Goal: Task Accomplishment & Management: Manage account settings

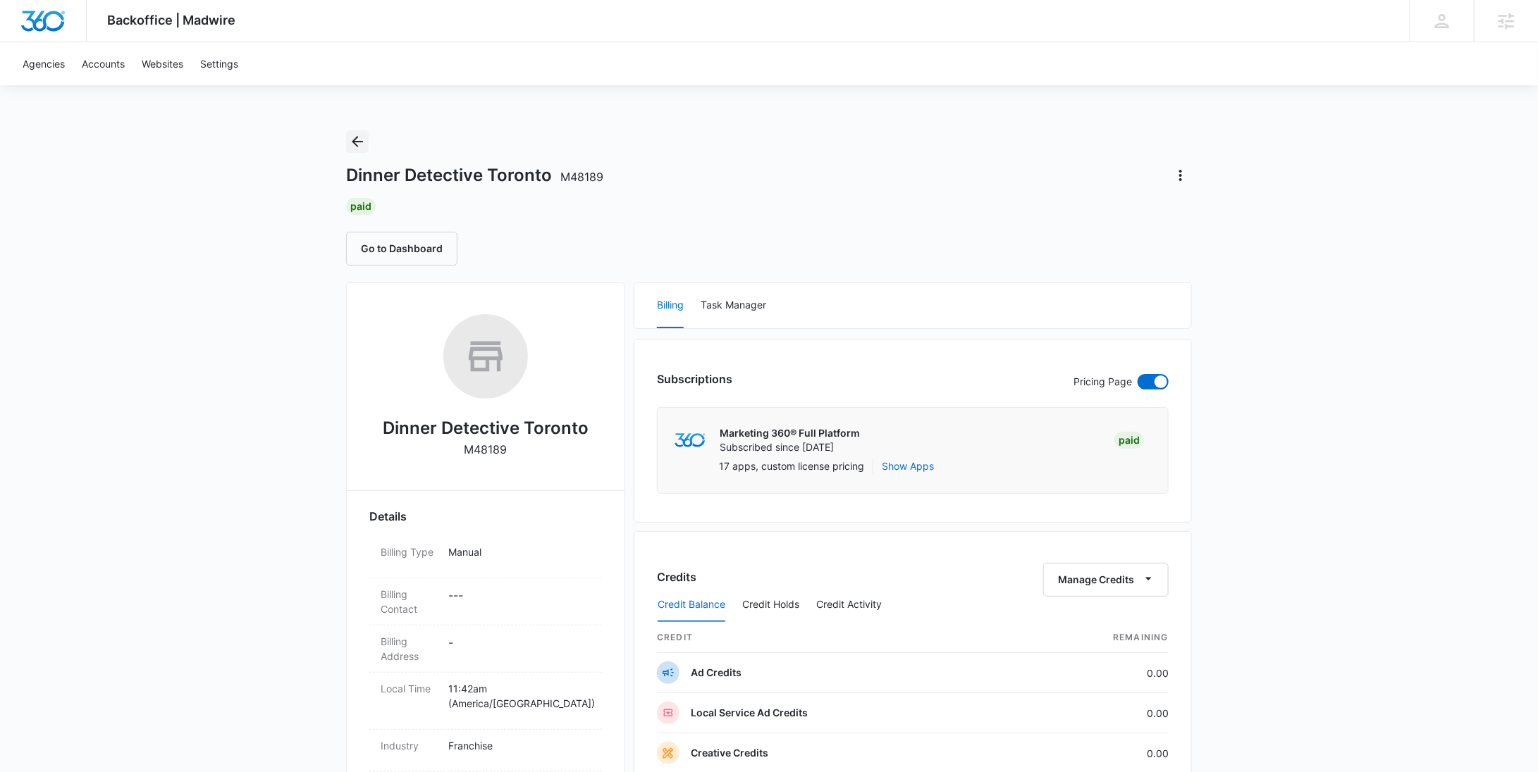
click at [362, 144] on icon "Back" at bounding box center [357, 141] width 17 height 17
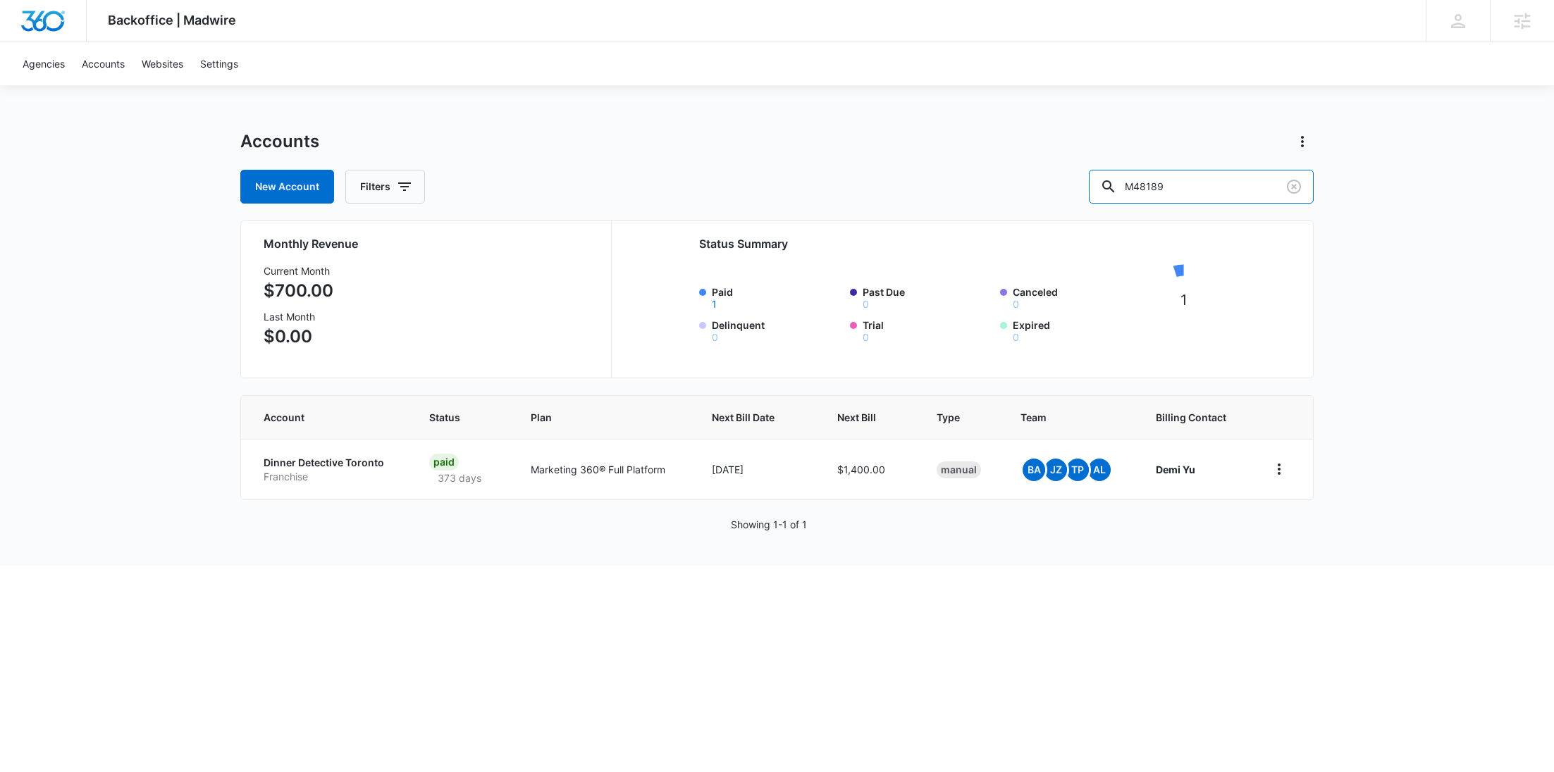
drag, startPoint x: 1252, startPoint y: 198, endPoint x: 1087, endPoint y: 192, distance: 164.3
click at [1099, 193] on div "New Account Filters M48189" at bounding box center [776, 187] width 1073 height 34
paste input "335363"
type input "M335363"
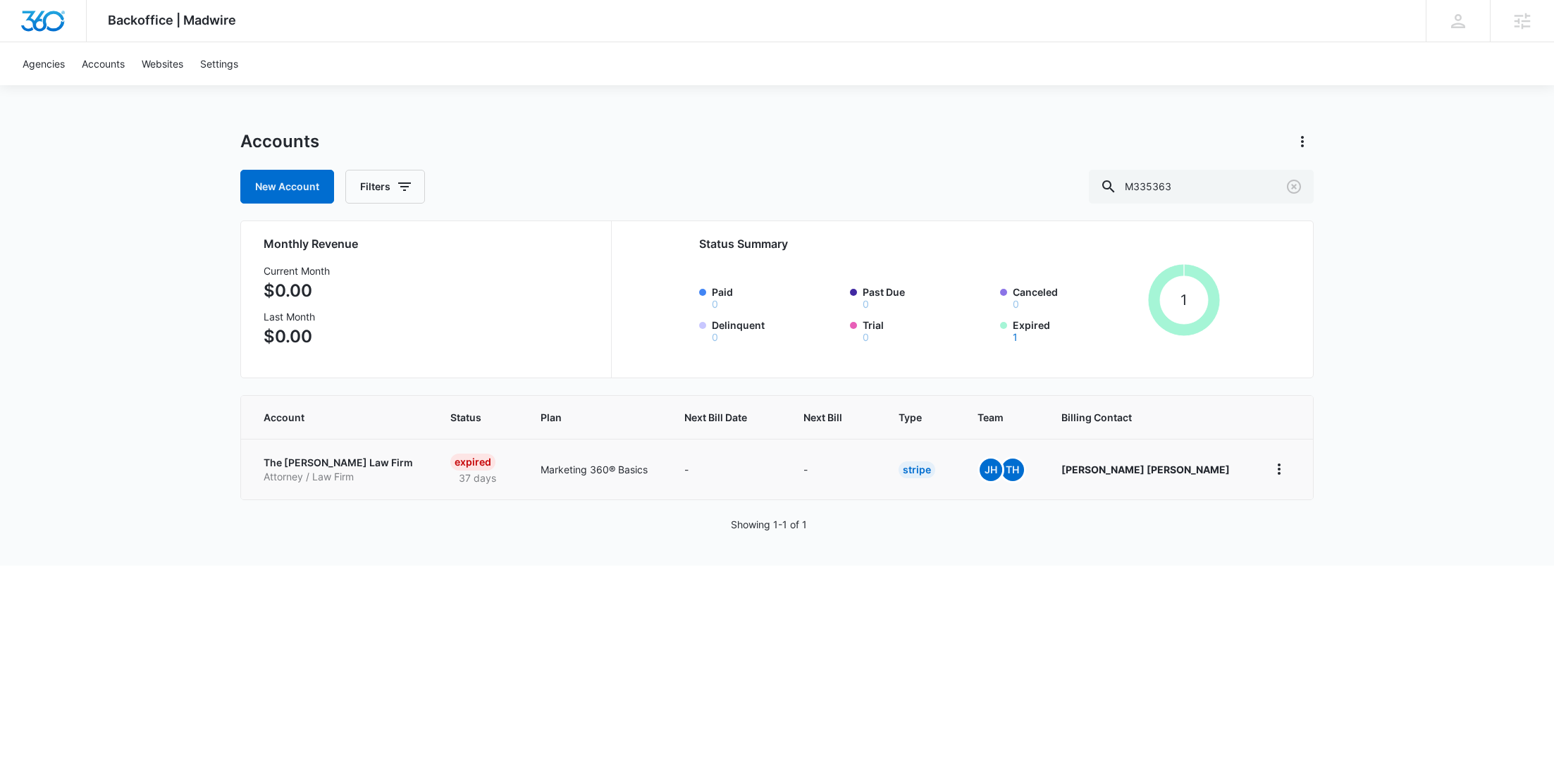
click at [346, 461] on p "The Chapa Law Firm" at bounding box center [340, 463] width 153 height 14
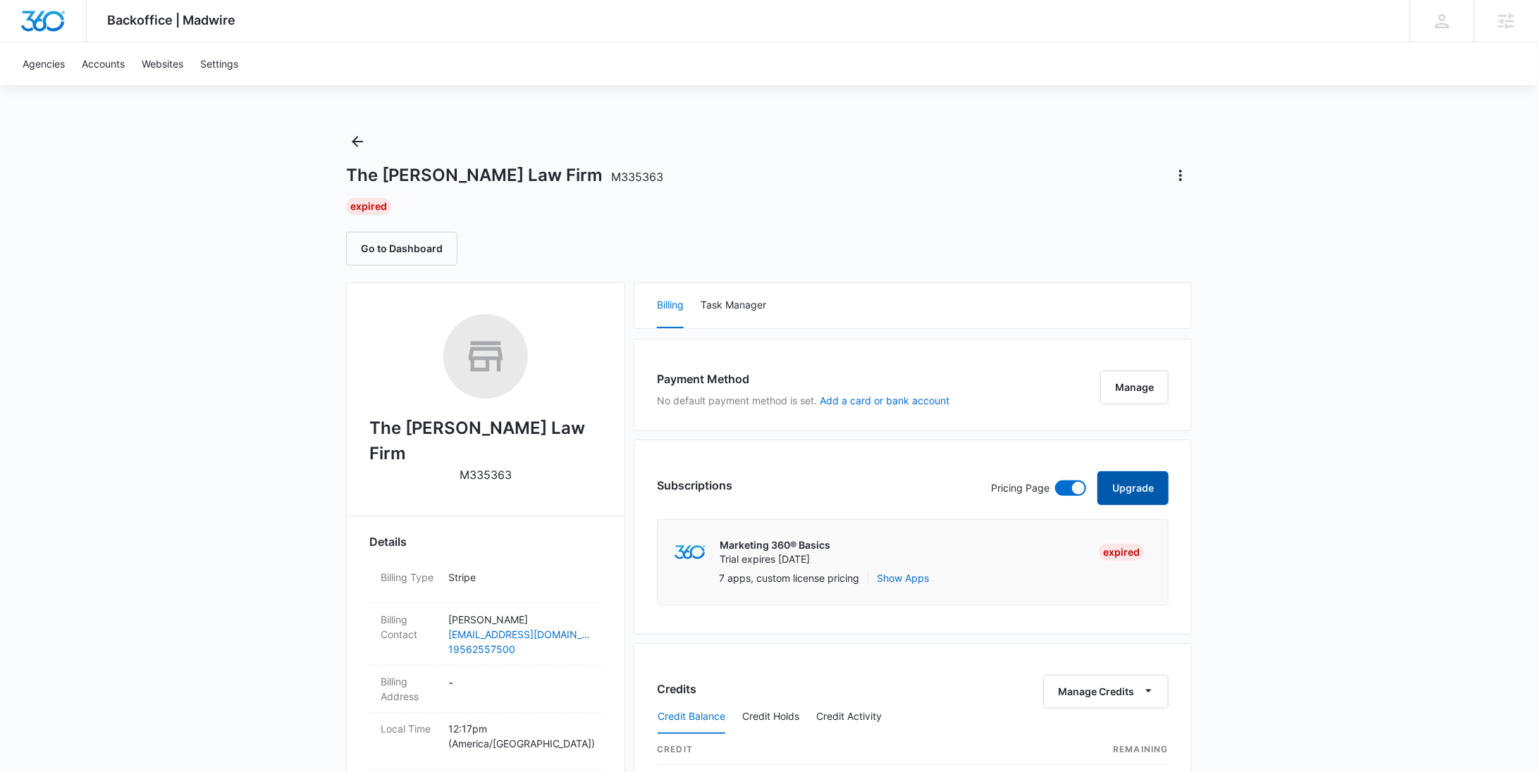
click at [1110, 489] on button "Upgrade" at bounding box center [1132, 488] width 71 height 34
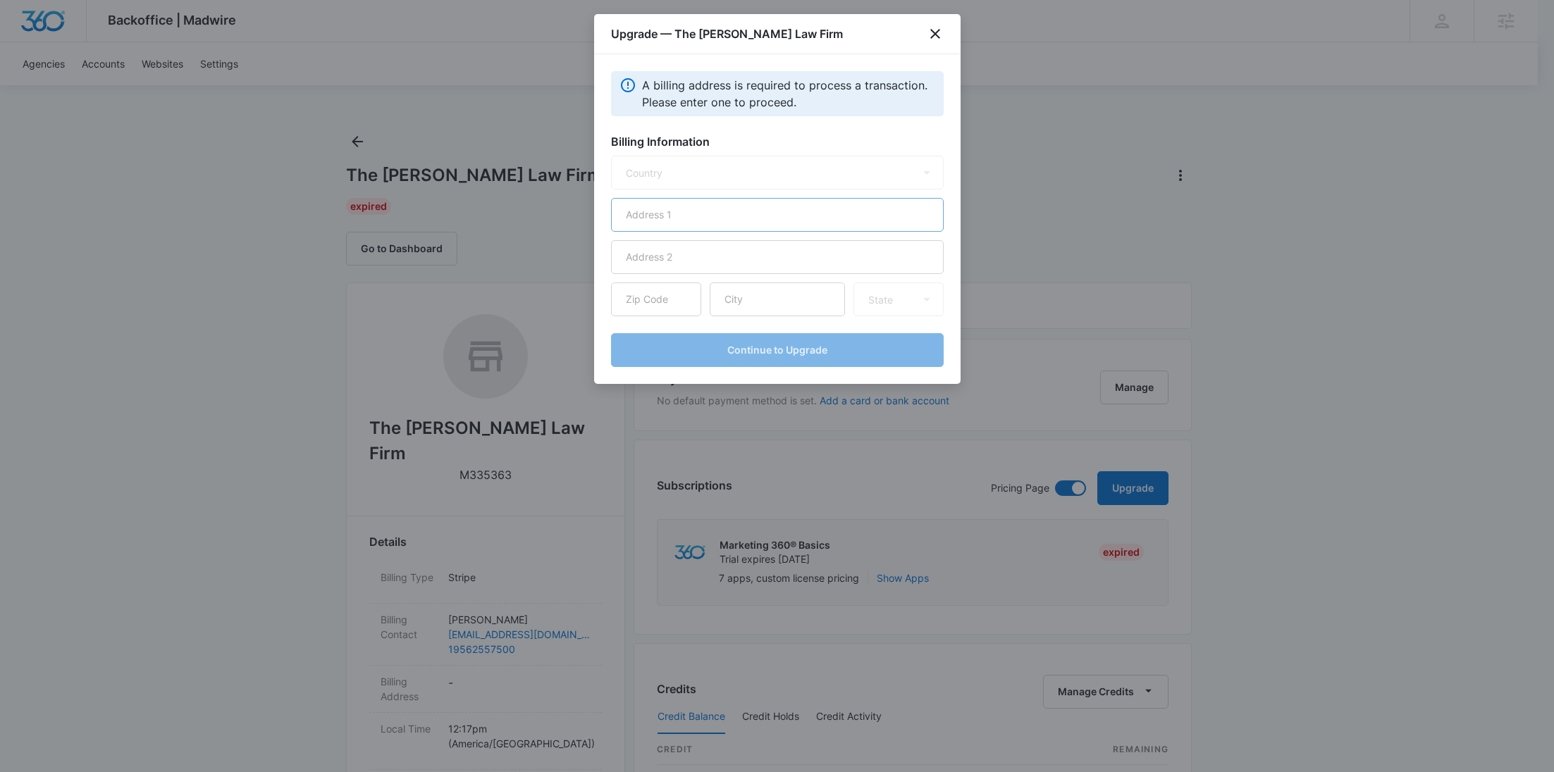
select select "US"
click at [747, 204] on input "text" at bounding box center [777, 215] width 333 height 34
paste input "3116 Scenic Way, McAllen TX 78503"
click at [732, 215] on input "3116 Scenic Way, McAllen TX 78503" at bounding box center [777, 215] width 333 height 34
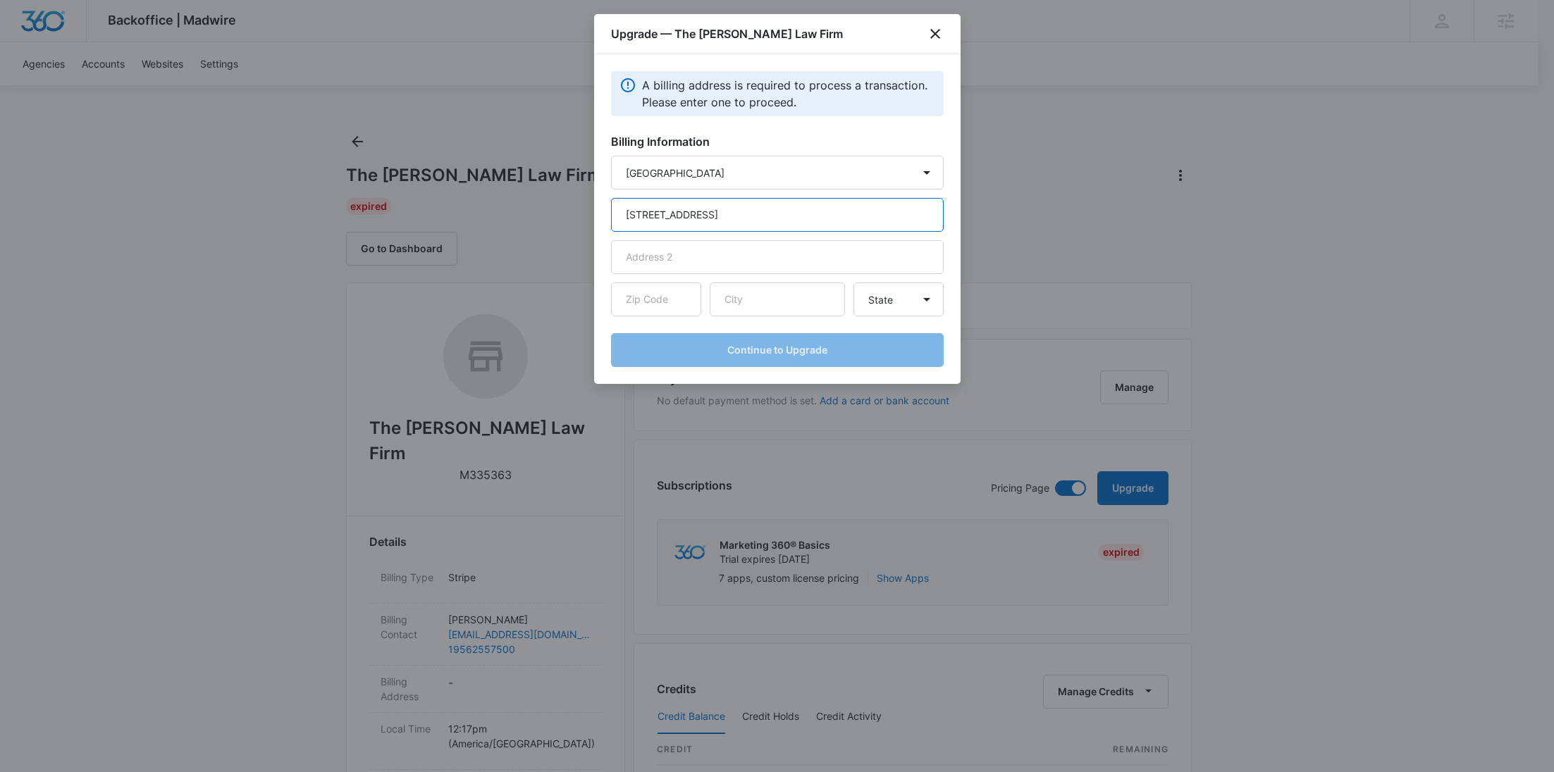
click at [732, 215] on input "3116 Scenic Way, McAllen TX 78503" at bounding box center [777, 215] width 333 height 34
type input "3116 Scenic Way, McAllen TX 78503"
click at [747, 307] on input "text" at bounding box center [777, 300] width 135 height 34
paste input "McAllen"
type input "McAllen"
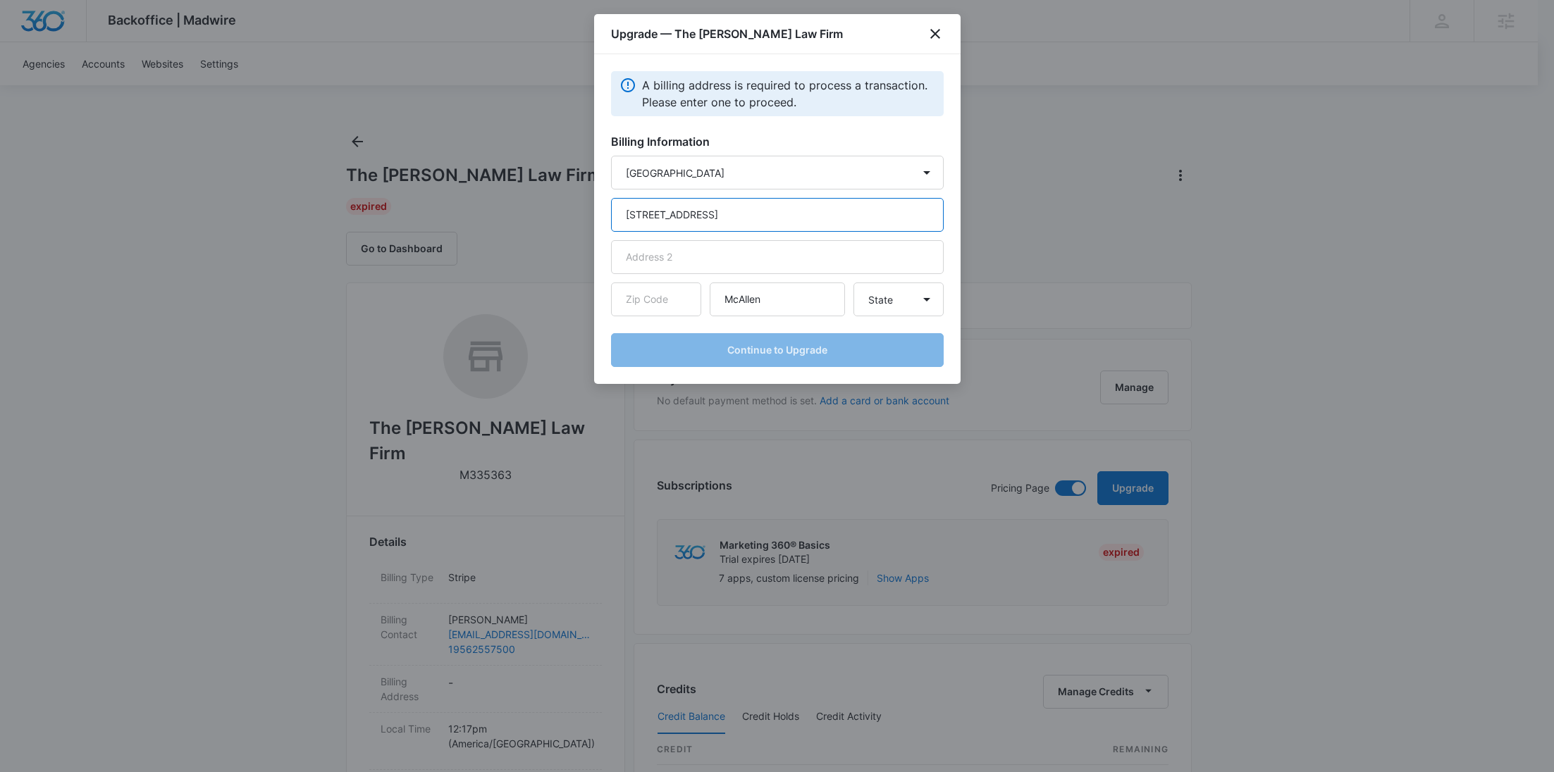
click at [780, 221] on input "3116 Scenic Way, McAllen TX 78503" at bounding box center [777, 215] width 333 height 34
click at [675, 300] on input "text" at bounding box center [656, 300] width 90 height 34
paste input "78503"
type input "78503"
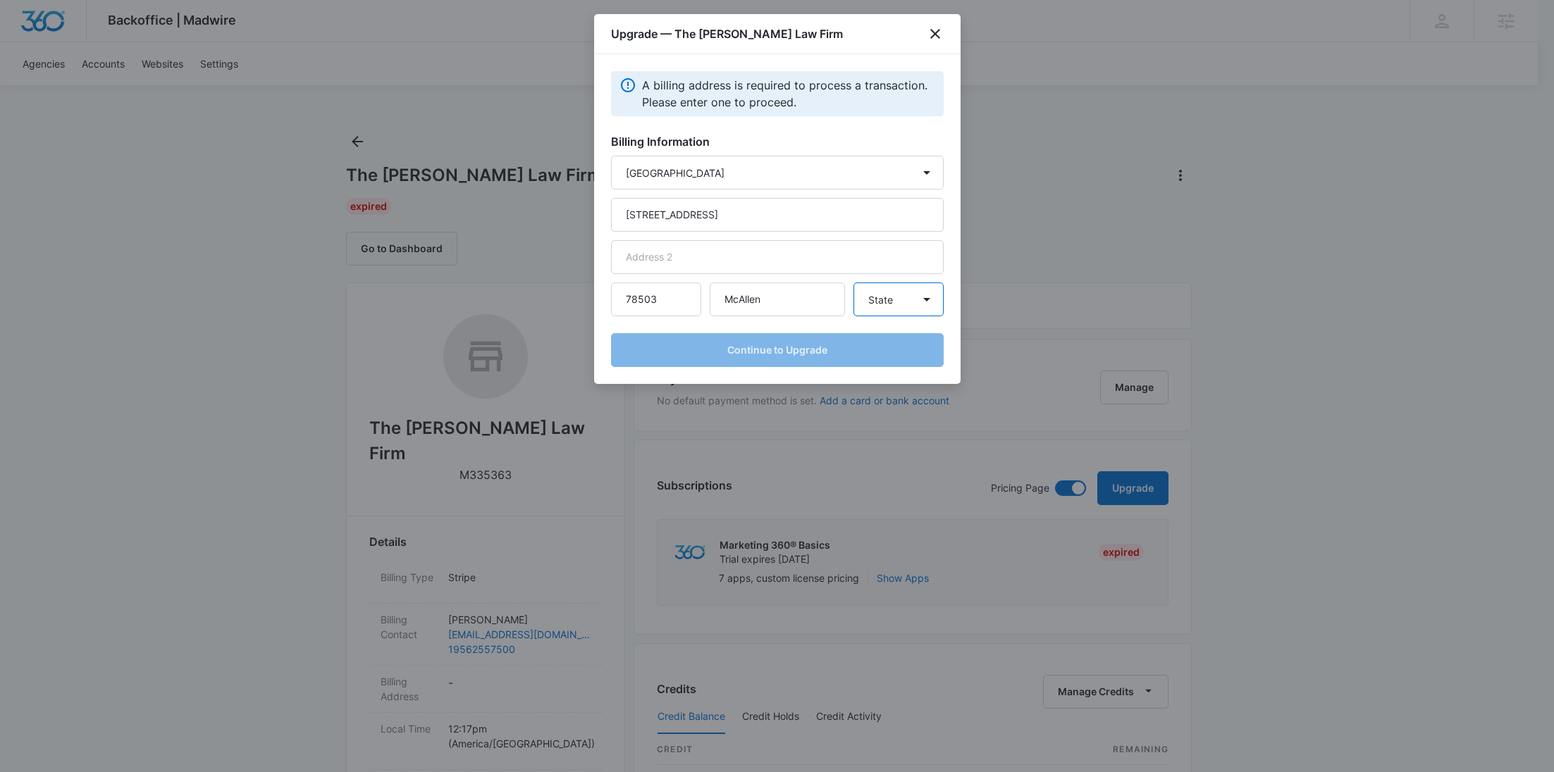
click at [882, 301] on select "State Alaska Alabama Arkansas American Samoa Arizona California Colorado Connec…" at bounding box center [898, 300] width 90 height 34
select select "TX"
click at [853, 283] on select "State Alaska Alabama Arkansas American Samoa Arizona California Colorado Connec…" at bounding box center [898, 300] width 90 height 34
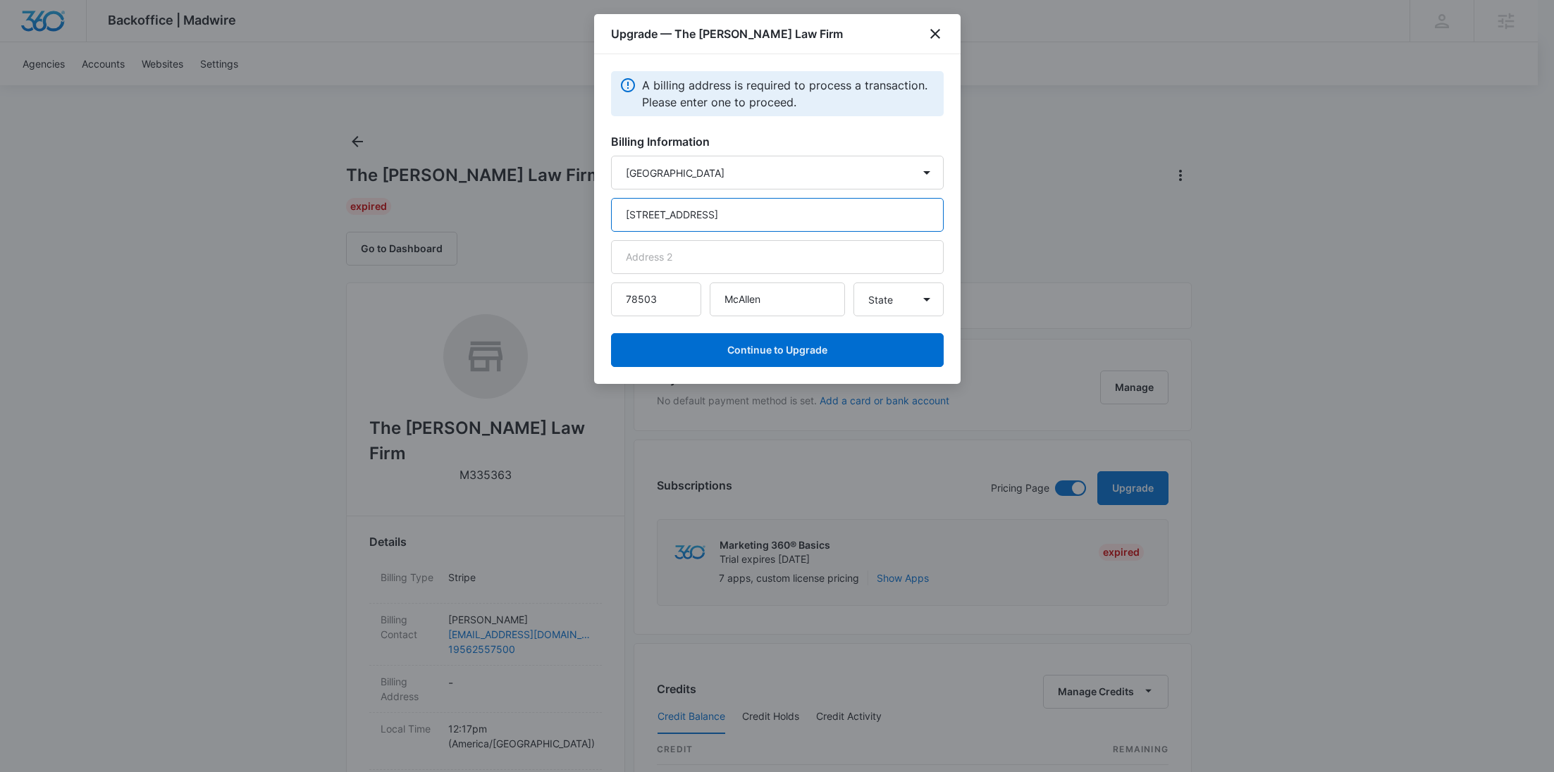
drag, startPoint x: 734, startPoint y: 220, endPoint x: 700, endPoint y: 221, distance: 34.6
click at [700, 221] on input "3116 Scenic Way, McAllen TX 78503" at bounding box center [777, 215] width 333 height 34
type input "3116 Scenic Way"
click at [773, 354] on button "Continue to Upgrade" at bounding box center [777, 350] width 333 height 34
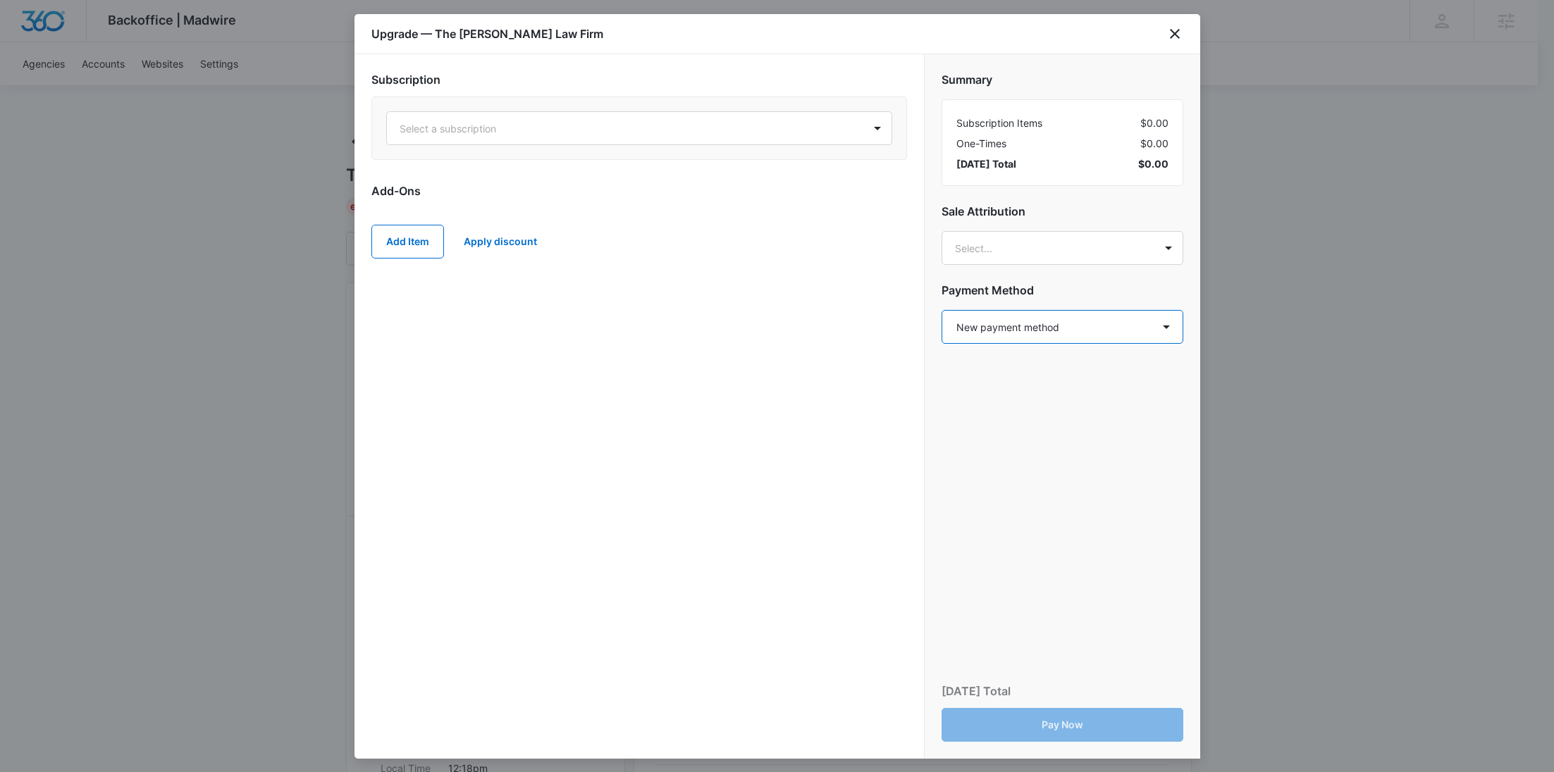
click at [1036, 321] on select "Select a payment method New payment method Monthly invoice" at bounding box center [1063, 327] width 242 height 34
select select "MANUAL_INVOICE"
click at [942, 310] on select "Select a payment method New payment method Monthly invoice" at bounding box center [1063, 327] width 242 height 34
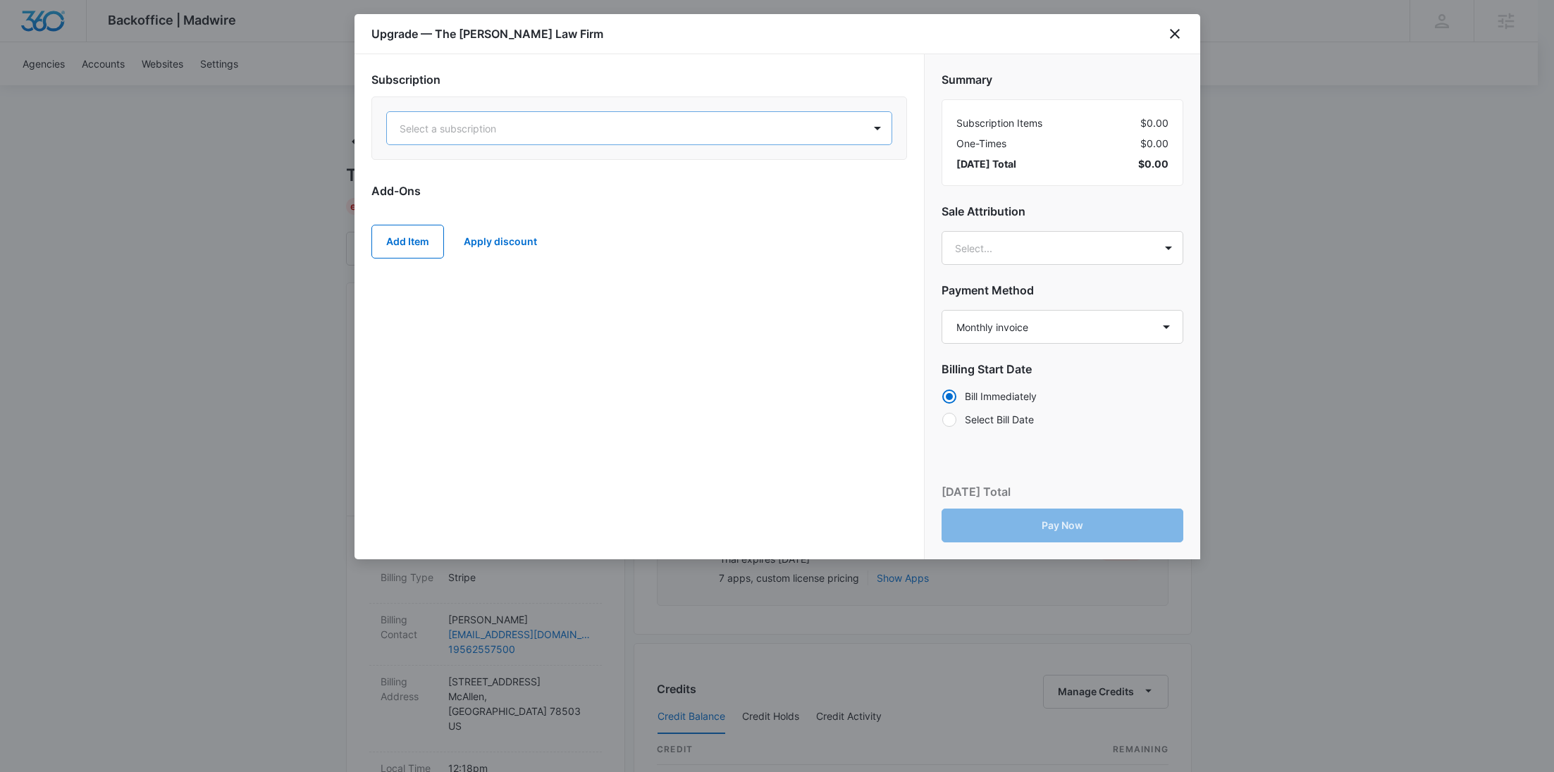
click at [551, 132] on div at bounding box center [622, 129] width 445 height 18
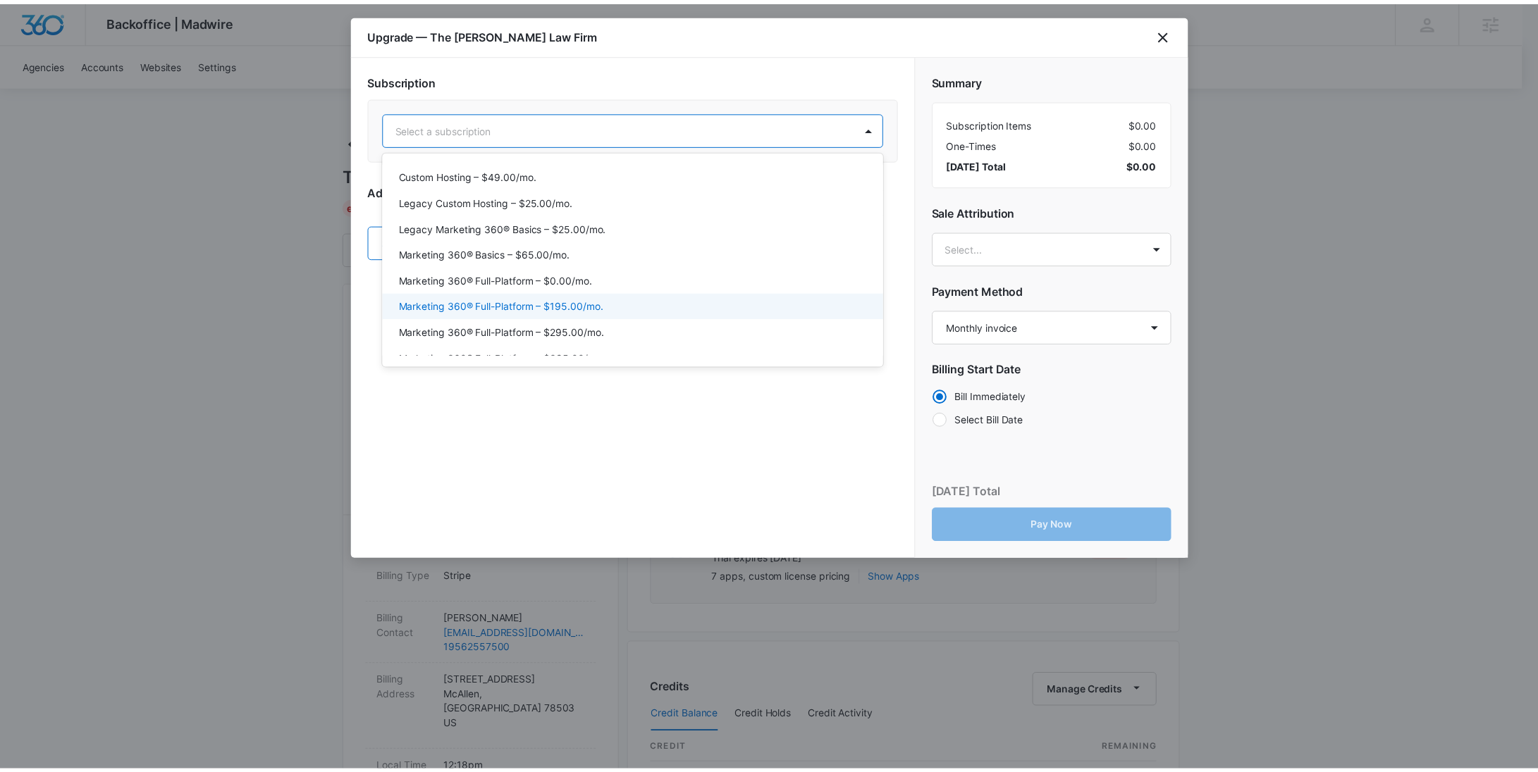
scroll to position [49, 0]
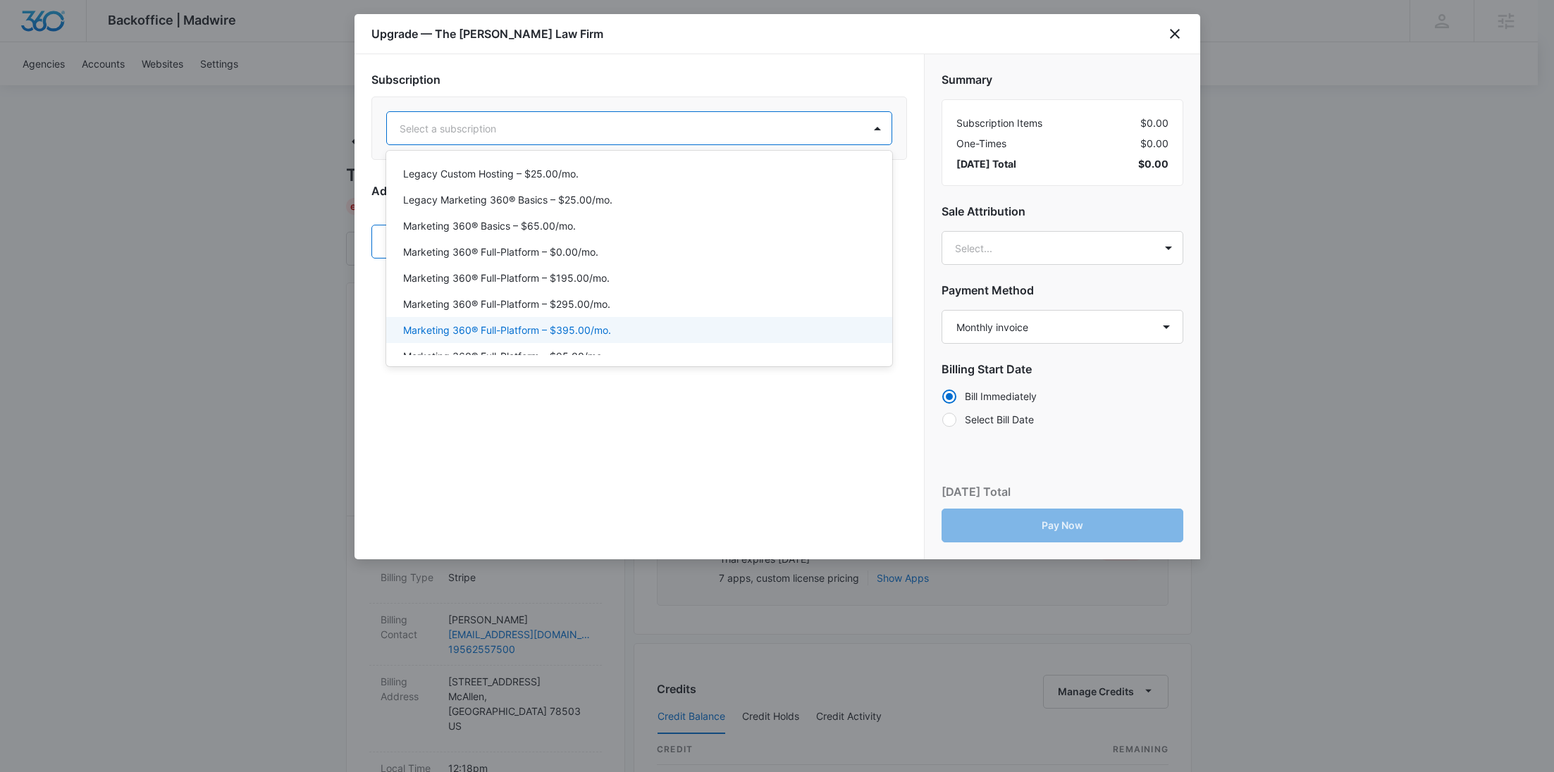
click at [541, 323] on p "Marketing 360® Full-Platform – $395.00/mo." at bounding box center [507, 330] width 208 height 15
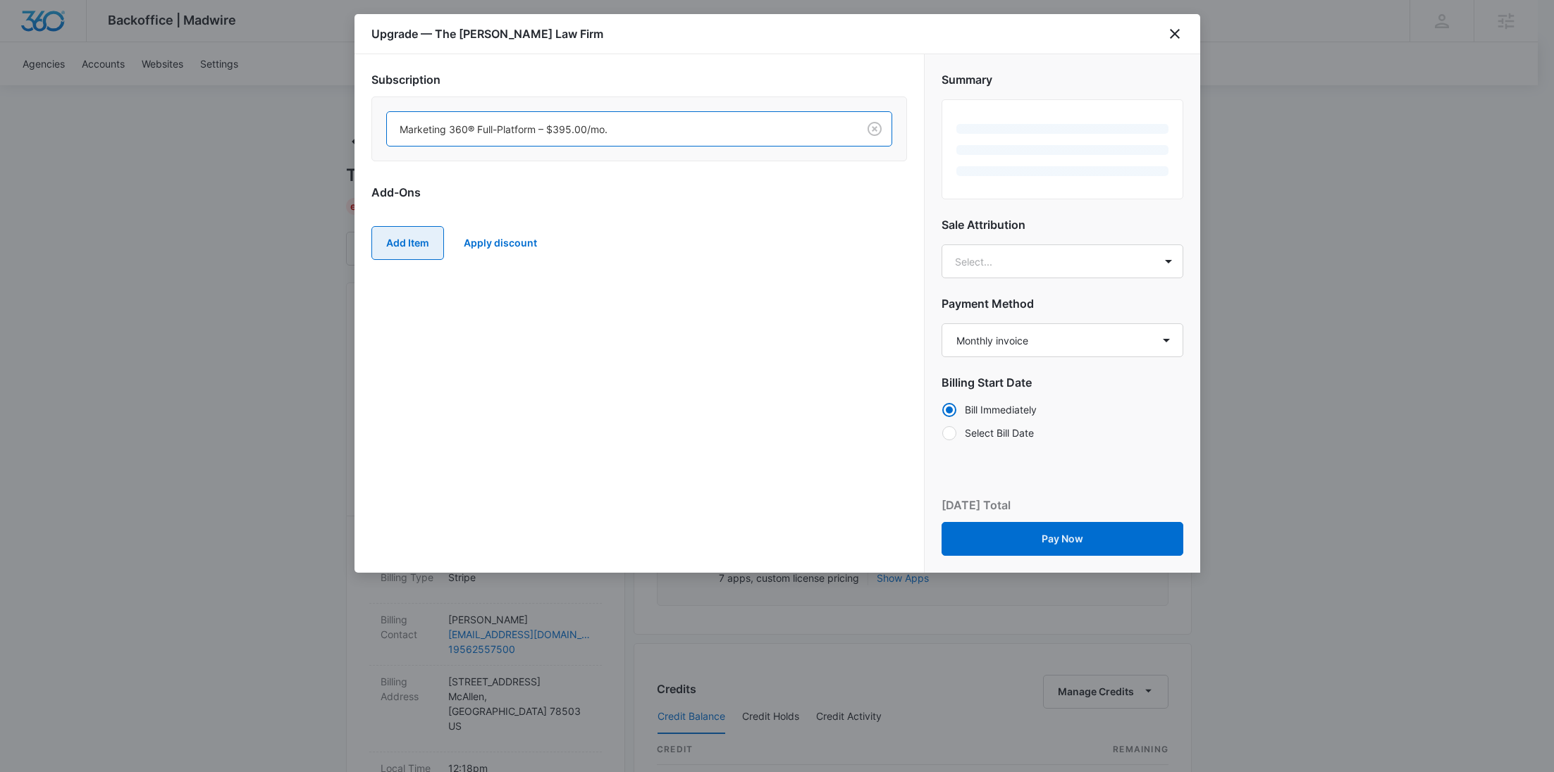
click at [428, 251] on button "Add Item" at bounding box center [407, 243] width 73 height 34
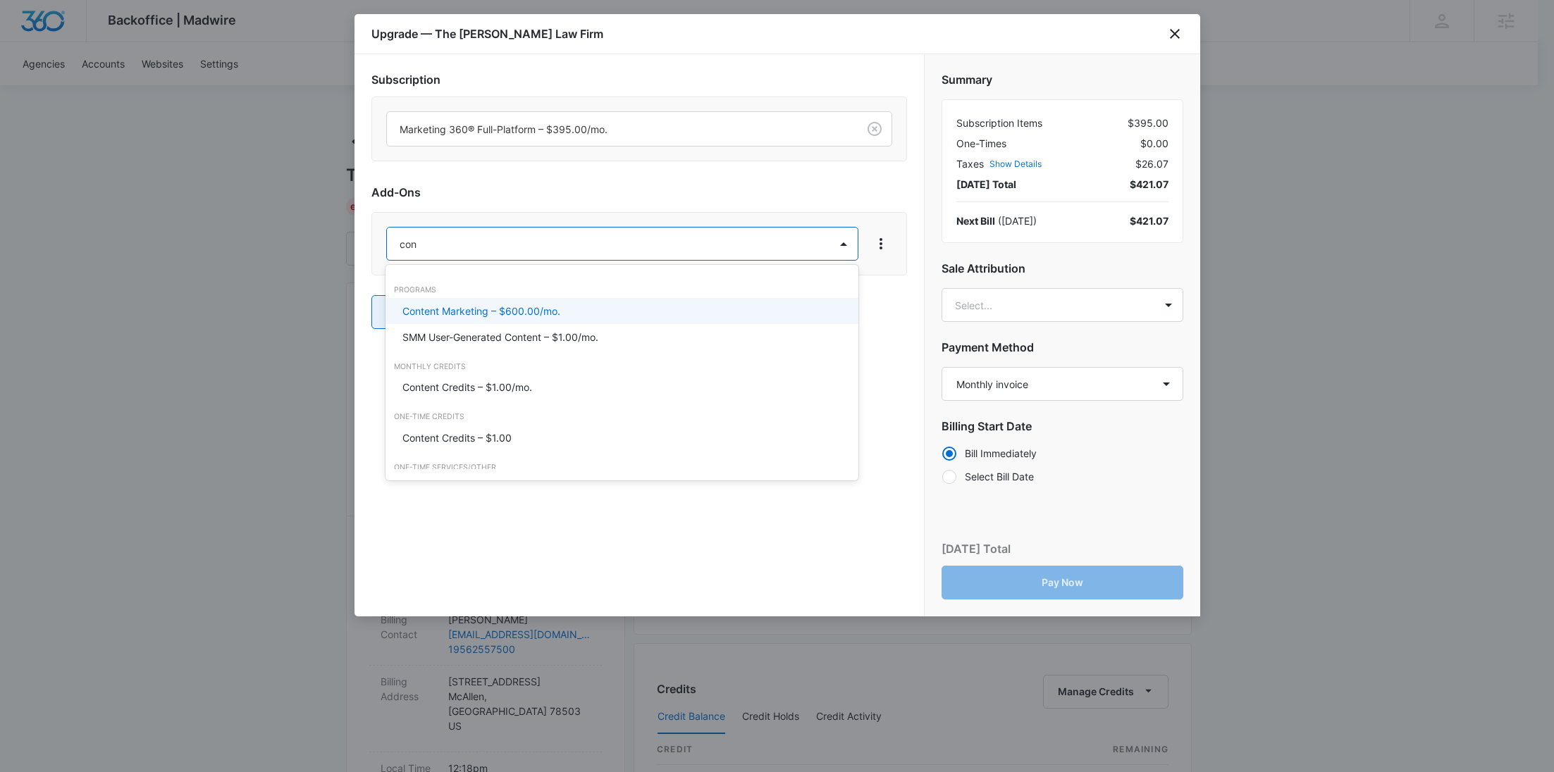
type input "cont"
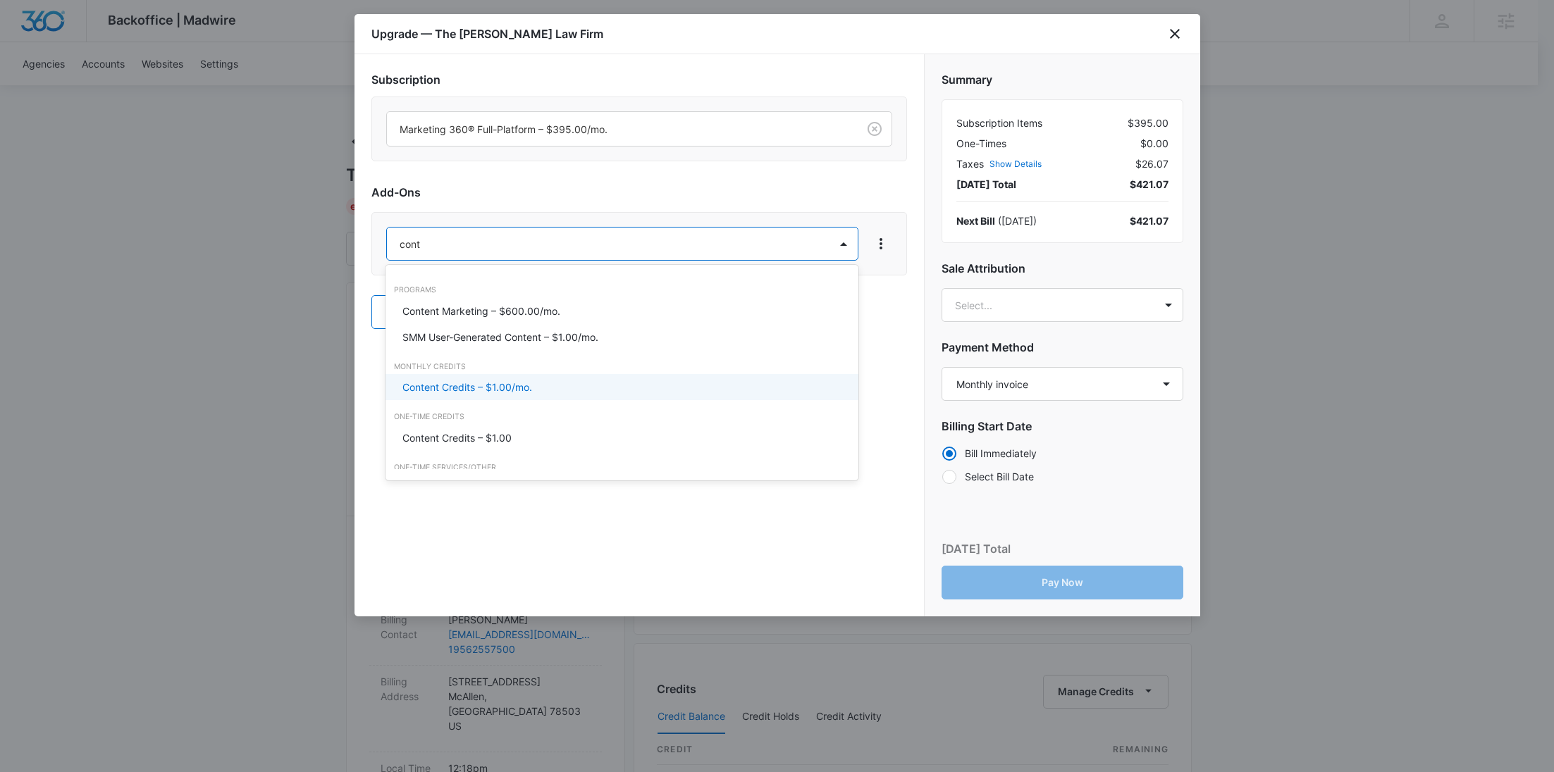
click at [448, 376] on div "Content Credits – $1.00/mo." at bounding box center [621, 387] width 473 height 26
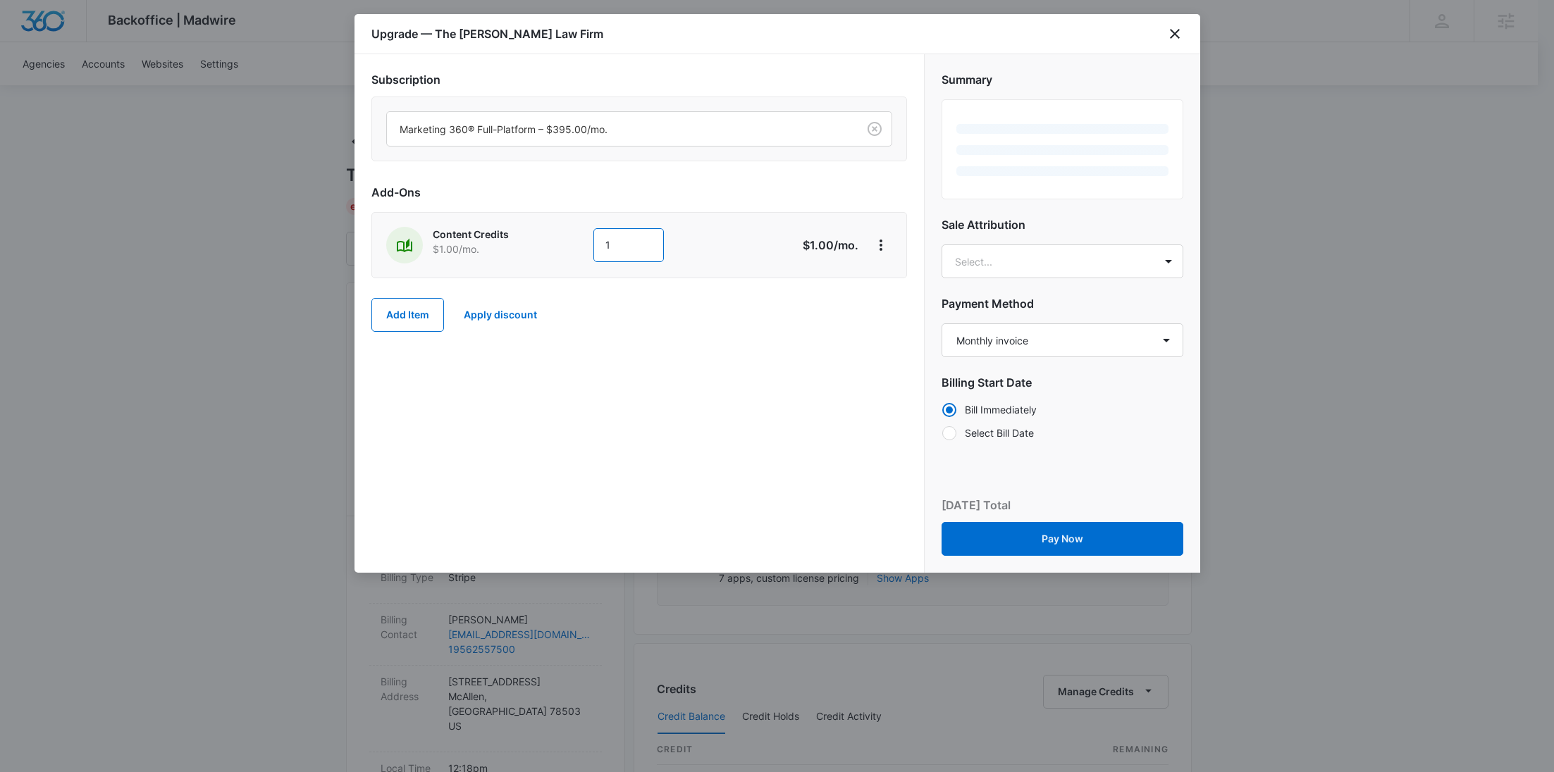
drag, startPoint x: 624, startPoint y: 249, endPoint x: 563, endPoint y: 249, distance: 60.6
click at [565, 249] on div "Content Credits $1.00 /mo. 1" at bounding box center [589, 245] width 406 height 37
type input "600"
click at [553, 264] on div "Content Credits $1.00 /mo. 600 $600.00 /mo." at bounding box center [639, 245] width 536 height 66
click at [433, 317] on button "Add Item" at bounding box center [407, 315] width 73 height 34
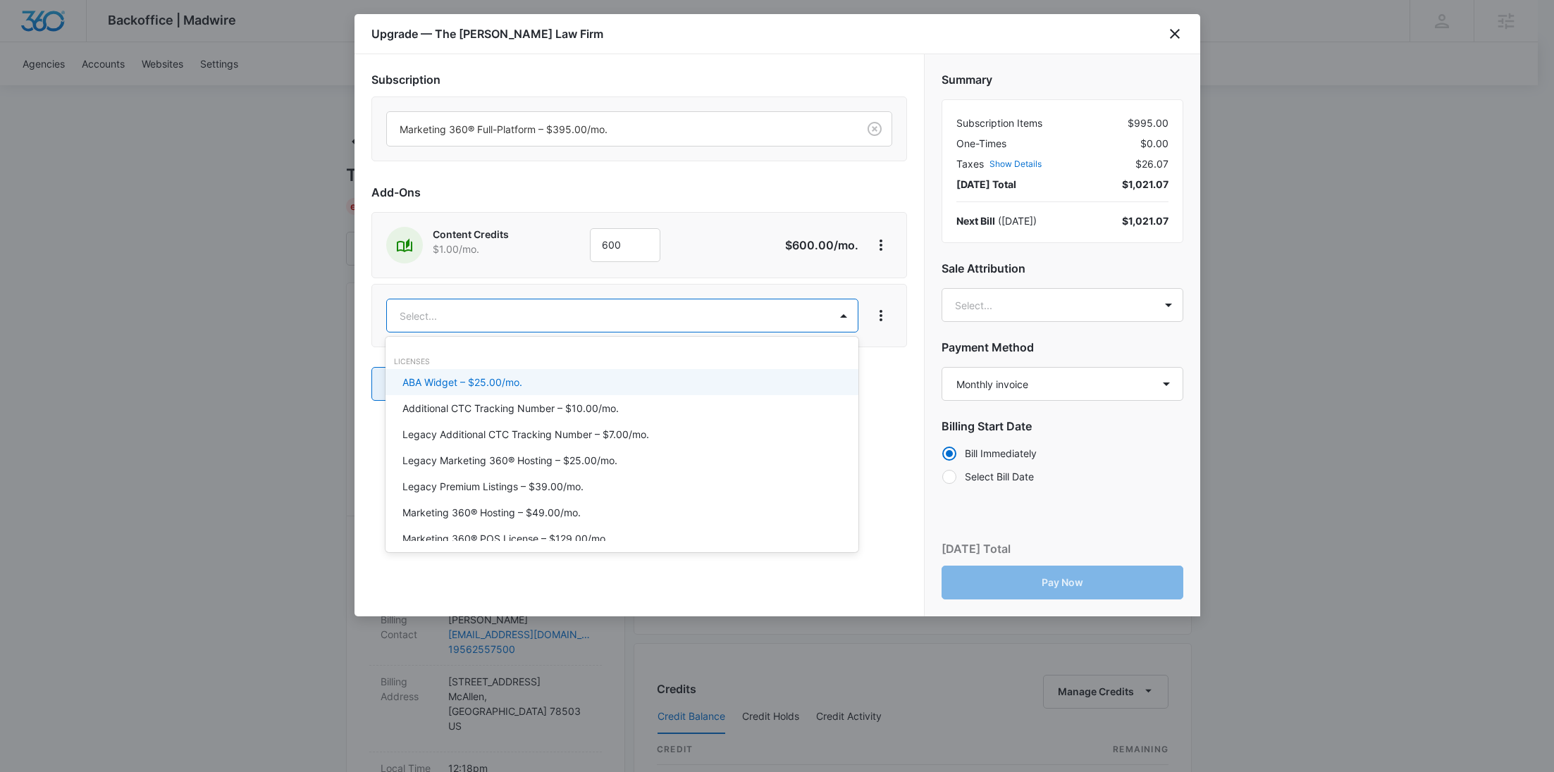
click at [433, 317] on body "Backoffice | Madwire Apps Settings RY Rochelle Young rochelle.young@madwire.com…" at bounding box center [777, 720] width 1554 height 1441
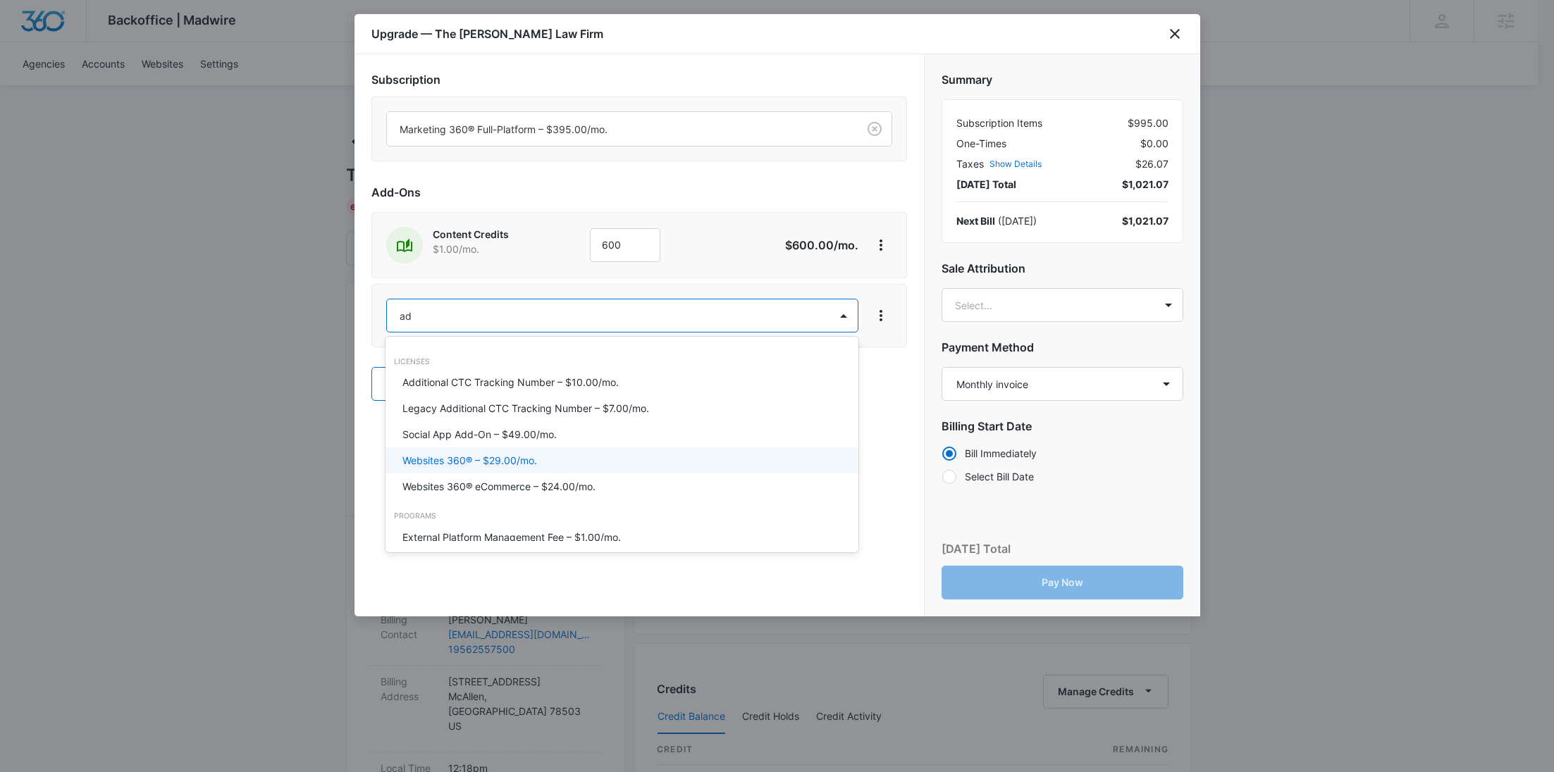
type input "ad c"
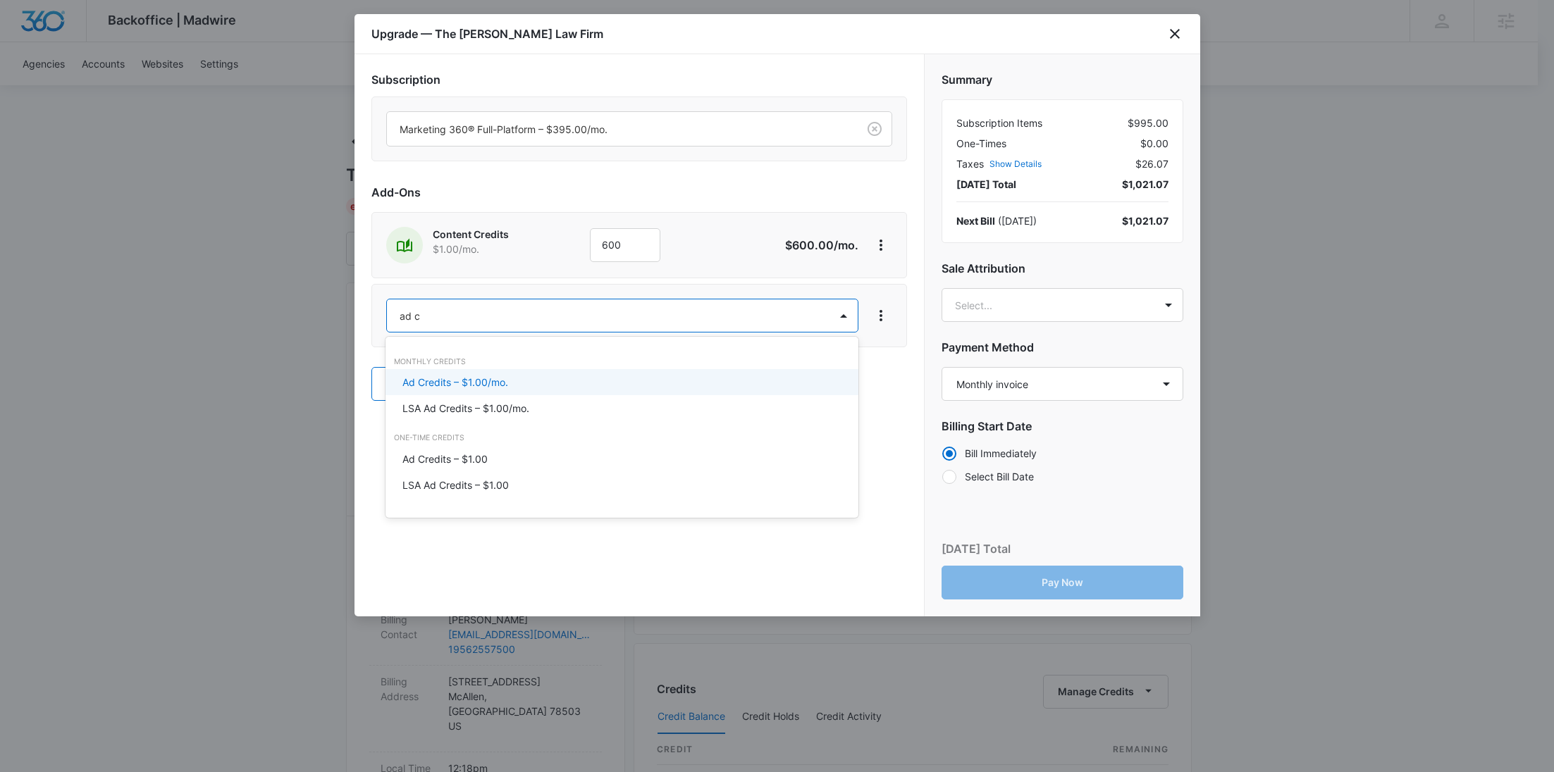
click at [460, 386] on p "Ad Credits – $1.00/mo." at bounding box center [455, 382] width 106 height 15
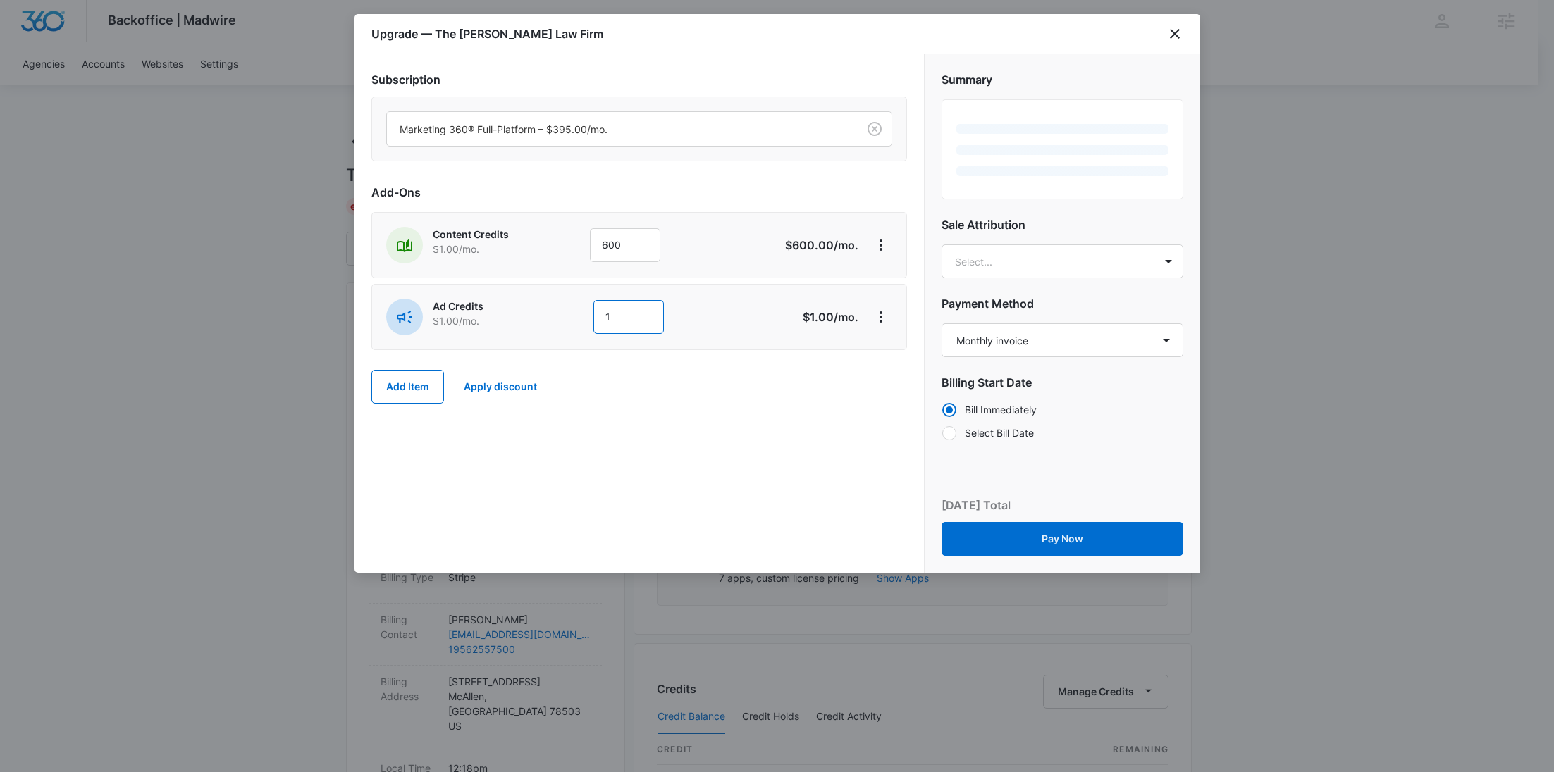
drag, startPoint x: 619, startPoint y: 305, endPoint x: 547, endPoint y: 313, distance: 73.0
click at [547, 313] on div "Ad Credits $1.00 /mo. 1" at bounding box center [589, 317] width 406 height 37
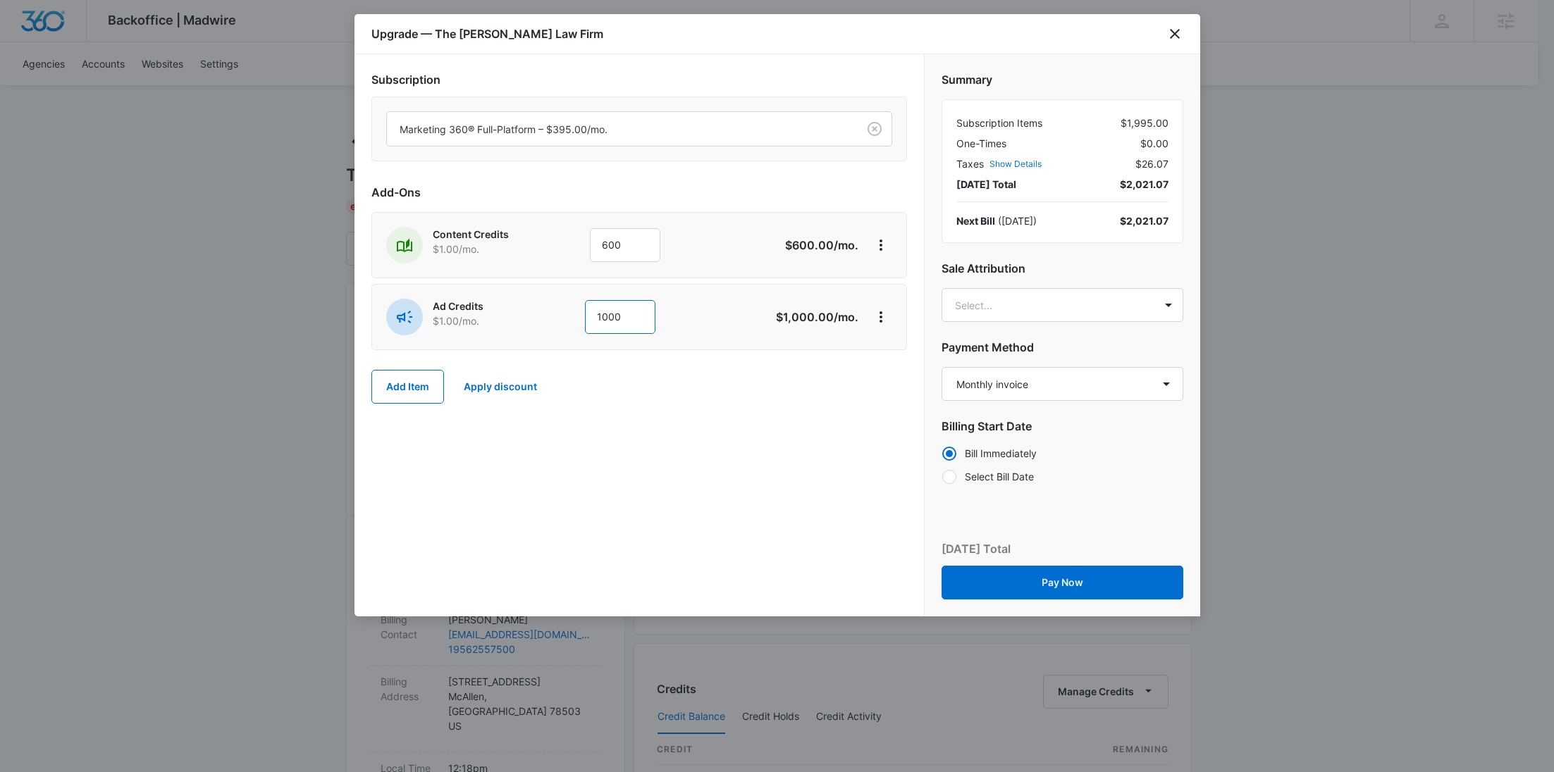
type input "1000"
click at [907, 437] on div "Subscription Marketing 360® Full-Platform – $395.00/mo. Add-Ons Content Credits…" at bounding box center [638, 335] width 569 height 562
click at [1020, 581] on button "Pay Now" at bounding box center [1063, 583] width 242 height 34
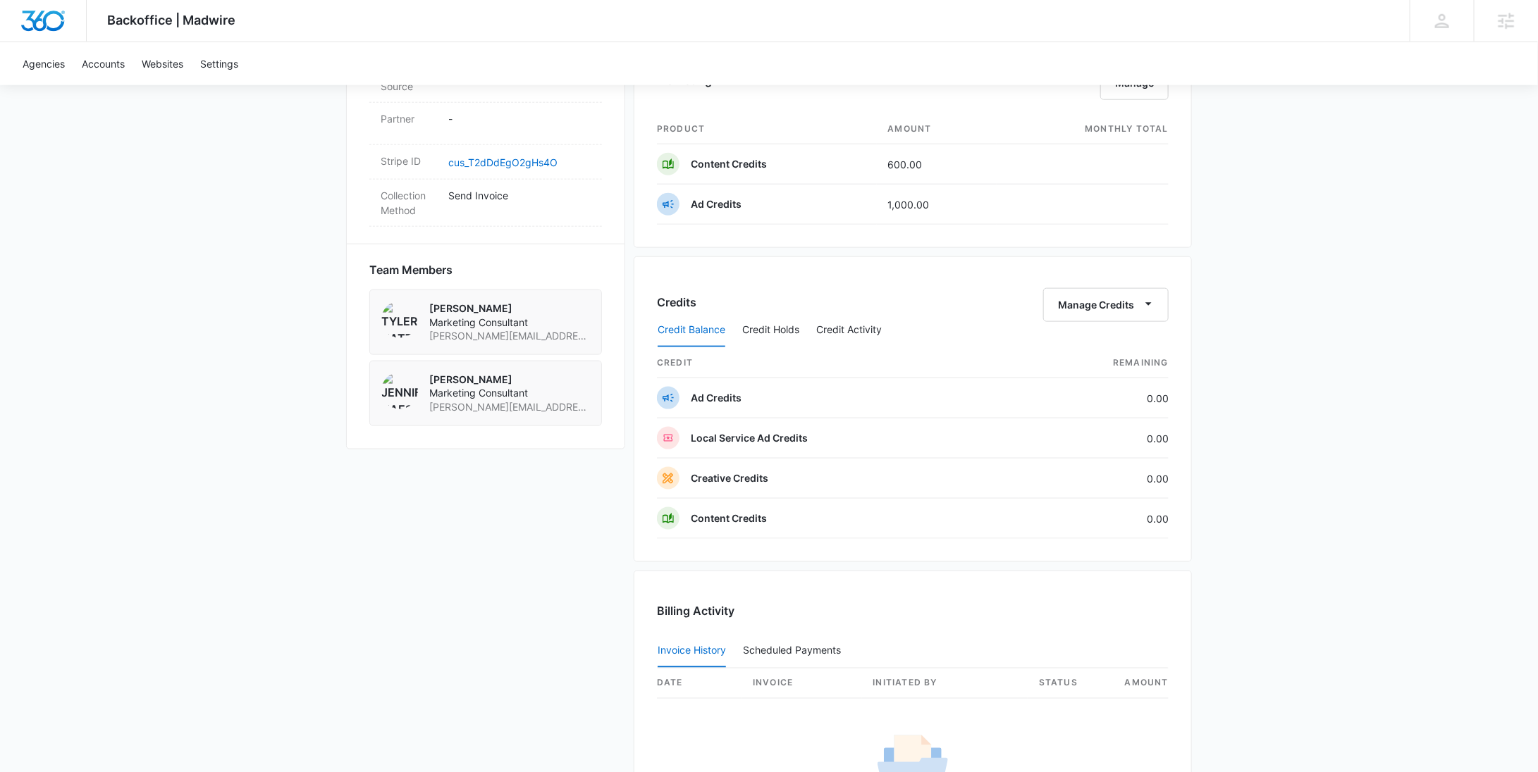
scroll to position [1156, 0]
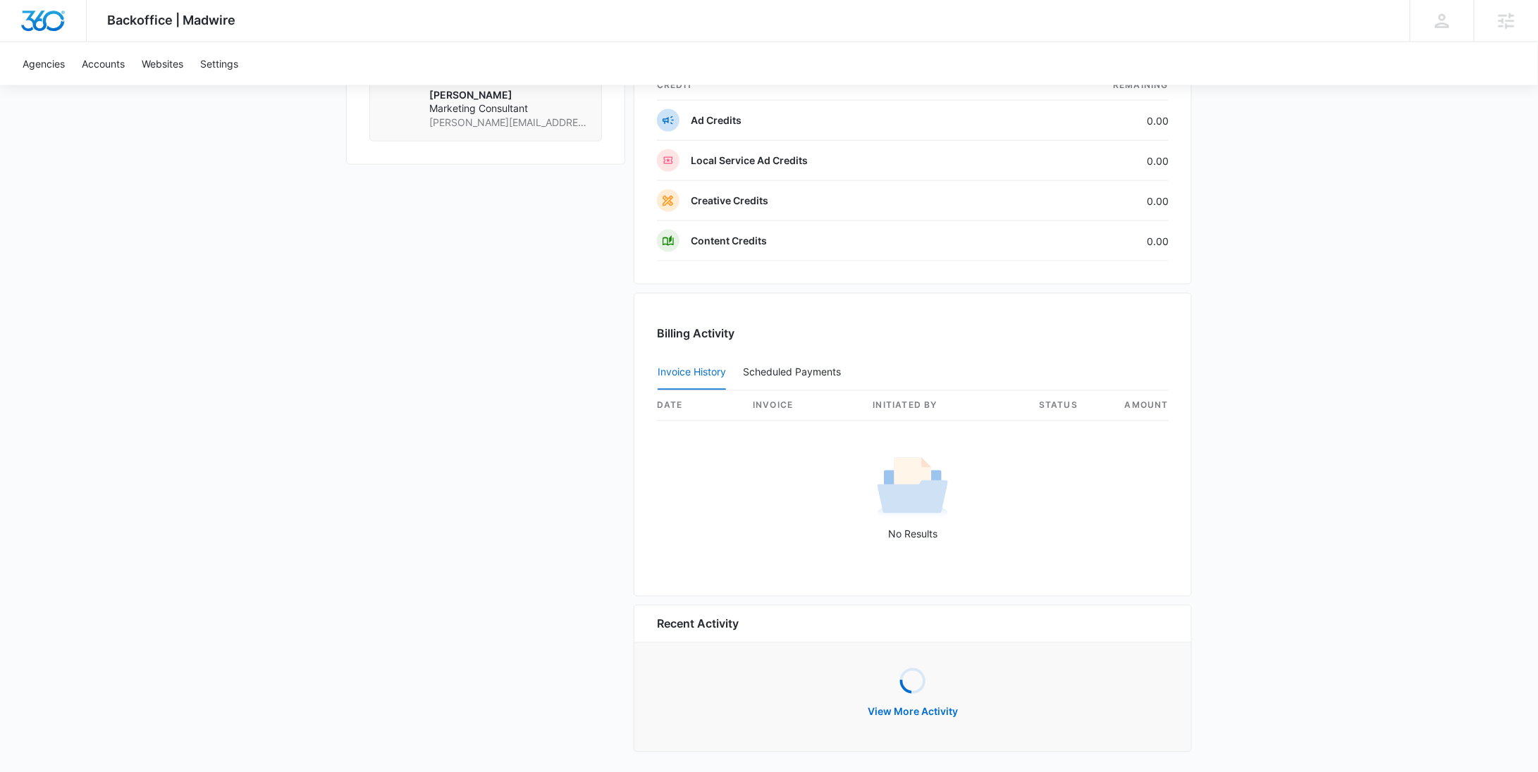
scroll to position [1167, 0]
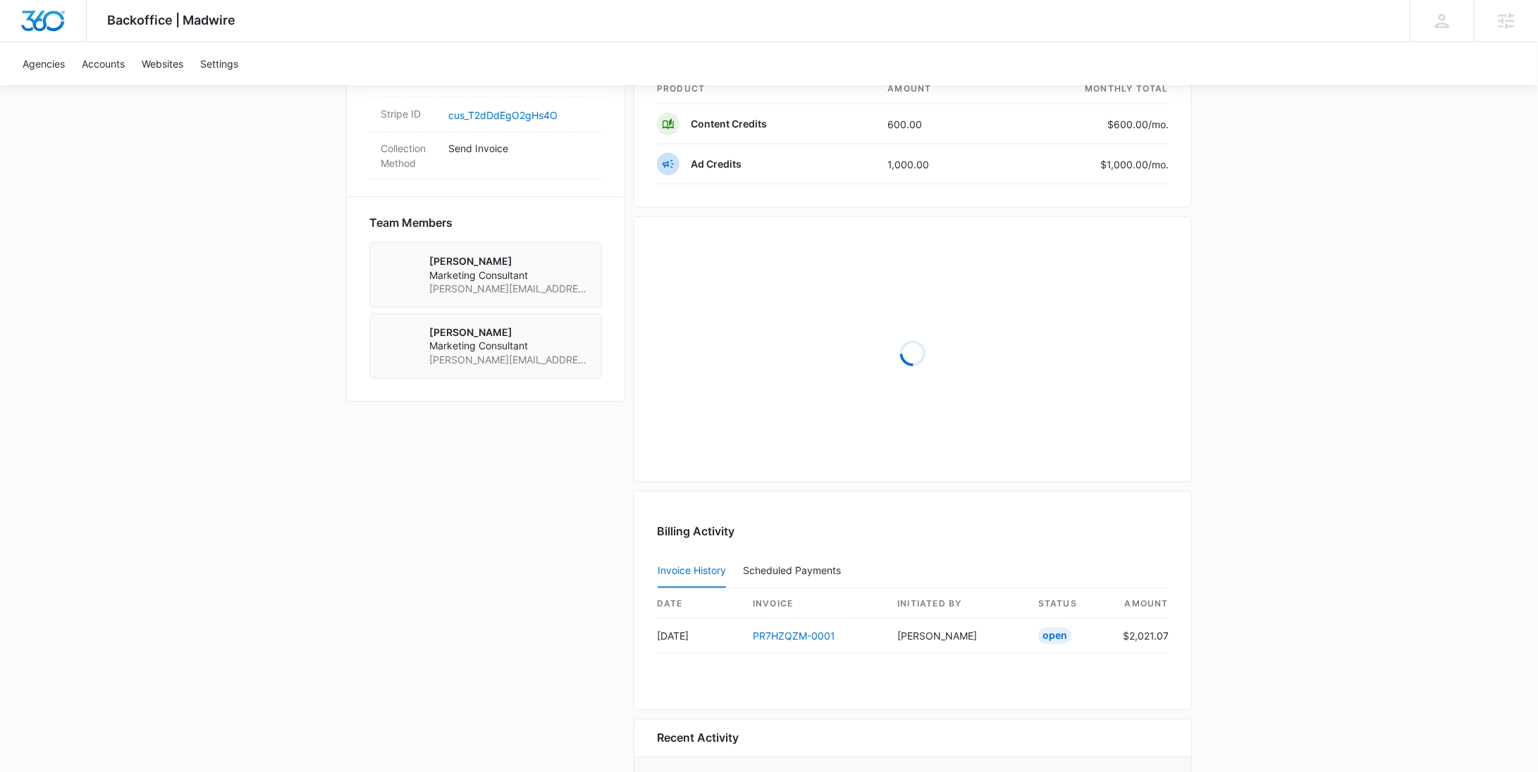
scroll to position [1044, 0]
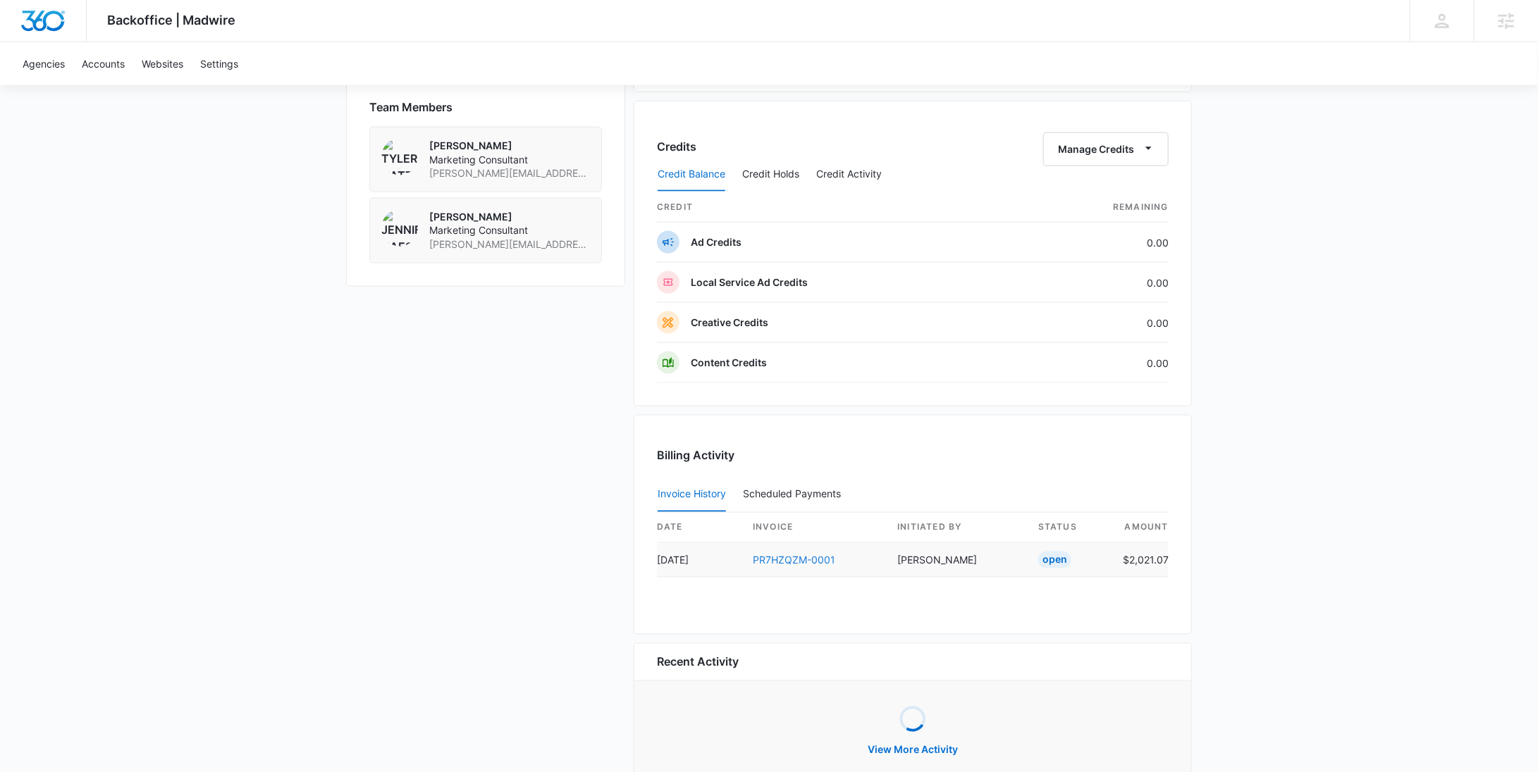
click at [791, 555] on link "PR7HZQZM-0001" at bounding box center [794, 561] width 82 height 12
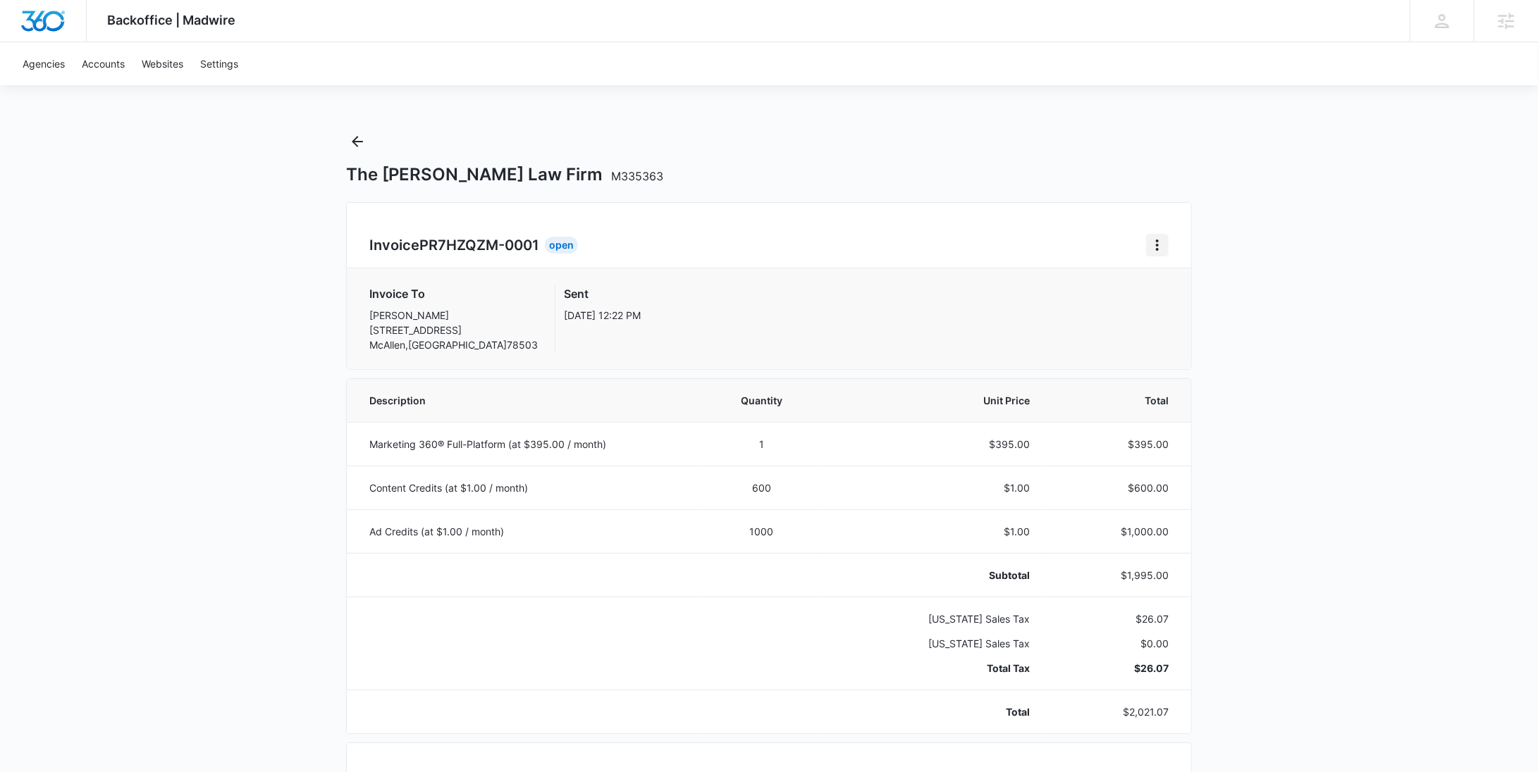
click at [1162, 247] on icon "Home" at bounding box center [1157, 245] width 17 height 17
click at [1175, 290] on link "Download Invoice" at bounding box center [1205, 284] width 82 height 12
click at [352, 140] on icon "Back" at bounding box center [357, 141] width 17 height 17
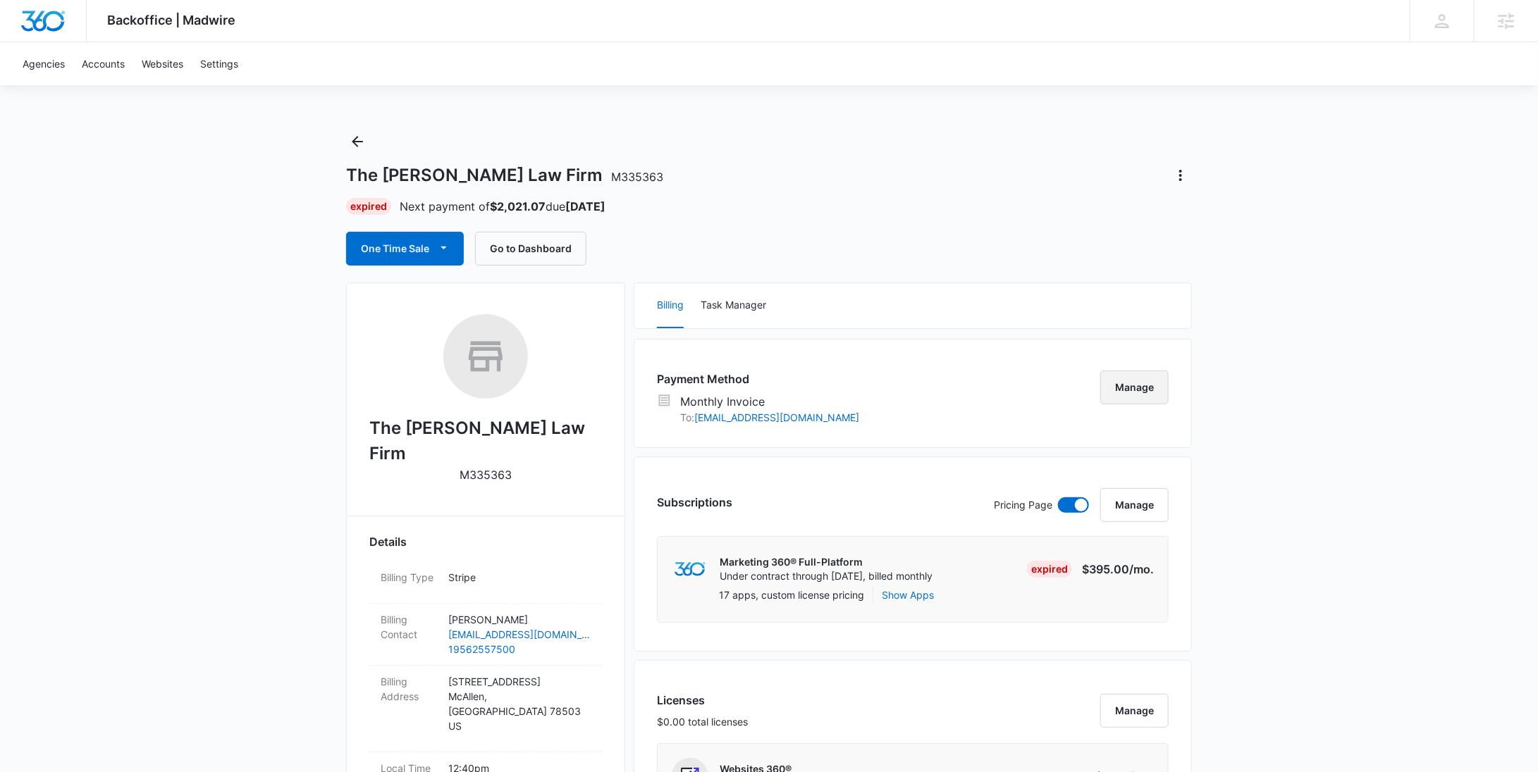
click at [1151, 385] on button "Manage" at bounding box center [1134, 388] width 68 height 34
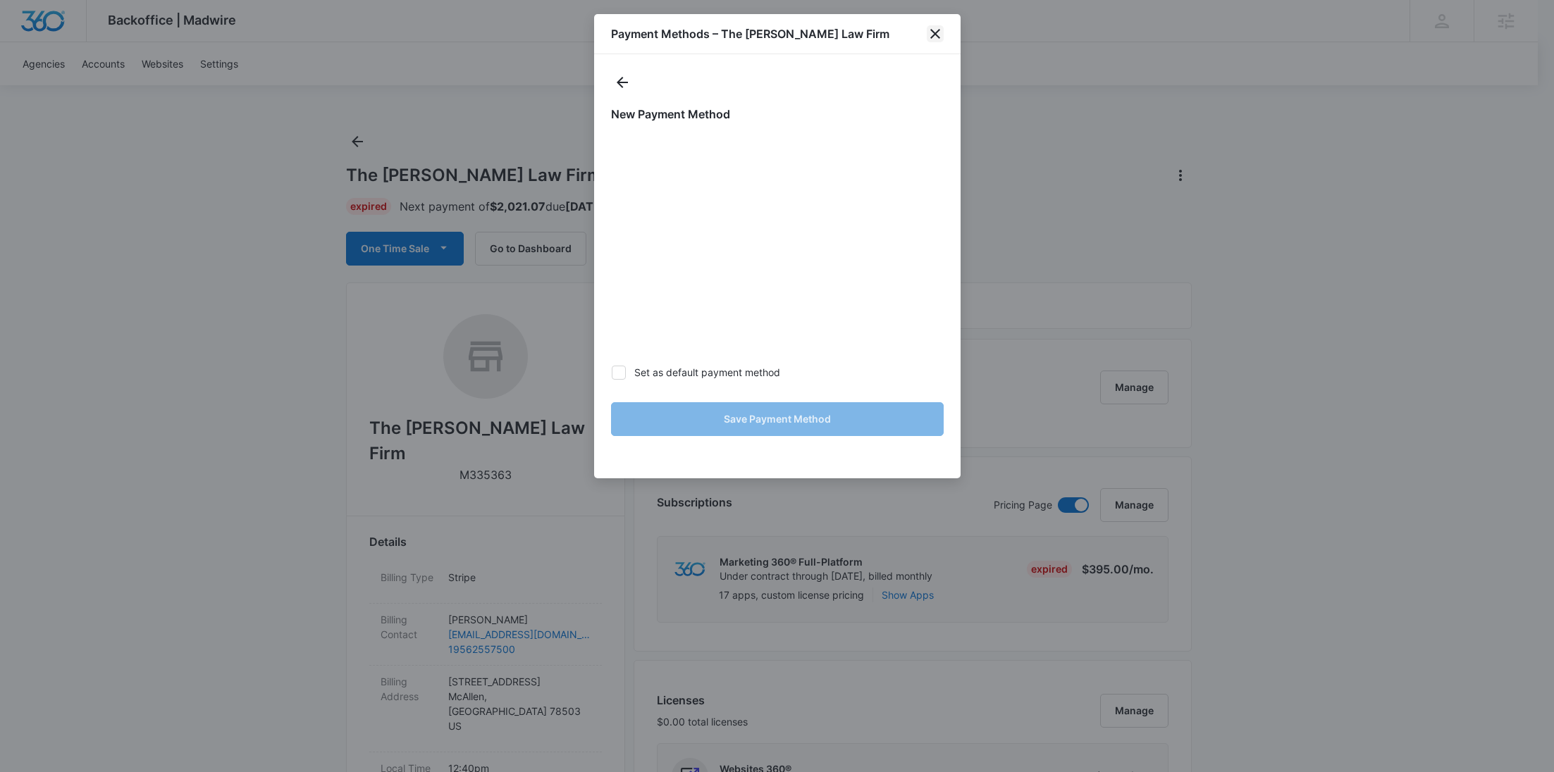
click at [934, 35] on icon "close" at bounding box center [935, 34] width 10 height 10
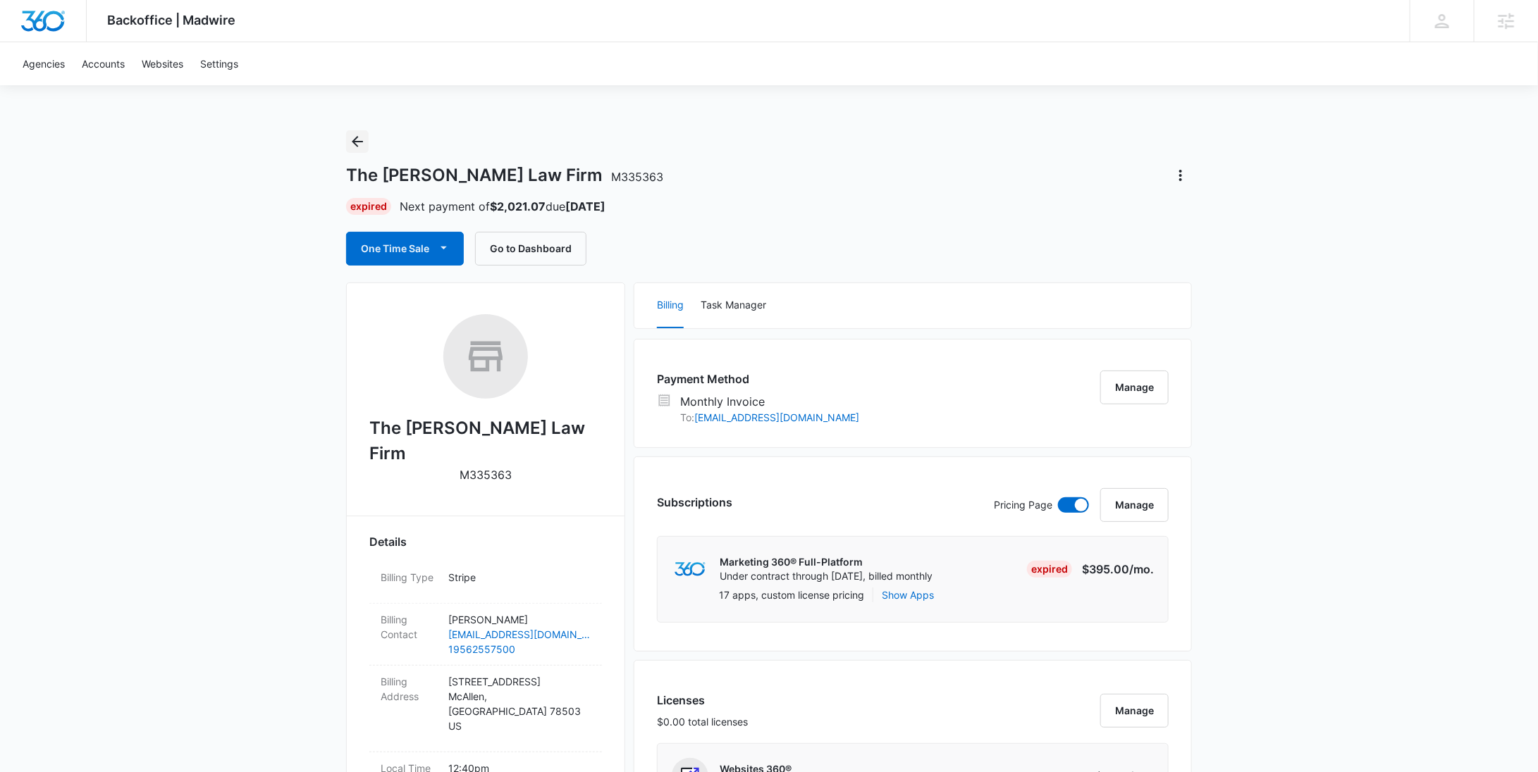
click at [359, 143] on icon "Back" at bounding box center [357, 141] width 17 height 17
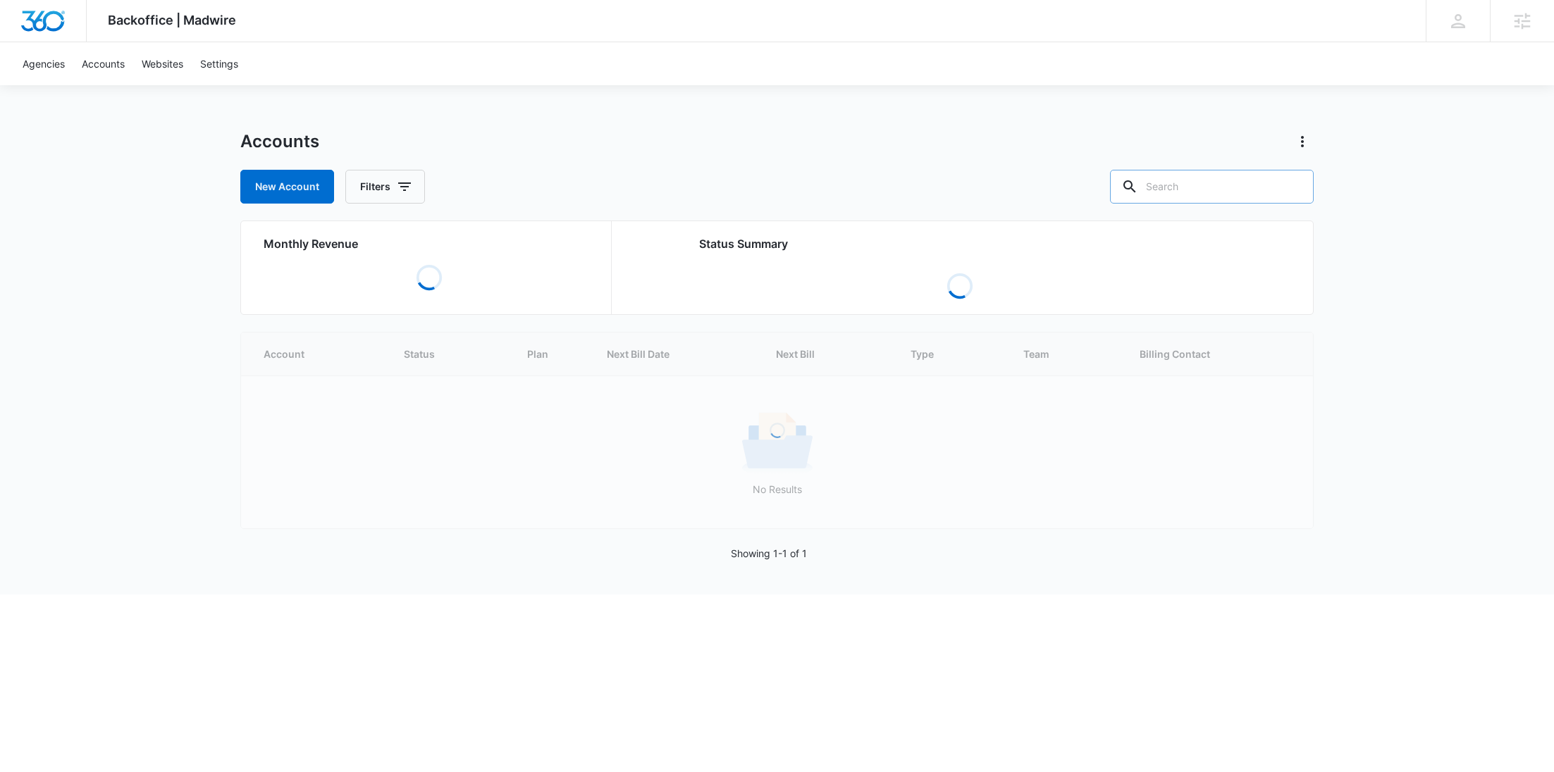
click at [1231, 186] on input "text" at bounding box center [1212, 187] width 204 height 34
paste input "M334571"
type input "M334571"
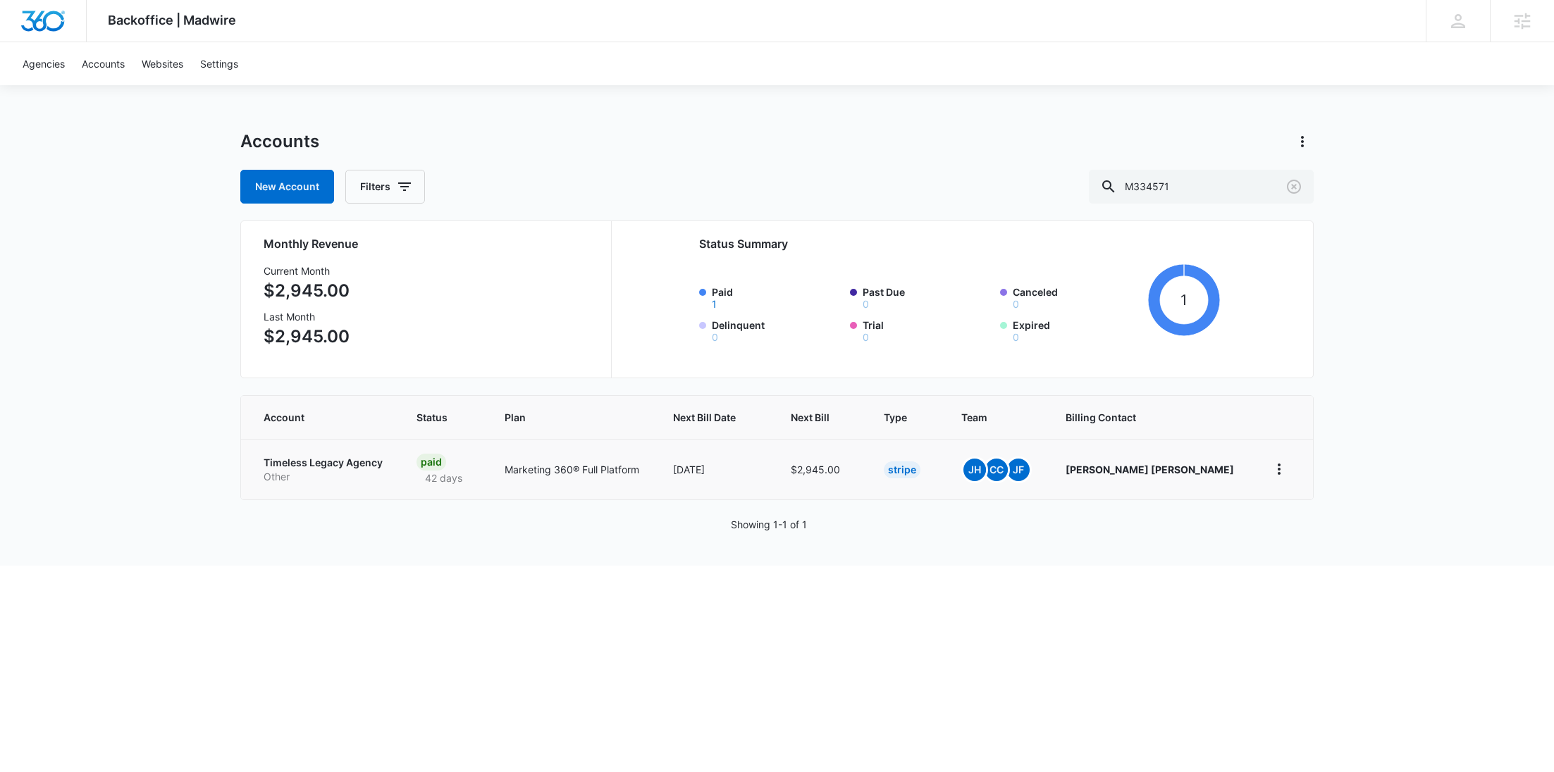
click at [324, 460] on p "Timeless Legacy Agency" at bounding box center [323, 463] width 119 height 14
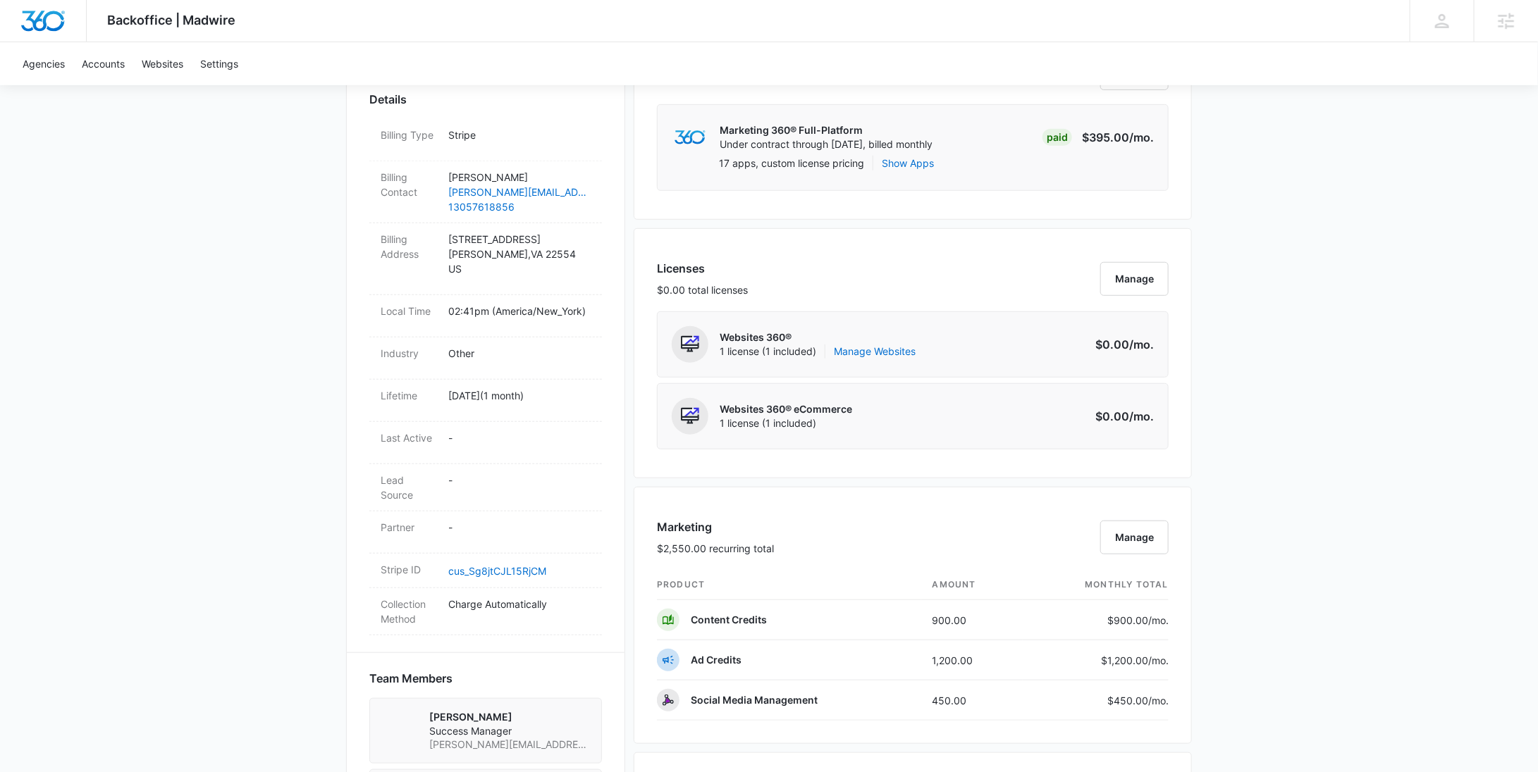
scroll to position [778, 0]
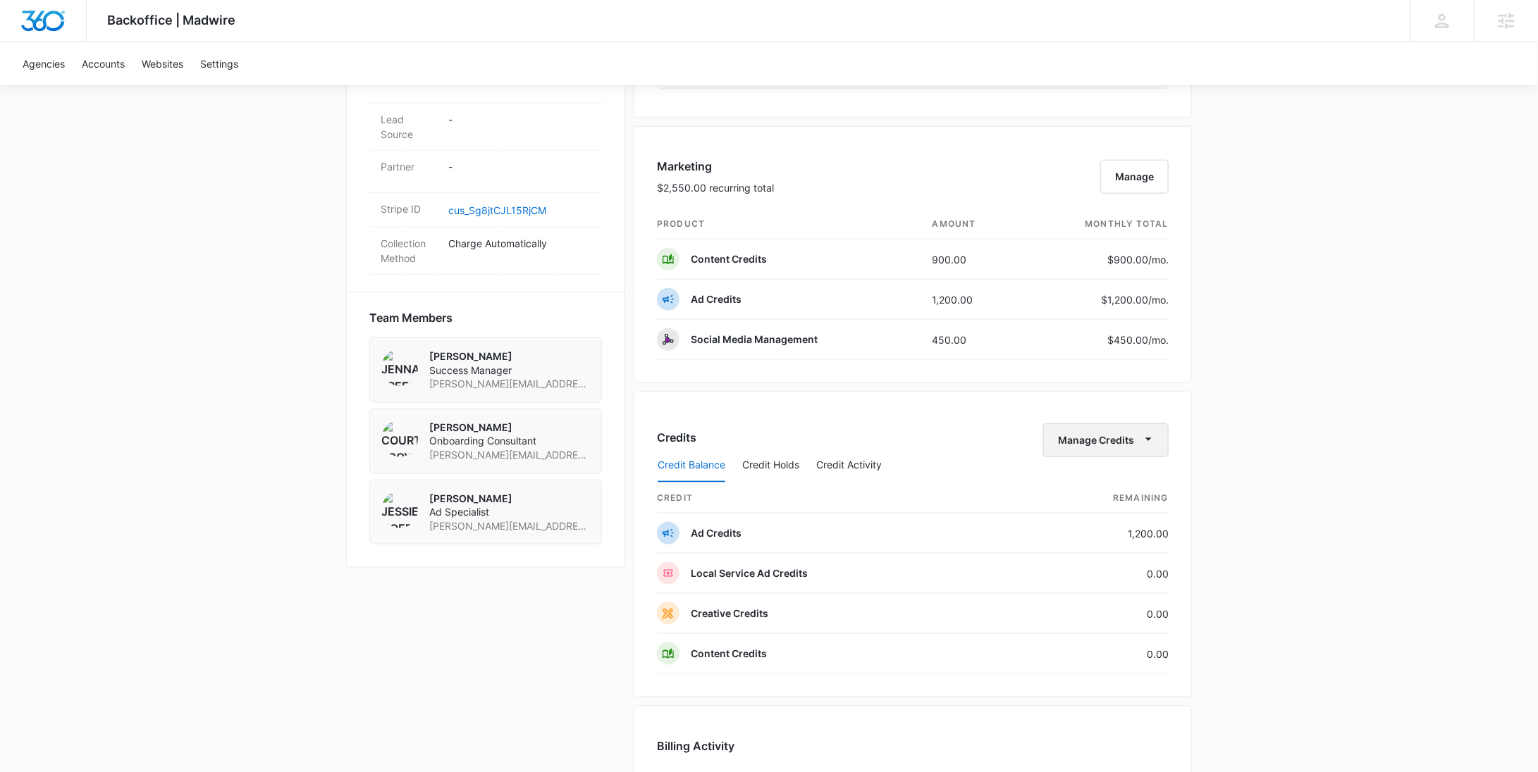
click at [1131, 435] on button "Manage Credits" at bounding box center [1105, 441] width 125 height 34
click at [1088, 502] on div "Withdraw Credits" at bounding box center [1128, 503] width 132 height 10
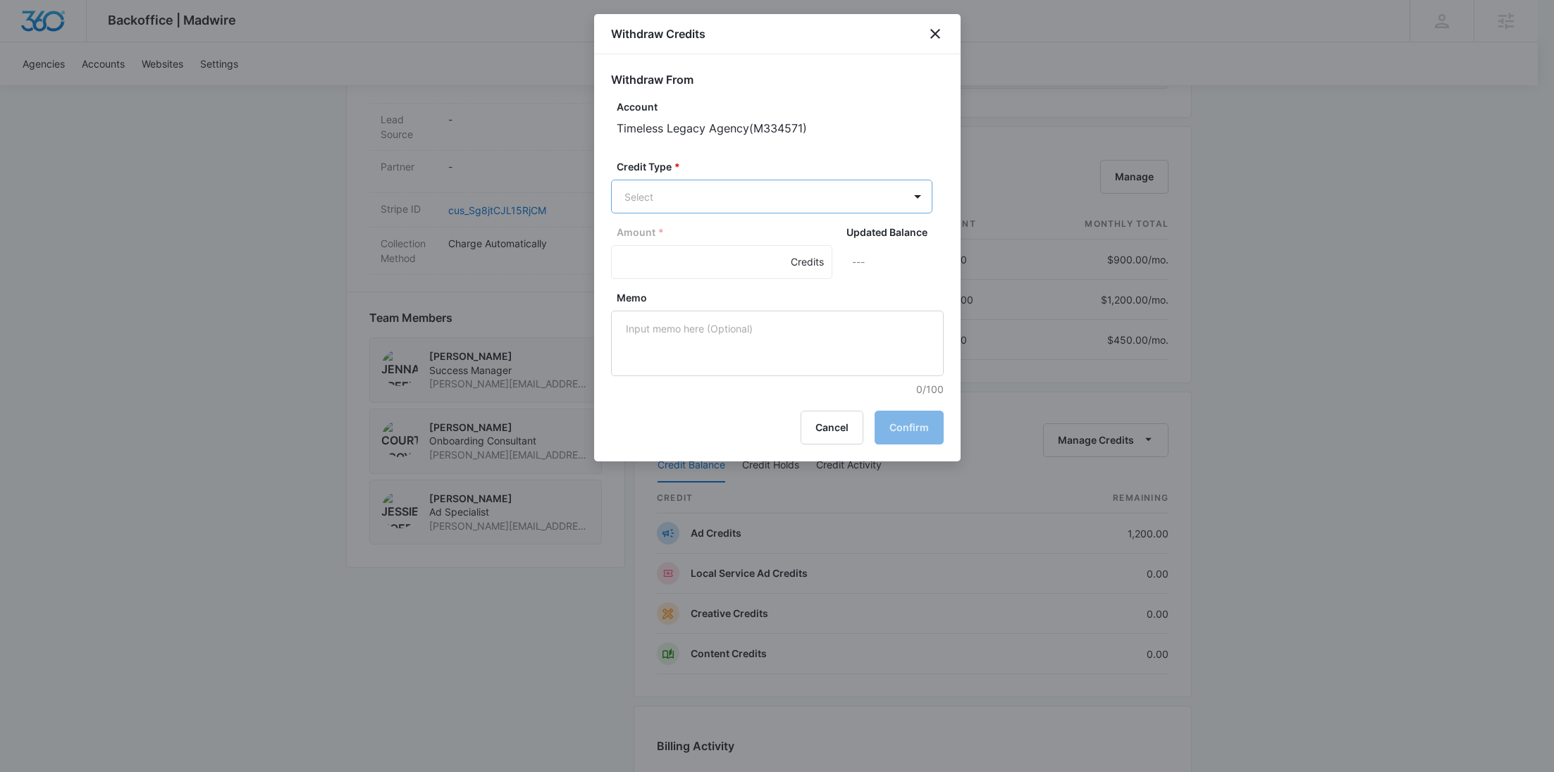
click at [722, 202] on body "Backoffice | Madwire Apps Settings RY Rochelle Young rochelle.young@madwire.com…" at bounding box center [777, 198] width 1554 height 1953
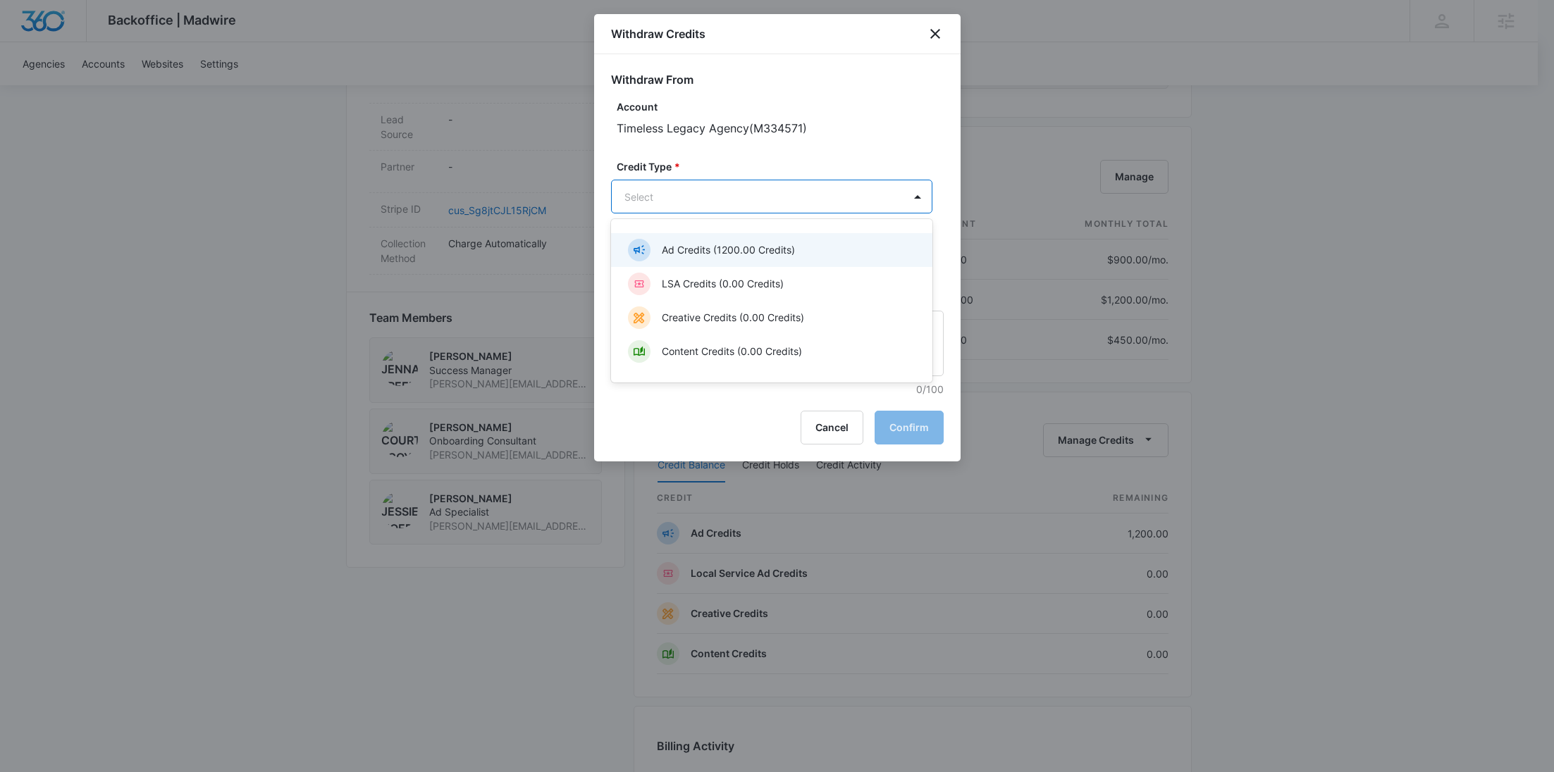
drag, startPoint x: 703, startPoint y: 254, endPoint x: 665, endPoint y: 263, distance: 38.3
click at [703, 254] on p "Ad Credits (1200.00 Credits)" at bounding box center [728, 249] width 133 height 15
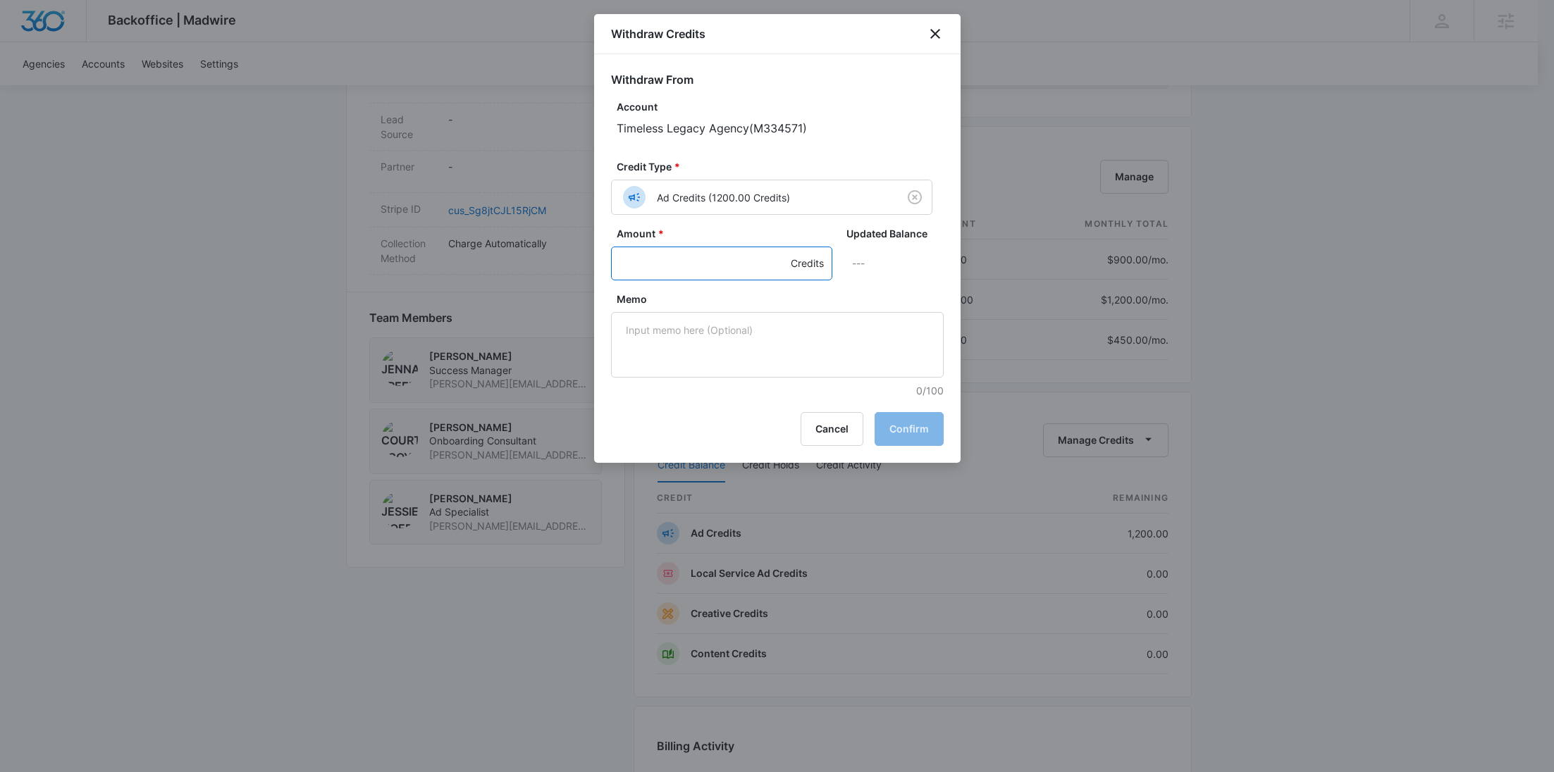
click at [649, 266] on input "Amount *" at bounding box center [721, 264] width 221 height 34
type input "1200"
click at [667, 334] on textarea "Memo" at bounding box center [777, 345] width 333 height 66
paste textarea "TikTok"
type textarea "TikTok"
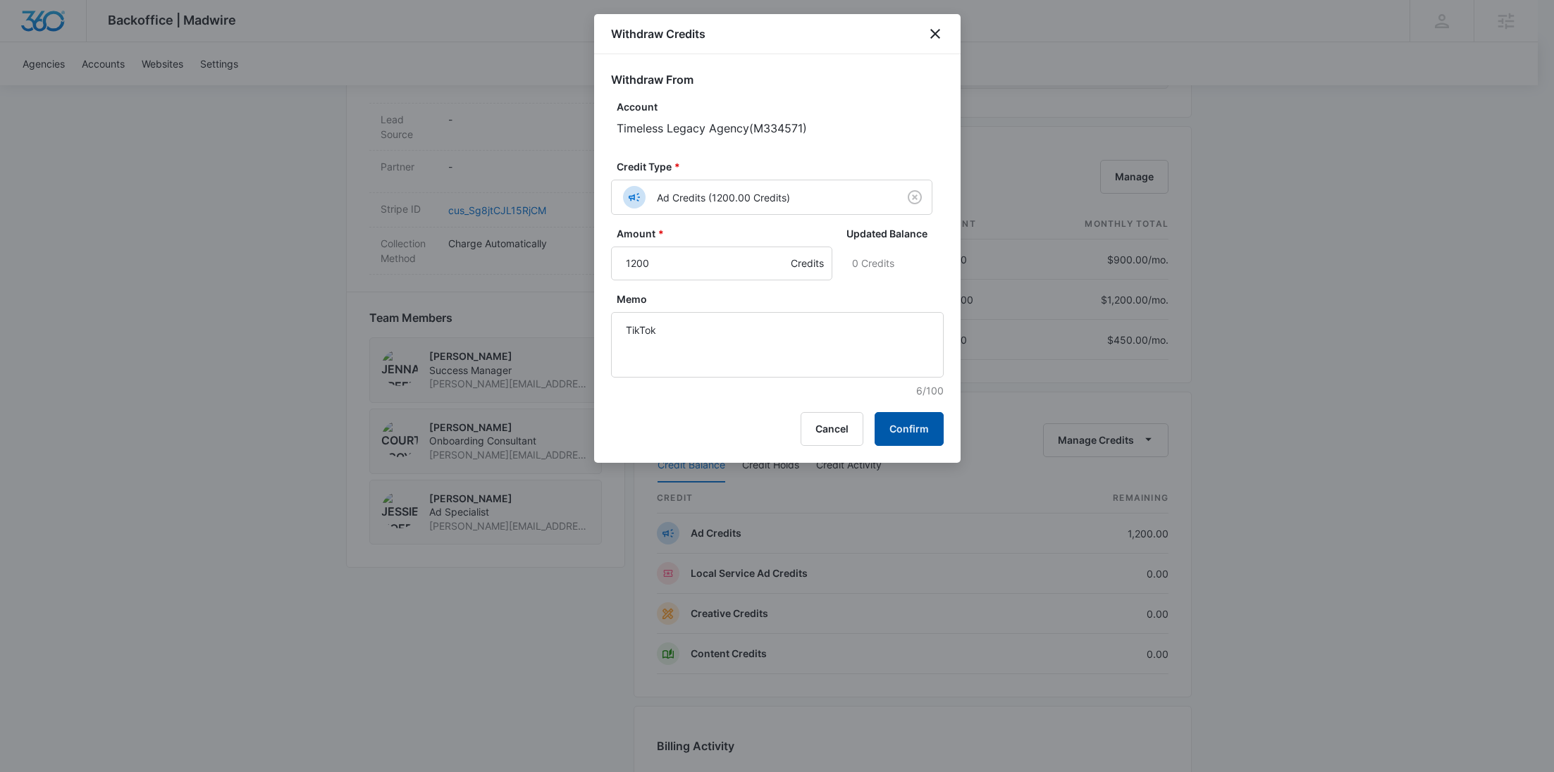
click at [920, 431] on button "Confirm" at bounding box center [909, 429] width 69 height 34
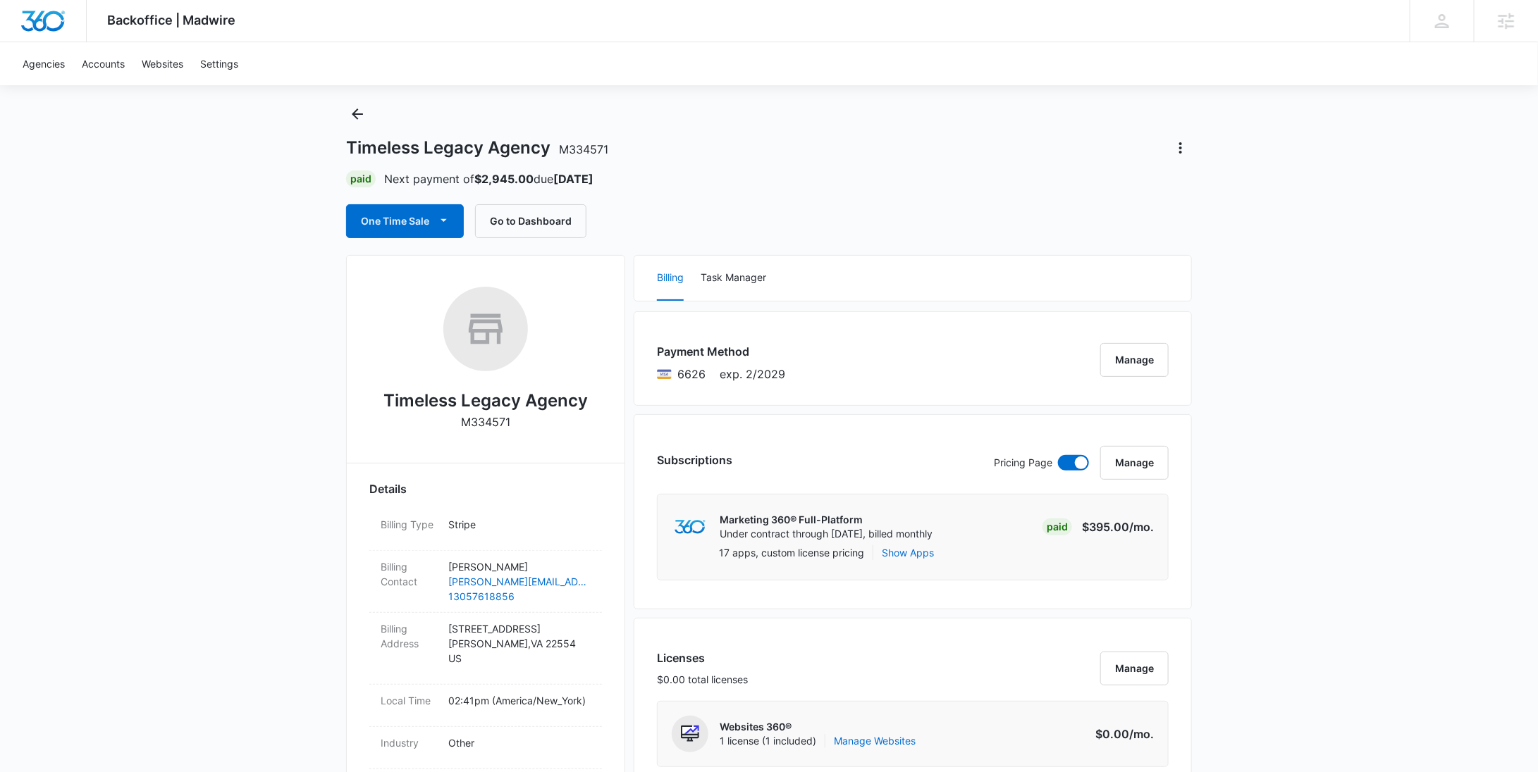
scroll to position [0, 0]
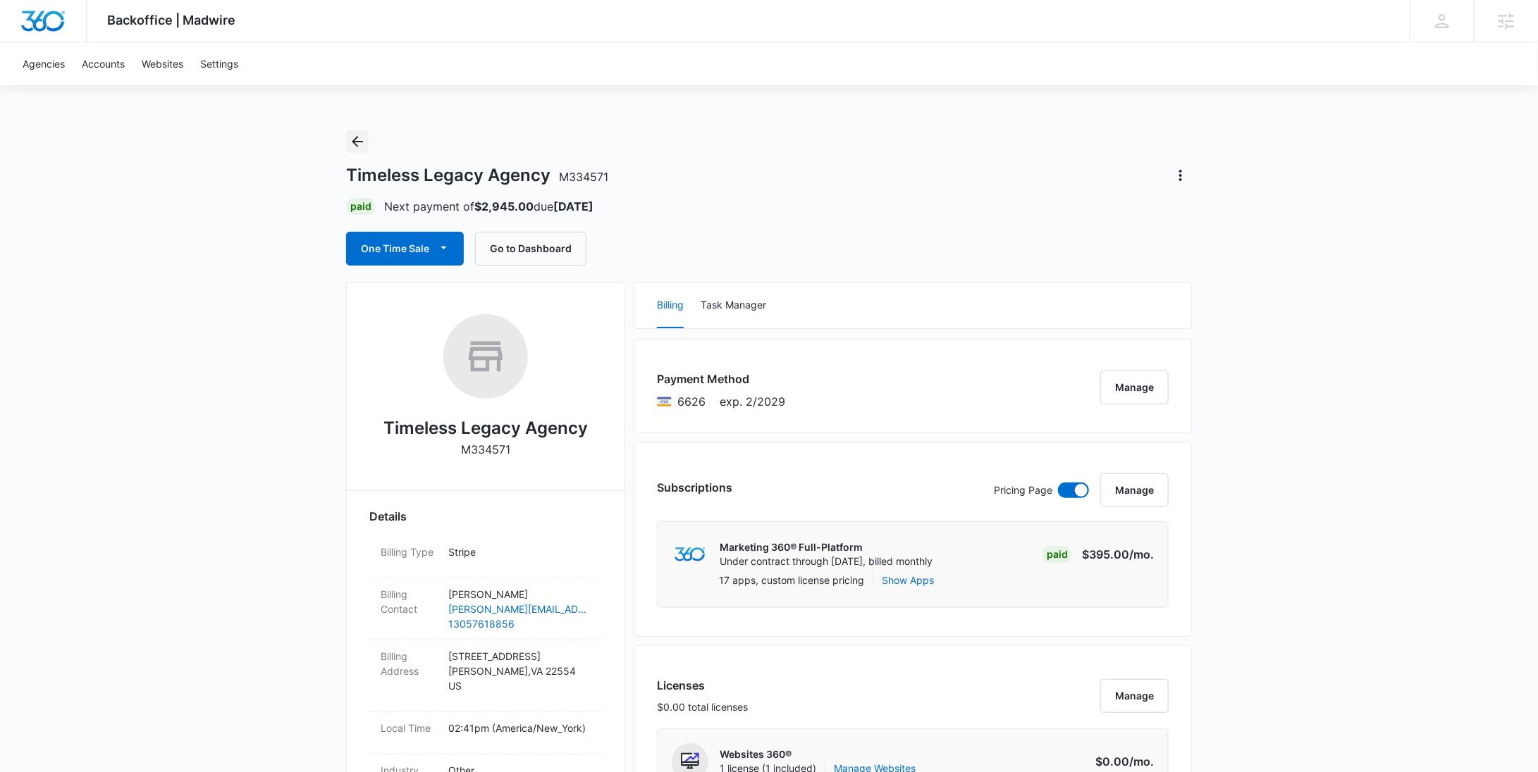
click at [353, 145] on icon "Back" at bounding box center [357, 141] width 17 height 17
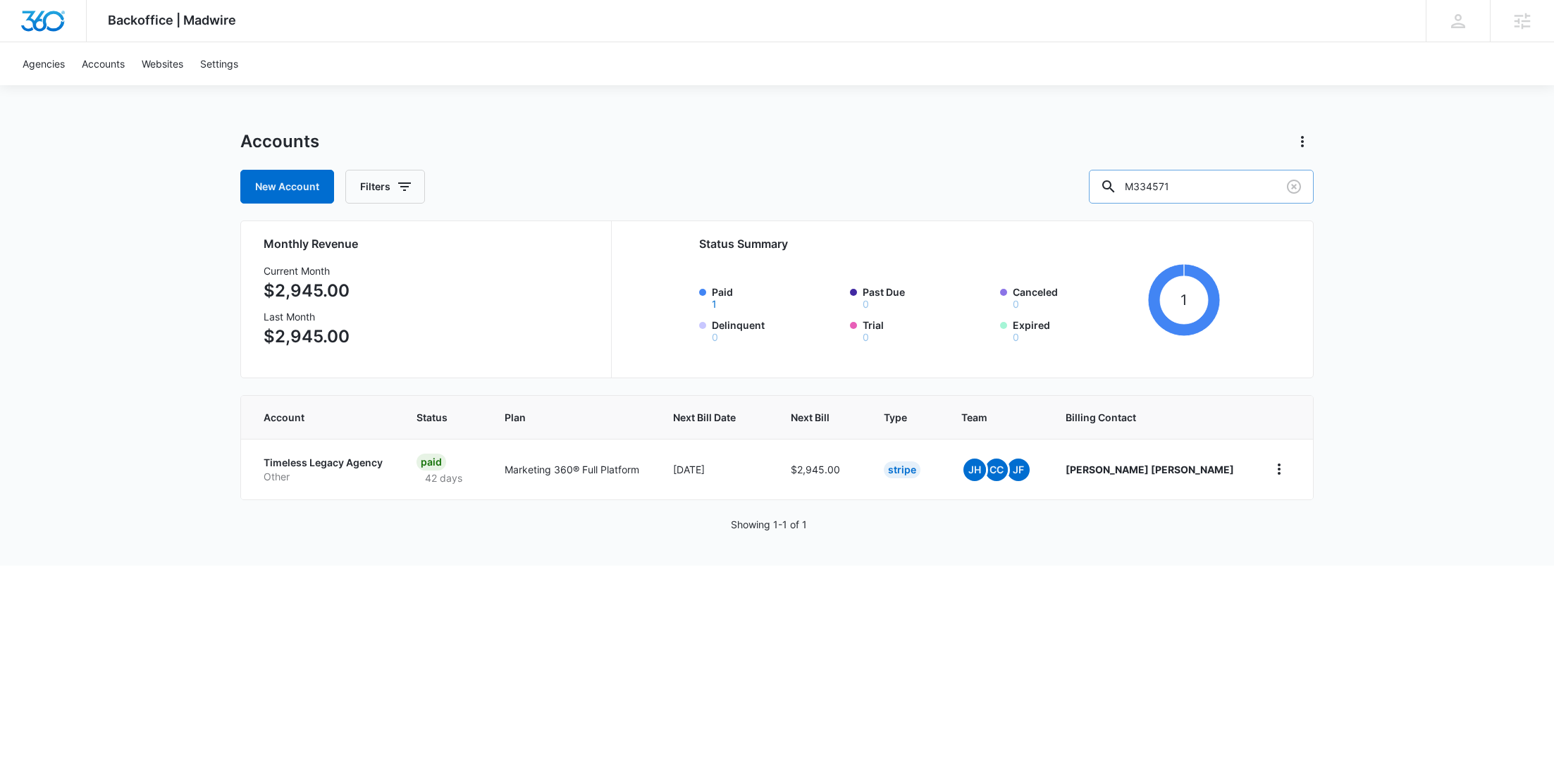
drag, startPoint x: 1146, startPoint y: 190, endPoint x: 1116, endPoint y: 199, distance: 31.5
click at [1127, 190] on div "New Account Filters M334571" at bounding box center [776, 187] width 1073 height 34
paste input "5832"
type input "M35832"
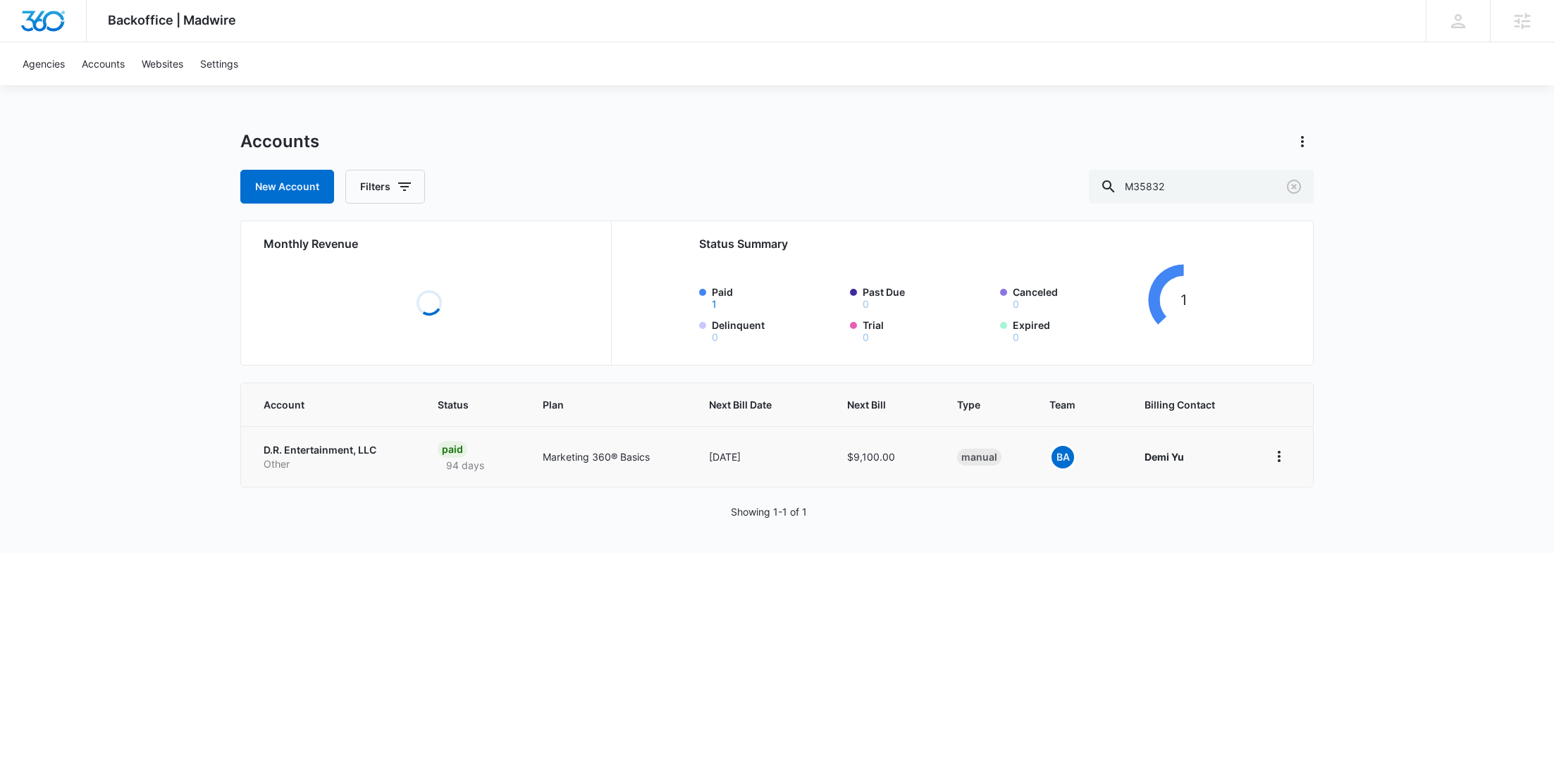
click at [342, 462] on p "Other" at bounding box center [334, 464] width 140 height 14
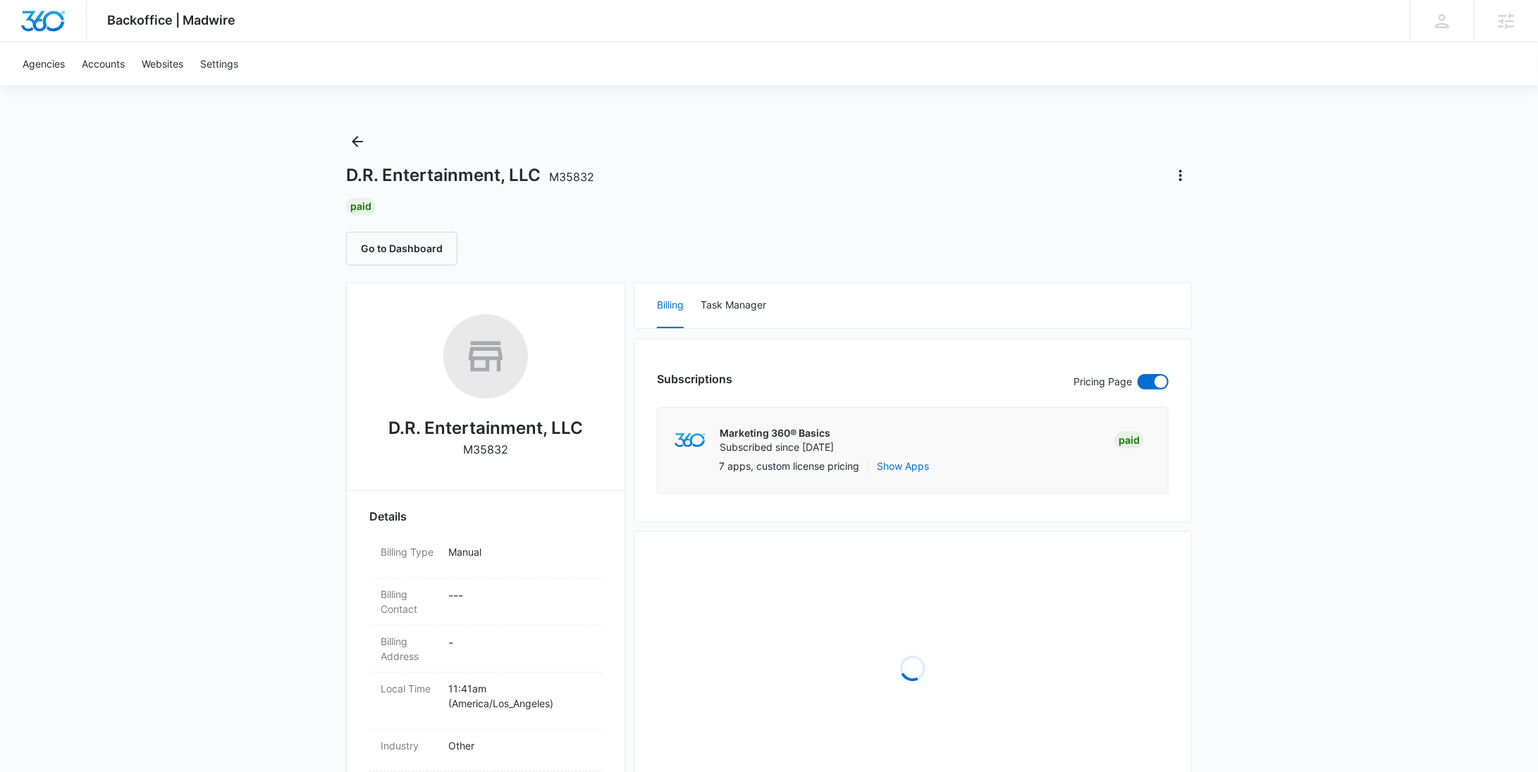
scroll to position [372, 0]
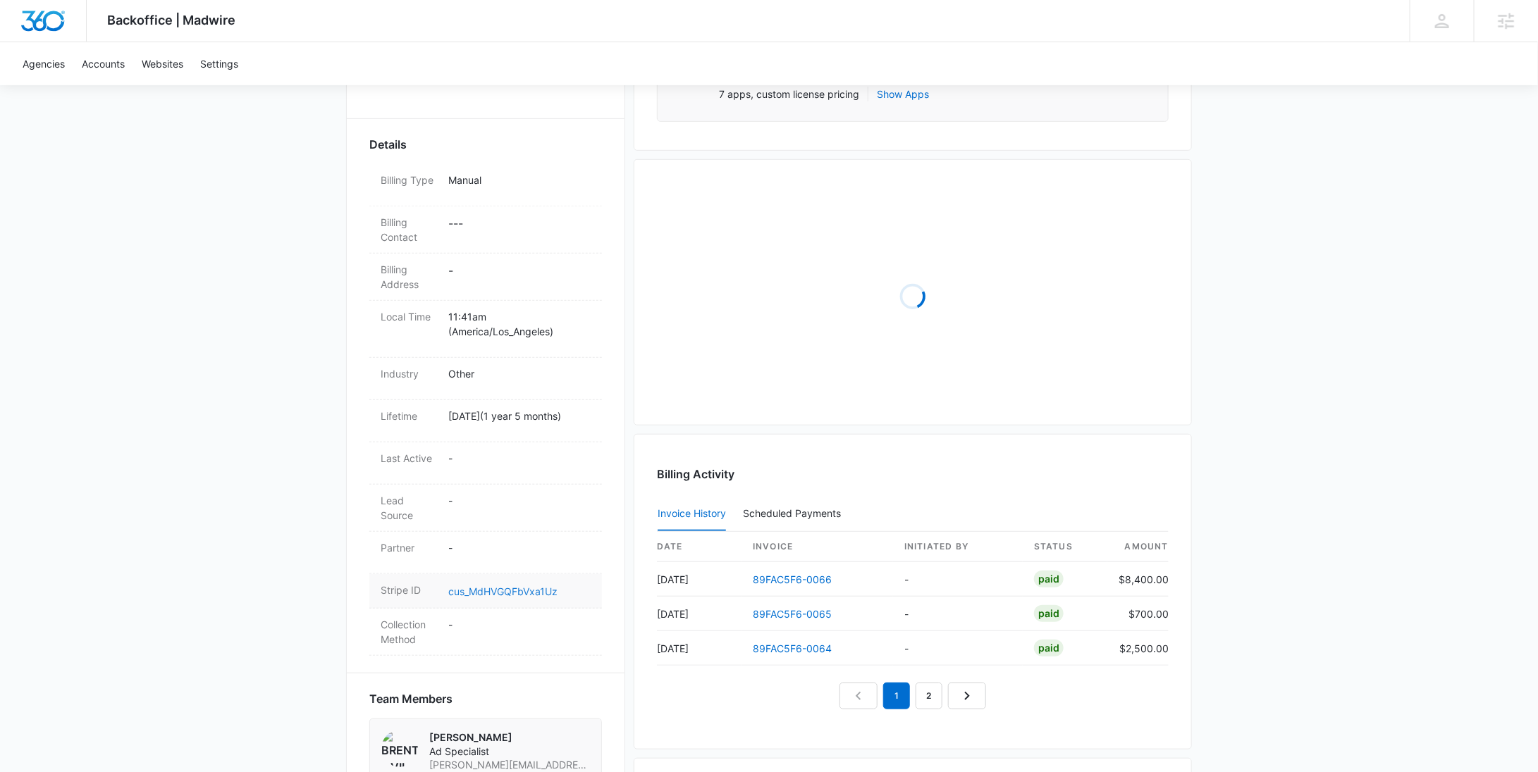
click at [507, 586] on link "cus_MdHVGQFbVxa1Uz" at bounding box center [502, 592] width 109 height 12
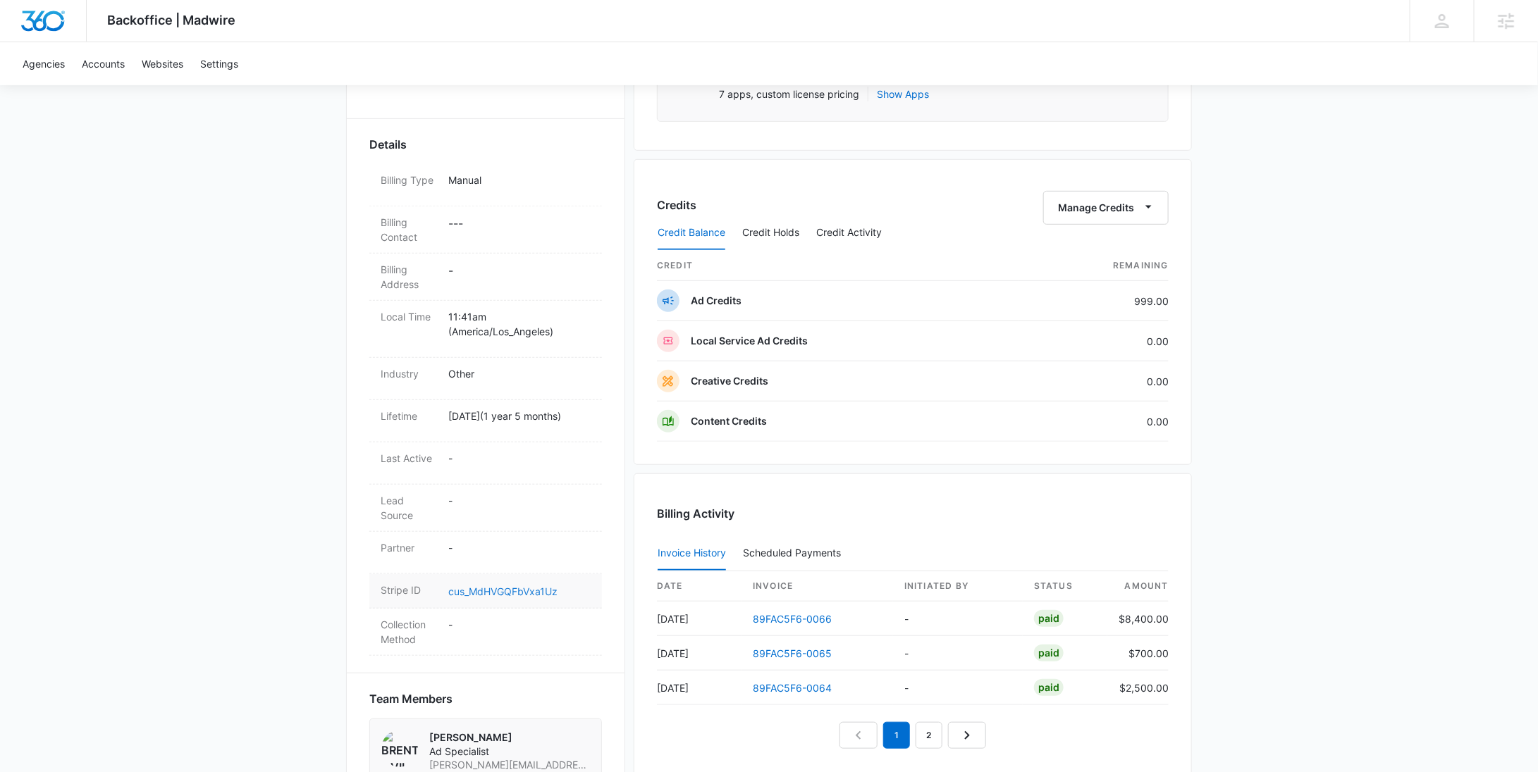
click at [483, 591] on link "cus_MdHVGQFbVxa1Uz" at bounding box center [502, 592] width 109 height 12
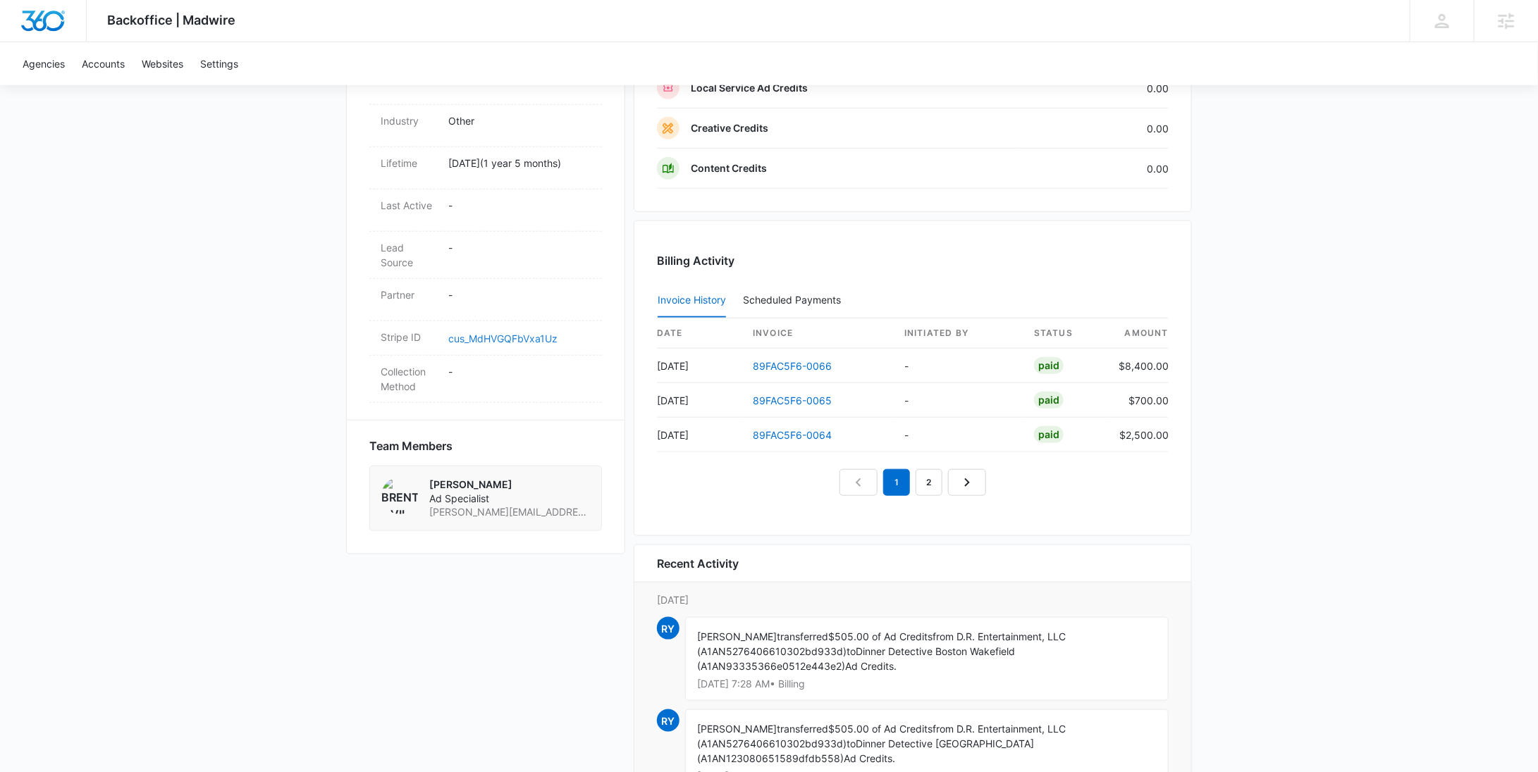
scroll to position [31, 0]
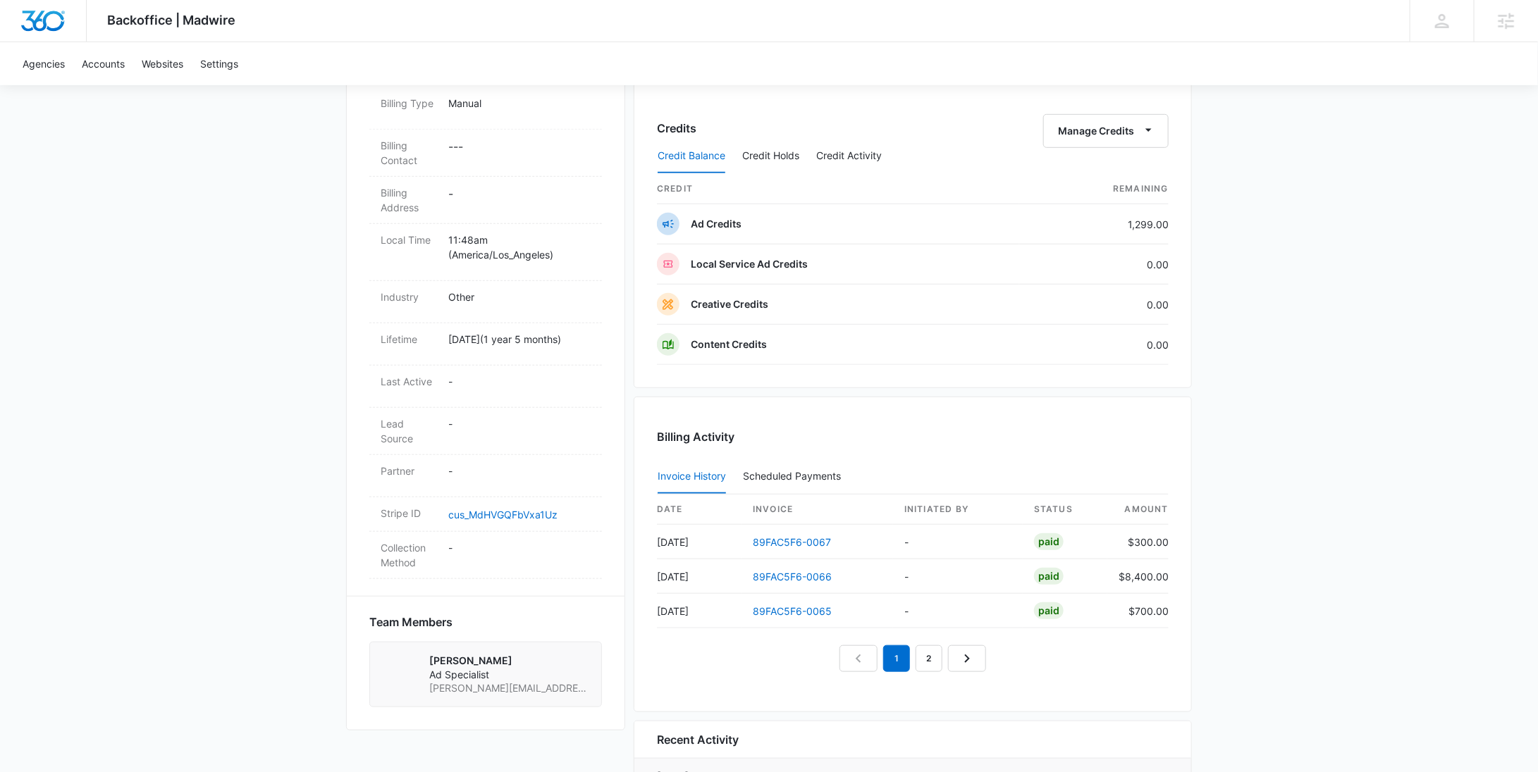
scroll to position [440, 0]
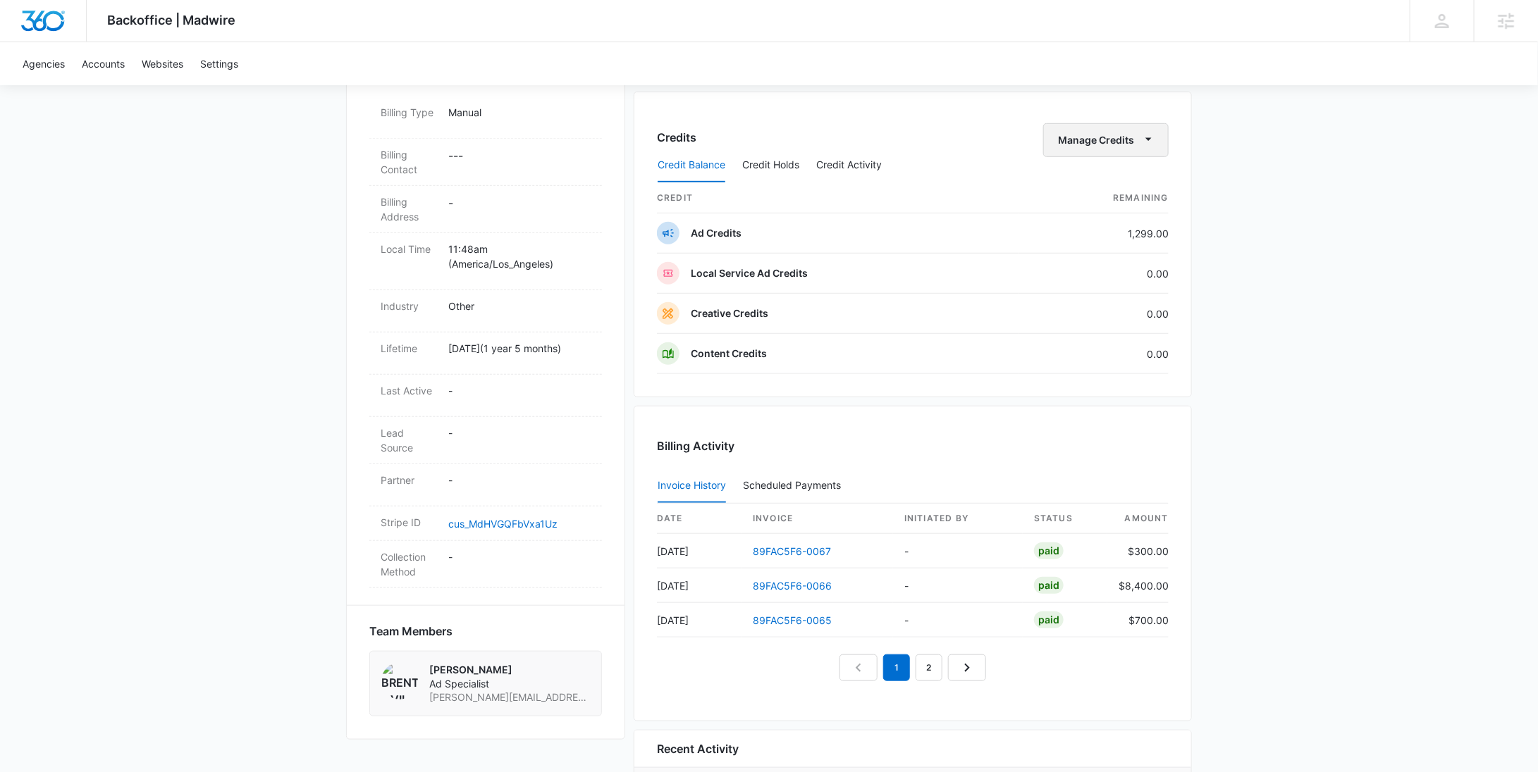
click at [1104, 138] on button "Manage Credits" at bounding box center [1105, 140] width 125 height 34
click at [1107, 221] on div "Transfer Credits" at bounding box center [1128, 226] width 132 height 10
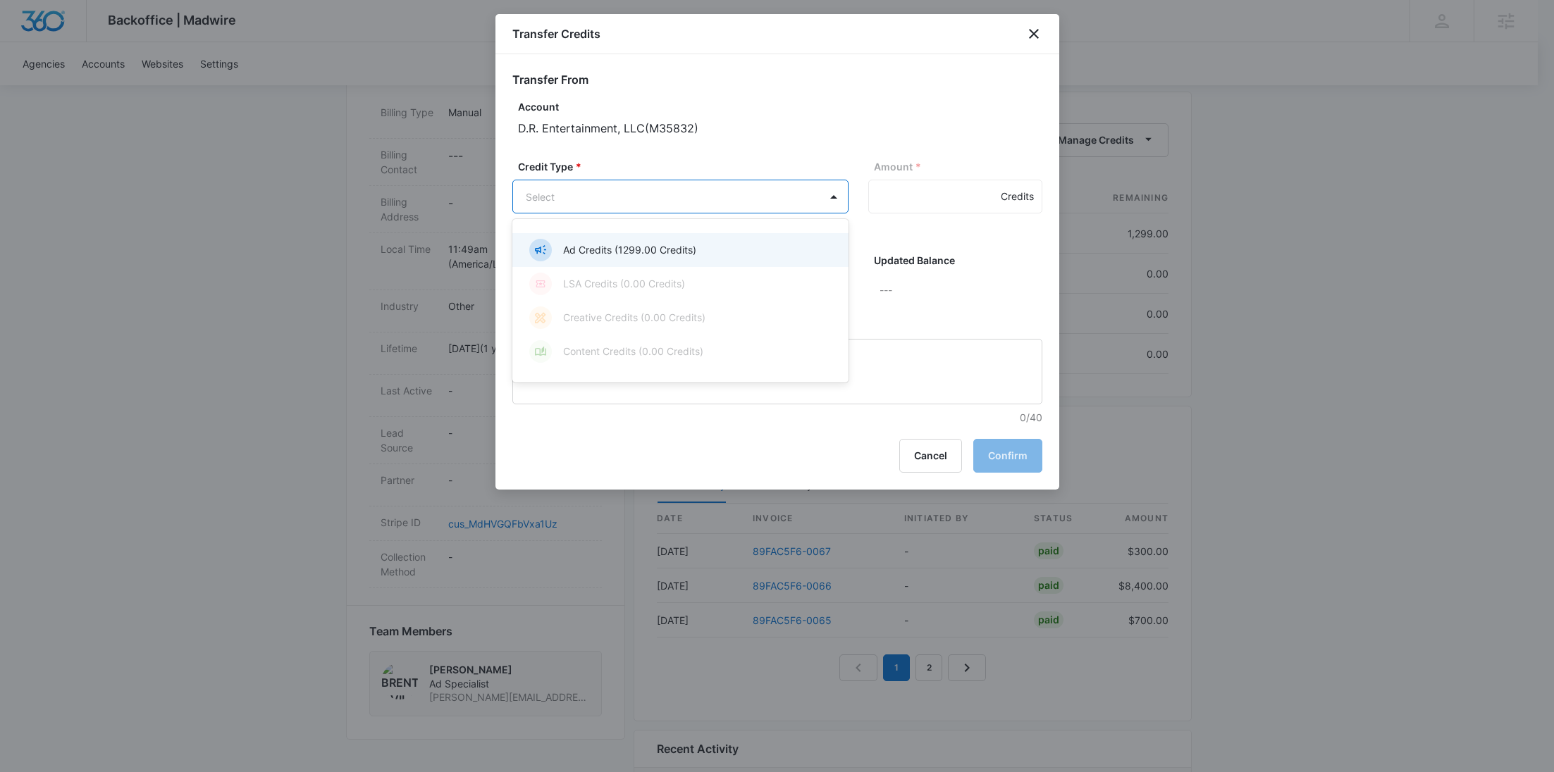
click at [605, 197] on body "Backoffice | Madwire Apps Settings RY Rochelle Young rochelle.young@madwire.com…" at bounding box center [777, 408] width 1554 height 1696
click at [599, 252] on p "Ad Credits (1299.00 Credits)" at bounding box center [629, 249] width 133 height 15
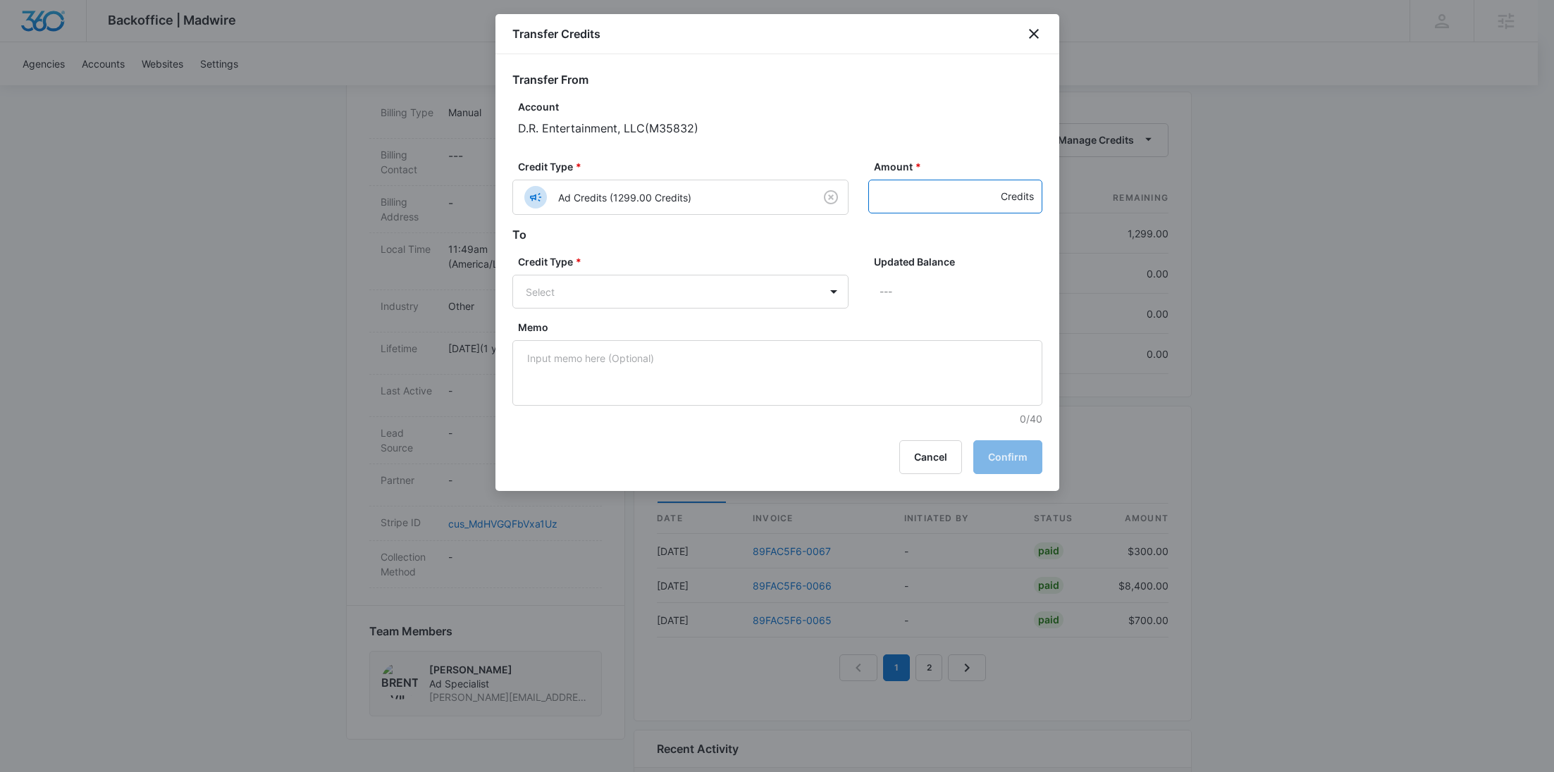
click at [898, 199] on input "Amount *" at bounding box center [955, 197] width 174 height 34
type input "300"
click at [594, 305] on body "Backoffice | Madwire Apps Settings RY Rochelle Young rochelle.young@madwire.com…" at bounding box center [777, 408] width 1554 height 1696
click at [1032, 30] on div at bounding box center [777, 386] width 1554 height 772
click at [1030, 37] on icon "close" at bounding box center [1034, 34] width 10 height 10
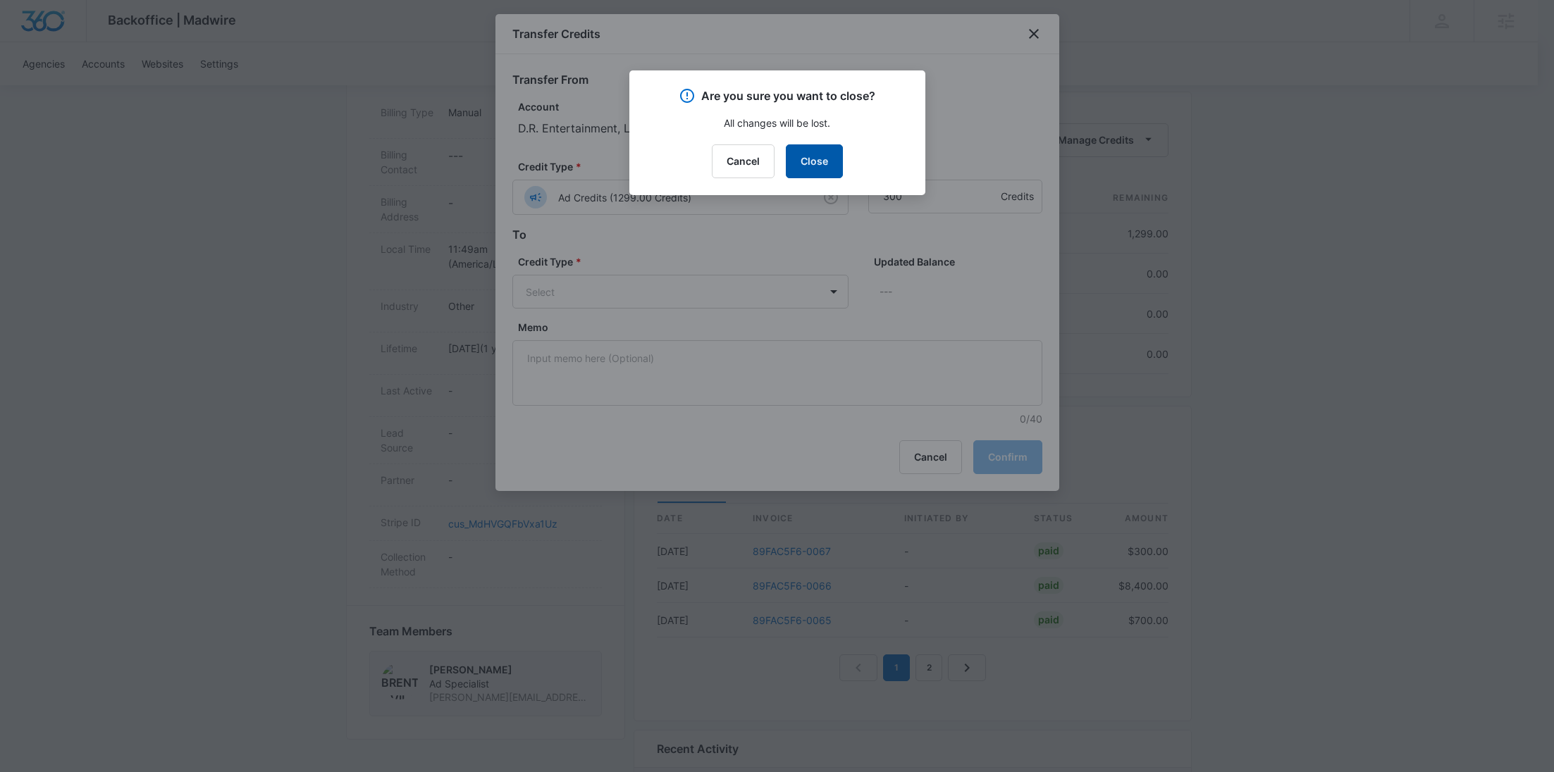
click at [814, 156] on button "Close" at bounding box center [814, 161] width 57 height 34
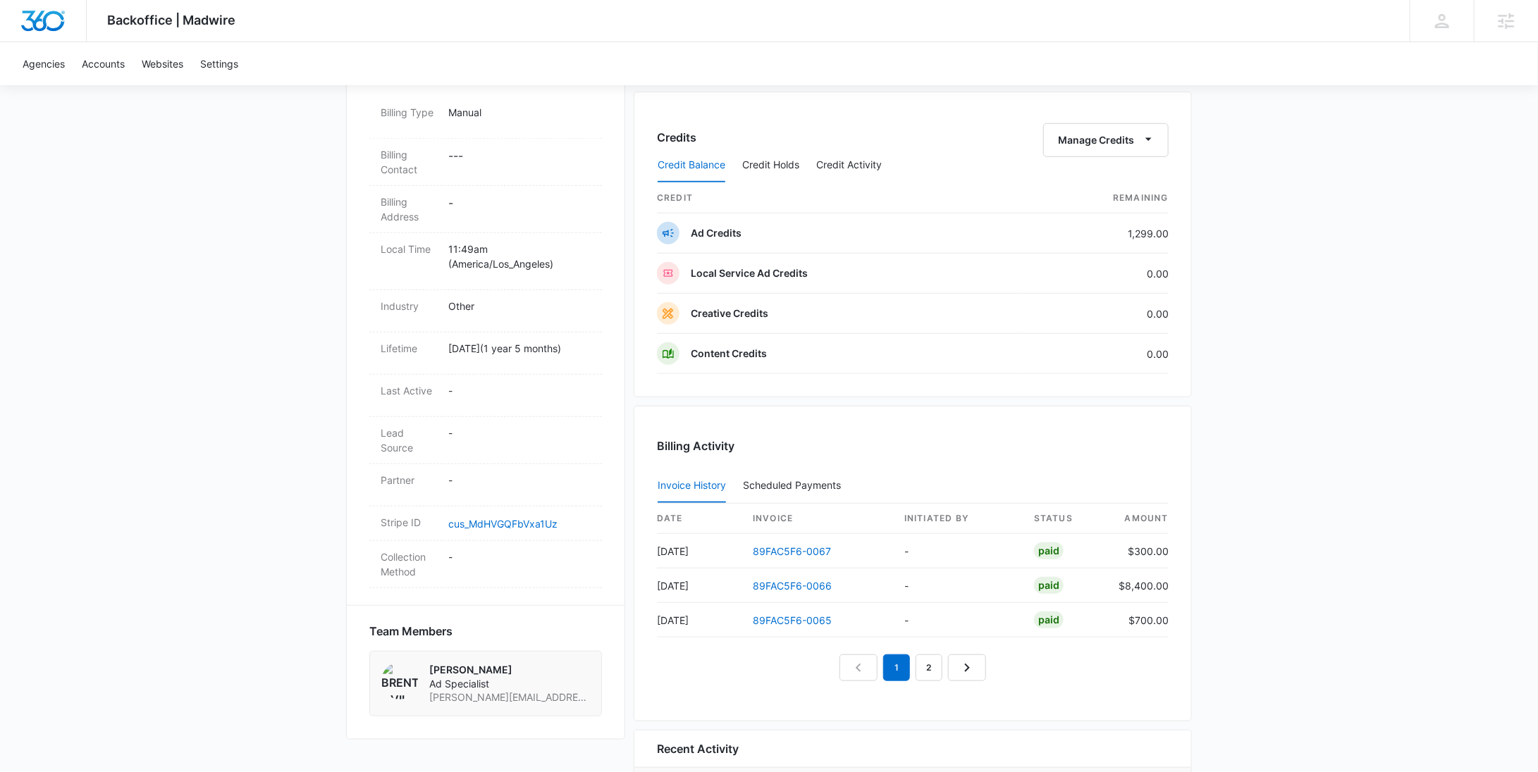
click at [1115, 149] on div "Credit Balance Credit Holds Credit Activity" at bounding box center [913, 165] width 512 height 35
click at [1116, 143] on button "Manage Credits" at bounding box center [1105, 140] width 125 height 34
click at [1109, 245] on div "Transfer To Another Account" at bounding box center [1128, 247] width 132 height 10
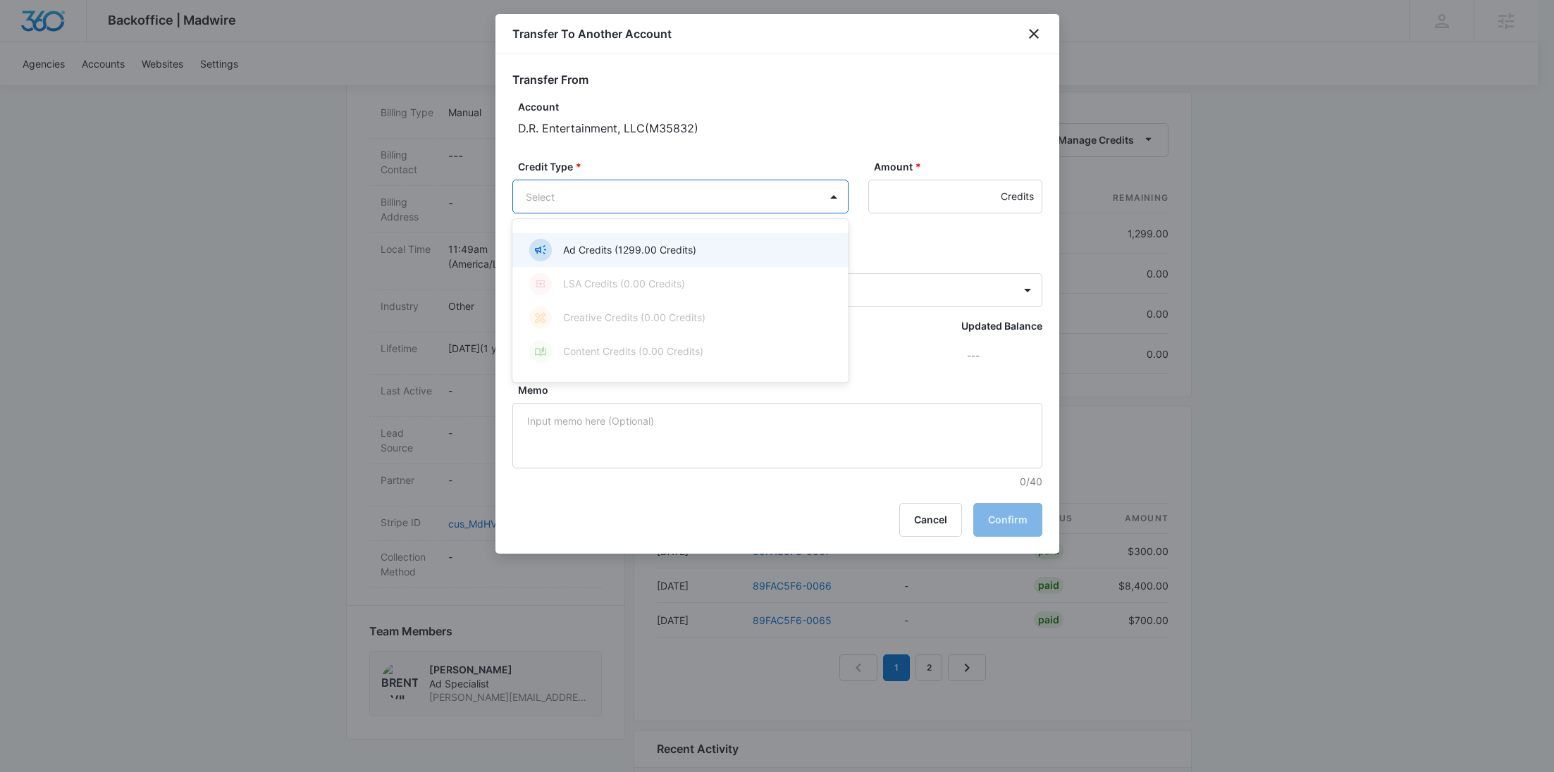
click at [722, 194] on body "Backoffice | Madwire Apps Settings RY Rochelle Young rochelle.young@madwire.com…" at bounding box center [777, 408] width 1554 height 1696
click at [669, 242] on div "Ad Credits (1299.00 Credits)" at bounding box center [679, 250] width 300 height 23
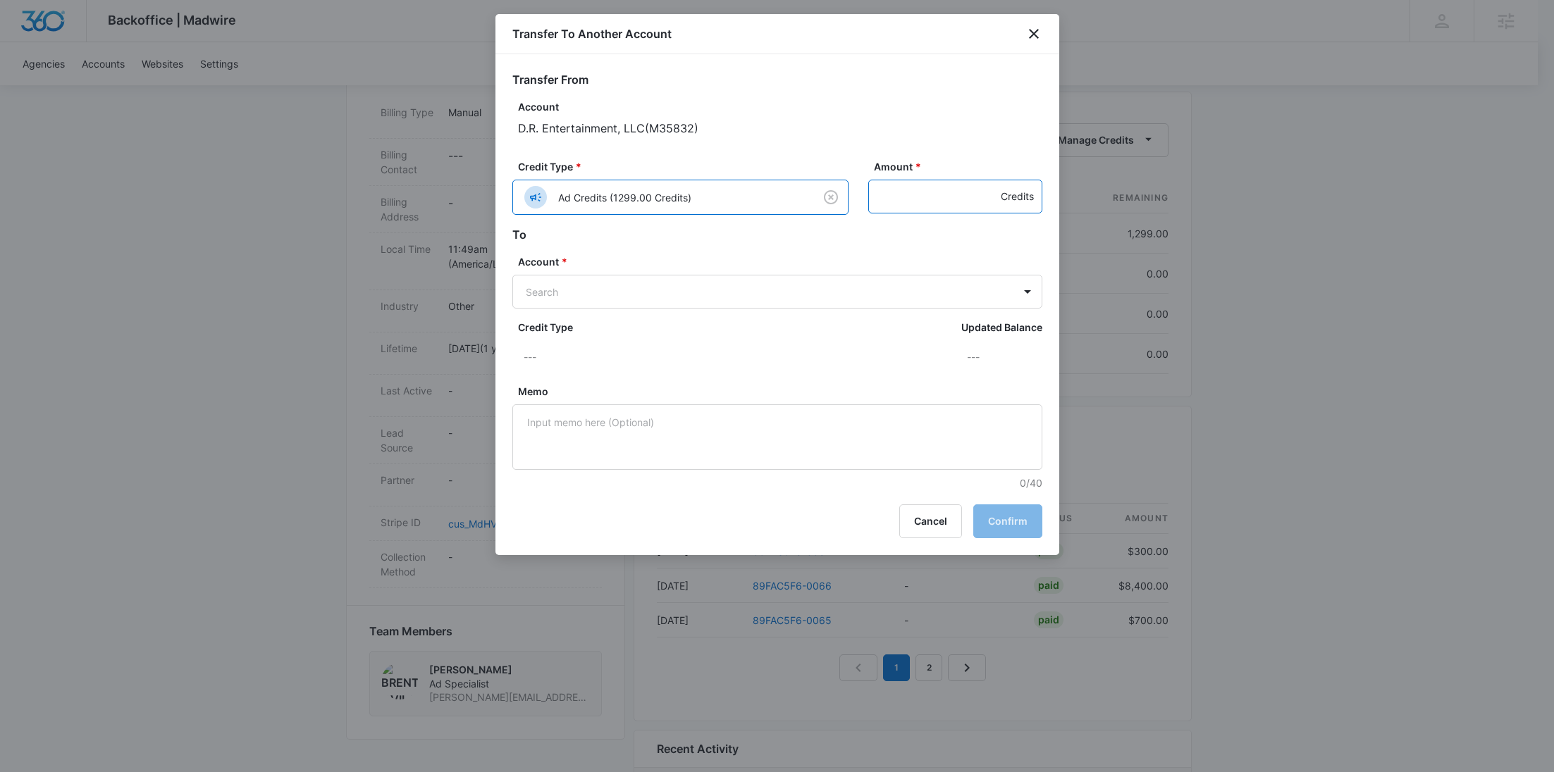
click at [887, 196] on input "Amount *" at bounding box center [955, 197] width 174 height 34
type input "300"
click at [691, 292] on body "Backoffice | Madwire Apps Settings RY Rochelle Young rochelle.young@madwire.com…" at bounding box center [777, 408] width 1554 height 1696
paste input "M39137"
type input "M39137"
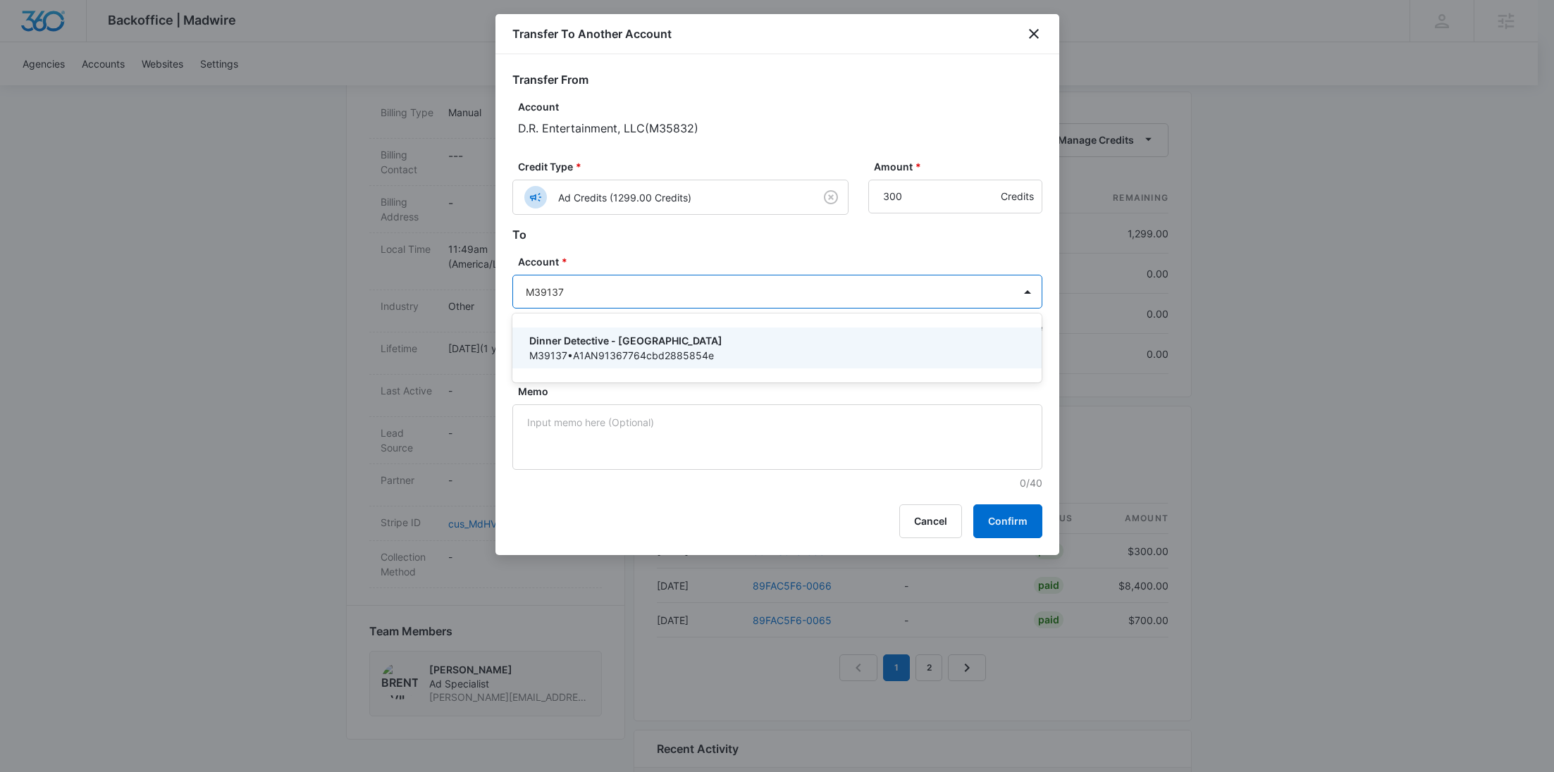
click at [609, 338] on p "Dinner Detective - Syracuse" at bounding box center [775, 340] width 493 height 15
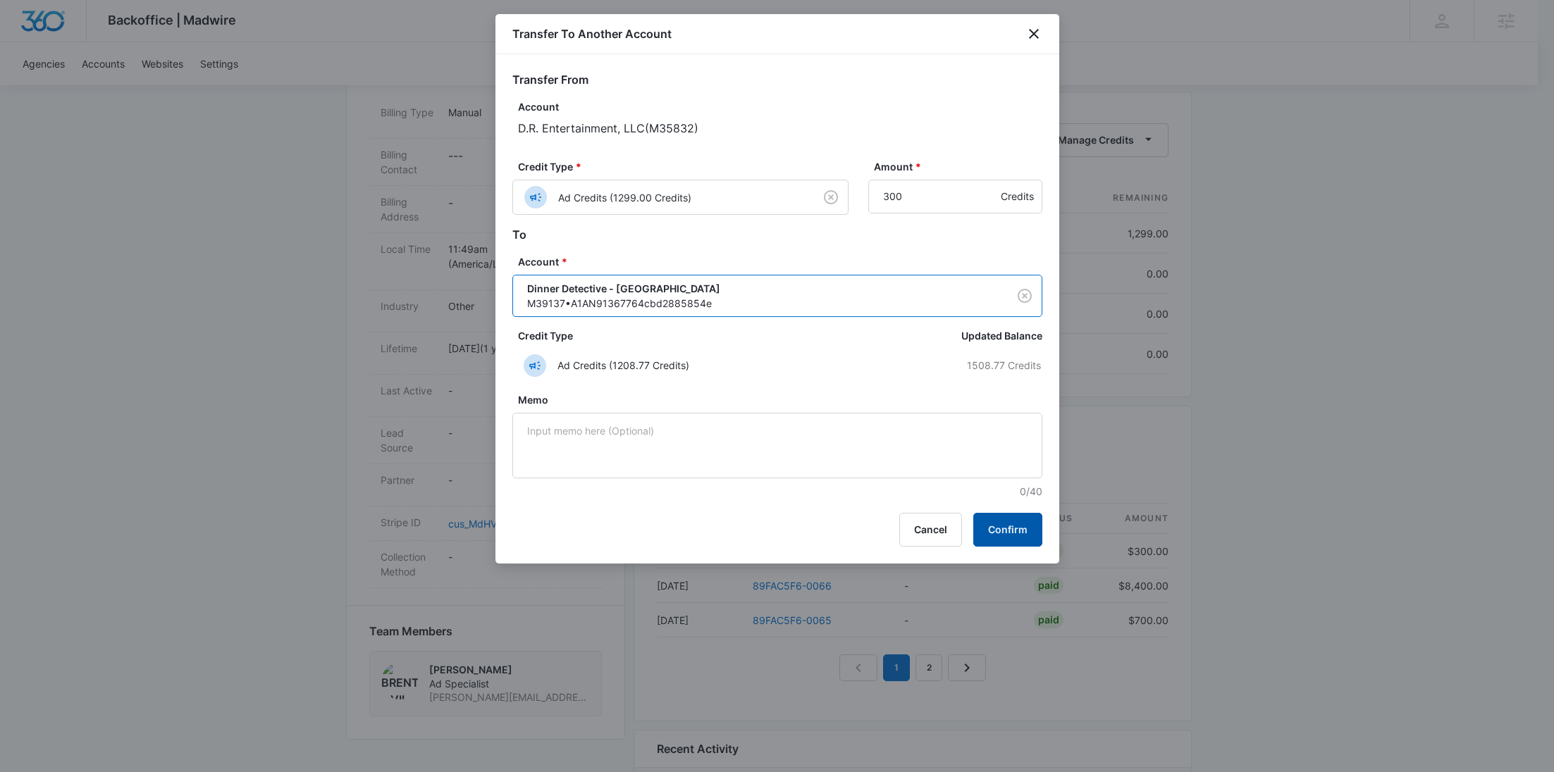
click at [1013, 535] on button "Confirm" at bounding box center [1007, 530] width 69 height 34
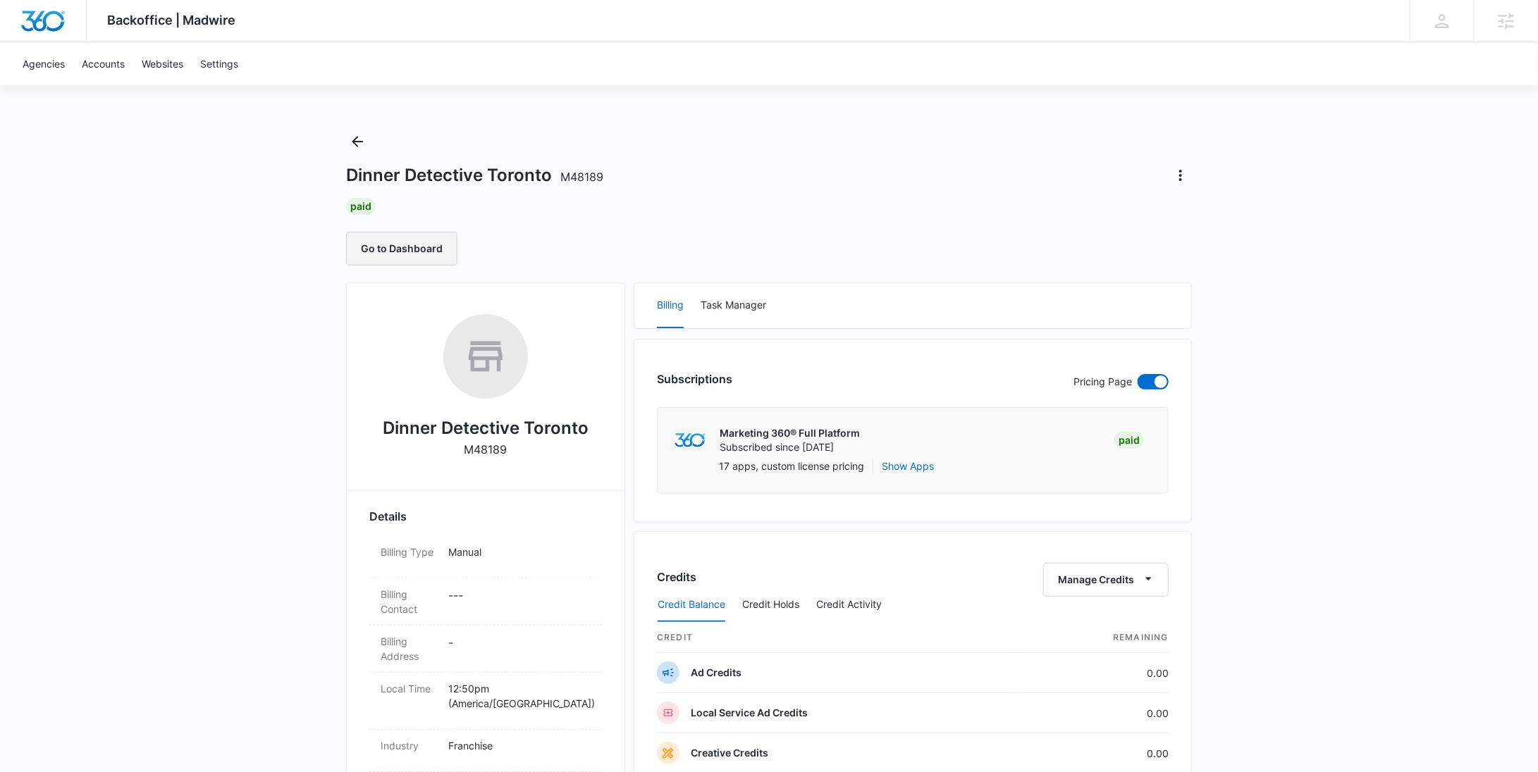
click at [416, 255] on button "Go to Dashboard" at bounding box center [401, 249] width 111 height 34
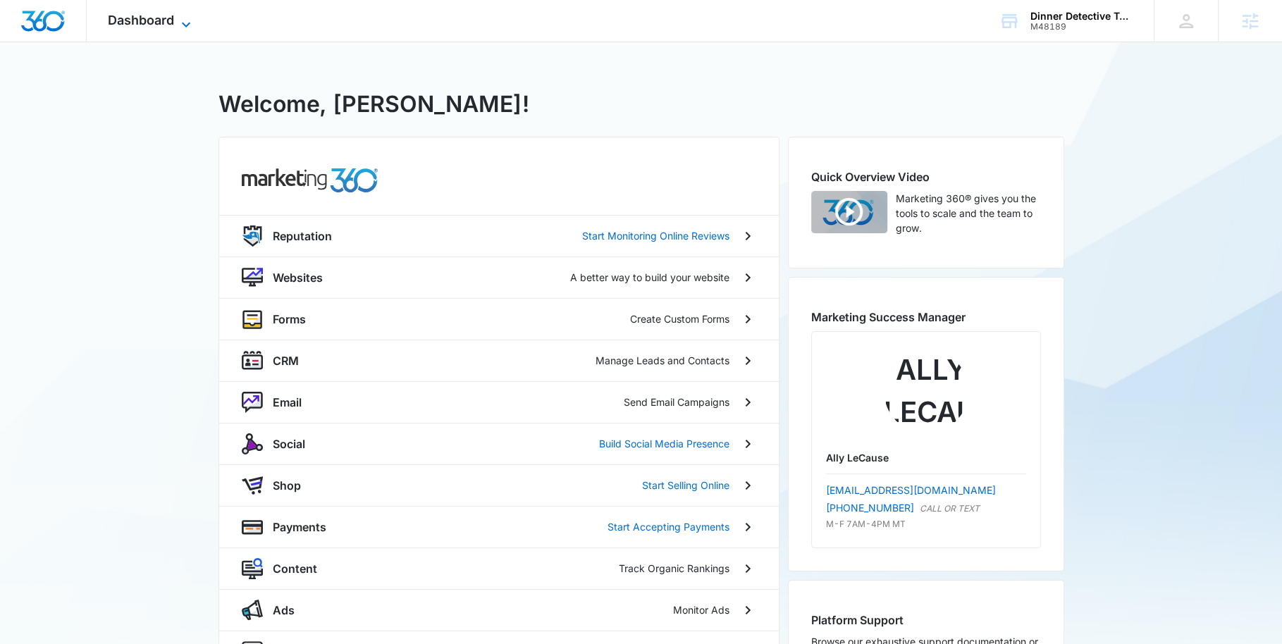
click at [166, 27] on span "Dashboard" at bounding box center [141, 20] width 66 height 15
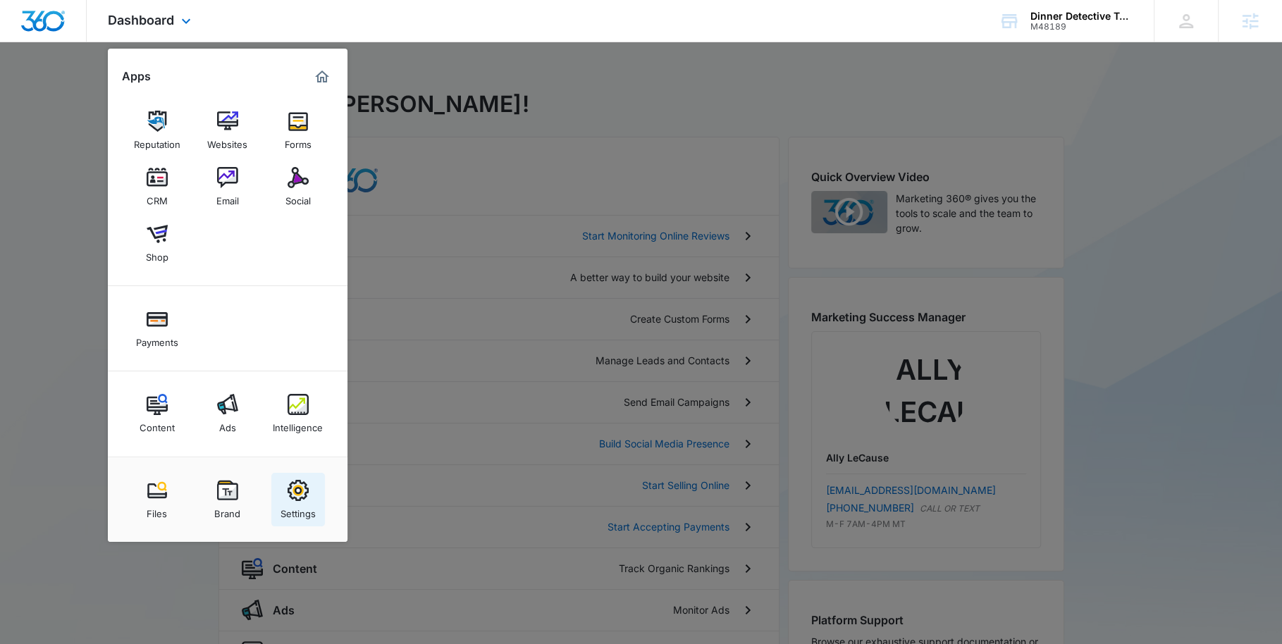
click at [288, 498] on img at bounding box center [298, 490] width 21 height 21
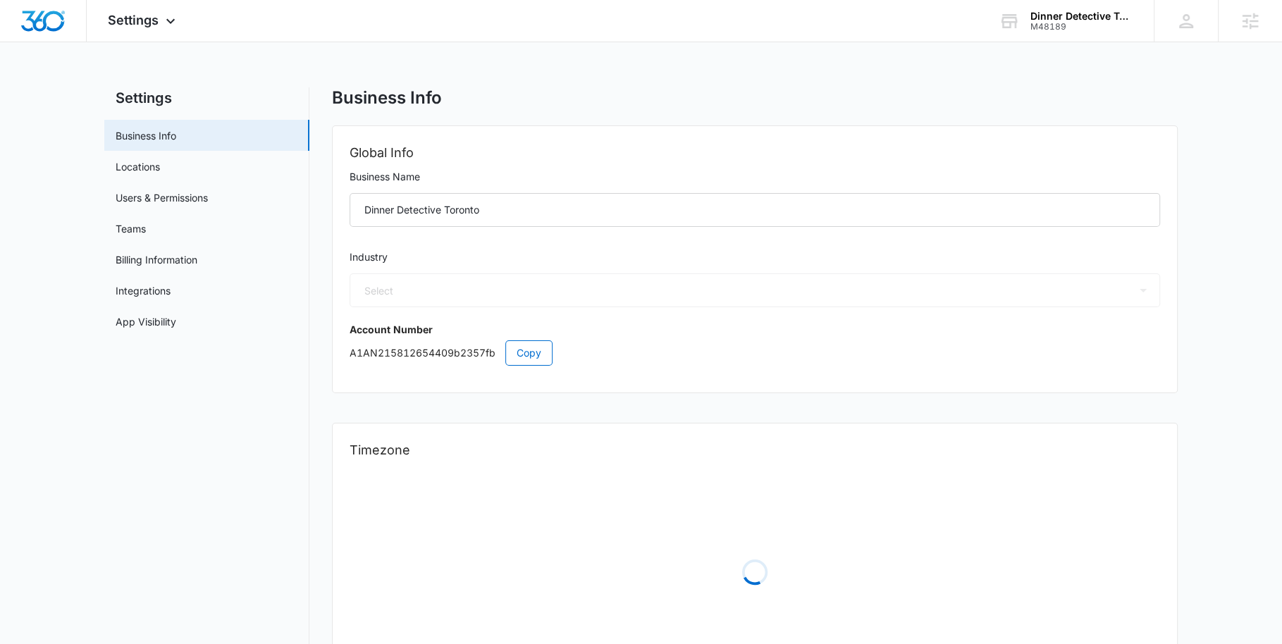
select select "47"
select select "US"
select select "America/[GEOGRAPHIC_DATA]"
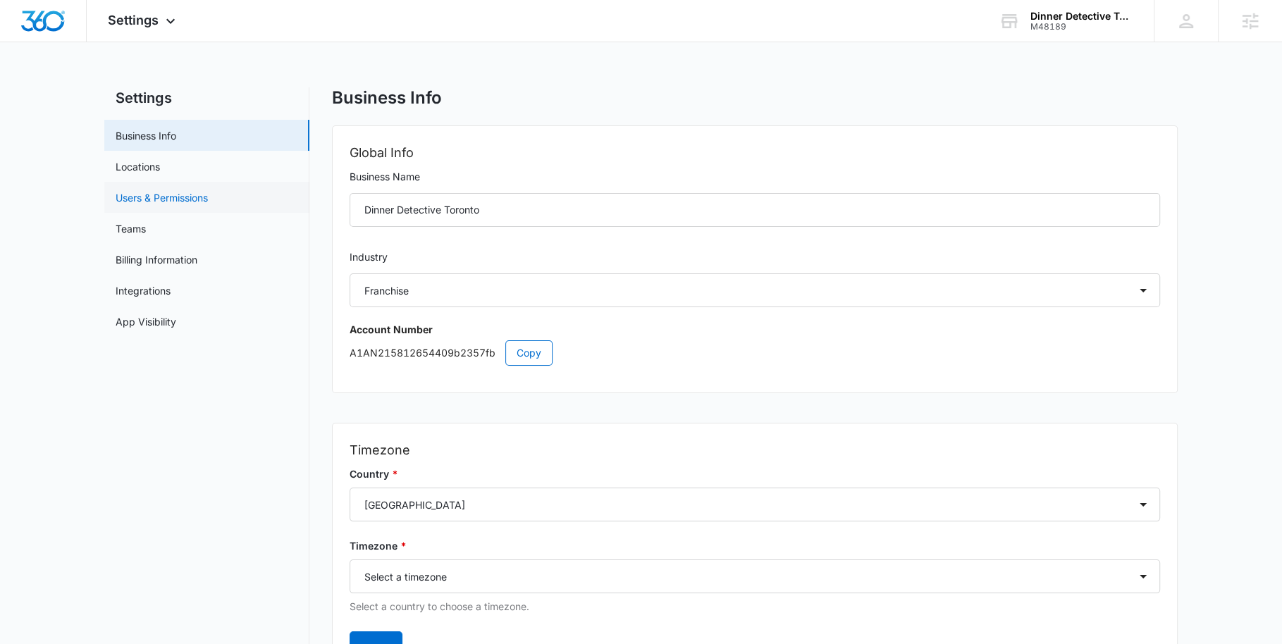
click at [171, 202] on link "Users & Permissions" at bounding box center [162, 197] width 92 height 15
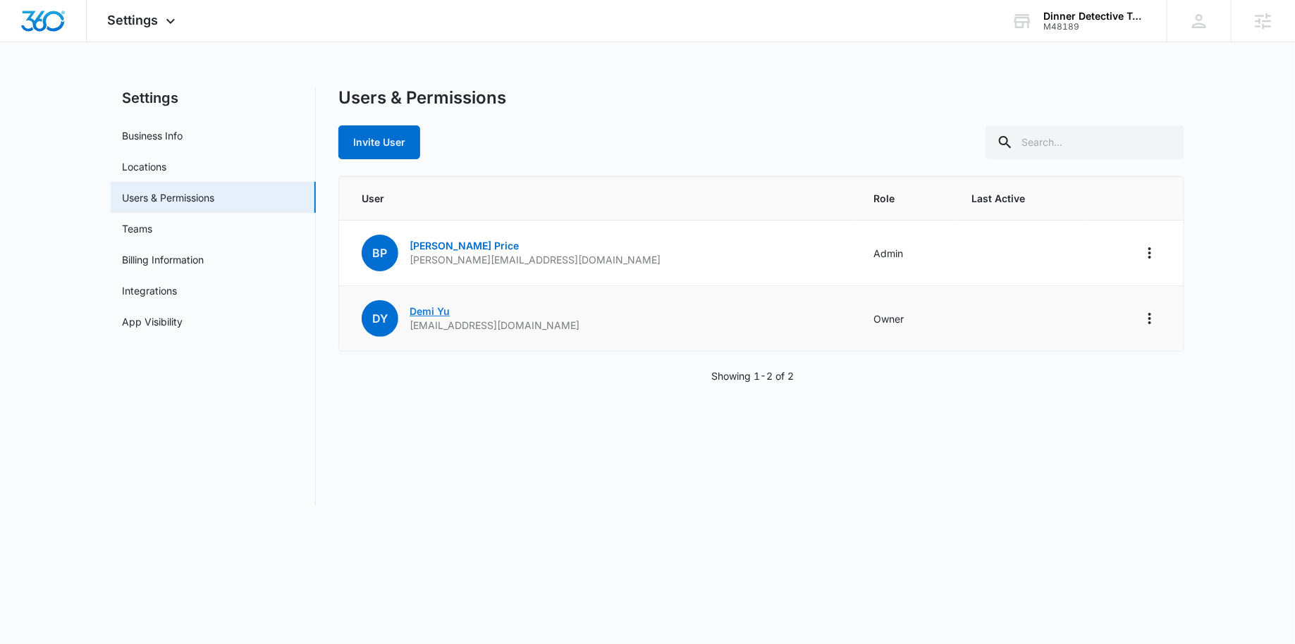
click at [439, 315] on link "[PERSON_NAME]" at bounding box center [429, 311] width 40 height 12
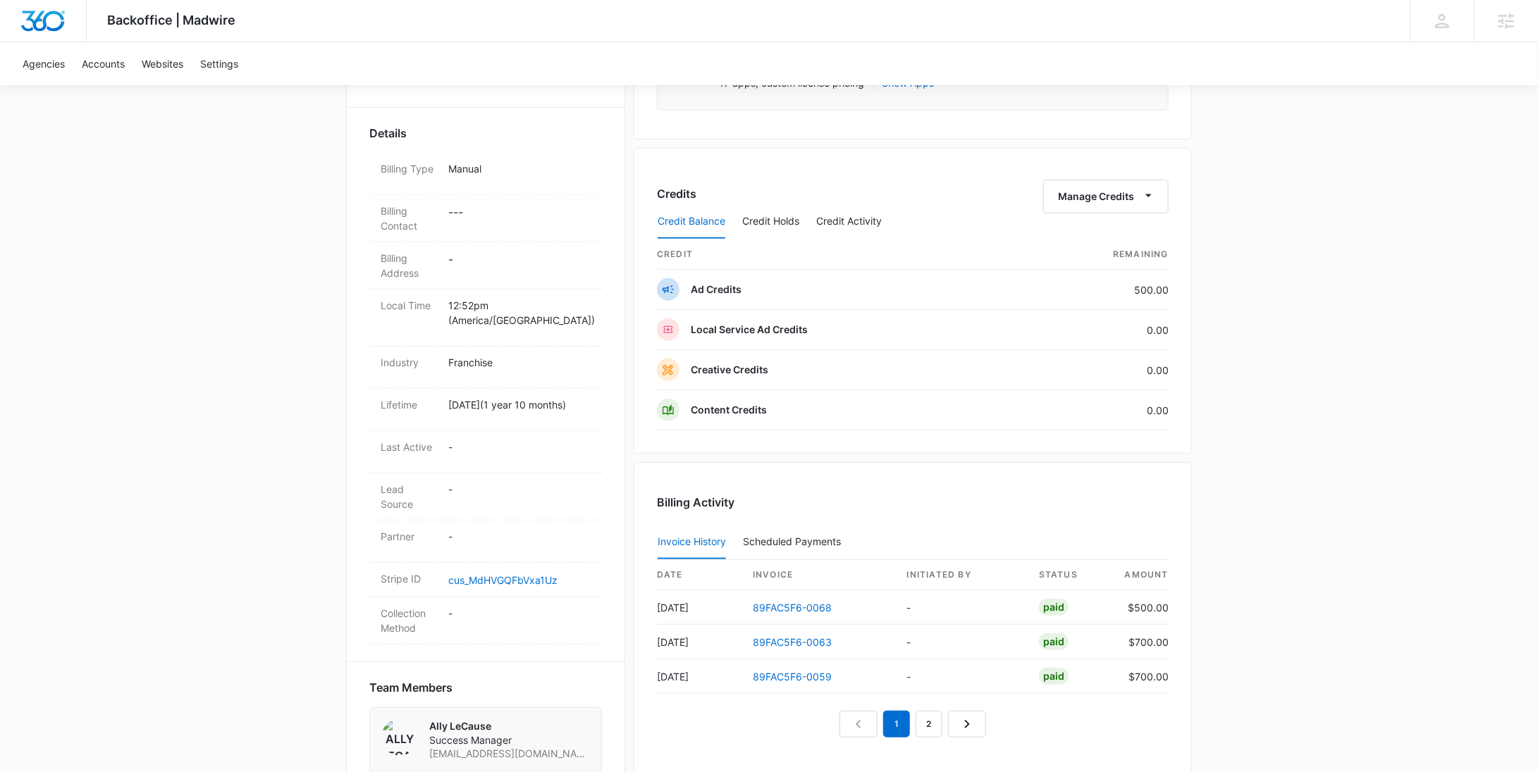
scroll to position [232, 0]
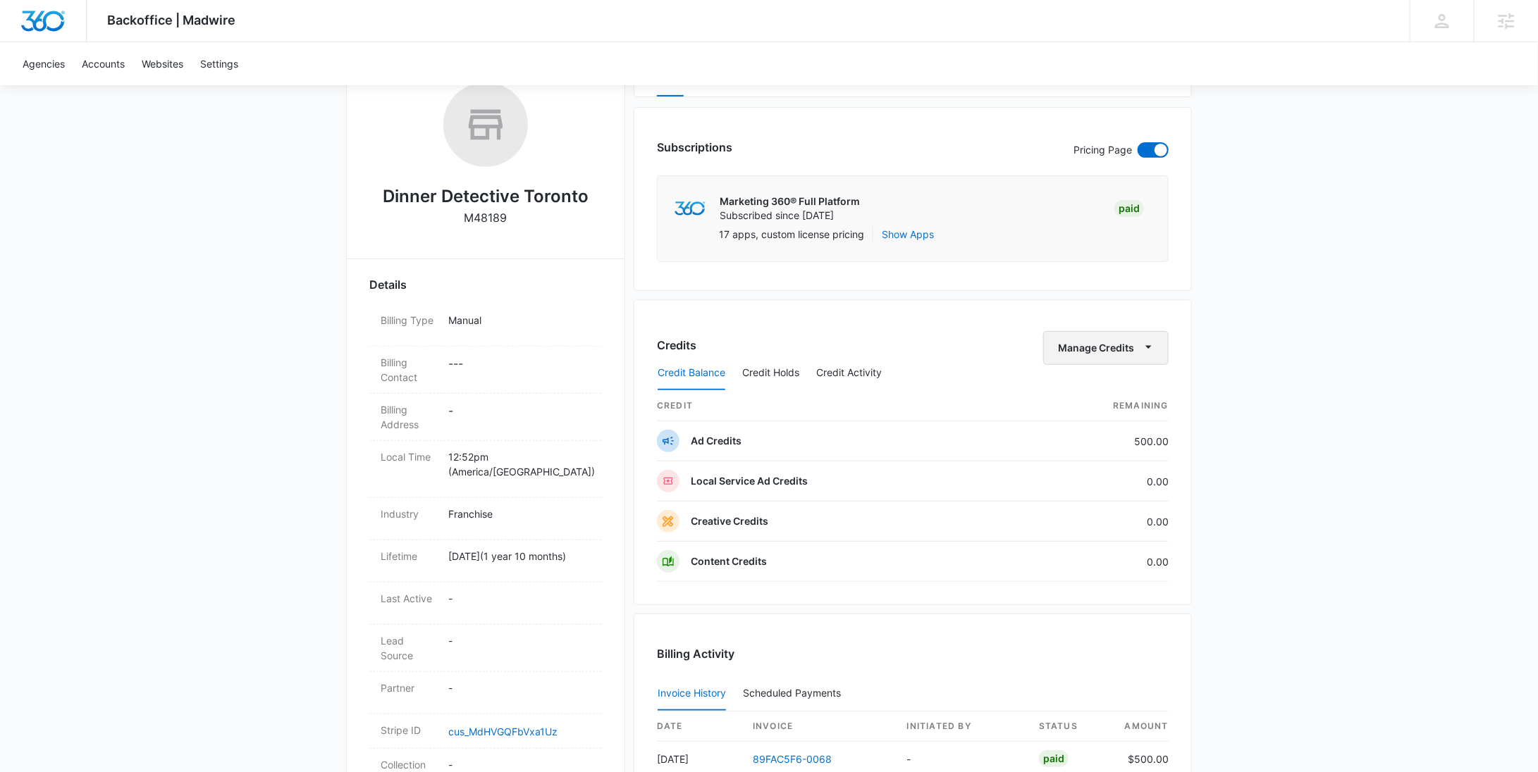
click at [1101, 352] on button "Manage Credits" at bounding box center [1105, 348] width 125 height 34
click at [1112, 452] on div "Transfer To Another Account" at bounding box center [1128, 455] width 132 height 10
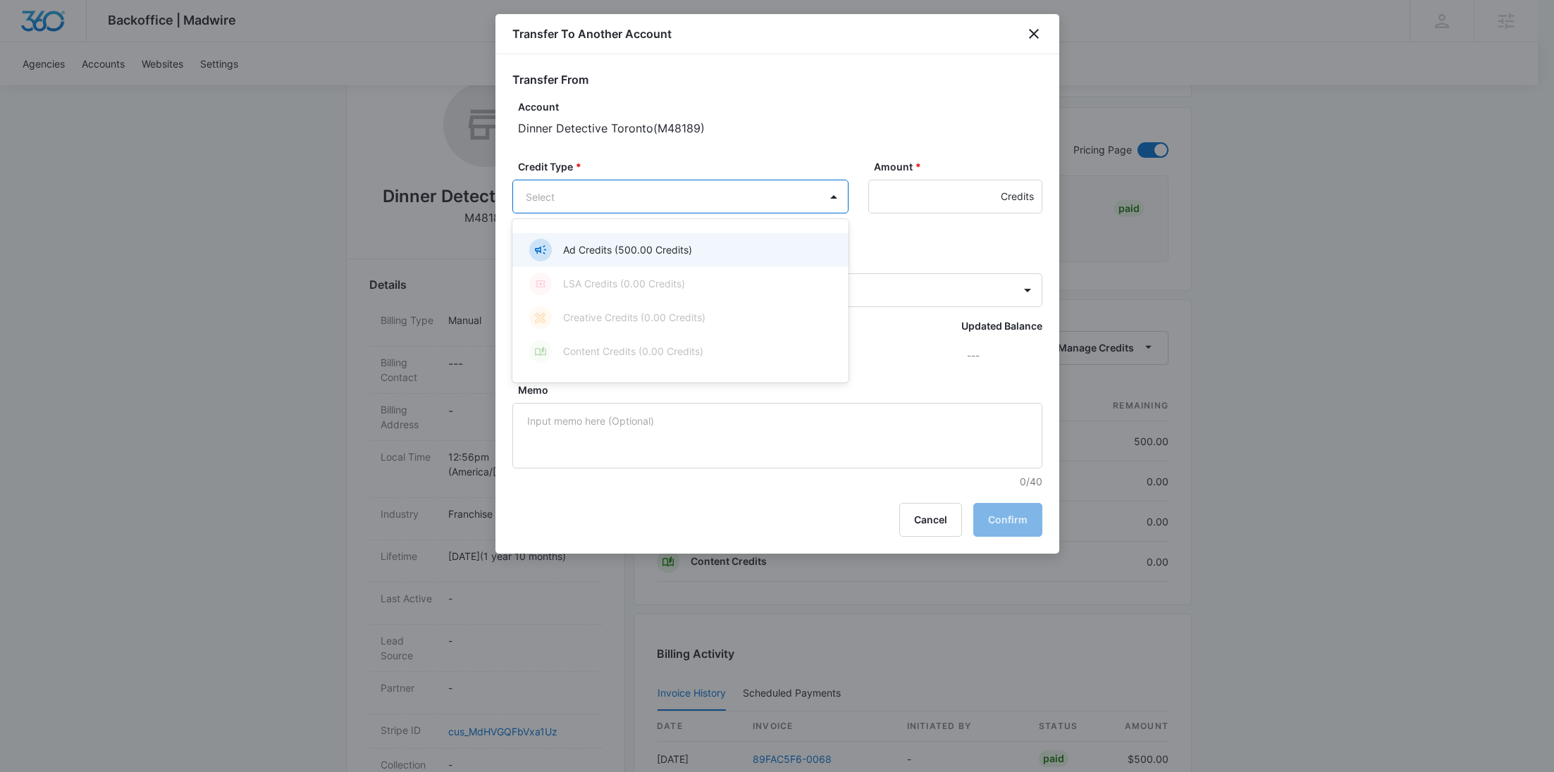
click at [732, 195] on body "Backoffice | Madwire Apps Settings RY Rochelle Young rochelle.young@madwire.com…" at bounding box center [777, 472] width 1554 height 1409
click at [702, 256] on div "Ad Credits (500.00 Credits)" at bounding box center [679, 250] width 300 height 23
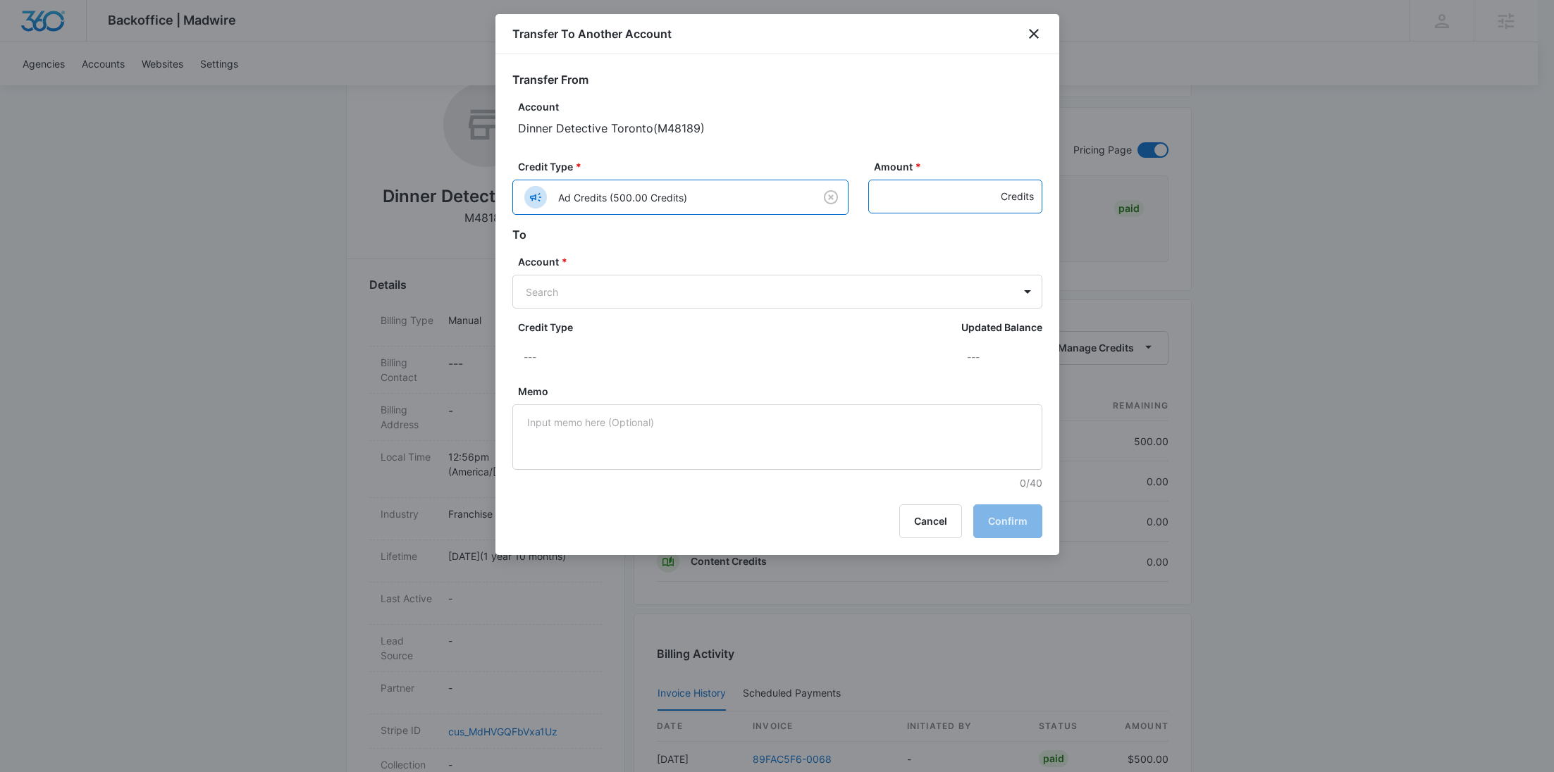
click at [889, 201] on input "Amount *" at bounding box center [955, 197] width 174 height 34
type input "500"
click at [693, 291] on body "Backoffice | Madwire Apps Settings RY Rochelle Young rochelle.young@madwire.com…" at bounding box center [777, 472] width 1554 height 1409
paste input "M329456"
type input "M329456"
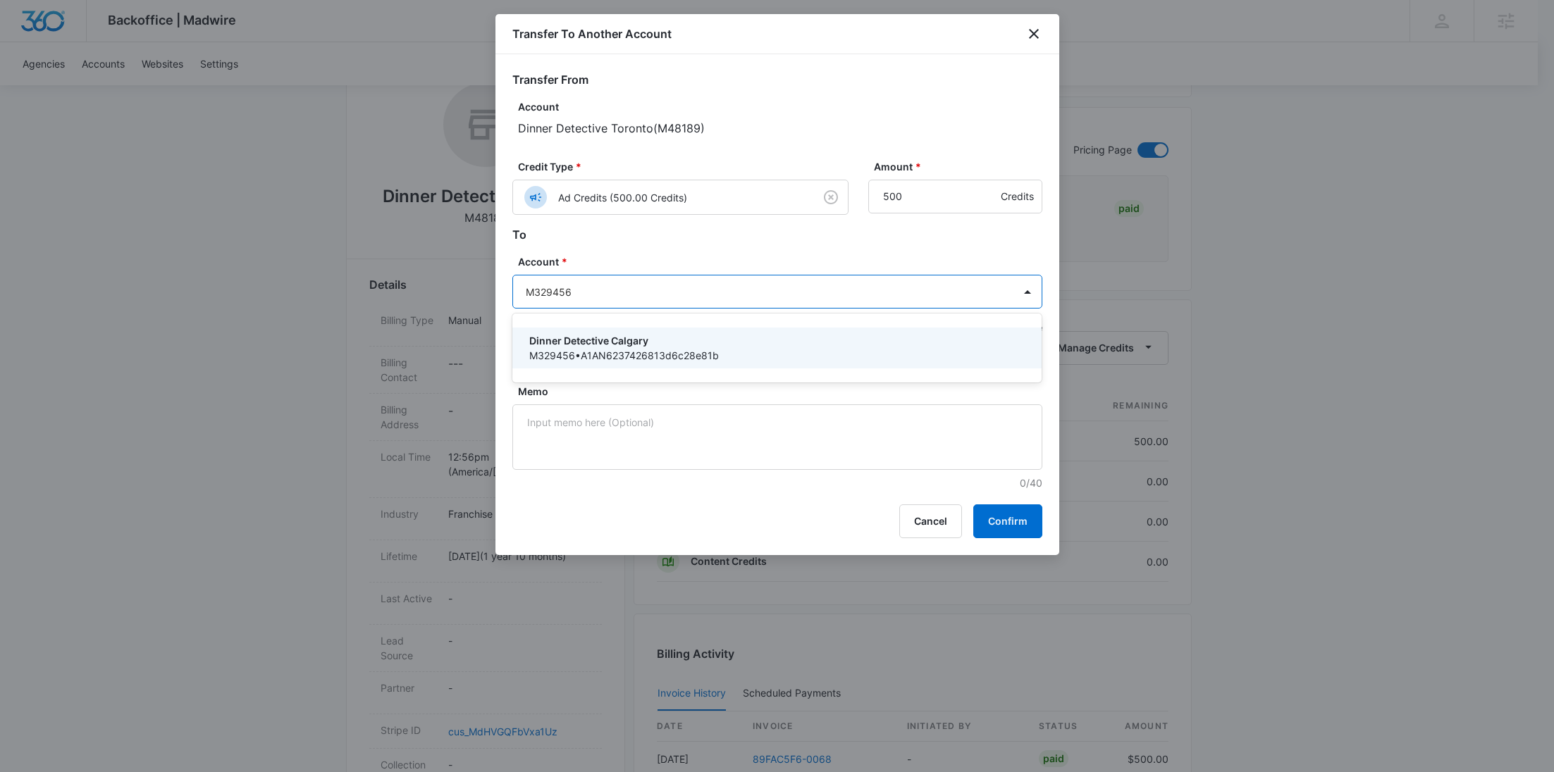
click at [677, 334] on p "Dinner Detective Calgary" at bounding box center [775, 340] width 493 height 15
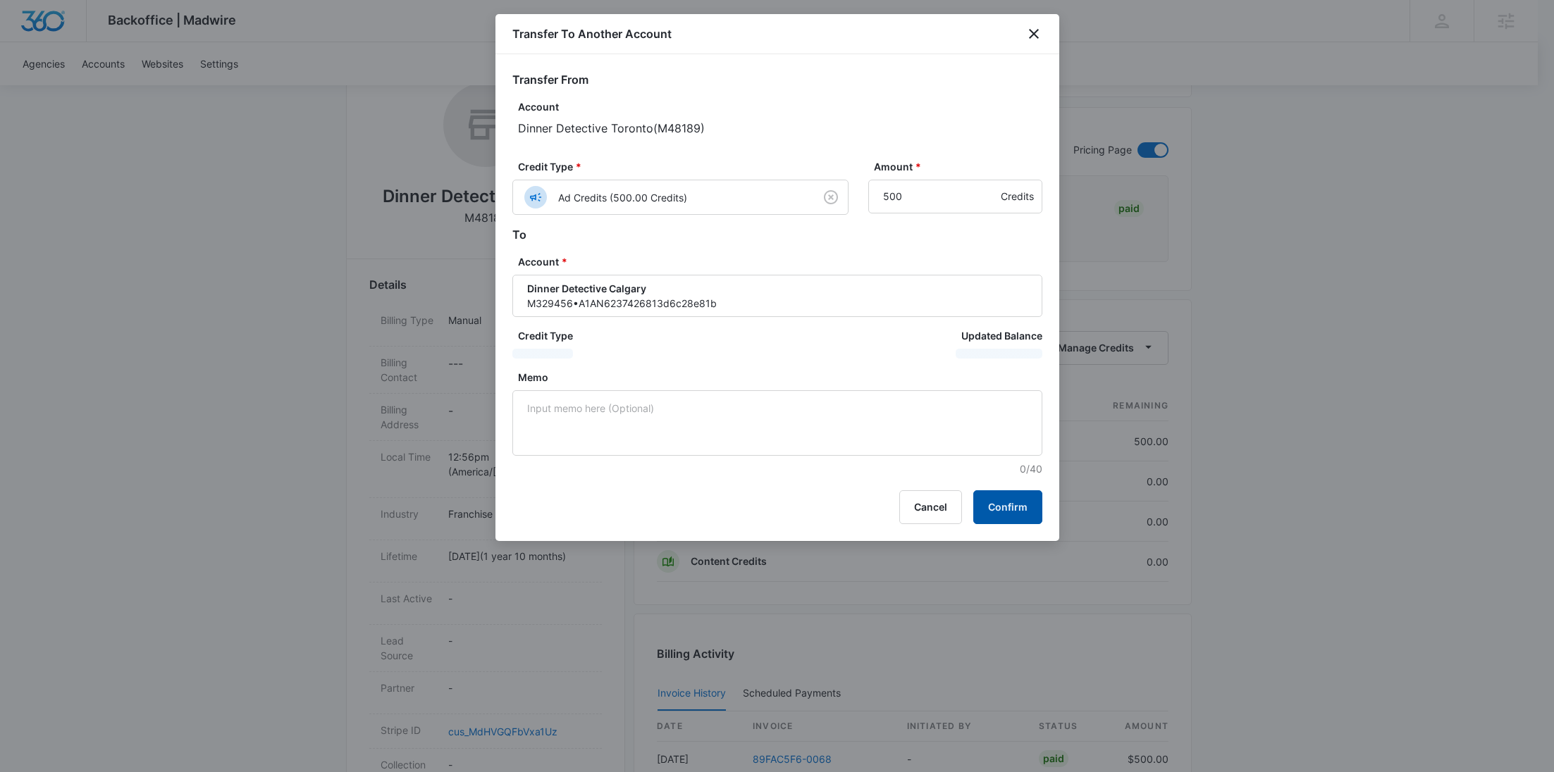
click at [1010, 508] on button "Confirm" at bounding box center [1007, 507] width 69 height 34
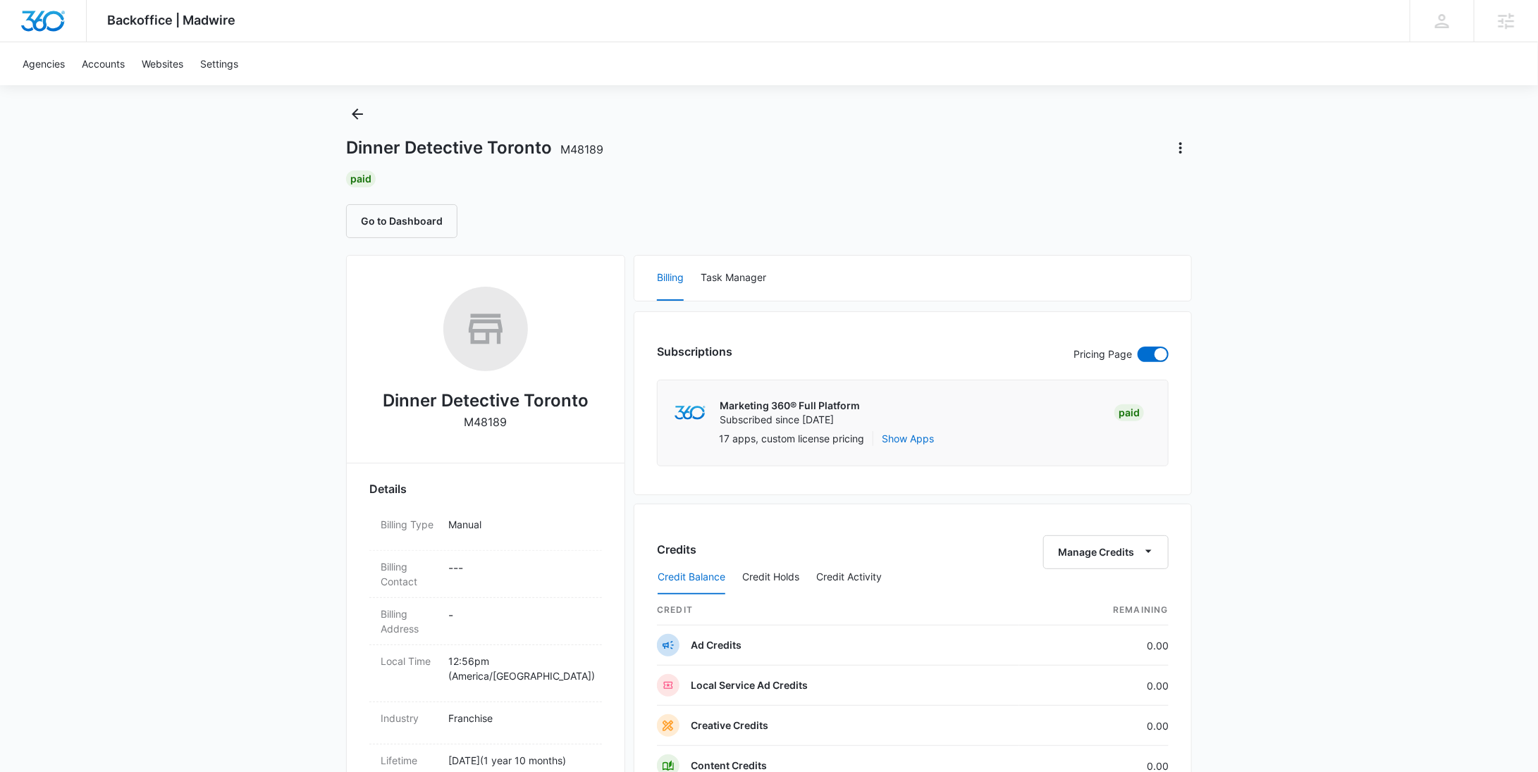
scroll to position [0, 0]
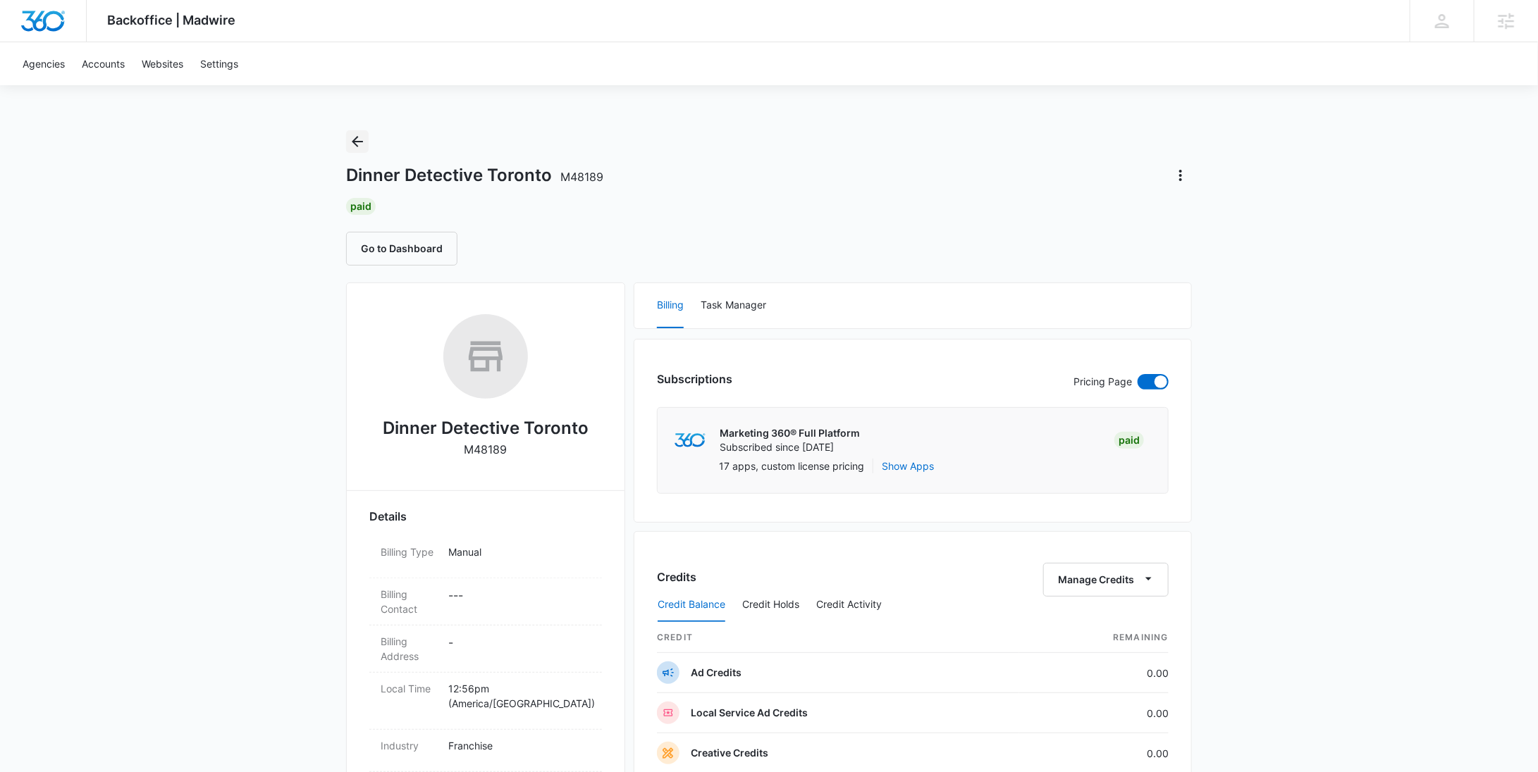
click at [357, 147] on icon "Back" at bounding box center [357, 141] width 11 height 11
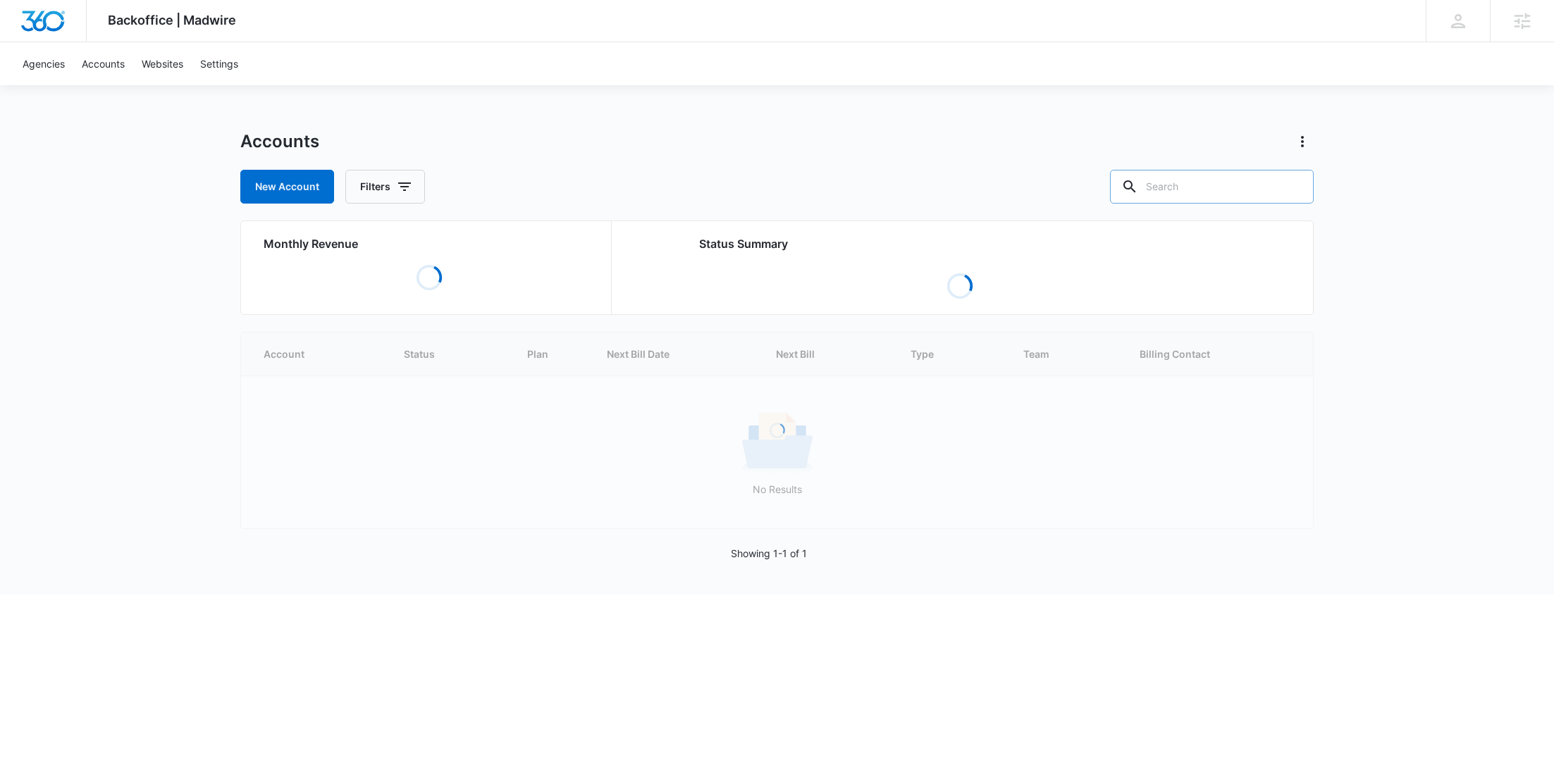
click at [1236, 183] on input "text" at bounding box center [1212, 187] width 204 height 34
paste input "M335363"
type input "M335363"
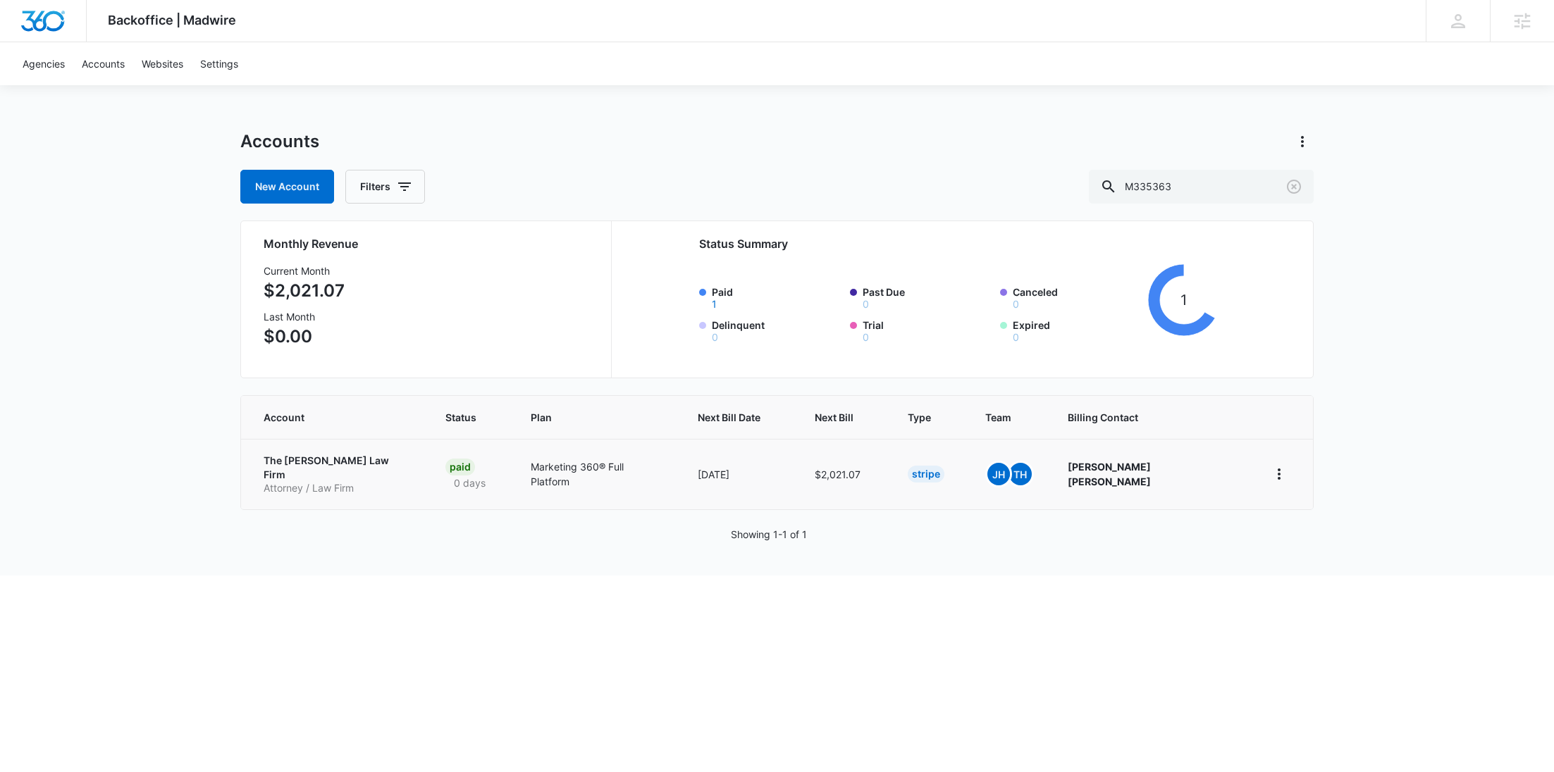
click at [302, 481] on p "Attorney / Law Firm" at bounding box center [338, 488] width 148 height 14
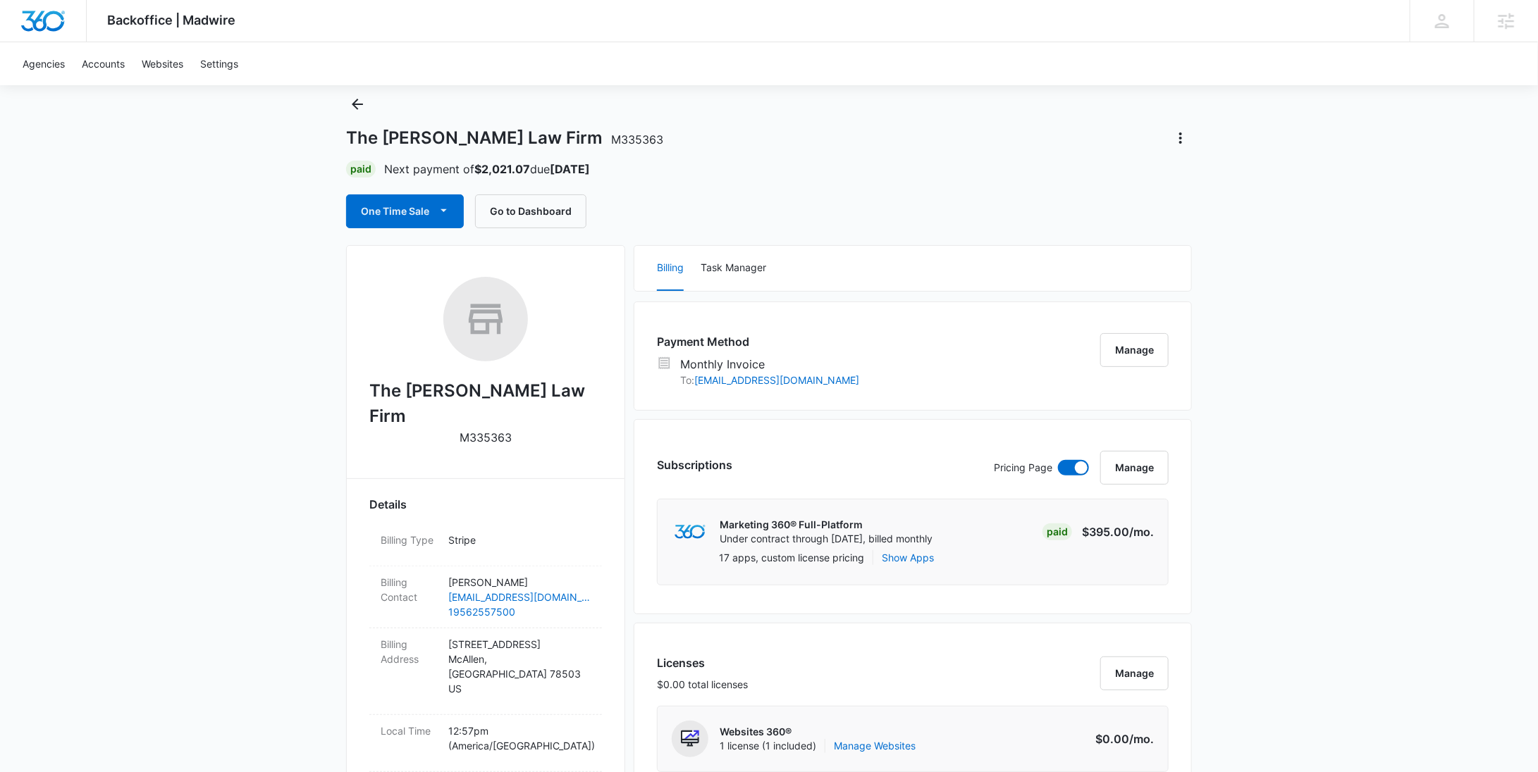
scroll to position [1400, 0]
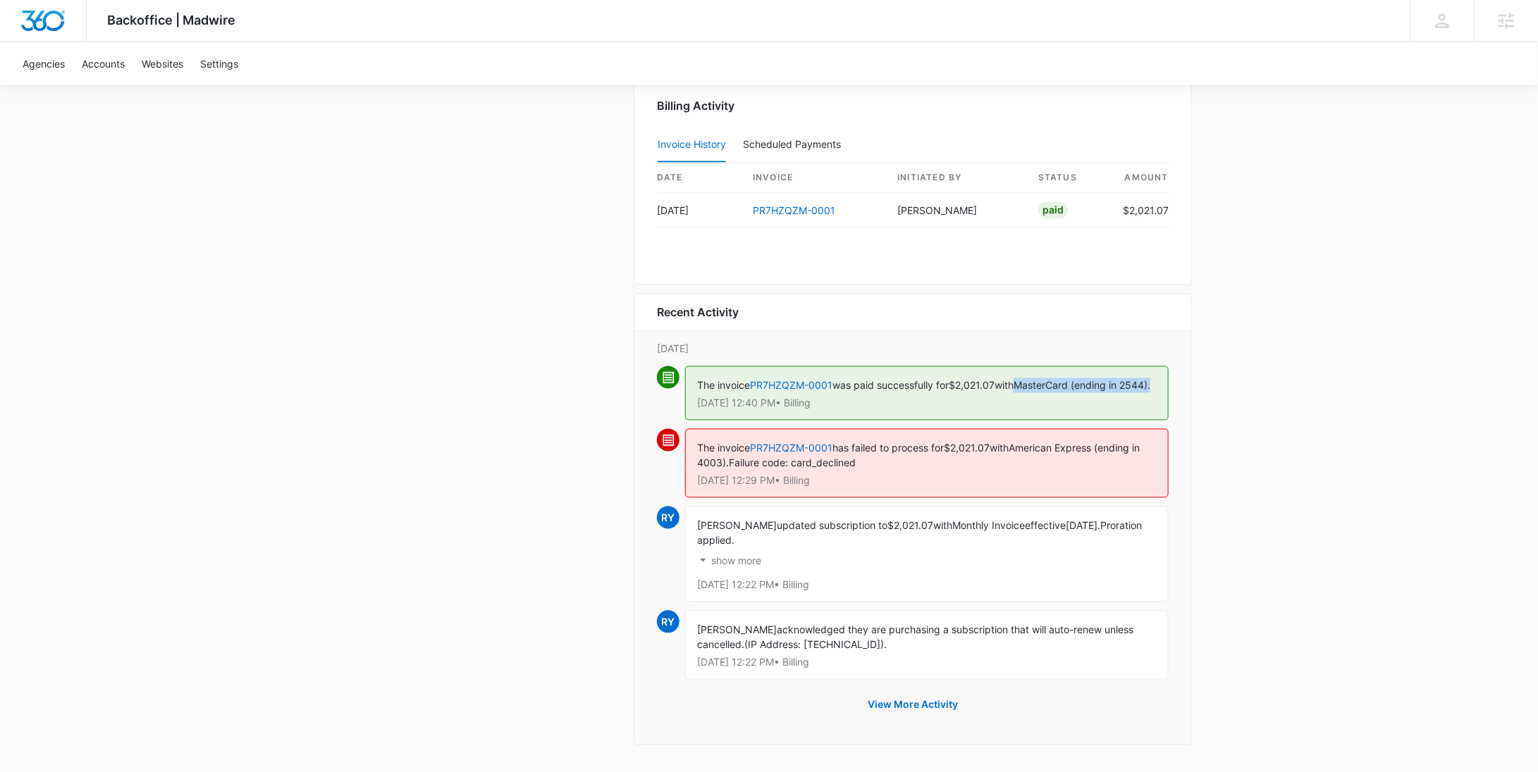
drag, startPoint x: 1032, startPoint y: 373, endPoint x: 1037, endPoint y: 384, distance: 12.3
click at [1037, 384] on div "The invoice PR7HZQZM-0001 was paid successfully for $2,021.07 with MasterCard (…" at bounding box center [926, 393] width 483 height 54
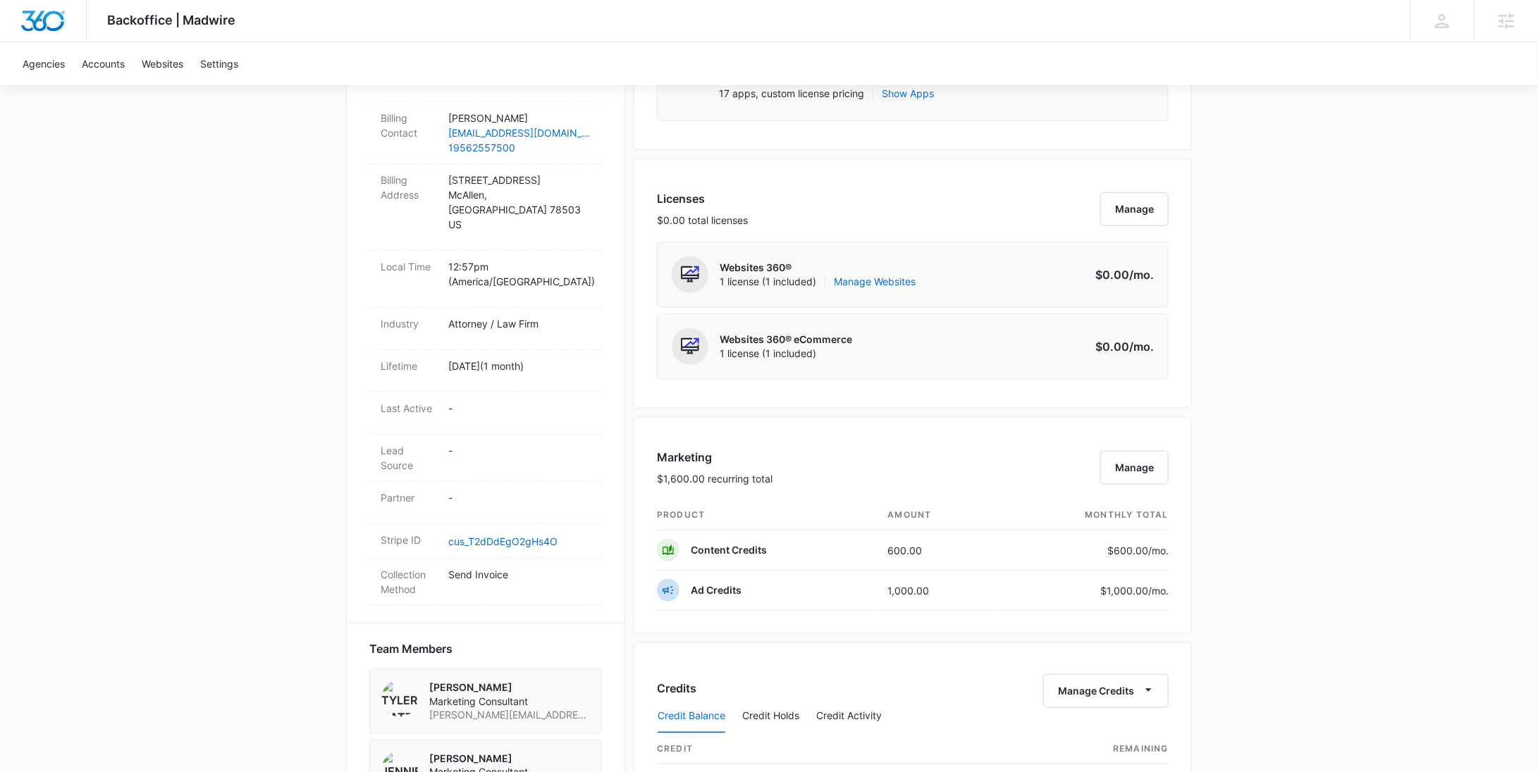
scroll to position [0, 0]
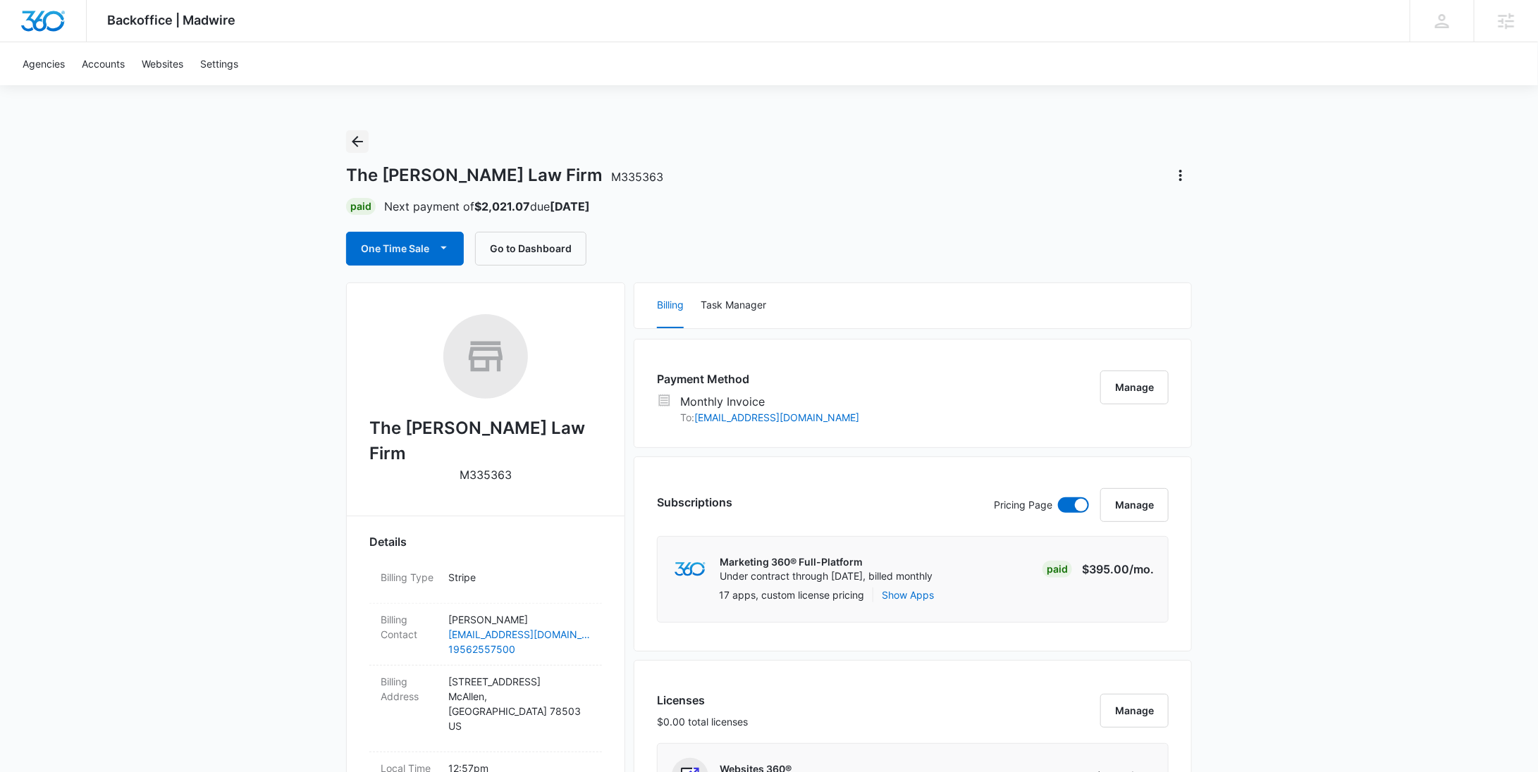
click at [368, 142] on button "Back" at bounding box center [357, 141] width 23 height 23
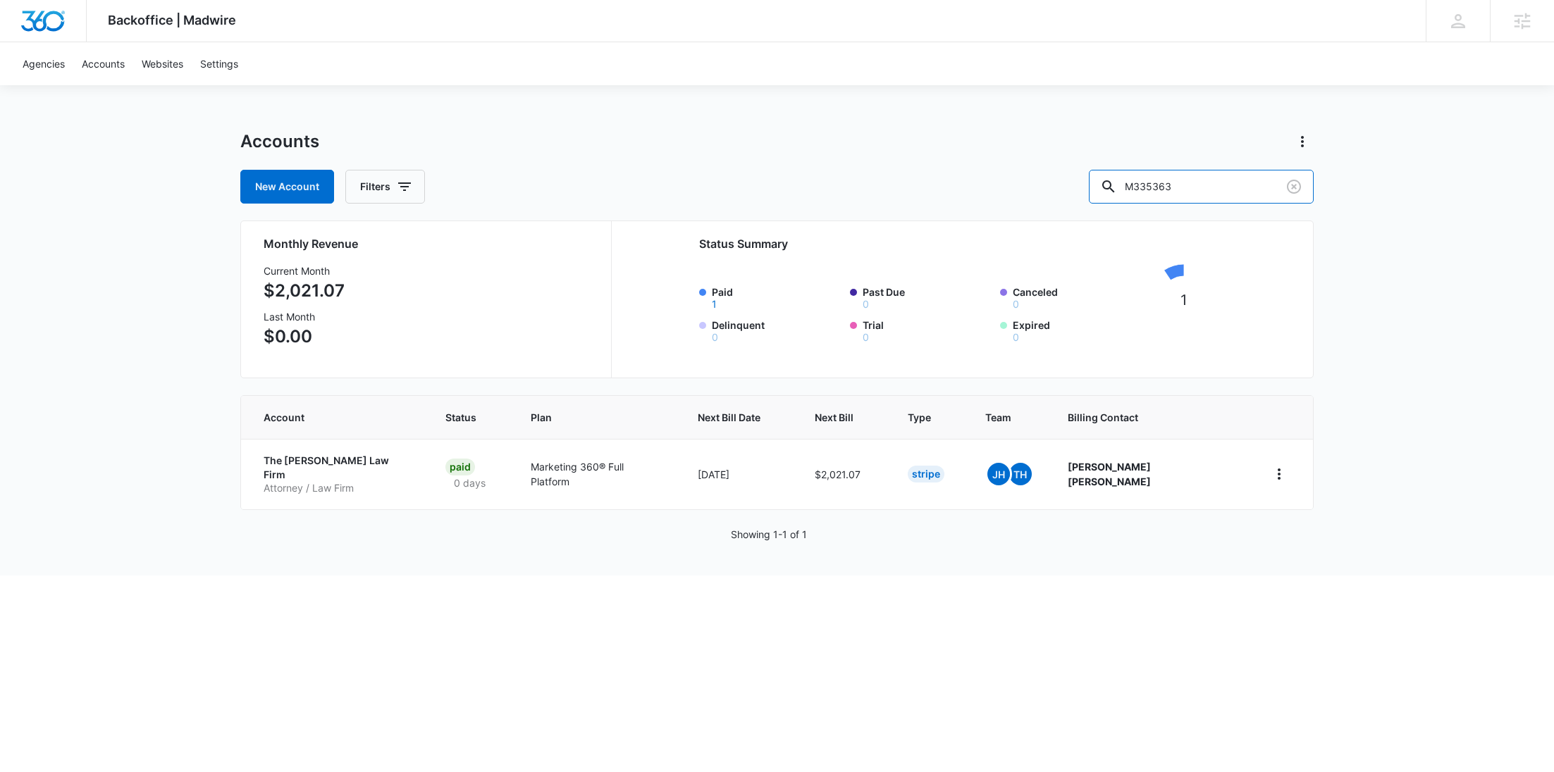
drag, startPoint x: 1225, startPoint y: 198, endPoint x: 1070, endPoint y: 199, distance: 155.0
click at [1070, 199] on div "New Account Filters M335363" at bounding box center [776, 187] width 1073 height 34
paste input "28854"
type input "M328854"
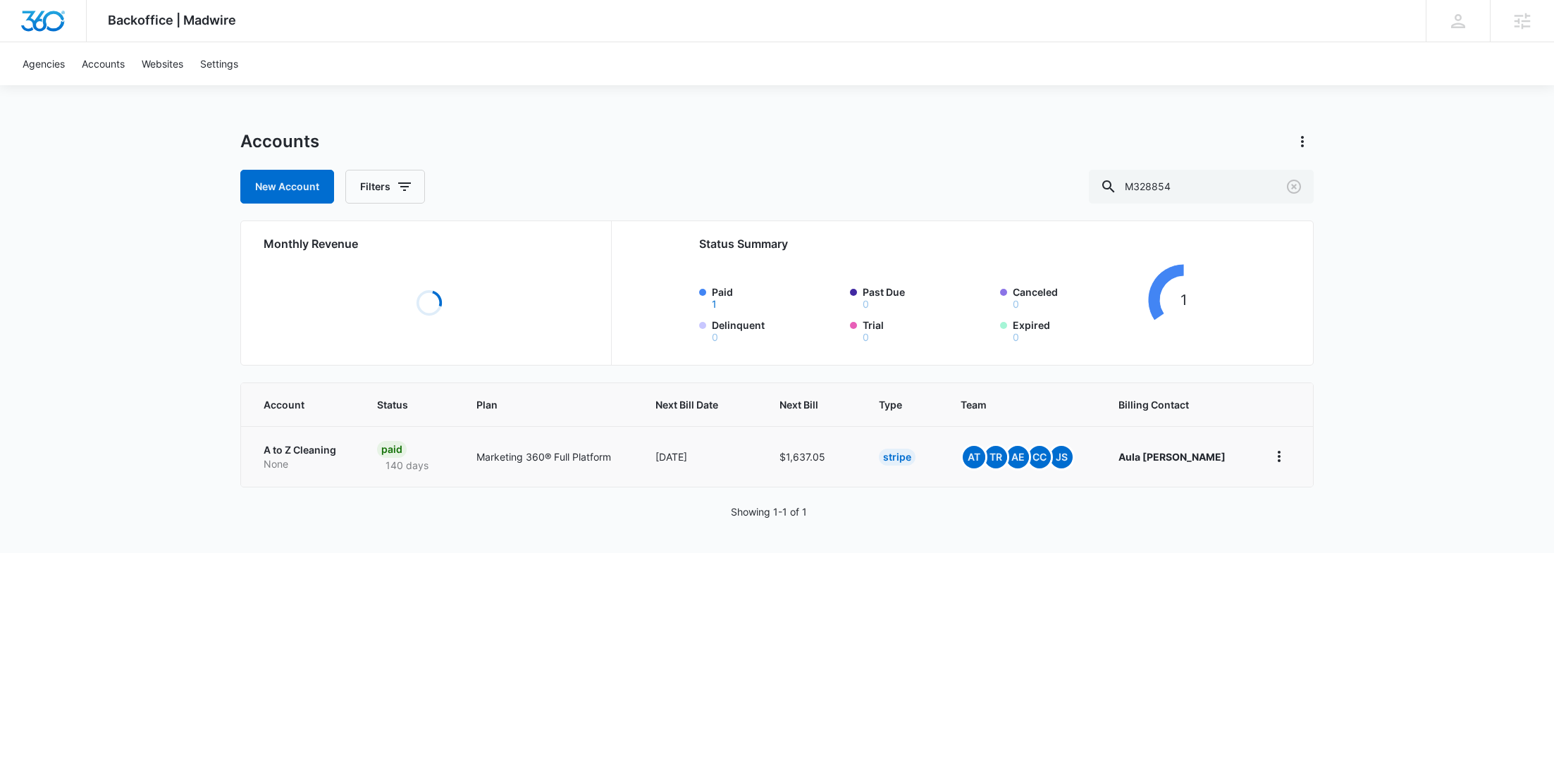
click at [319, 465] on p "None" at bounding box center [304, 464] width 80 height 14
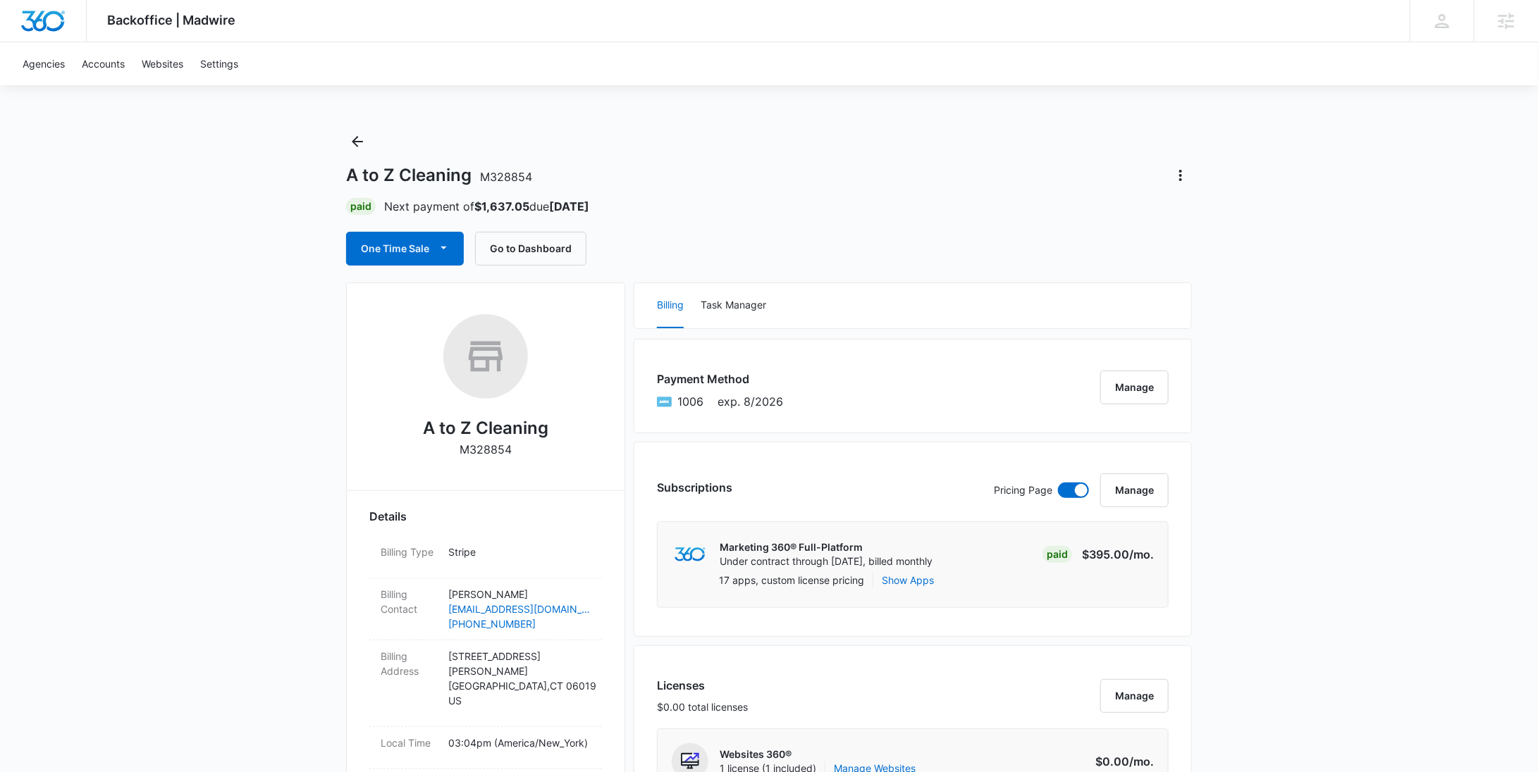
scroll to position [1063, 0]
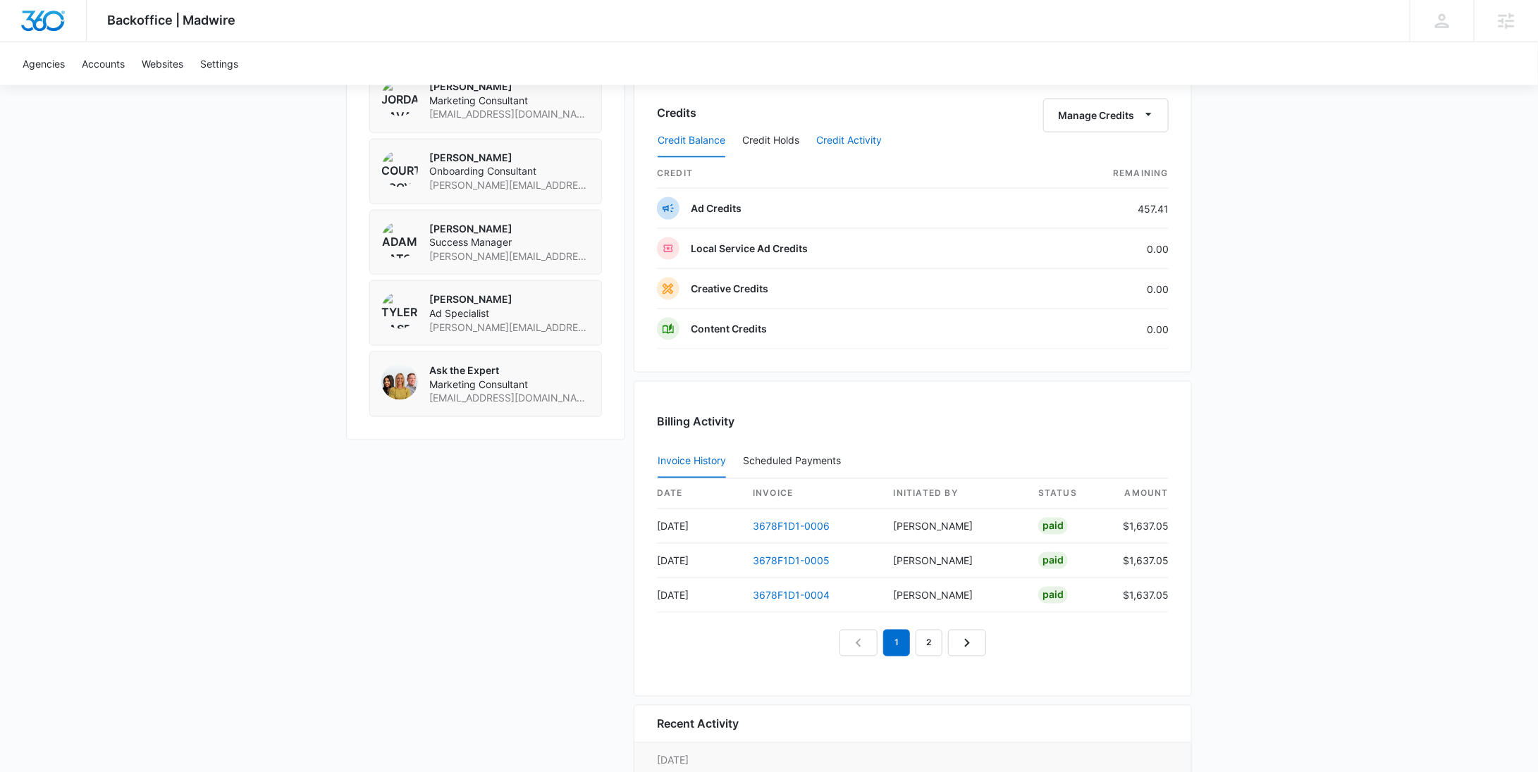
click at [829, 134] on button "Credit Activity" at bounding box center [849, 141] width 66 height 34
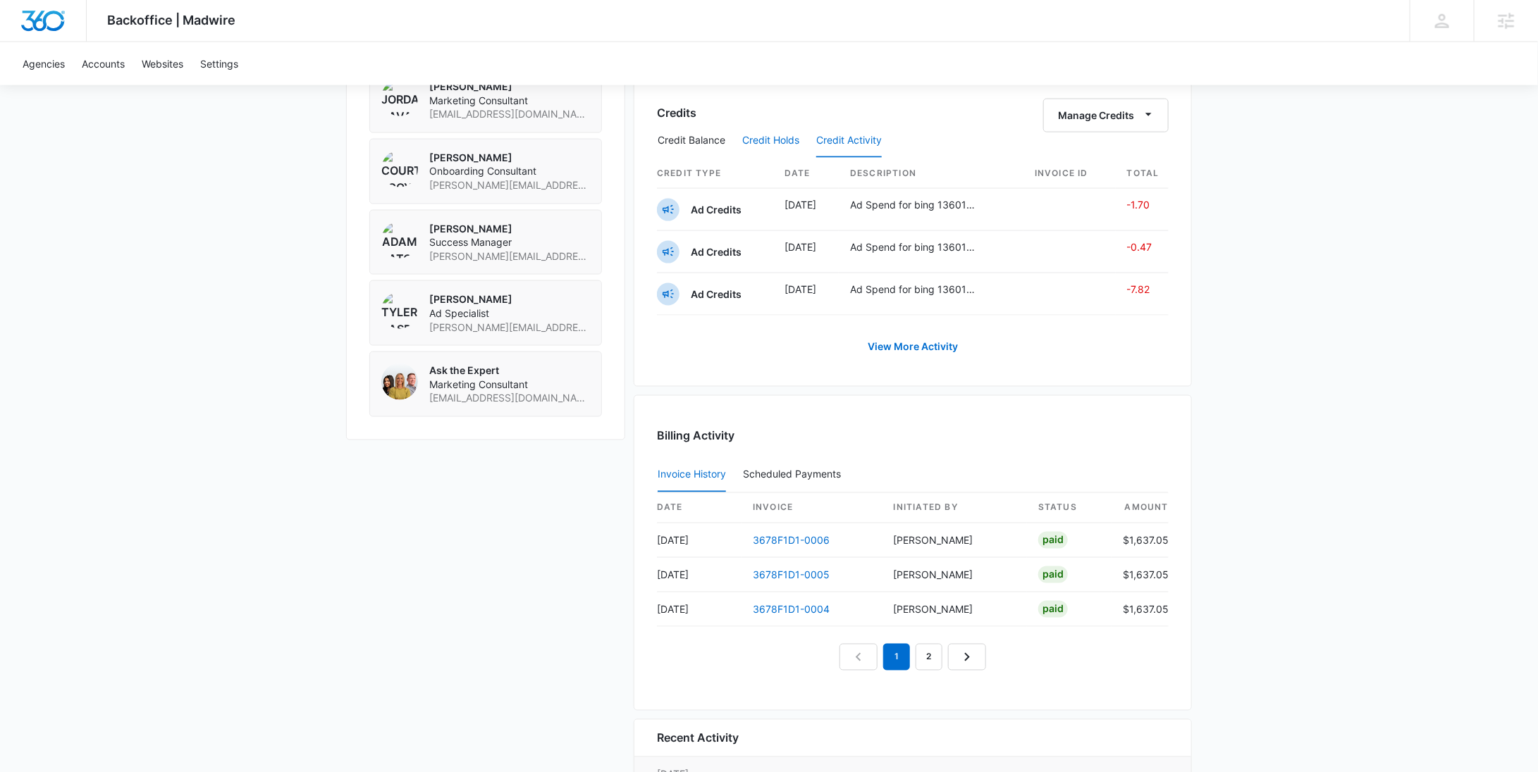
click at [777, 134] on button "Credit Holds" at bounding box center [770, 141] width 57 height 34
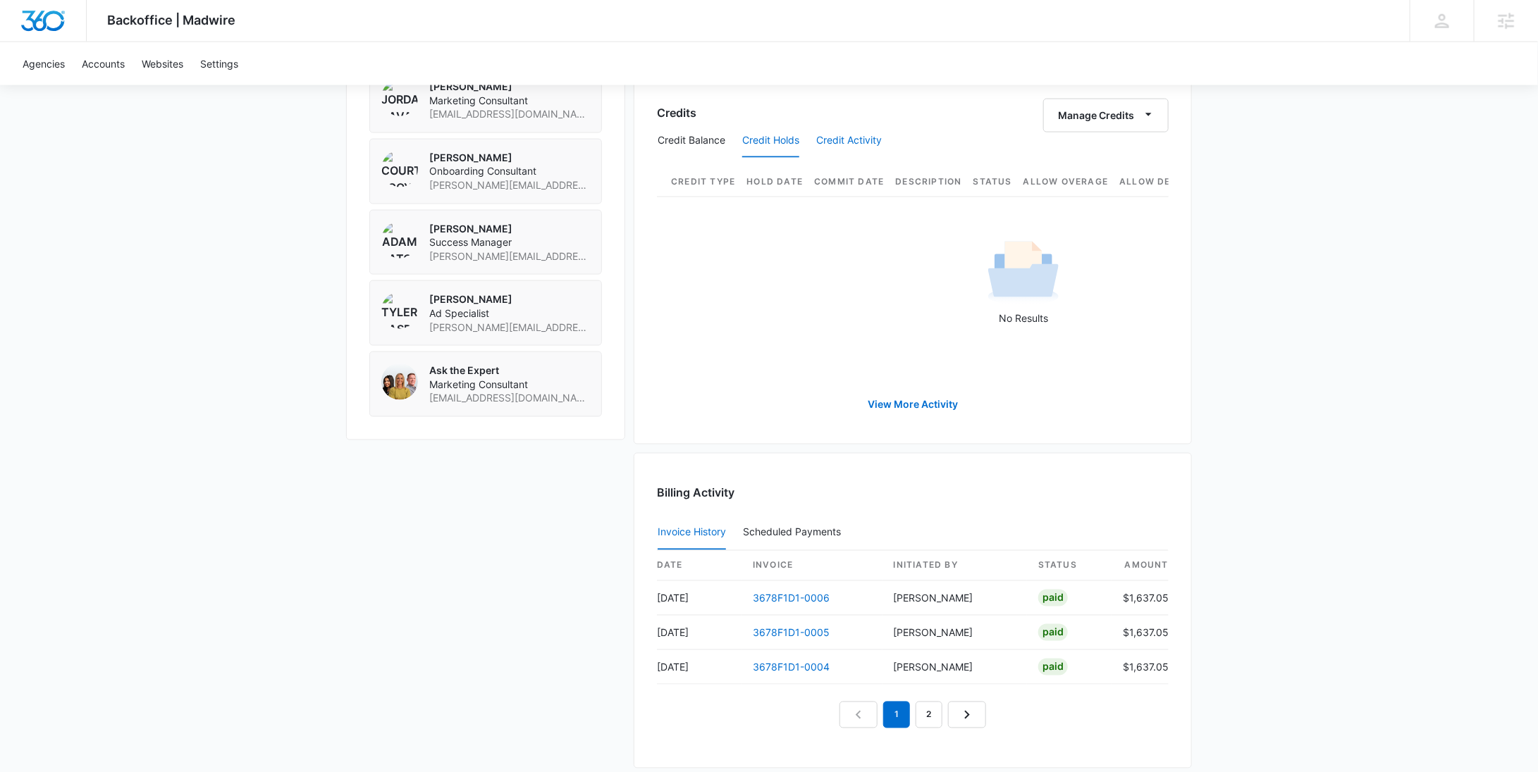
click at [864, 136] on button "Credit Activity" at bounding box center [849, 141] width 66 height 34
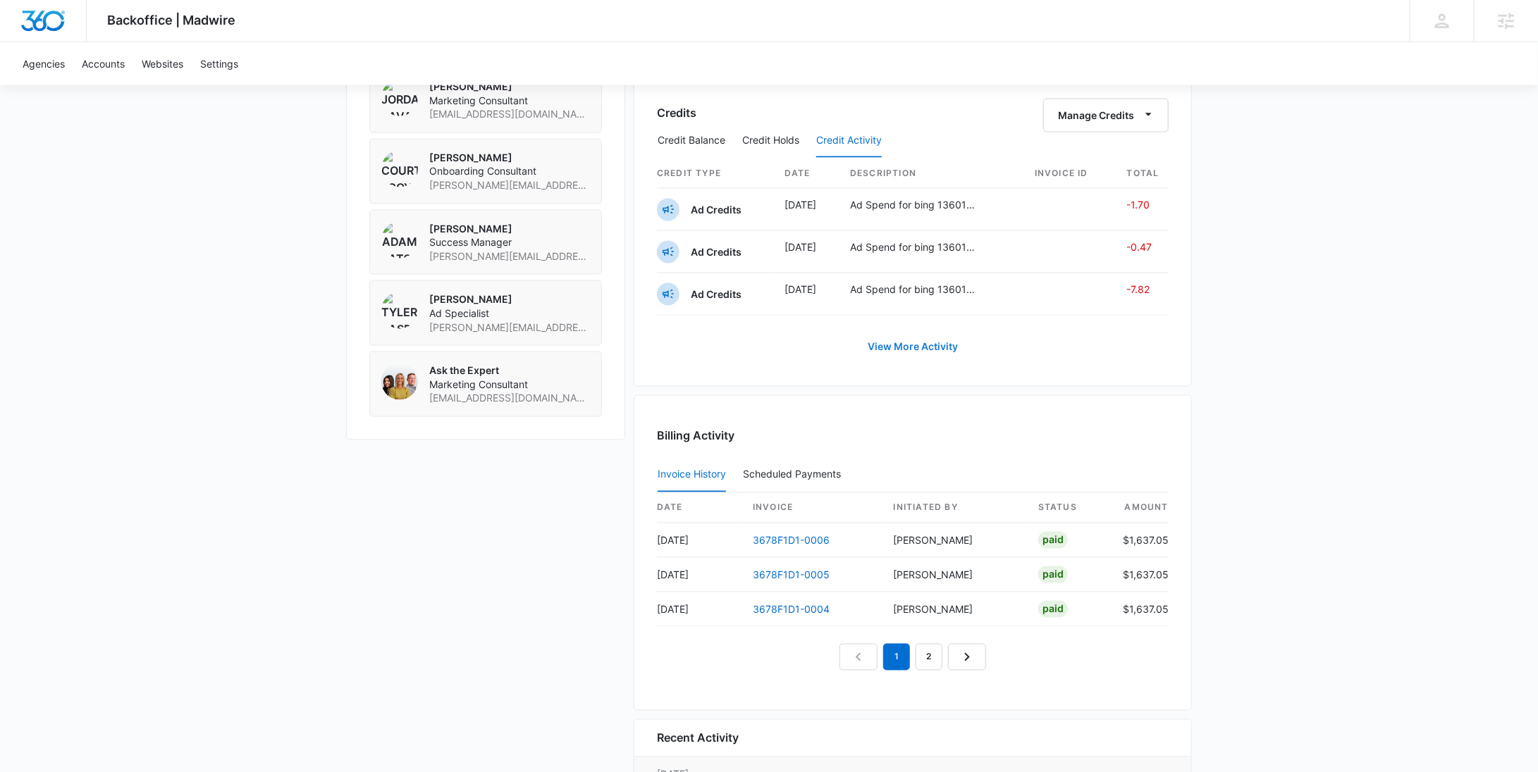
click at [918, 344] on link "View More Activity" at bounding box center [912, 347] width 118 height 34
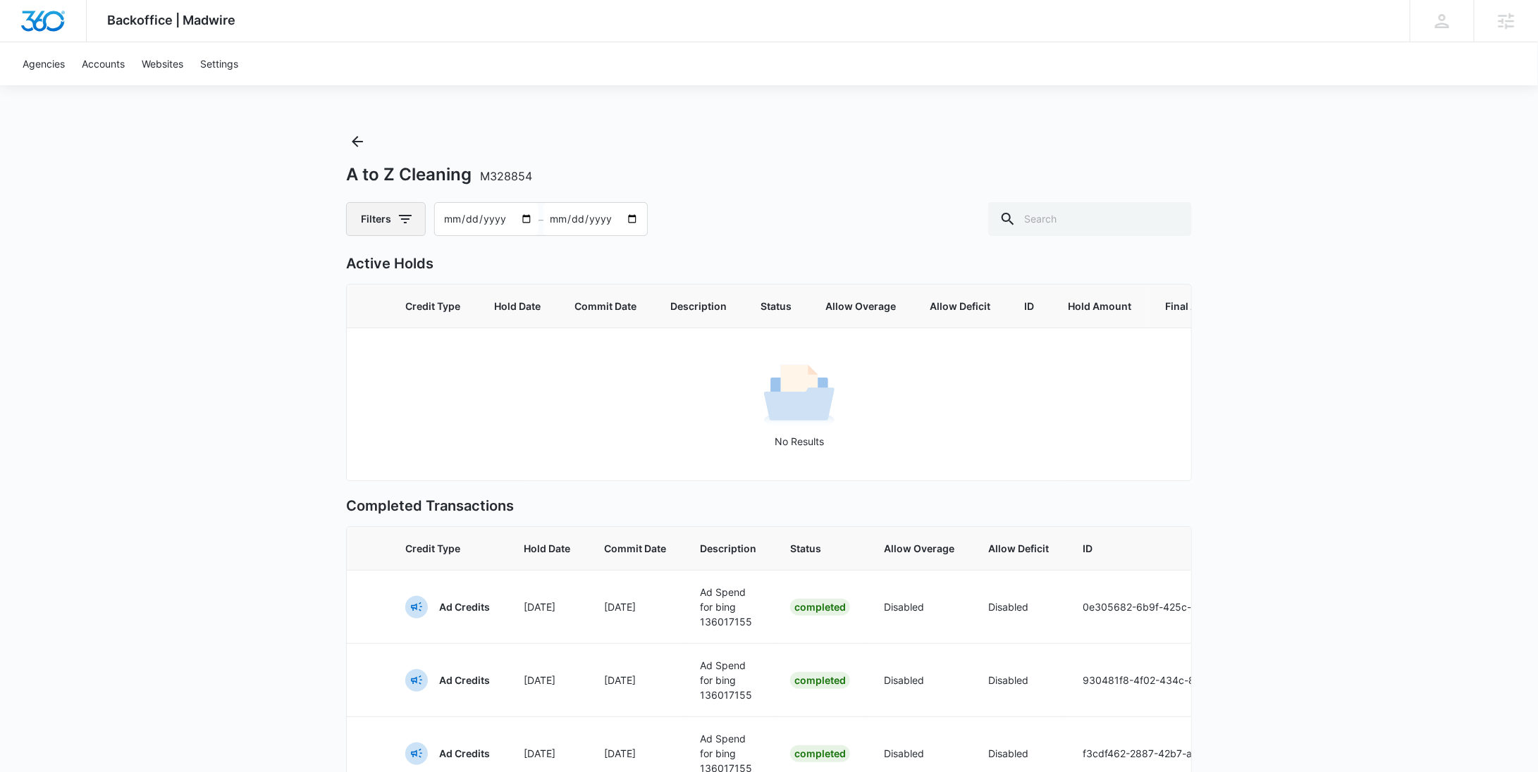
click at [386, 218] on button "Filters" at bounding box center [386, 219] width 80 height 34
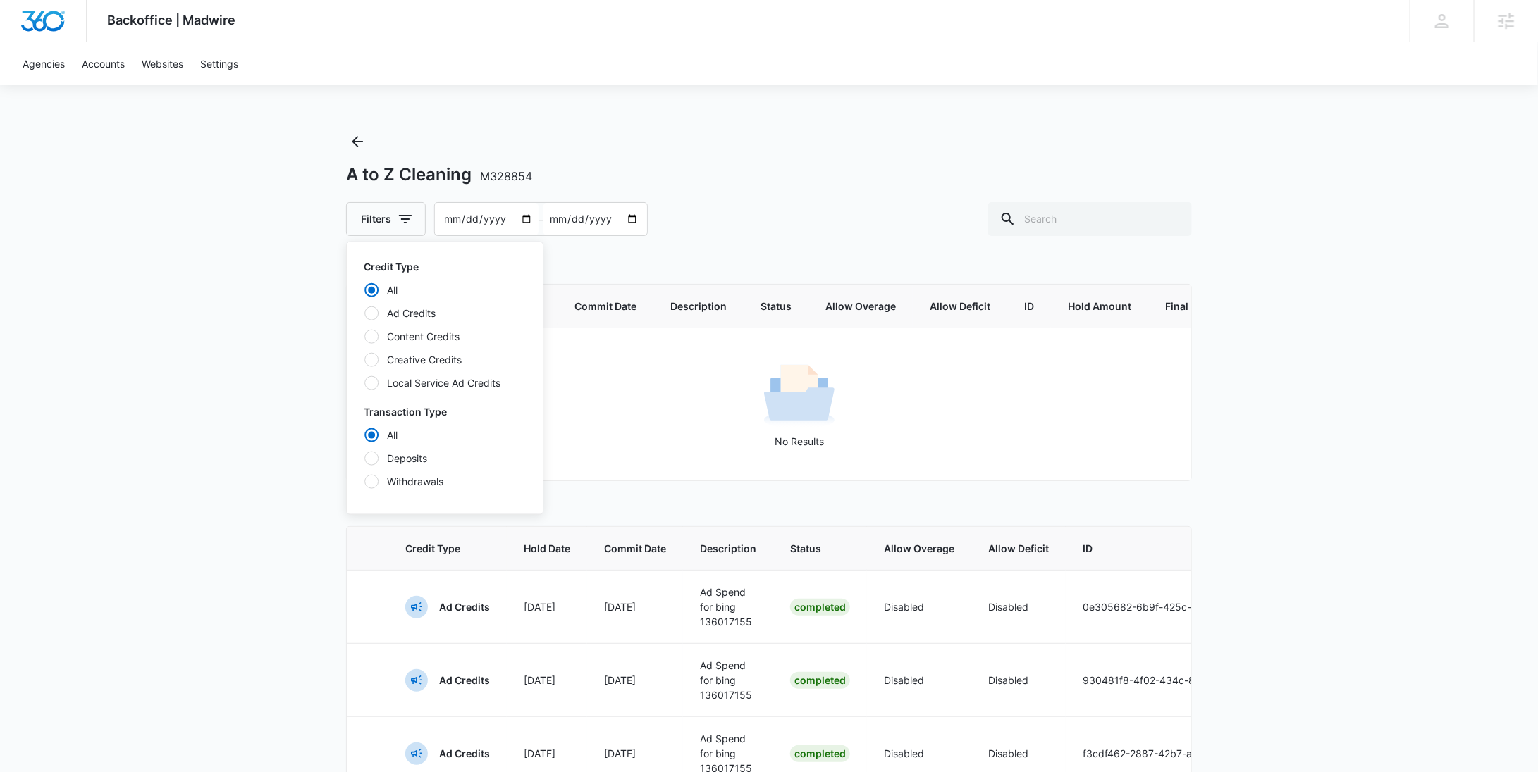
click at [421, 462] on label "Deposits" at bounding box center [445, 458] width 162 height 15
click at [364, 459] on input "Deposits" at bounding box center [364, 458] width 1 height 1
radio input "false"
radio input "true"
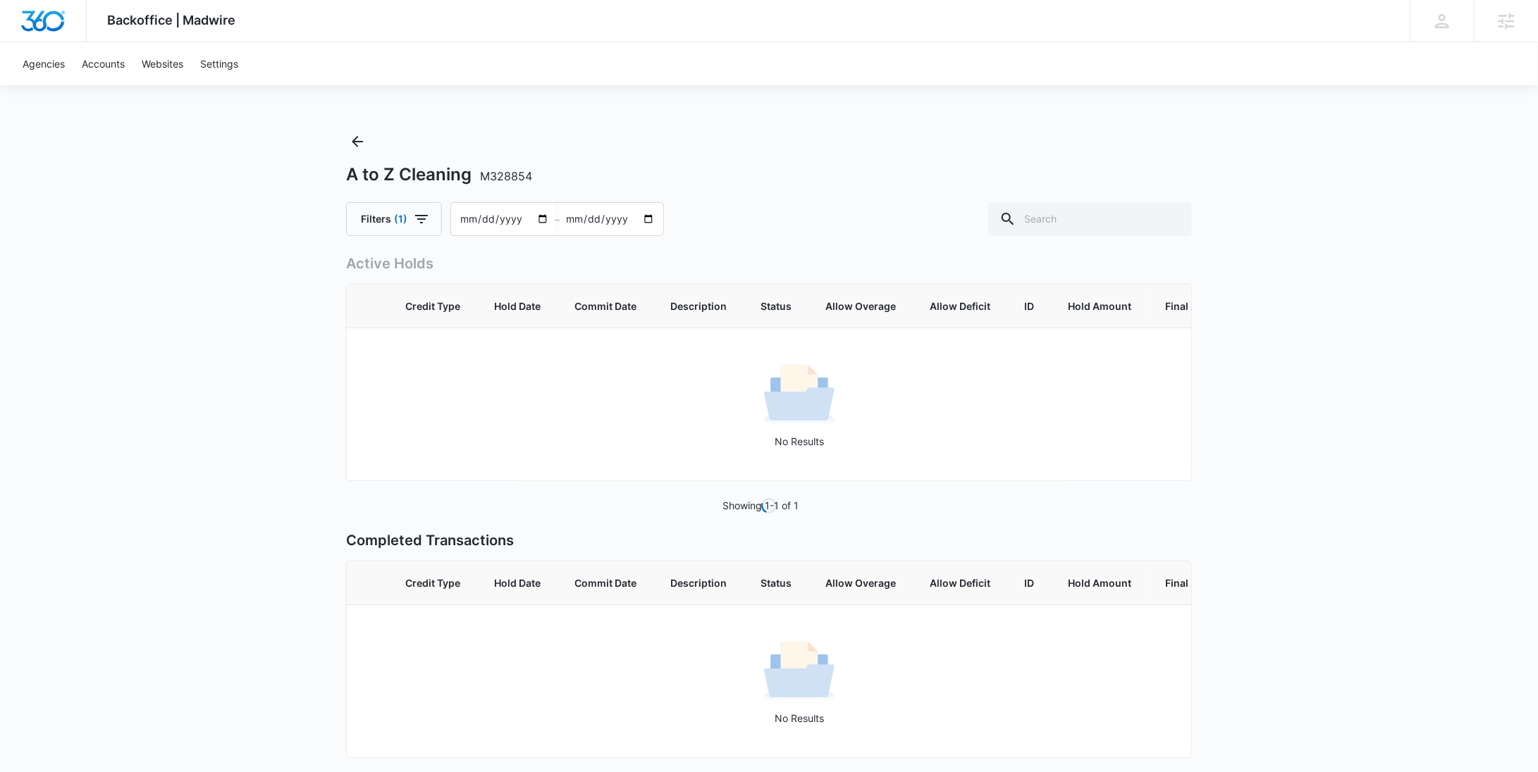
click at [709, 179] on div "A to Z Cleaning M328854" at bounding box center [769, 174] width 846 height 21
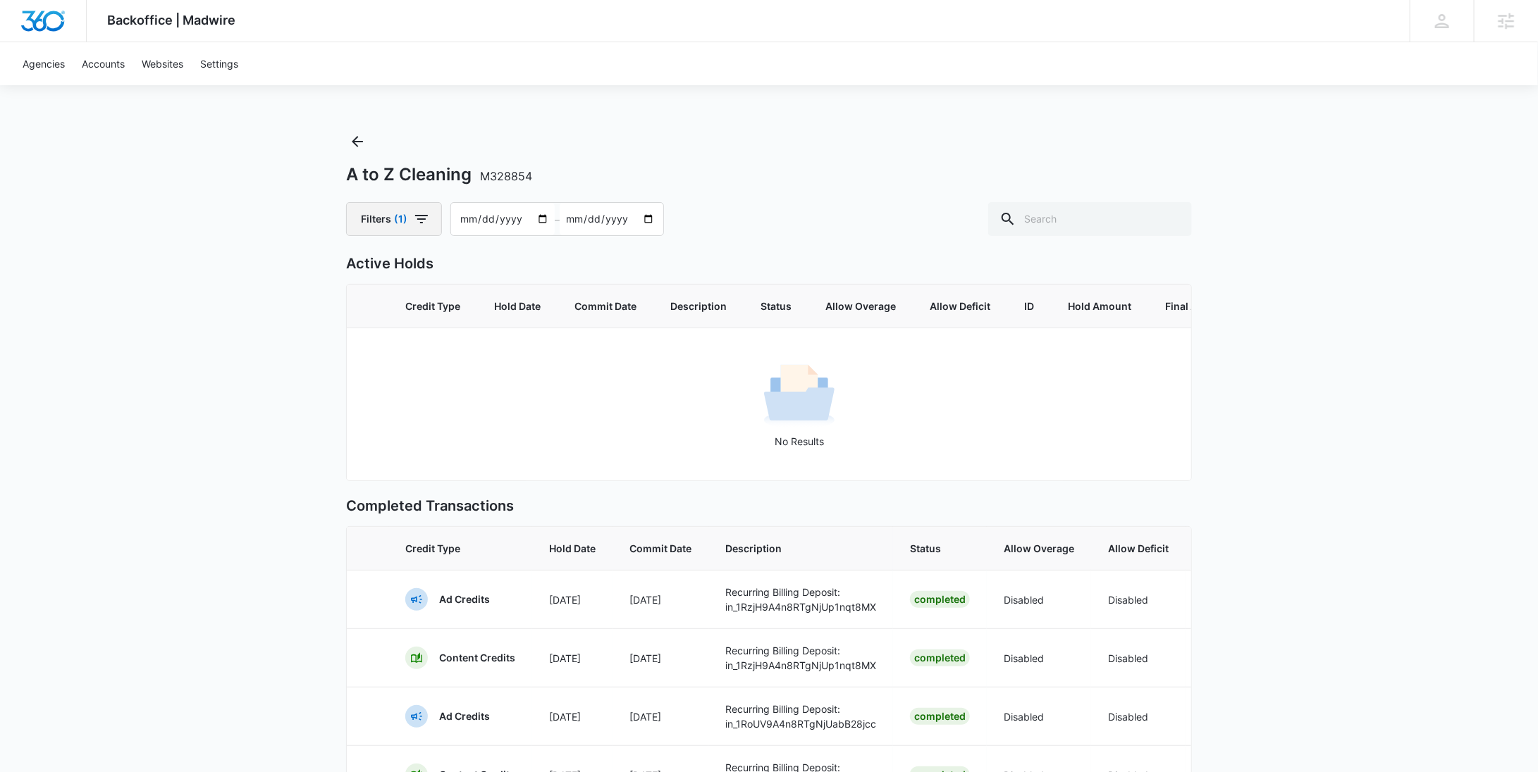
click at [408, 229] on button "Filters (1)" at bounding box center [394, 219] width 96 height 34
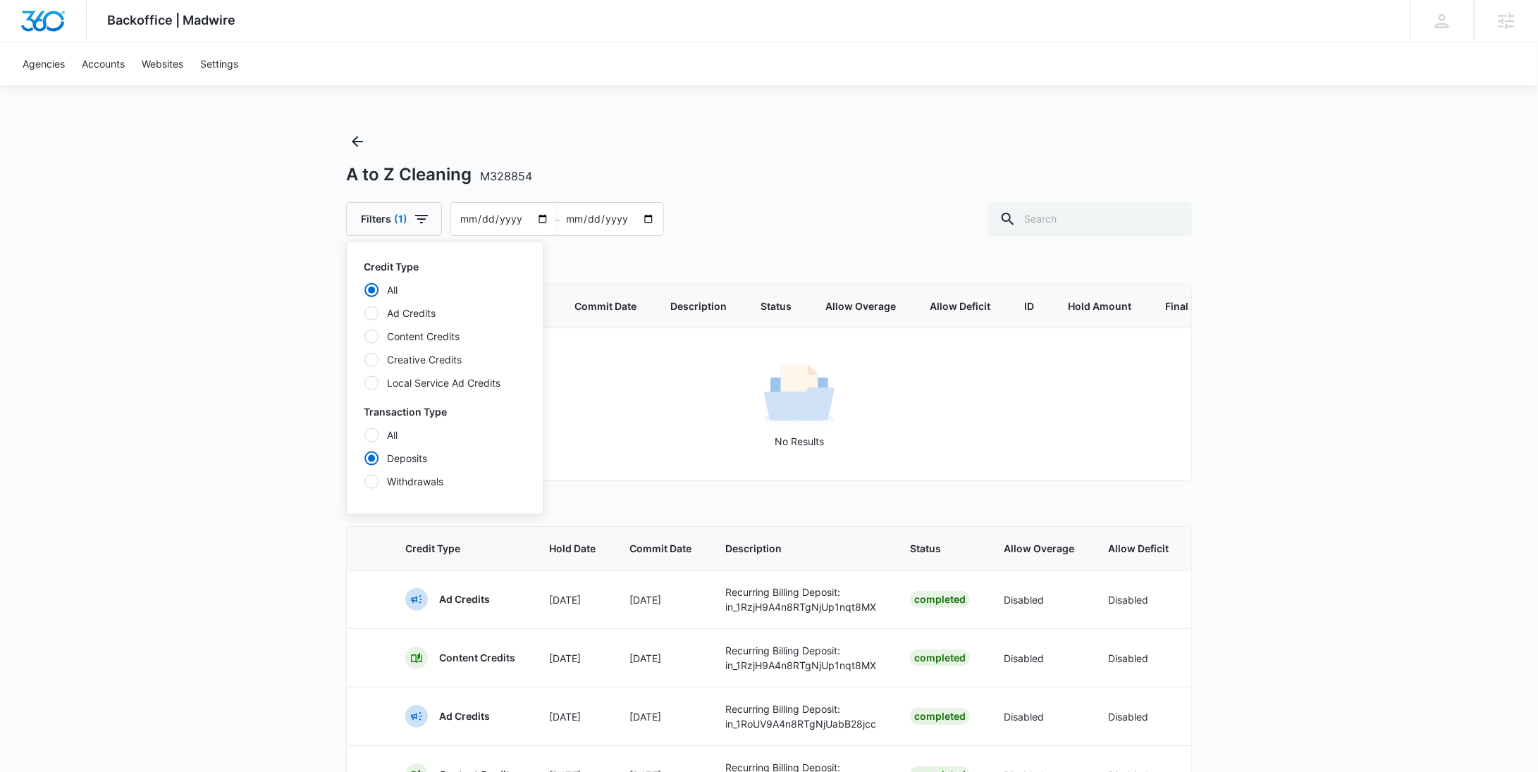
click at [421, 335] on label "Content Credits" at bounding box center [445, 336] width 162 height 15
click at [364, 336] on input "Content Credits" at bounding box center [364, 336] width 1 height 1
radio input "false"
radio input "true"
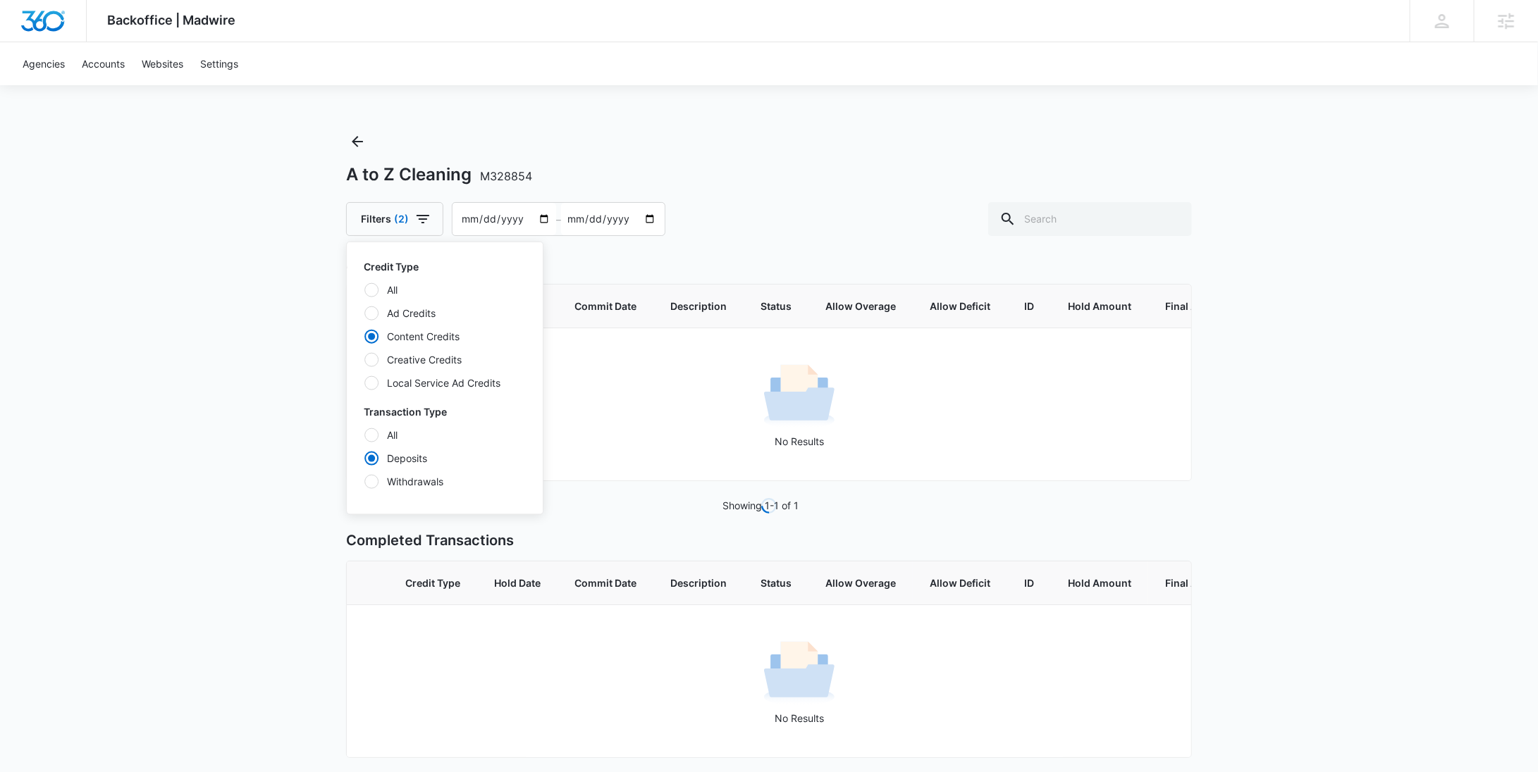
click at [416, 488] on label "Withdrawals" at bounding box center [445, 481] width 162 height 15
click at [364, 482] on input "Withdrawals" at bounding box center [364, 481] width 1 height 1
radio input "false"
radio input "true"
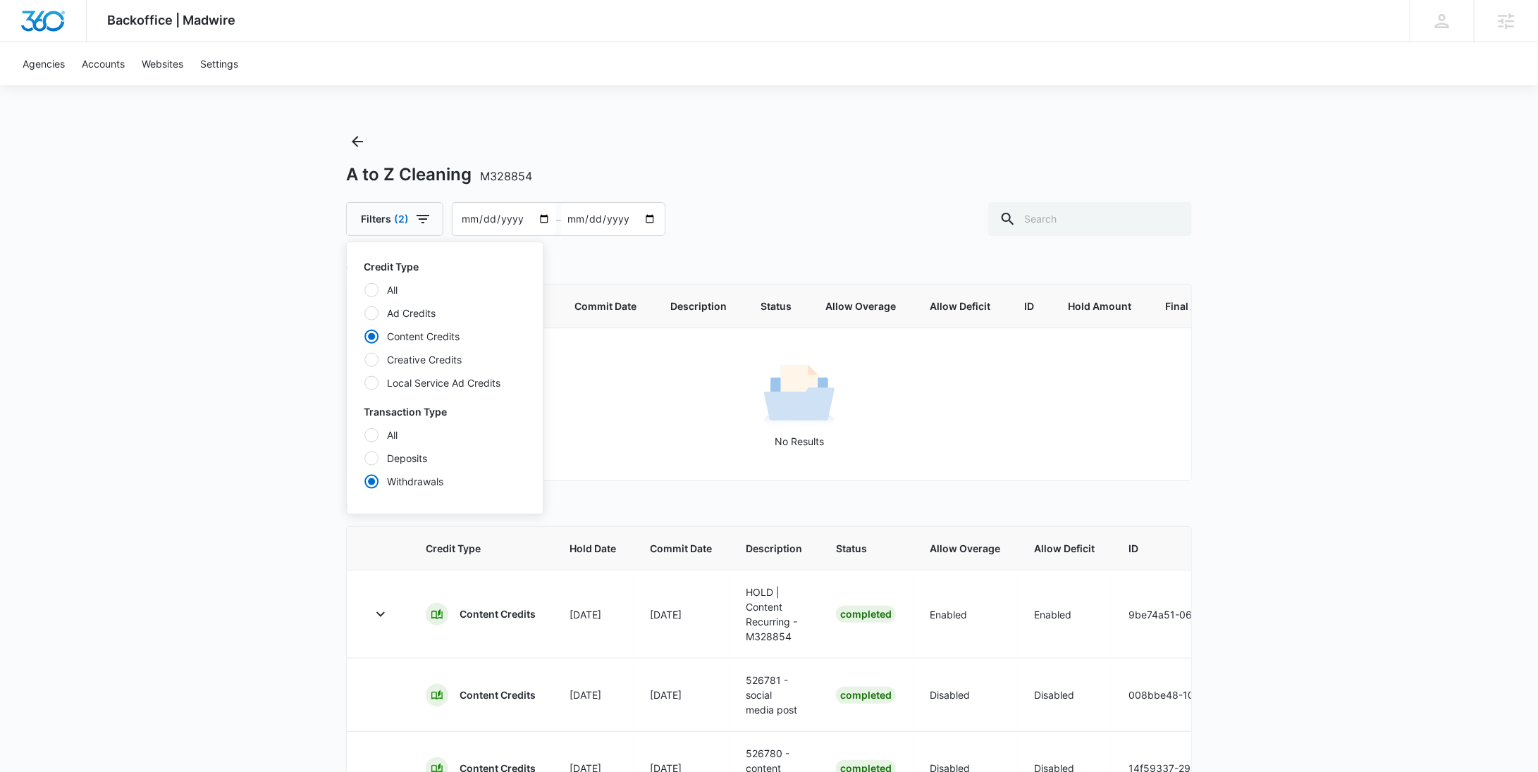
click at [809, 230] on div "Filters (2) Credit Type All Ad Credits Content Credits Creative Credits Local S…" at bounding box center [769, 219] width 846 height 34
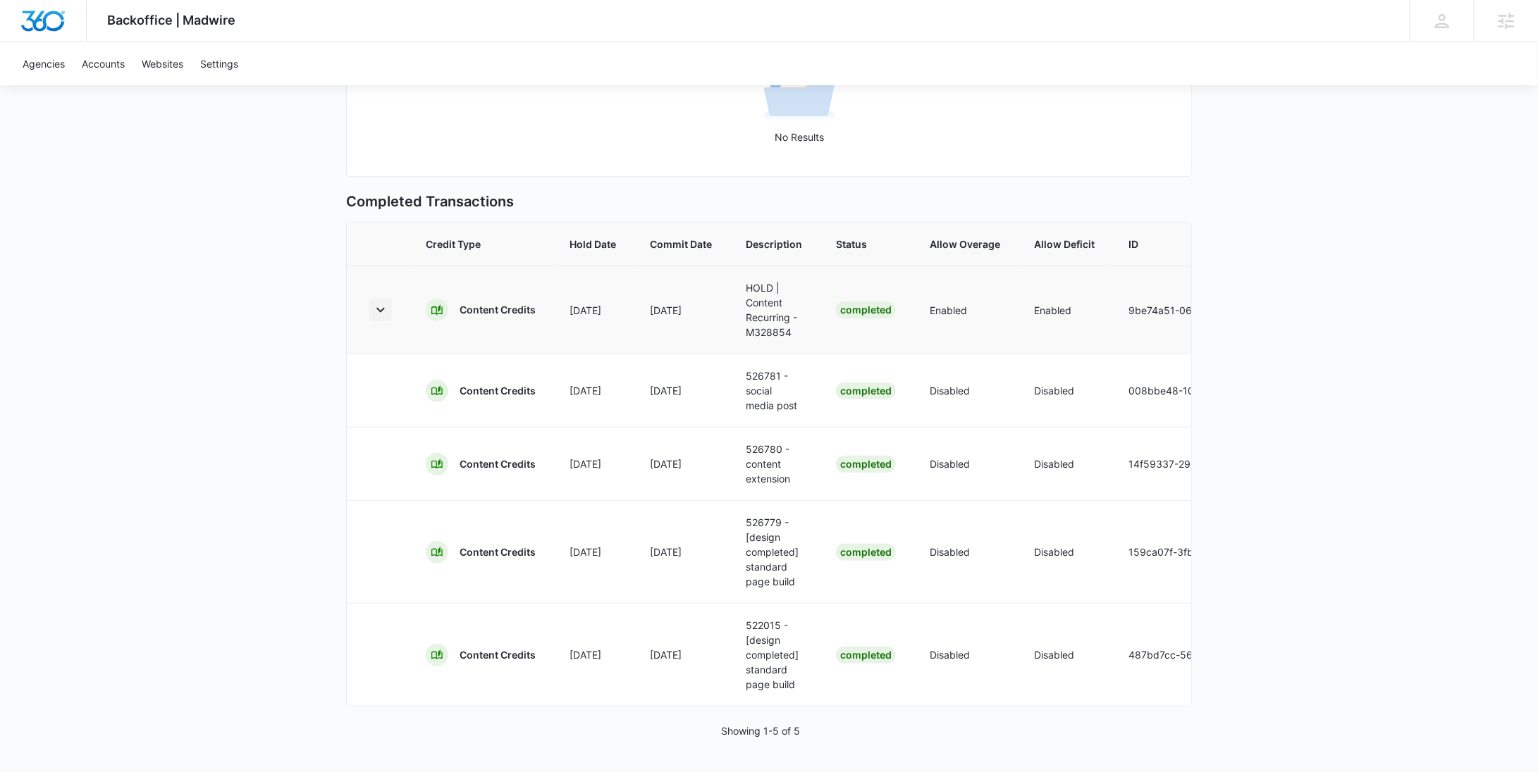
click at [386, 302] on icon "button" at bounding box center [380, 310] width 17 height 17
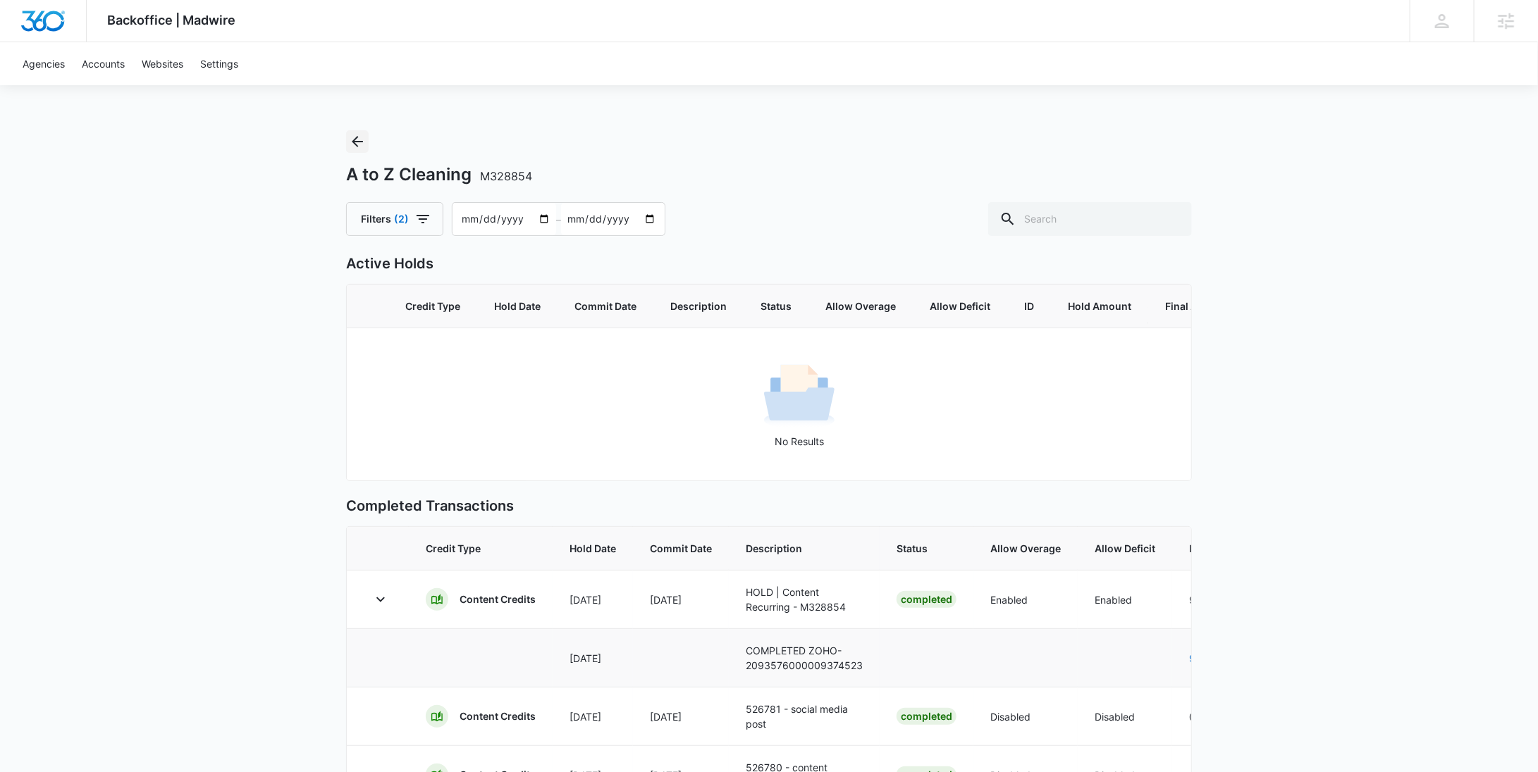
click at [359, 141] on icon "Back" at bounding box center [357, 141] width 11 height 11
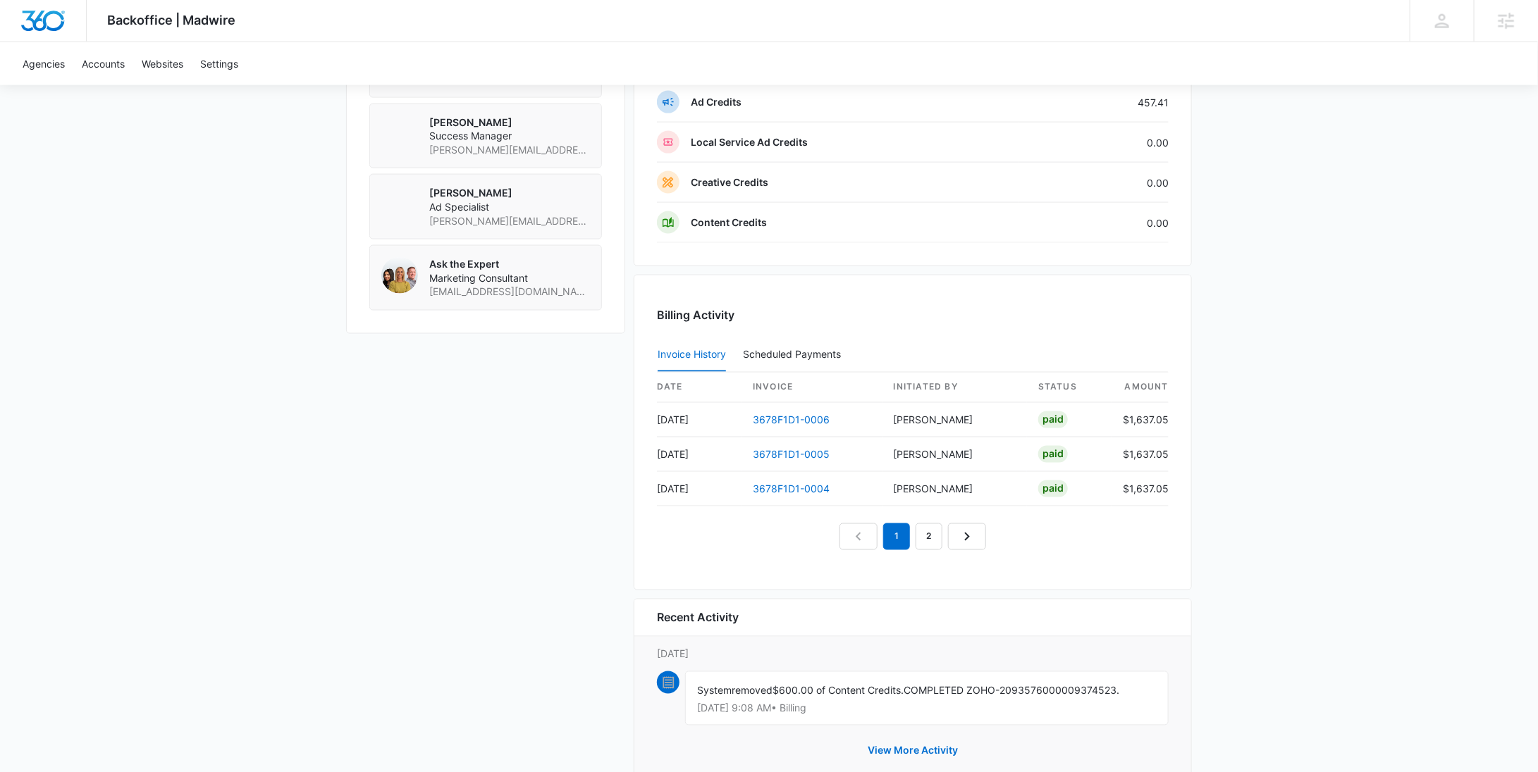
scroll to position [1092, 0]
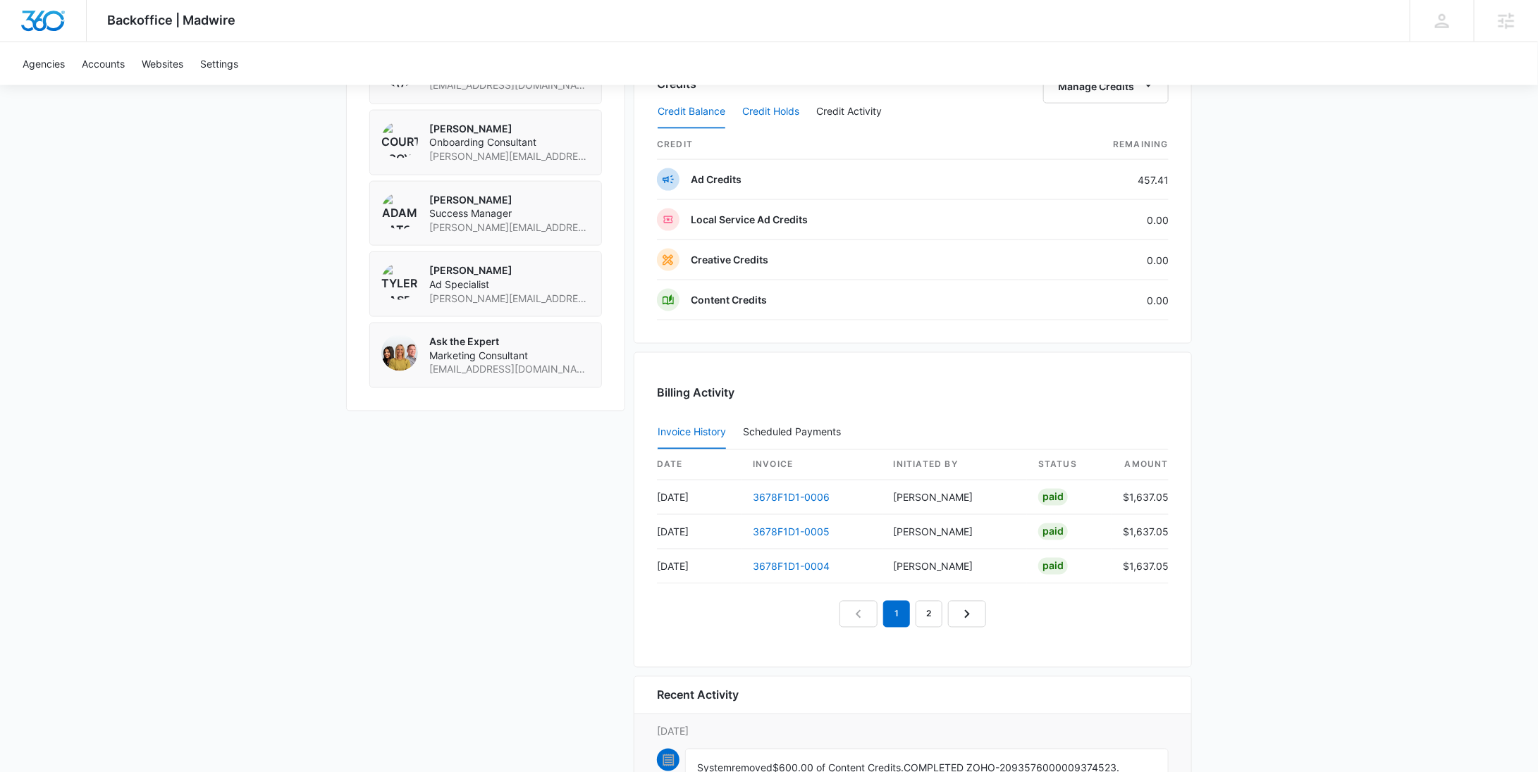
click at [773, 104] on button "Credit Holds" at bounding box center [770, 112] width 57 height 34
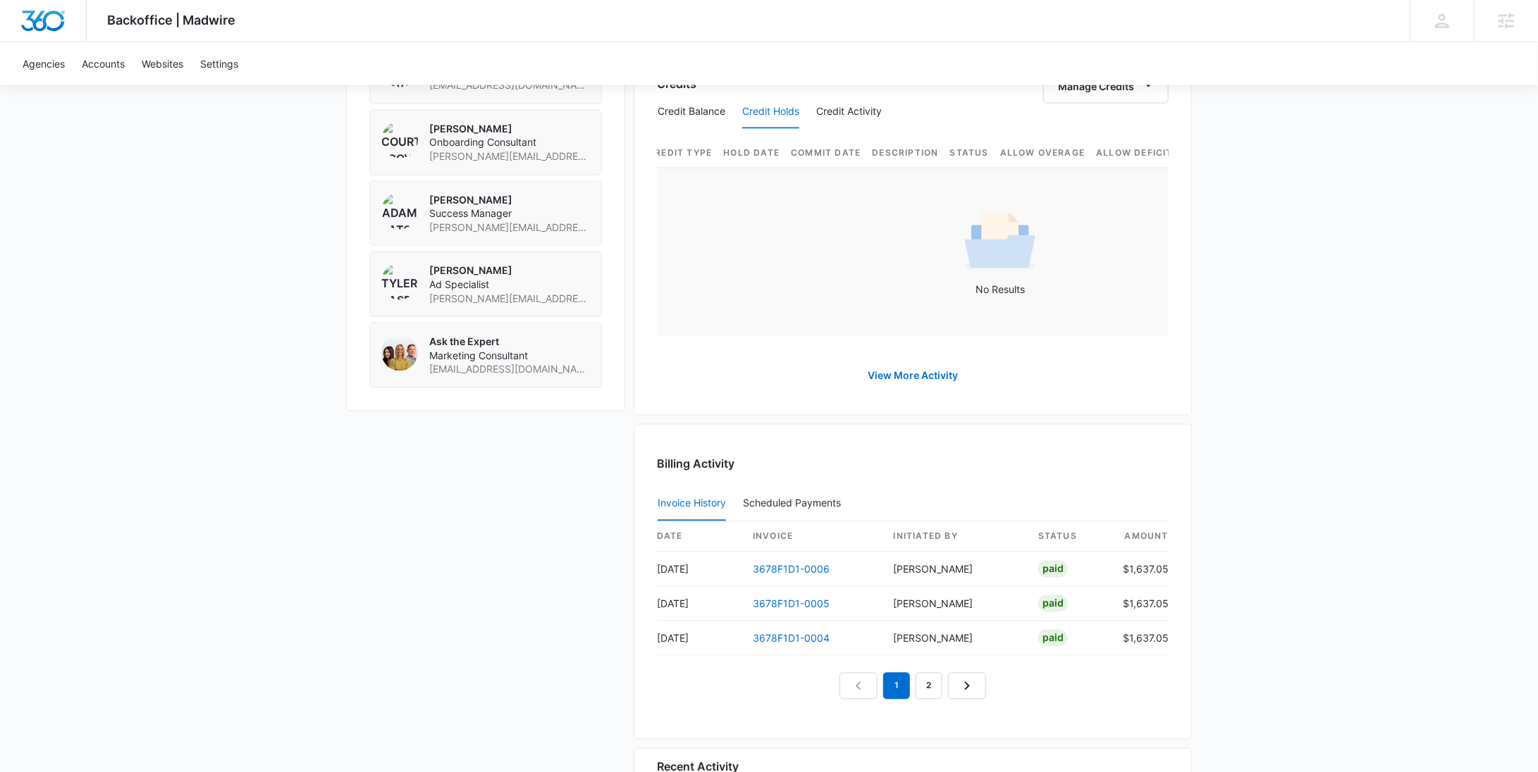
scroll to position [0, 0]
click at [876, 97] on button "Credit Activity" at bounding box center [849, 112] width 66 height 34
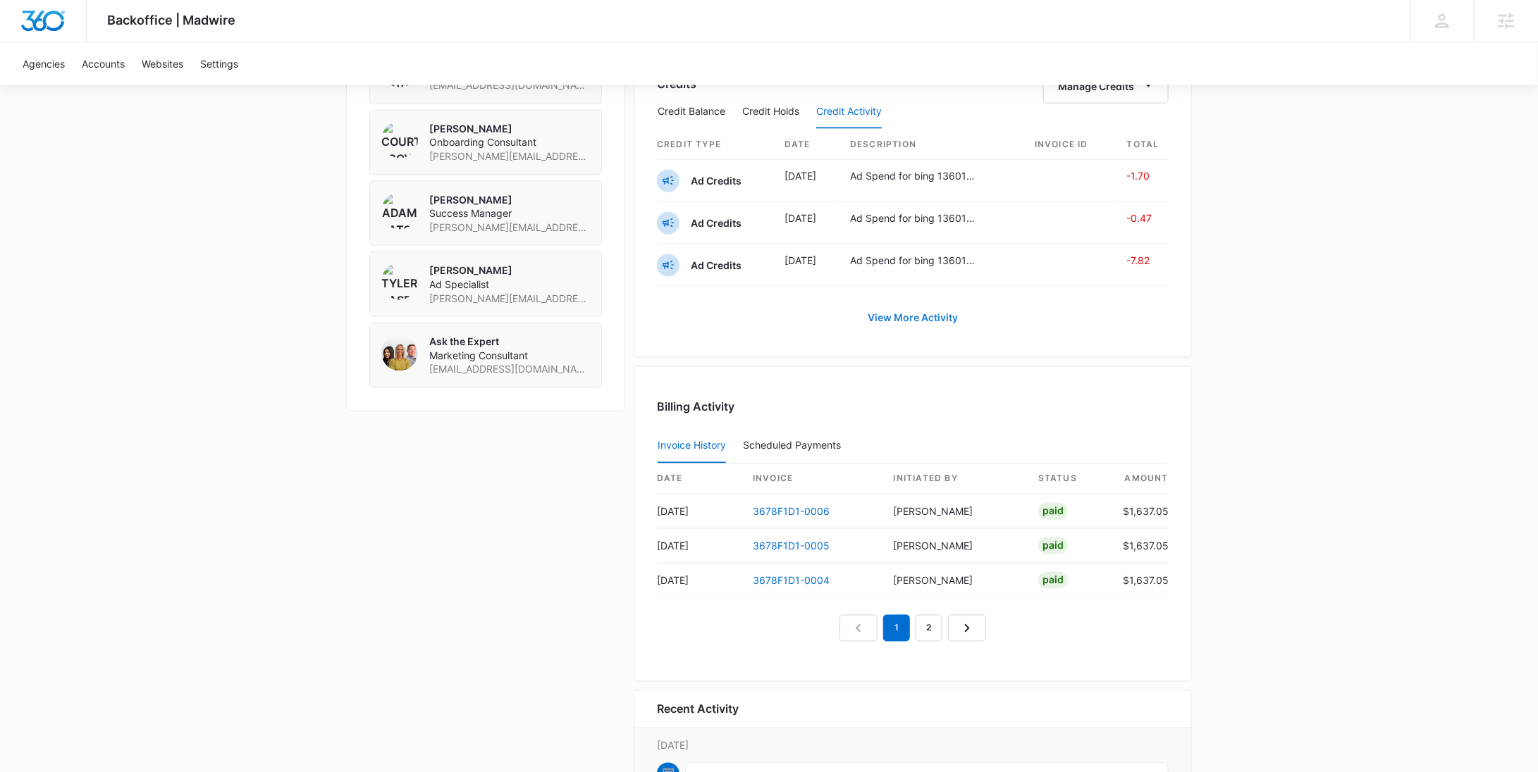
click at [911, 304] on link "View More Activity" at bounding box center [912, 318] width 118 height 34
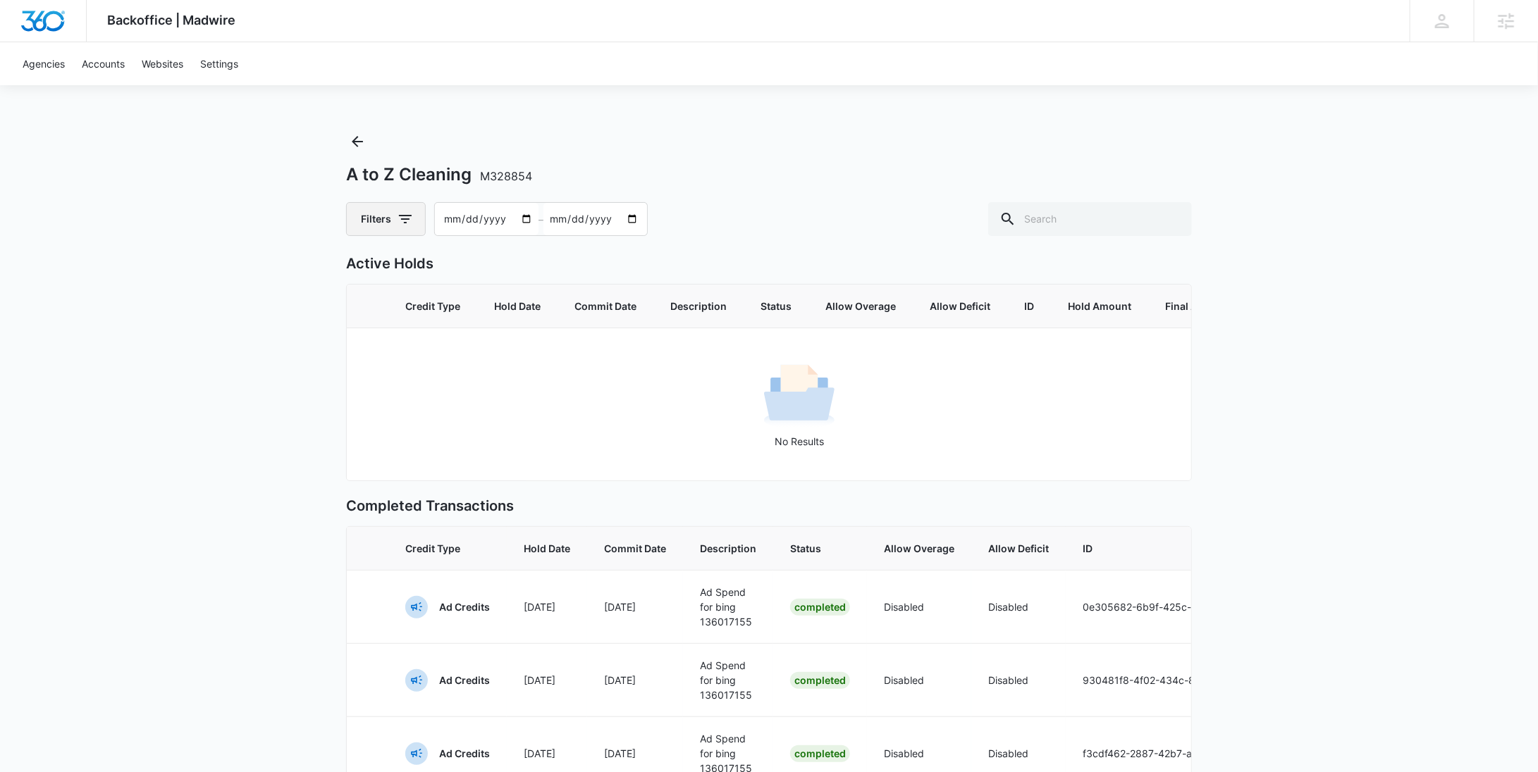
click at [399, 217] on icon "button" at bounding box center [405, 219] width 17 height 17
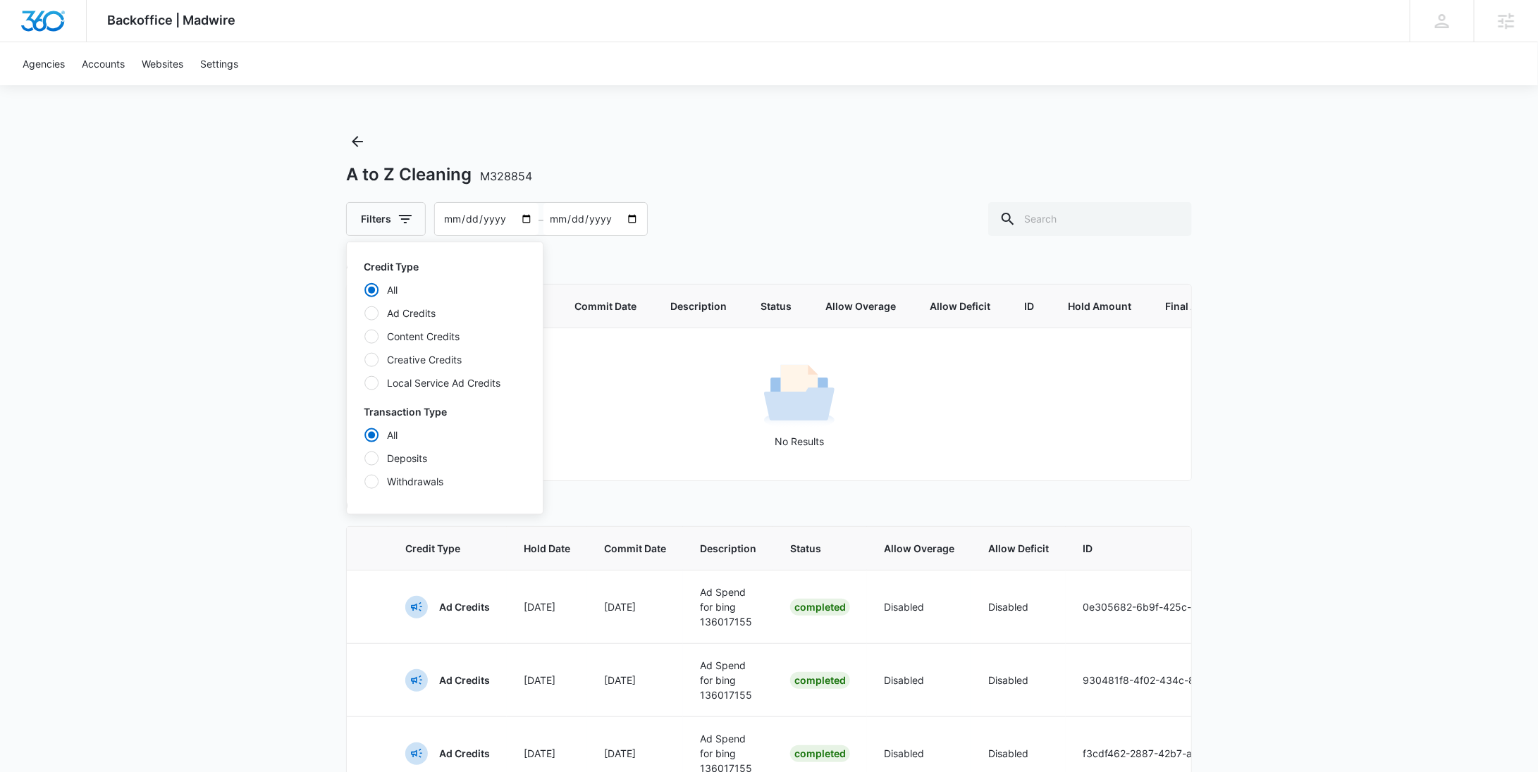
click at [419, 331] on label "Content Credits" at bounding box center [445, 336] width 162 height 15
click at [364, 336] on input "Content Credits" at bounding box center [364, 336] width 1 height 1
radio input "false"
radio input "true"
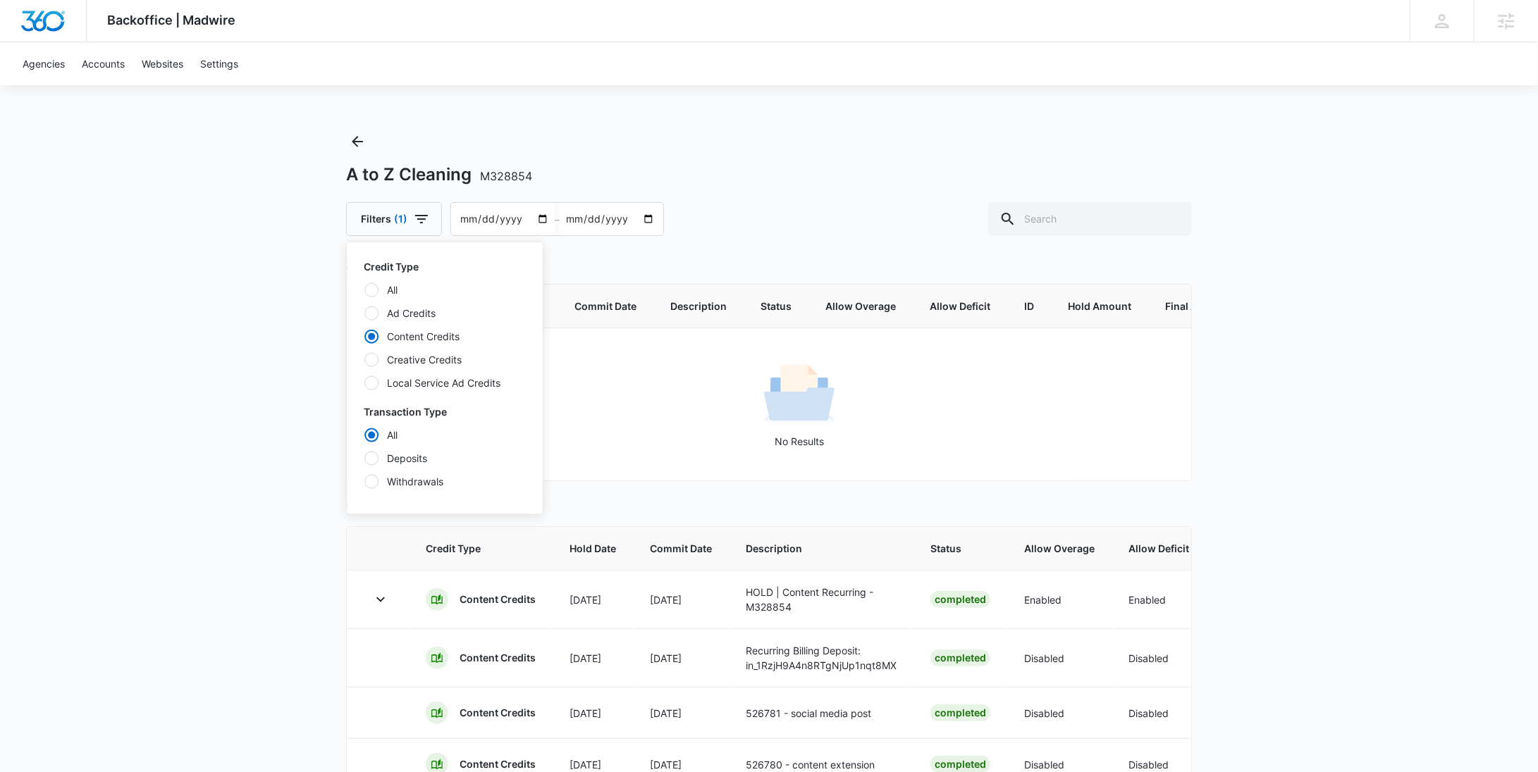
click at [839, 233] on div "Filters (1) Credit Type All Ad Credits Content Credits Creative Credits Local S…" at bounding box center [769, 219] width 846 height 34
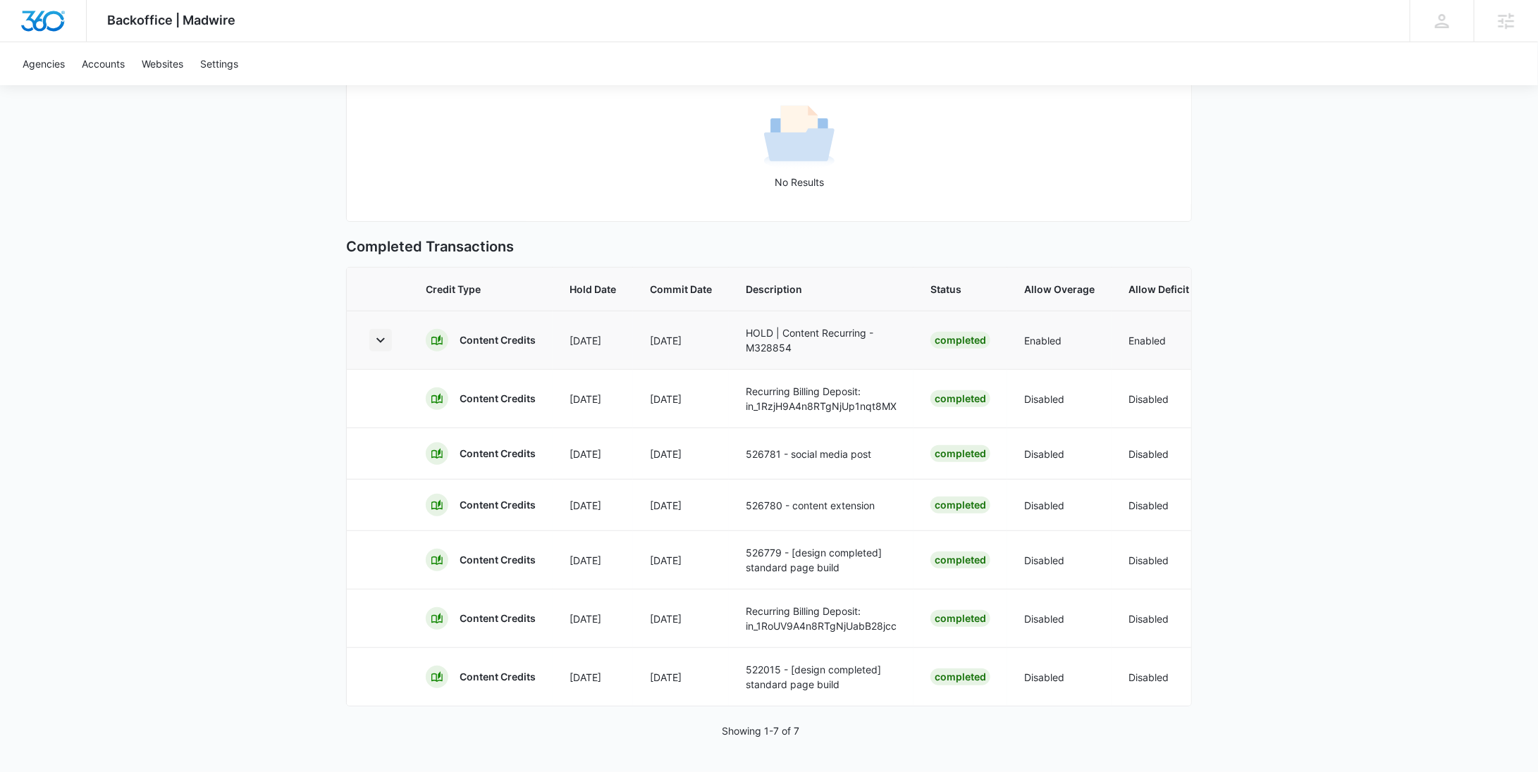
click at [374, 332] on icon "button" at bounding box center [380, 340] width 17 height 17
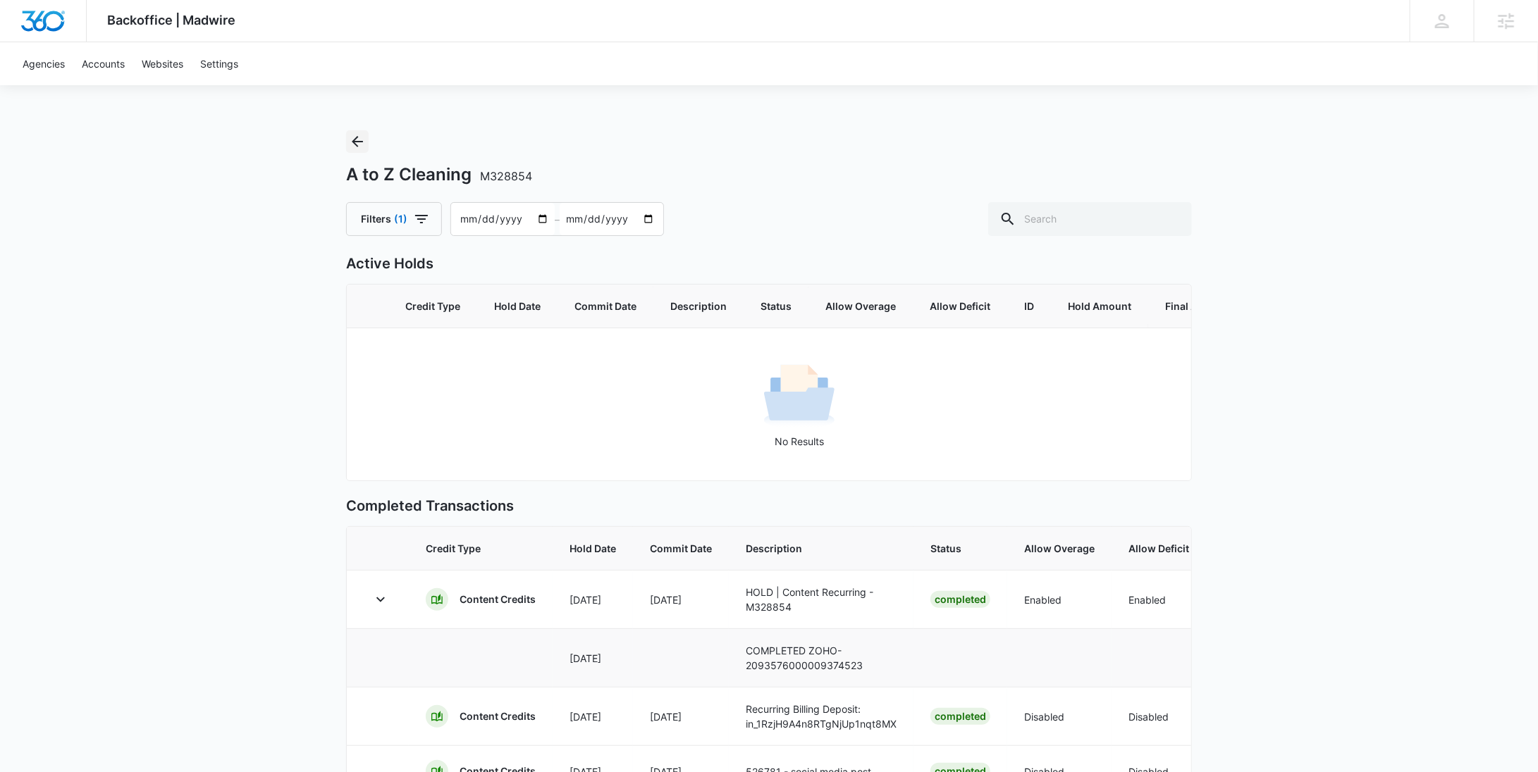
click at [354, 133] on icon "Back" at bounding box center [357, 141] width 17 height 17
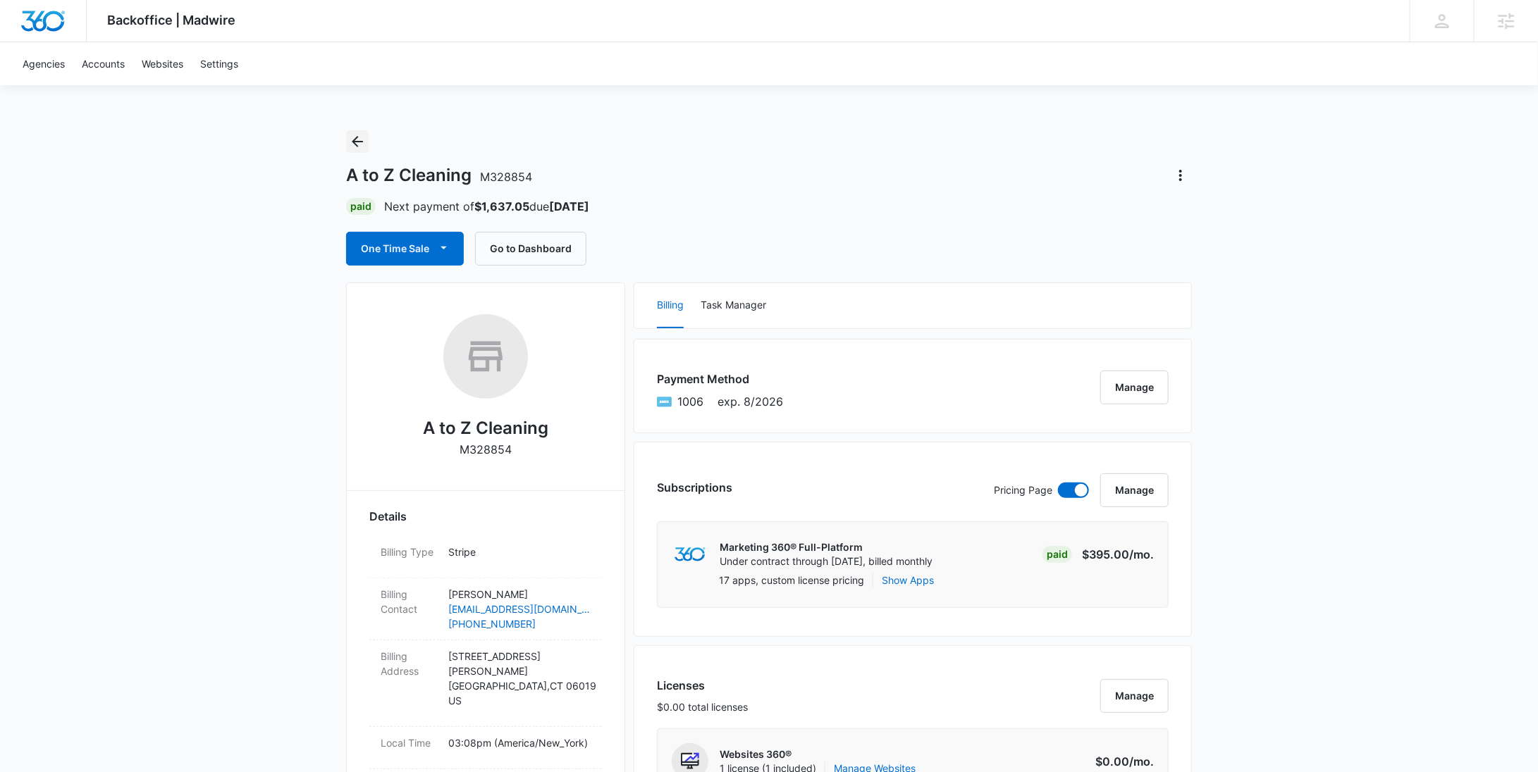
click at [355, 140] on icon "Back" at bounding box center [357, 141] width 17 height 17
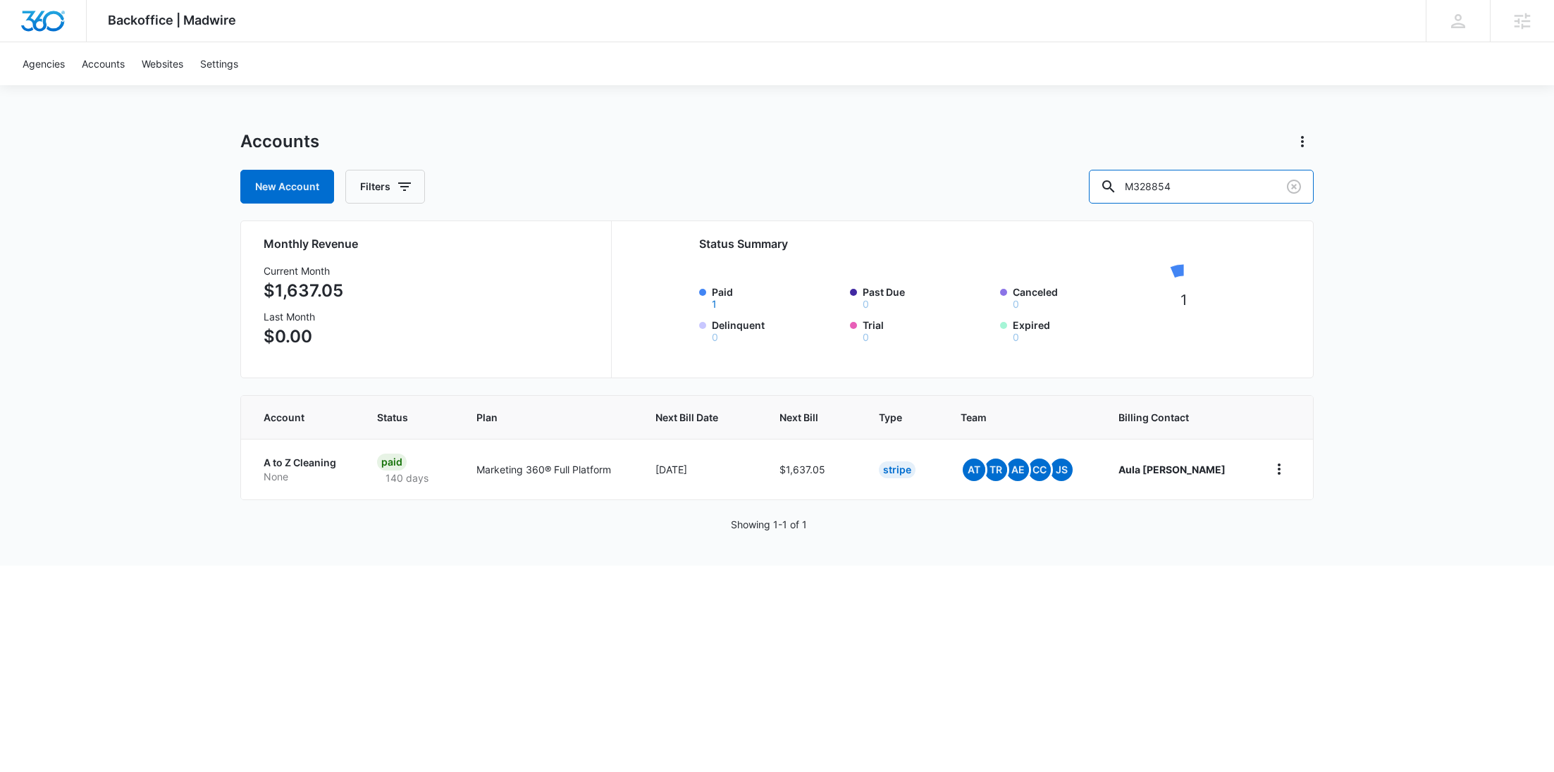
drag, startPoint x: 1233, startPoint y: 190, endPoint x: 1095, endPoint y: 183, distance: 137.6
click at [1095, 183] on div "New Account Filters M328854" at bounding box center [776, 187] width 1073 height 34
paste input "35363"
type input "M335363"
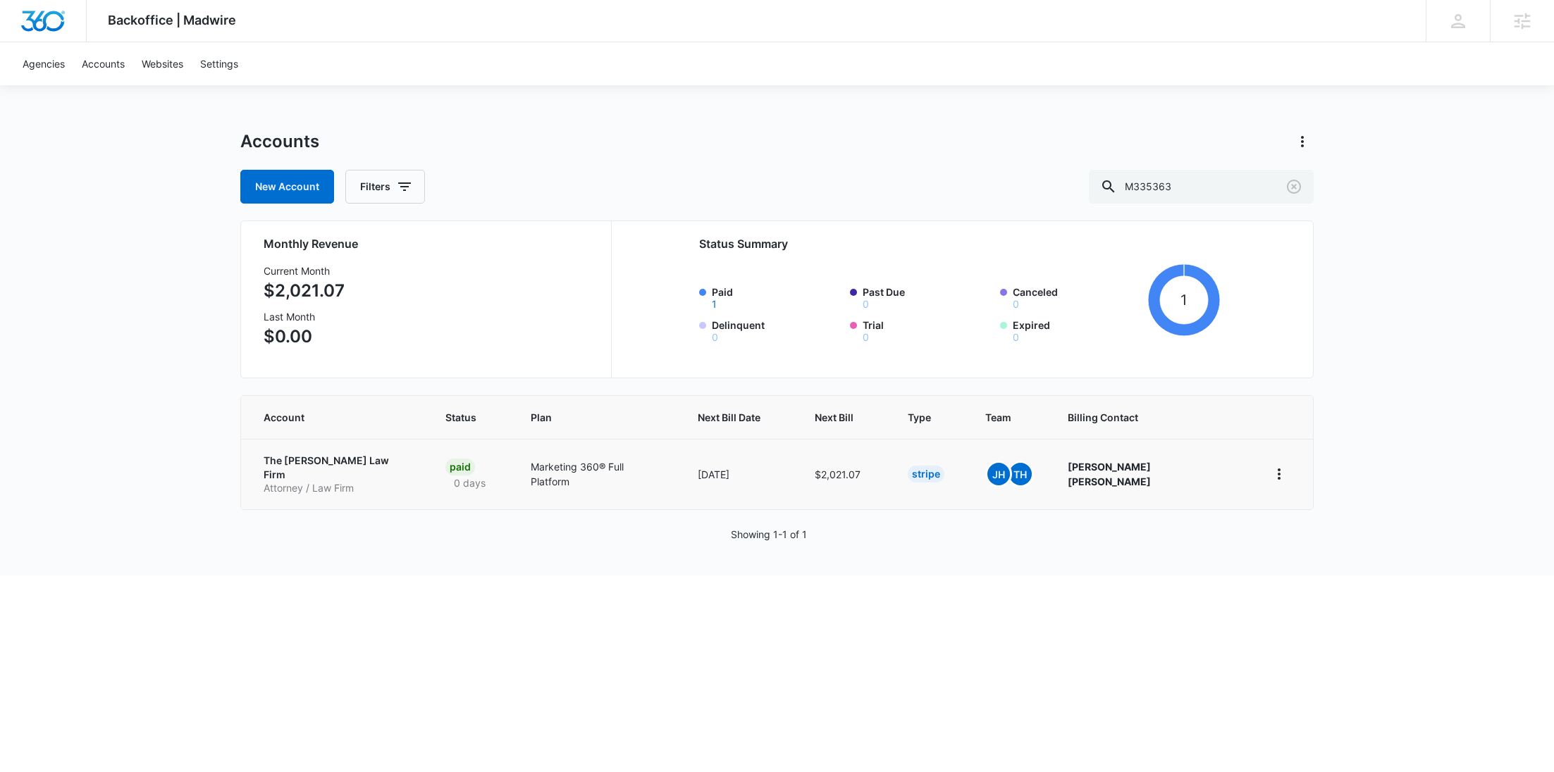
click at [346, 481] on p "Attorney / Law Firm" at bounding box center [338, 488] width 148 height 14
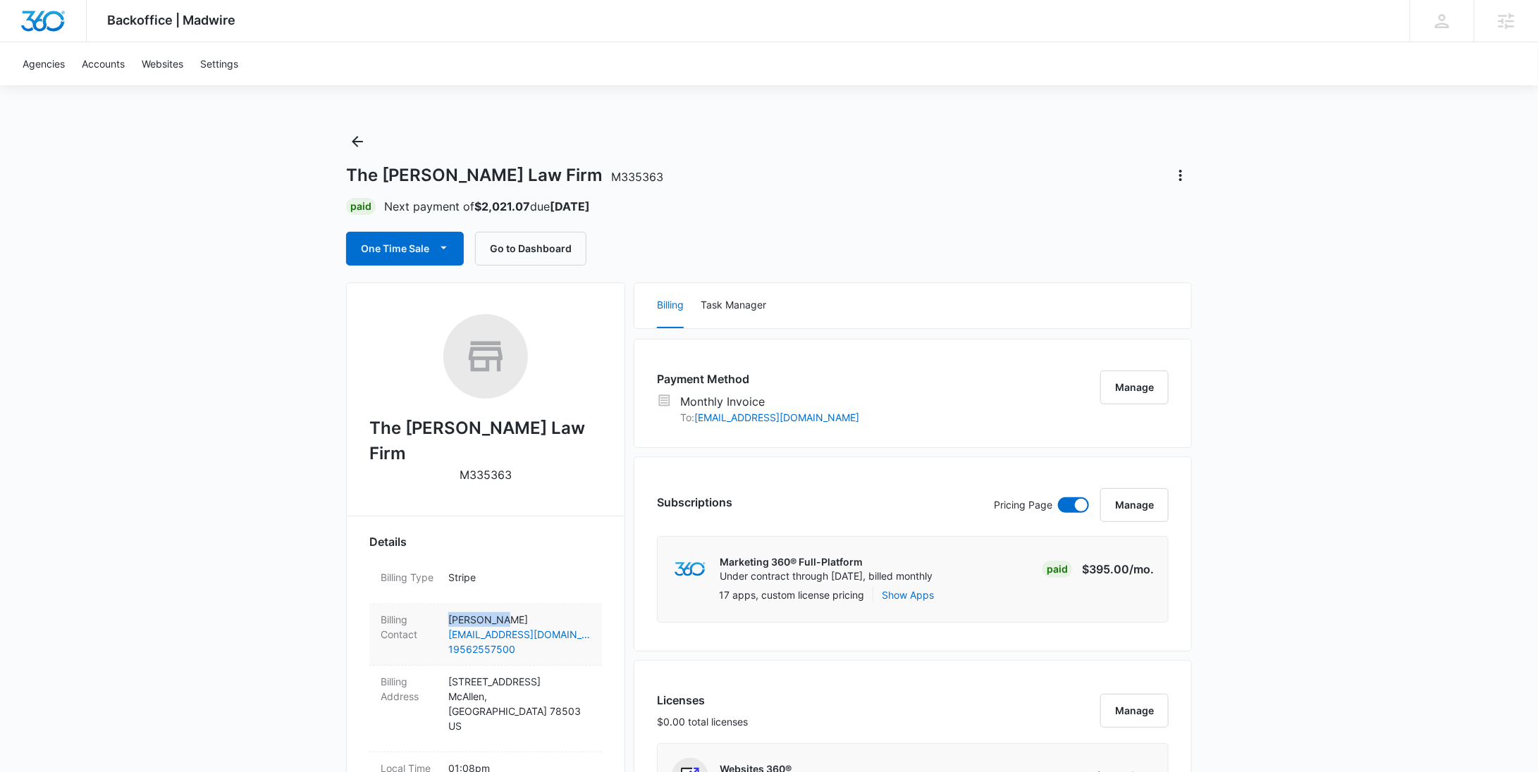
drag, startPoint x: 528, startPoint y: 589, endPoint x: 446, endPoint y: 593, distance: 81.9
click at [446, 604] on div "Billing Contact Jose Chapa jchapalaw@gmail.com 19562557500" at bounding box center [485, 635] width 233 height 62
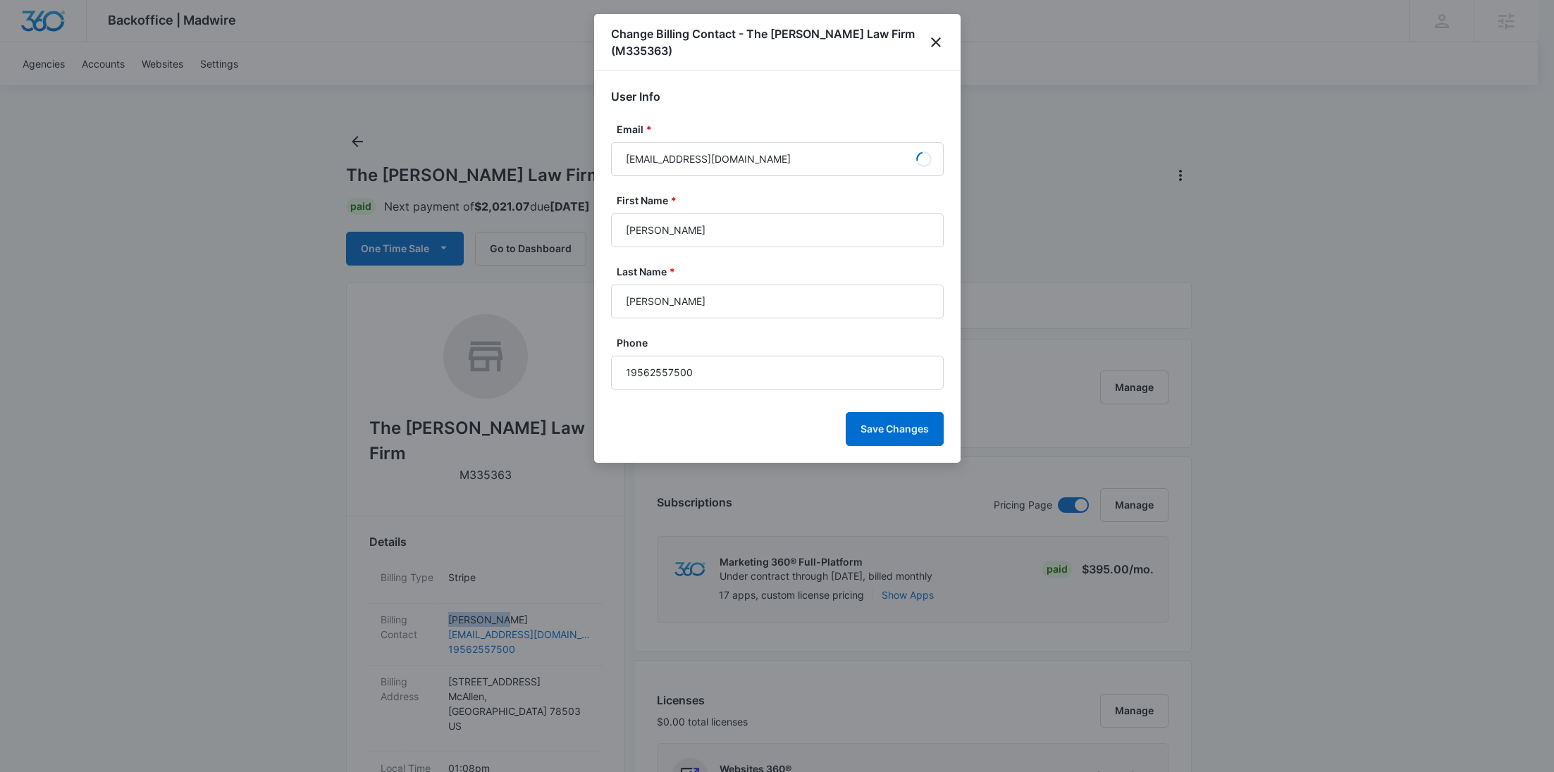
copy p "Jose Chapa"
click at [908, 33] on h1 "Change Billing Contact - The Chapa Law Firm (M335363)" at bounding box center [769, 42] width 317 height 34
copy h1 "M335363"
click at [927, 34] on icon "close" at bounding box center [935, 42] width 17 height 17
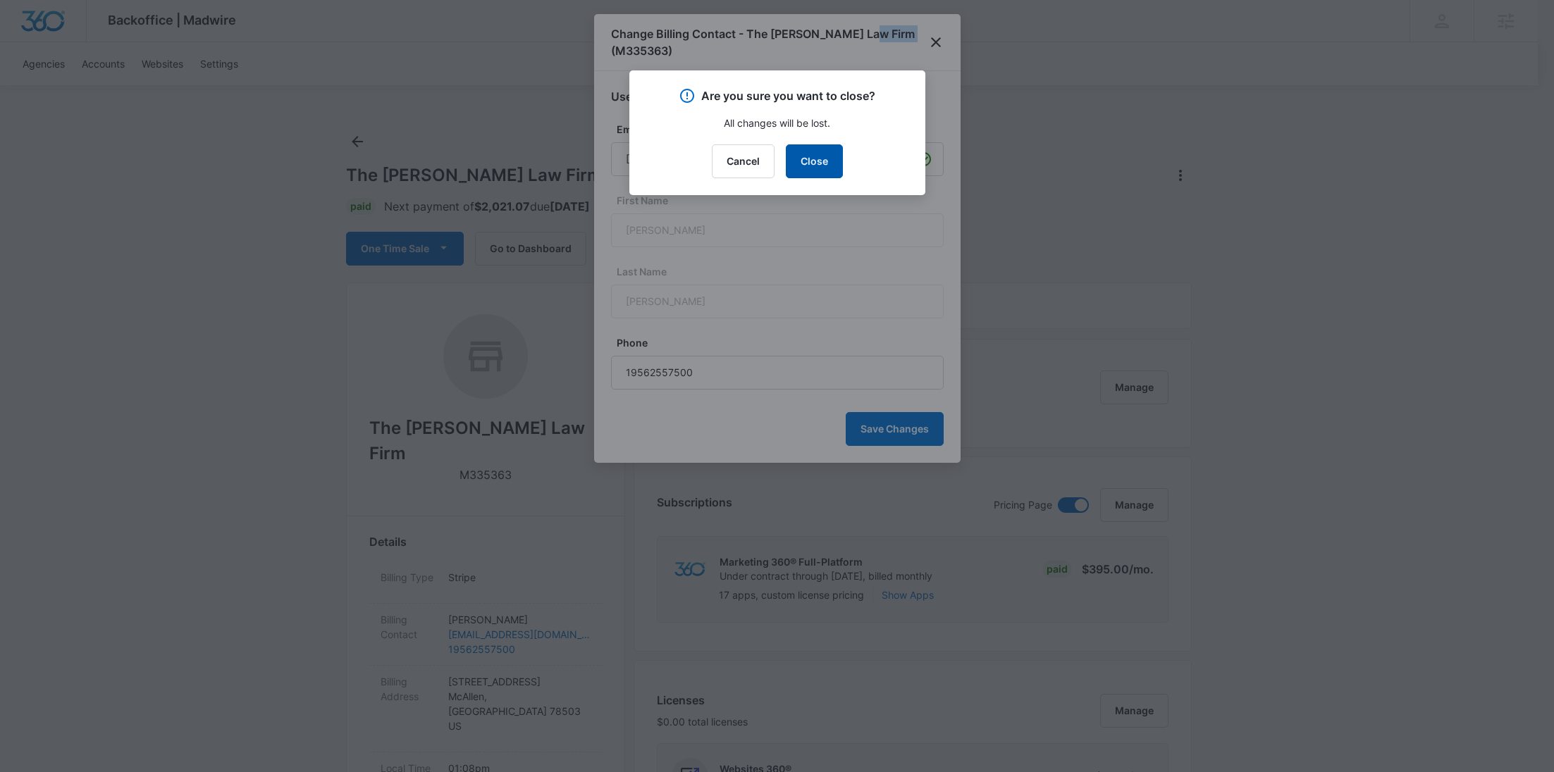
click at [797, 156] on button "Close" at bounding box center [814, 161] width 57 height 34
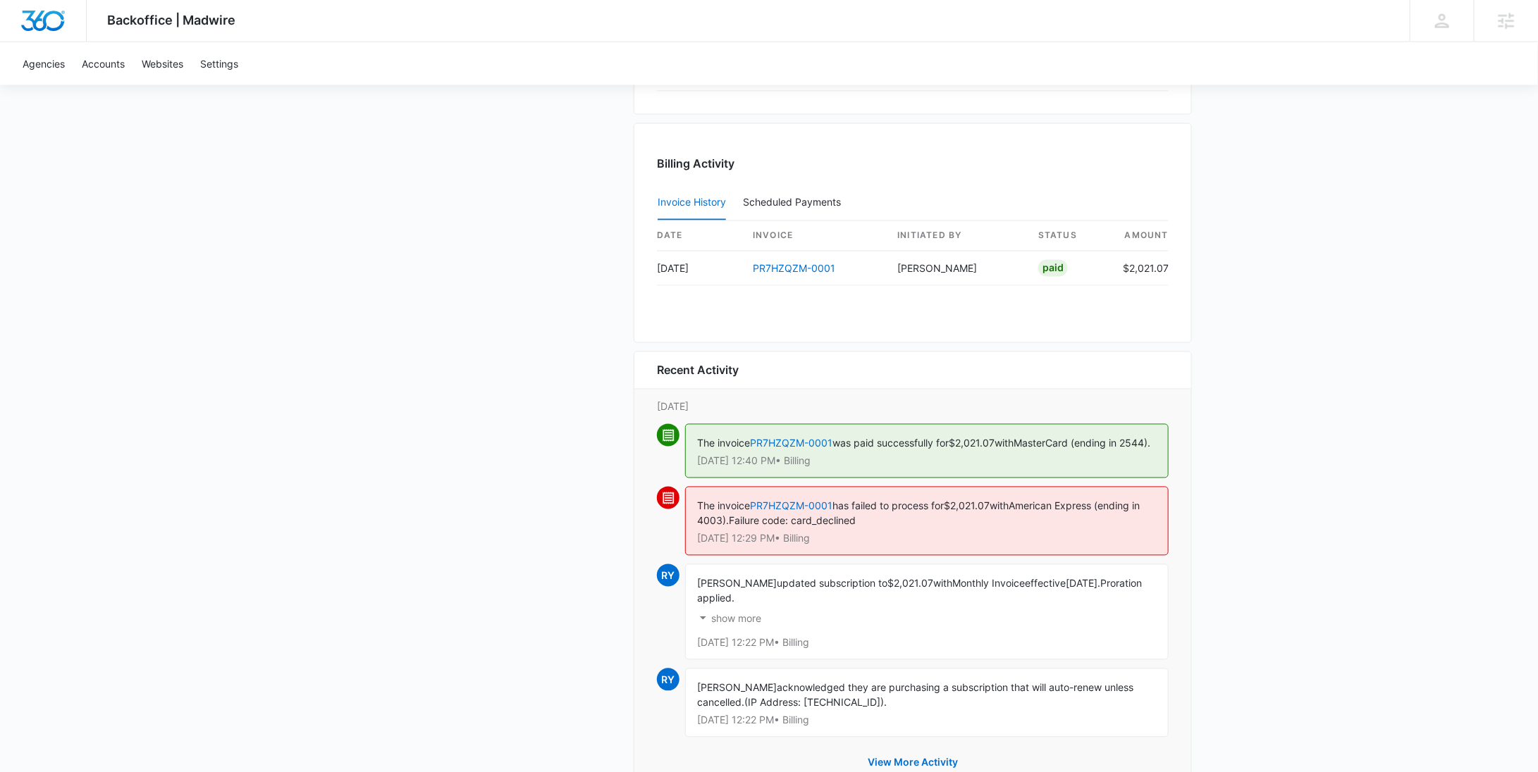
scroll to position [1400, 0]
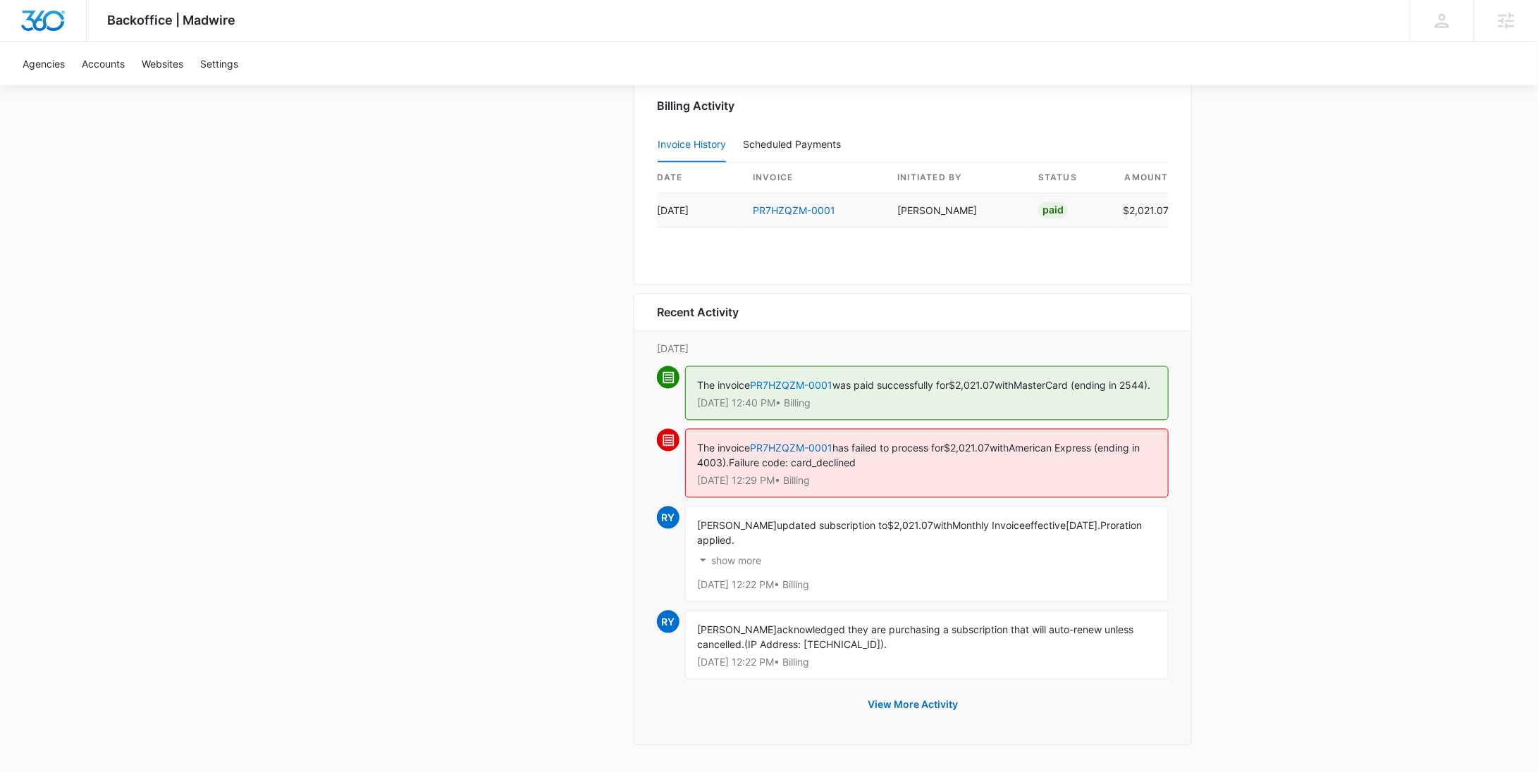
click at [1153, 198] on td "$2,021.07" at bounding box center [1139, 211] width 57 height 35
copy td "2,021.07"
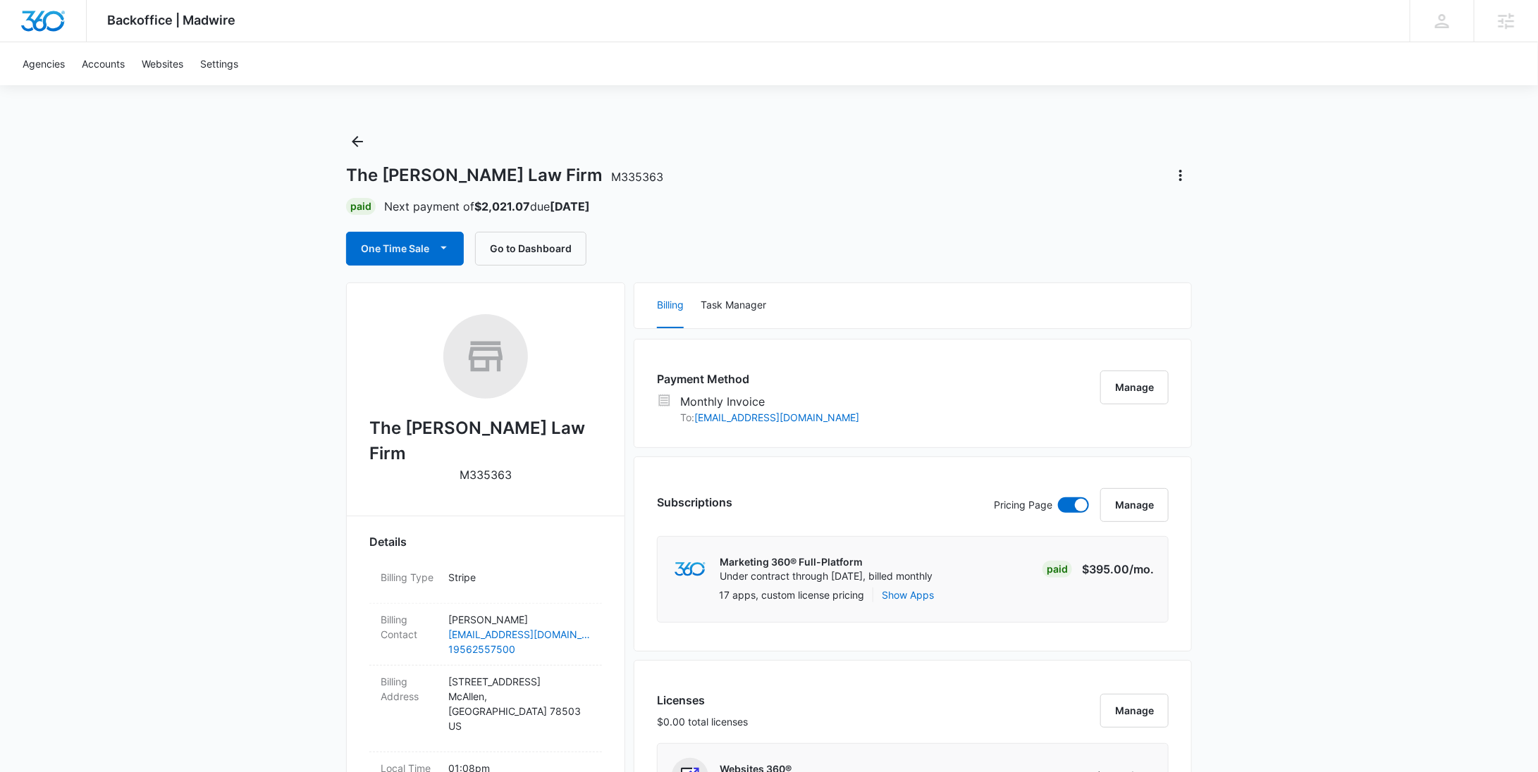
click at [493, 467] on p "M335363" at bounding box center [485, 475] width 52 height 17
copy p "M335363"
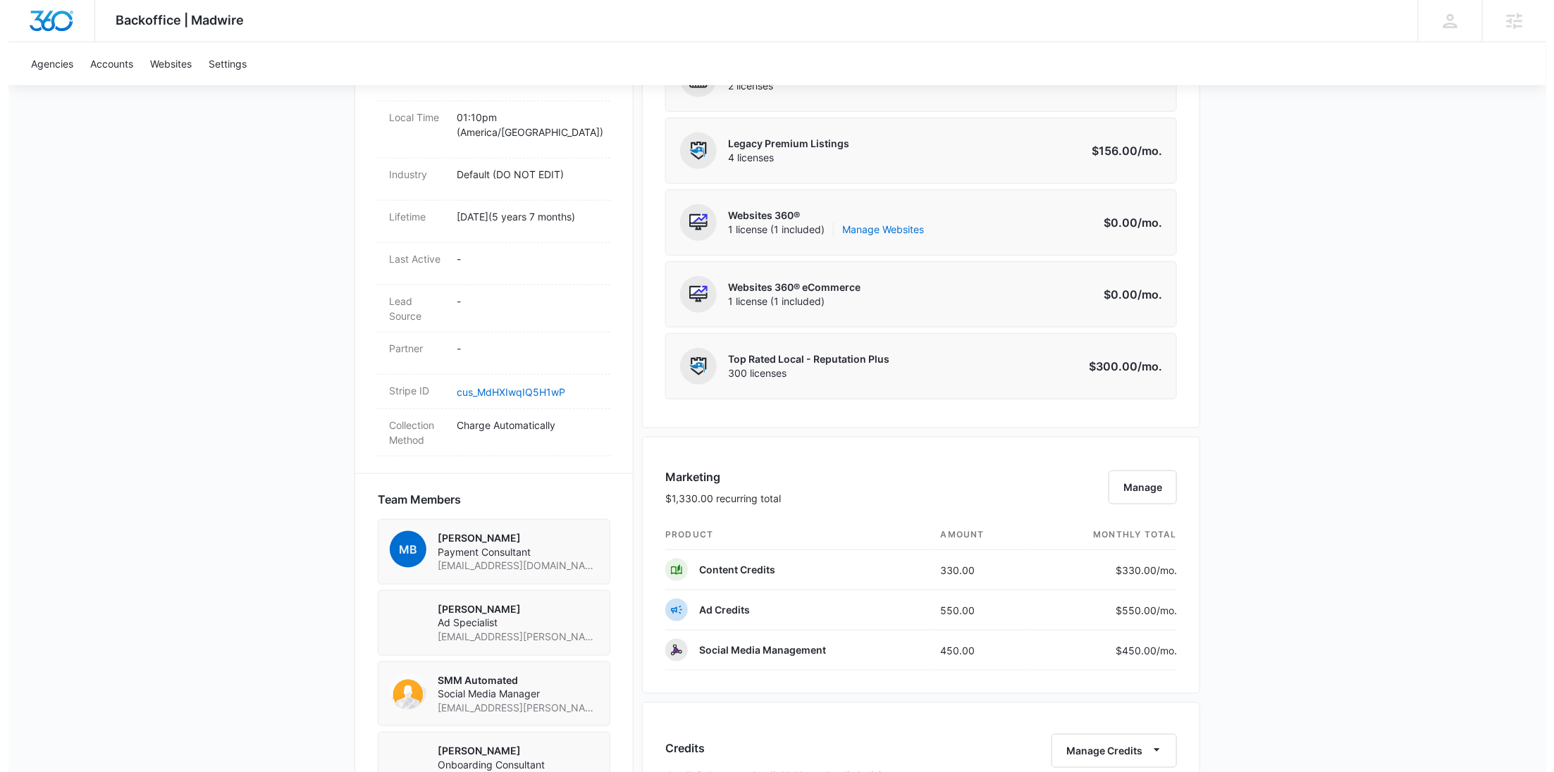
scroll to position [459, 0]
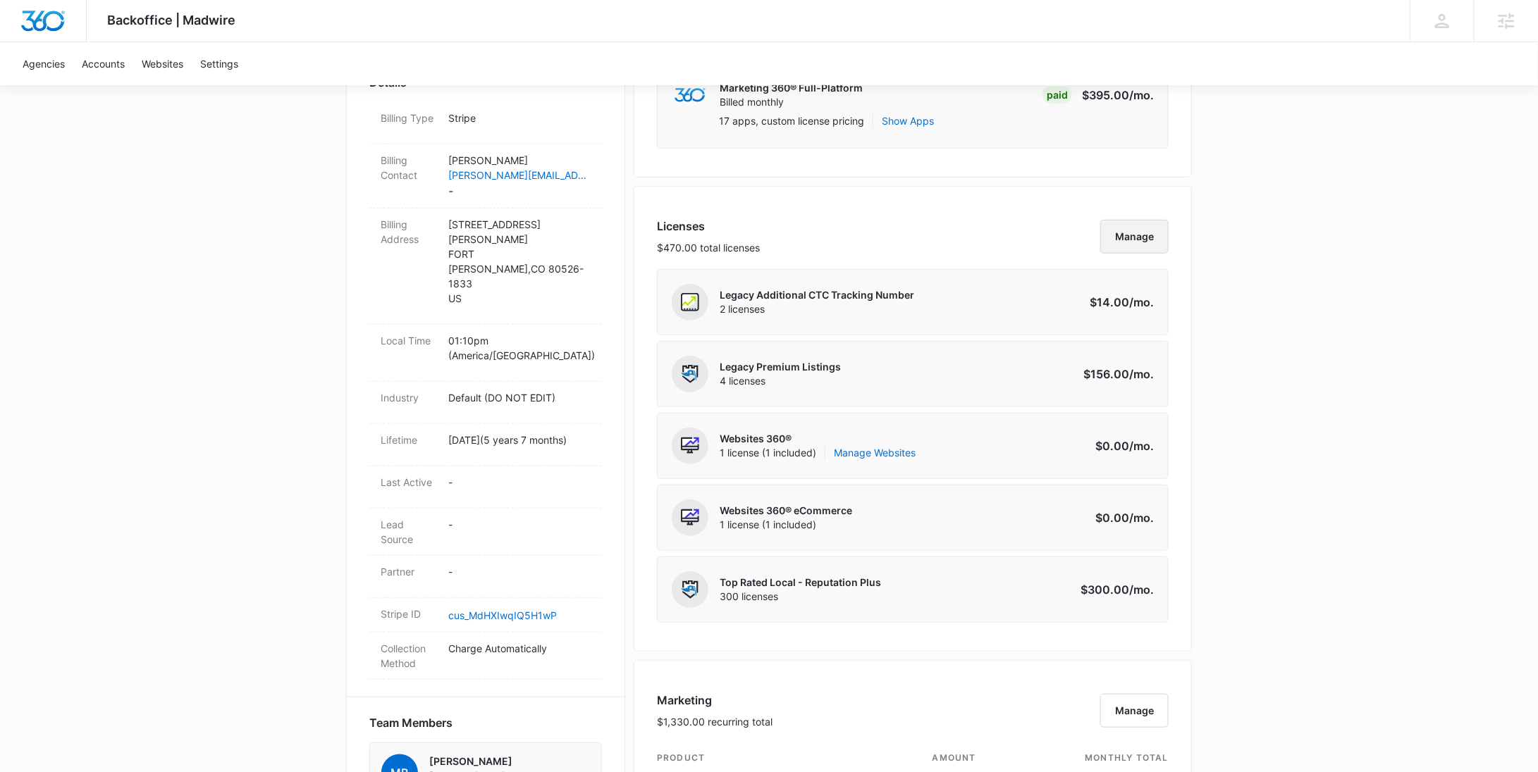
click at [1145, 239] on button "Manage" at bounding box center [1134, 237] width 68 height 34
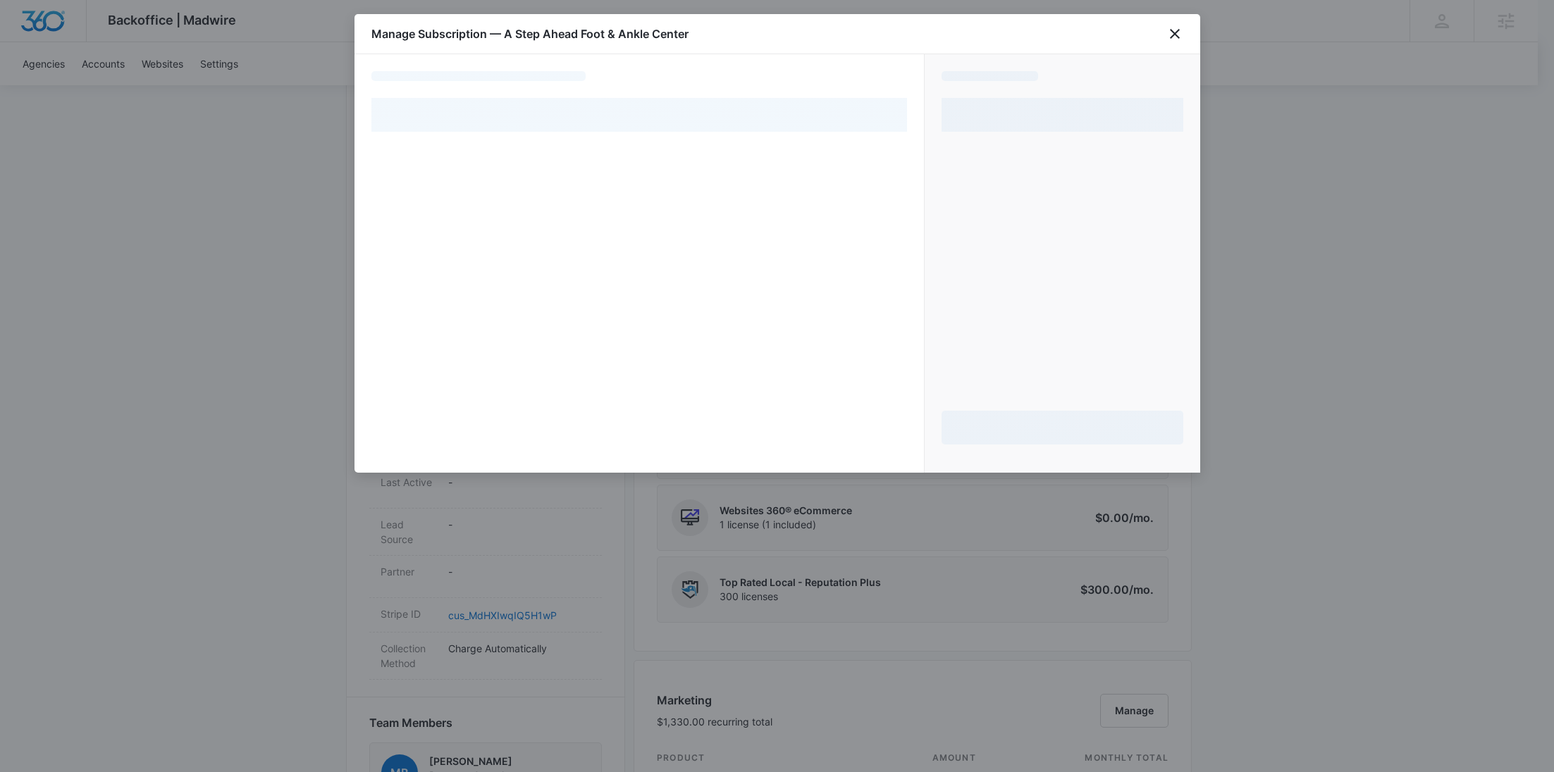
select select "pm_1Pvm0aA4n8RTgNjUKEELYkRQ"
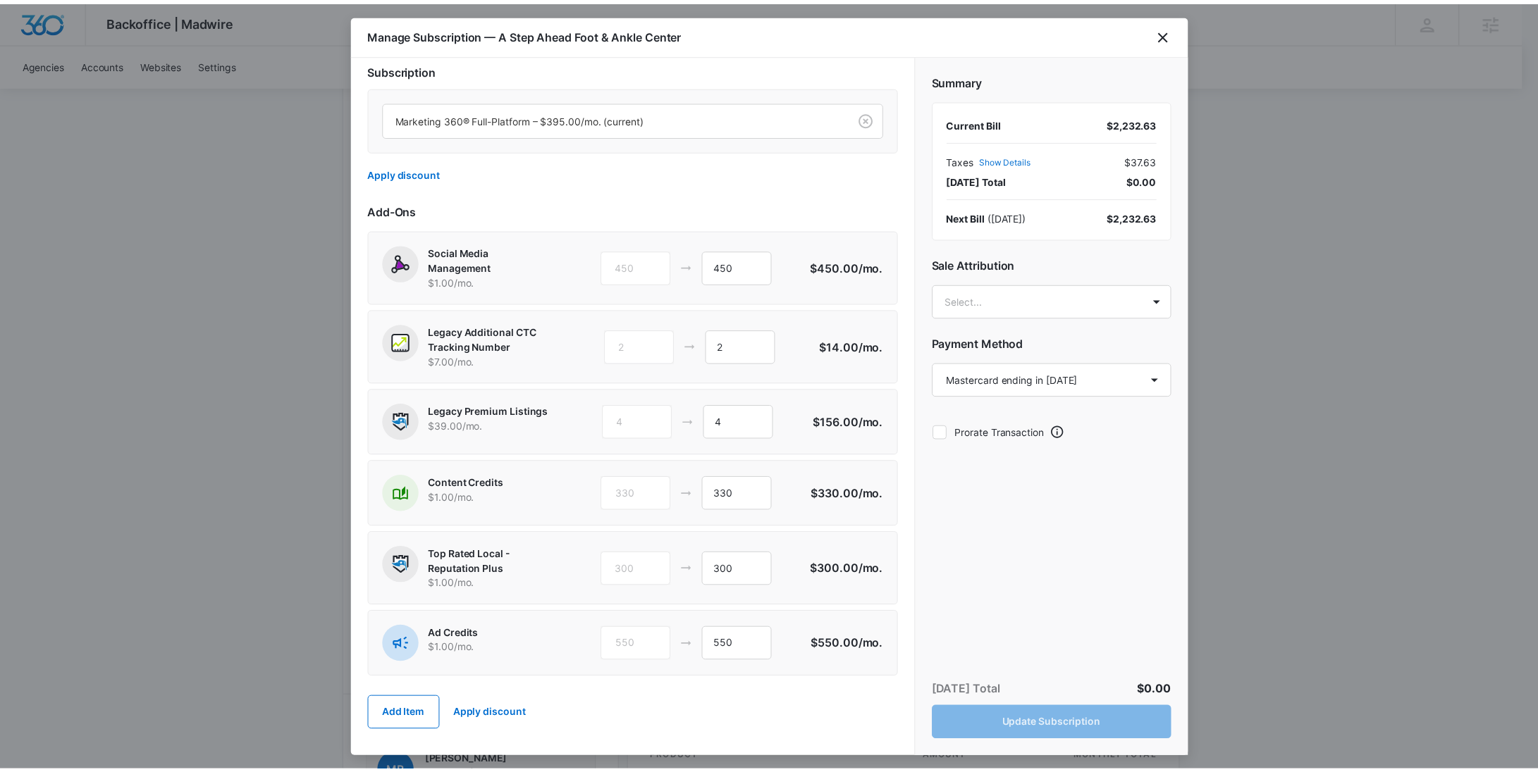
scroll to position [11, 0]
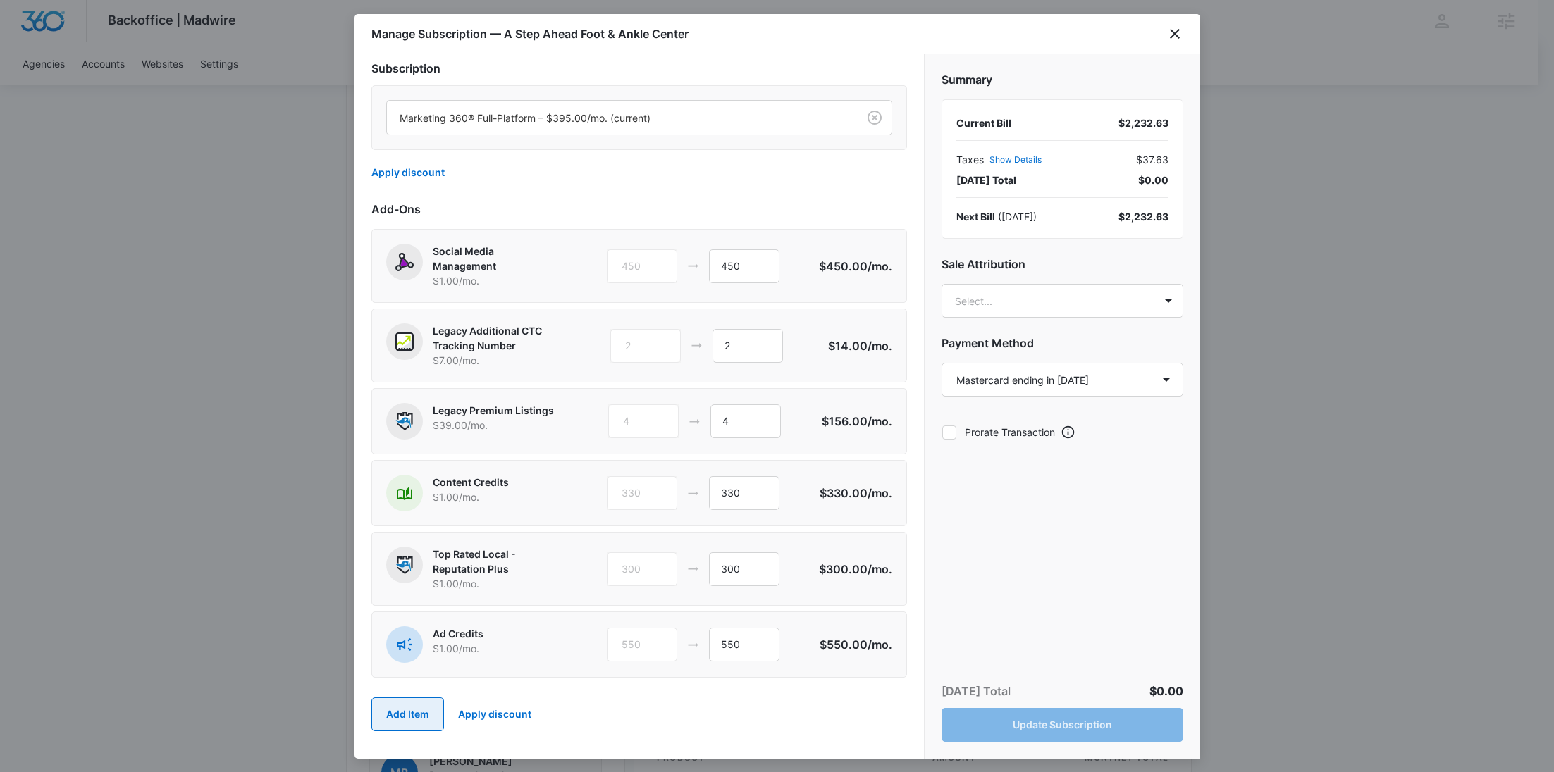
click at [390, 714] on button "Add Item" at bounding box center [407, 715] width 73 height 34
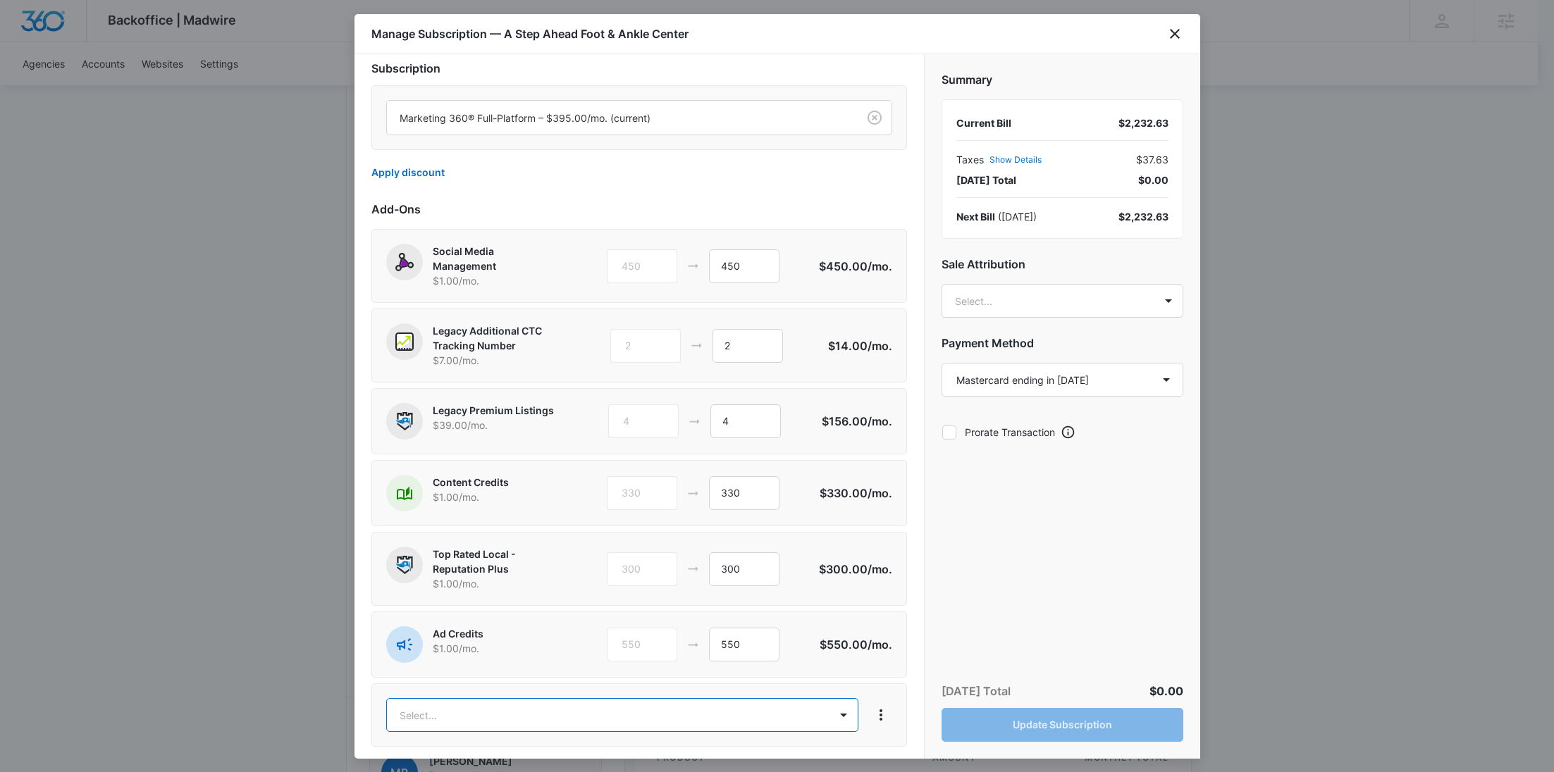
click at [405, 710] on body "Backoffice | Madwire Apps Settings RY Rochelle Young rochelle.young@madwire.com…" at bounding box center [777, 638] width 1554 height 2195
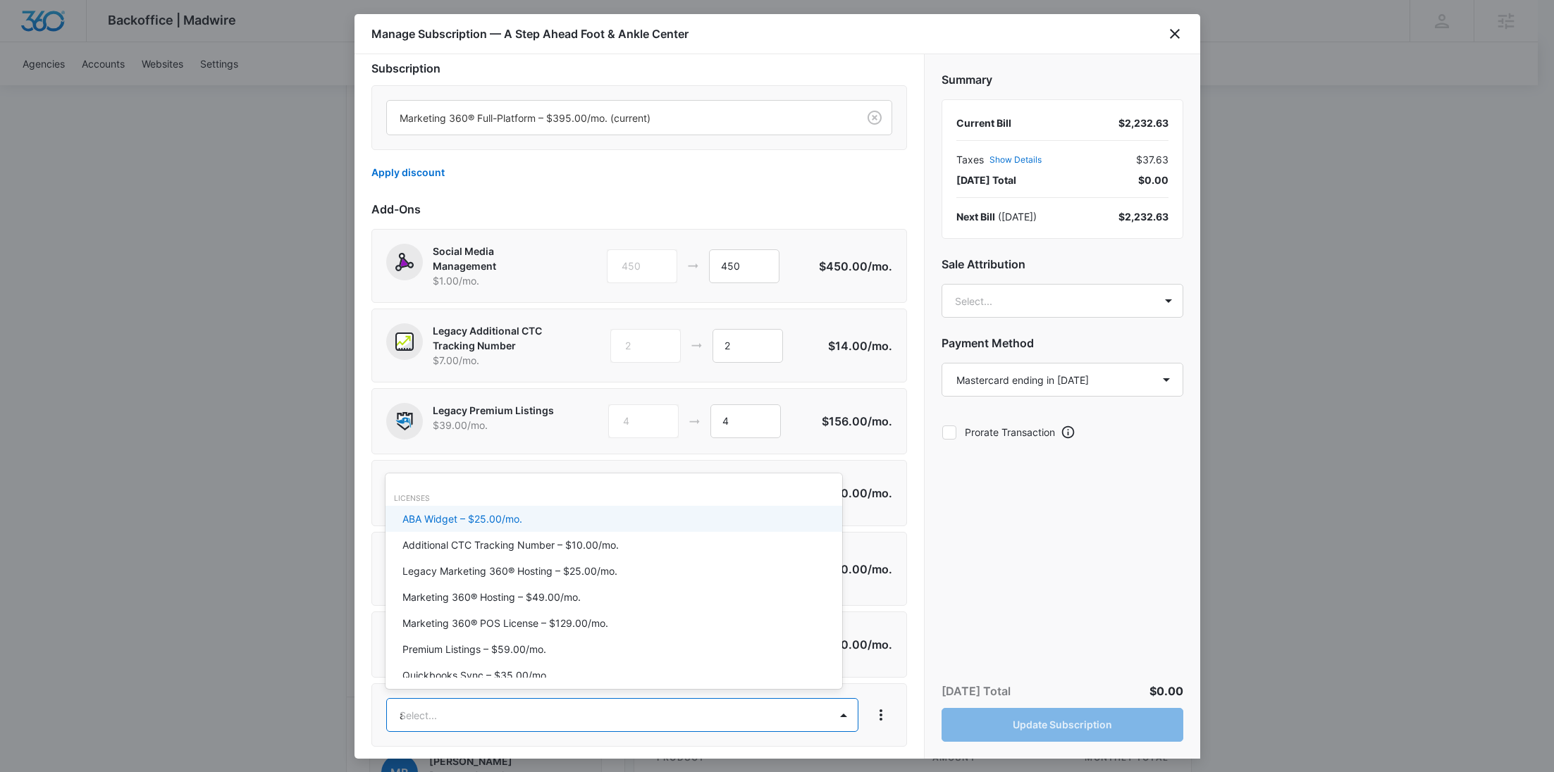
type input "add"
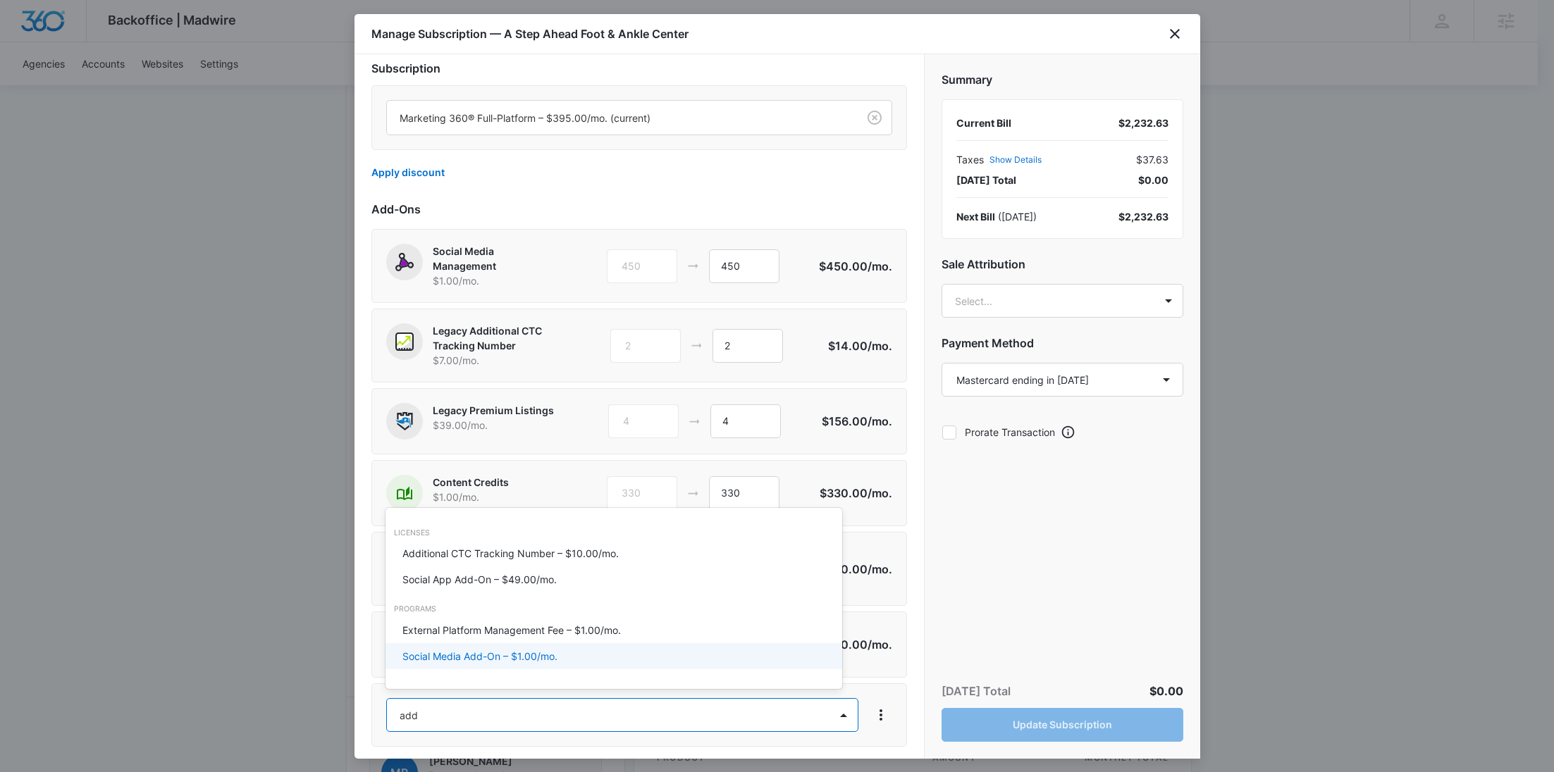
click at [466, 660] on p "Social Media Add-On – $1.00/mo." at bounding box center [479, 656] width 155 height 15
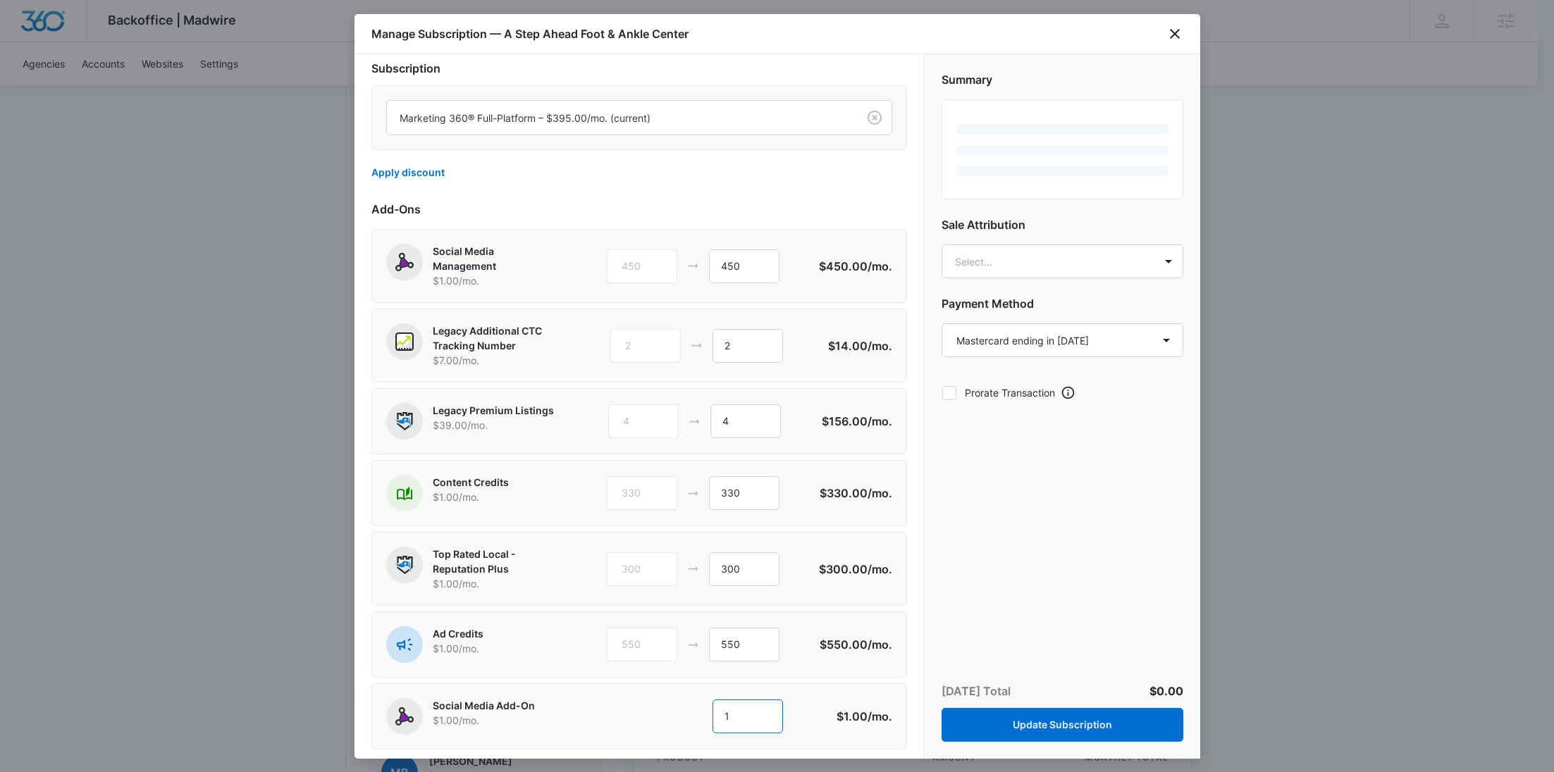
drag, startPoint x: 742, startPoint y: 707, endPoint x: 675, endPoint y: 709, distance: 67.0
click at [675, 709] on div "1 1" at bounding box center [718, 717] width 216 height 34
type input "300"
drag, startPoint x: 754, startPoint y: 572, endPoint x: 662, endPoint y: 574, distance: 92.3
click at [662, 574] on div "300 300" at bounding box center [713, 570] width 212 height 34
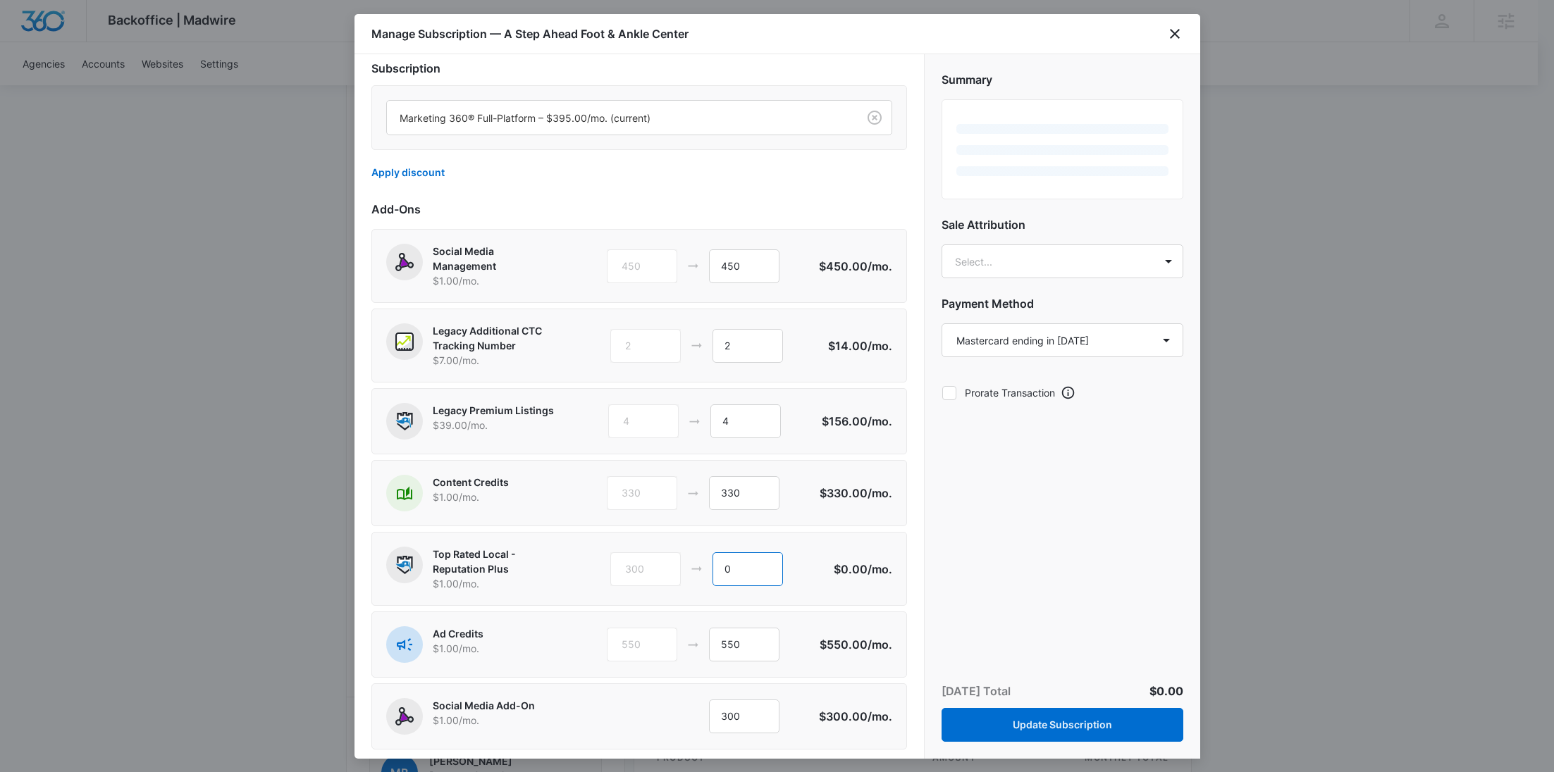
type input "0"
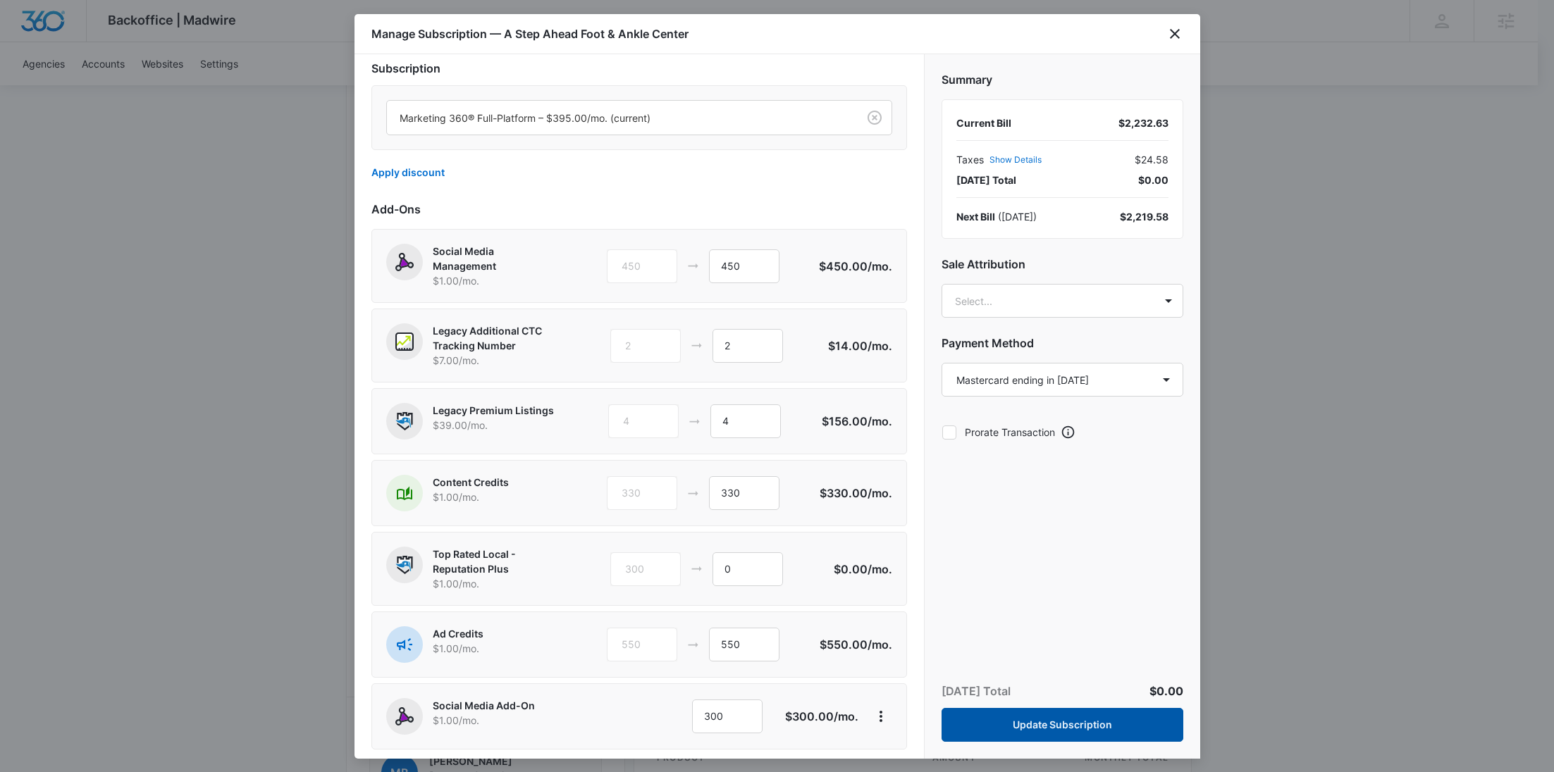
click at [1067, 721] on button "Update Subscription" at bounding box center [1063, 725] width 242 height 34
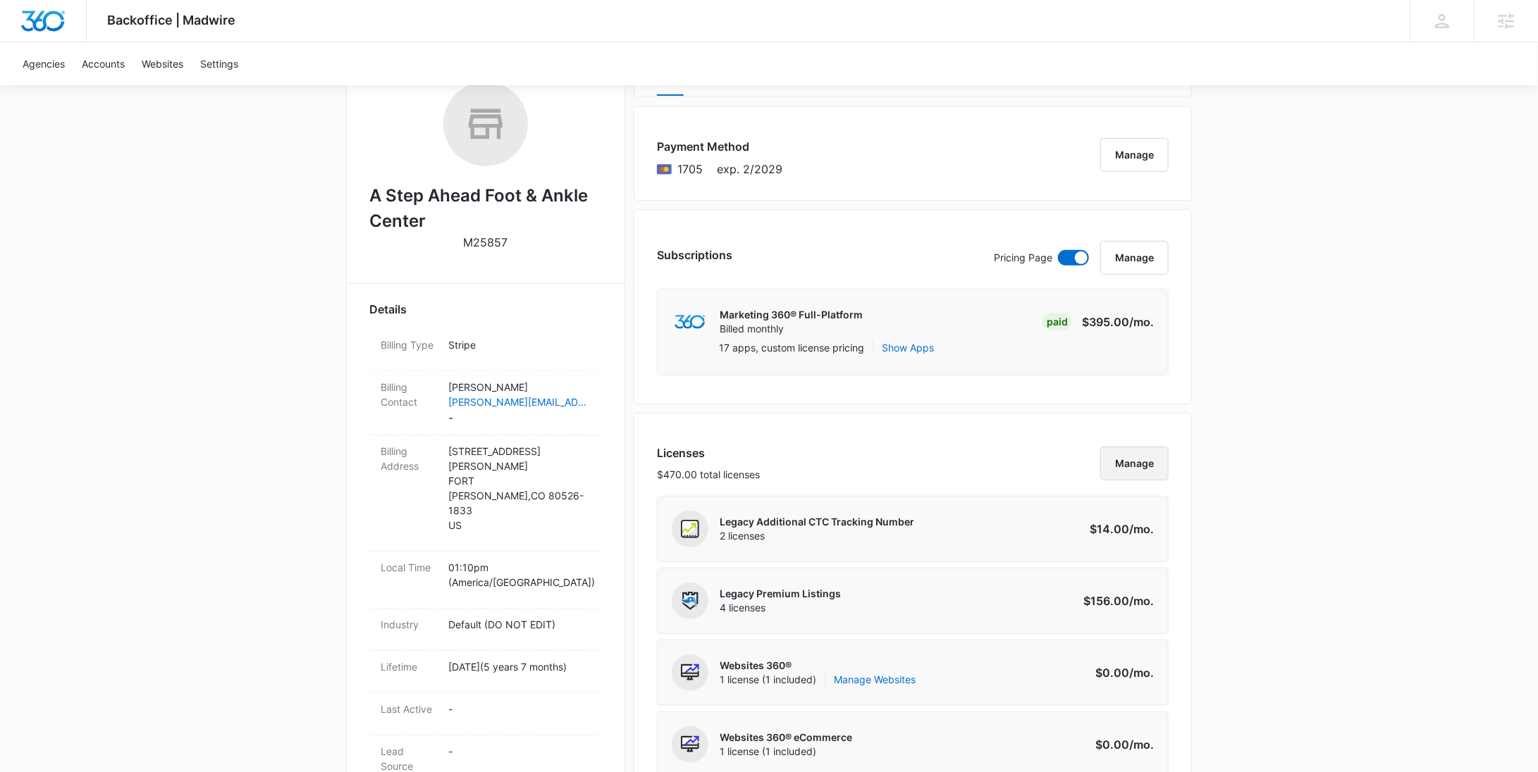
scroll to position [29, 0]
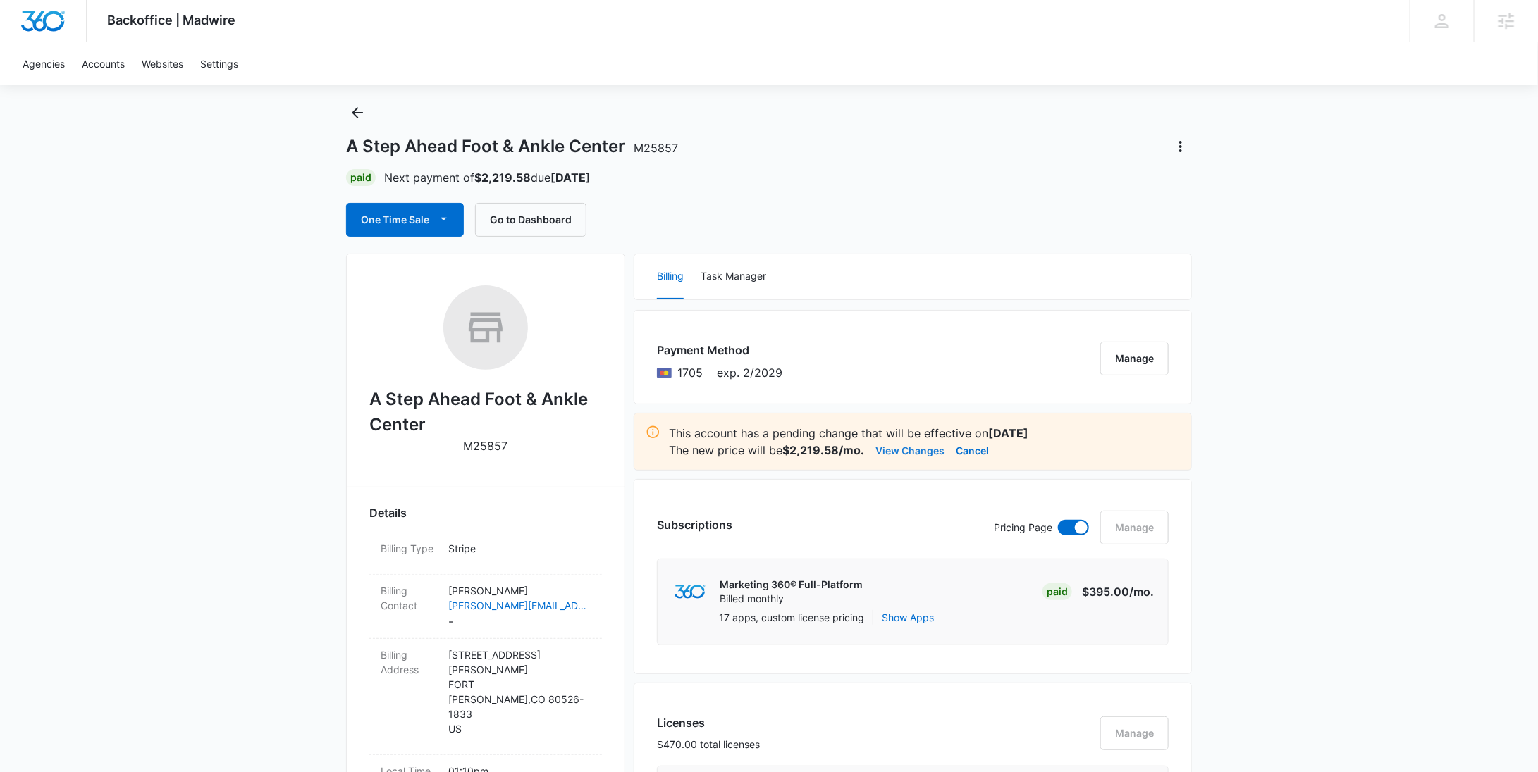
click at [893, 450] on button "View Changes" at bounding box center [909, 450] width 69 height 17
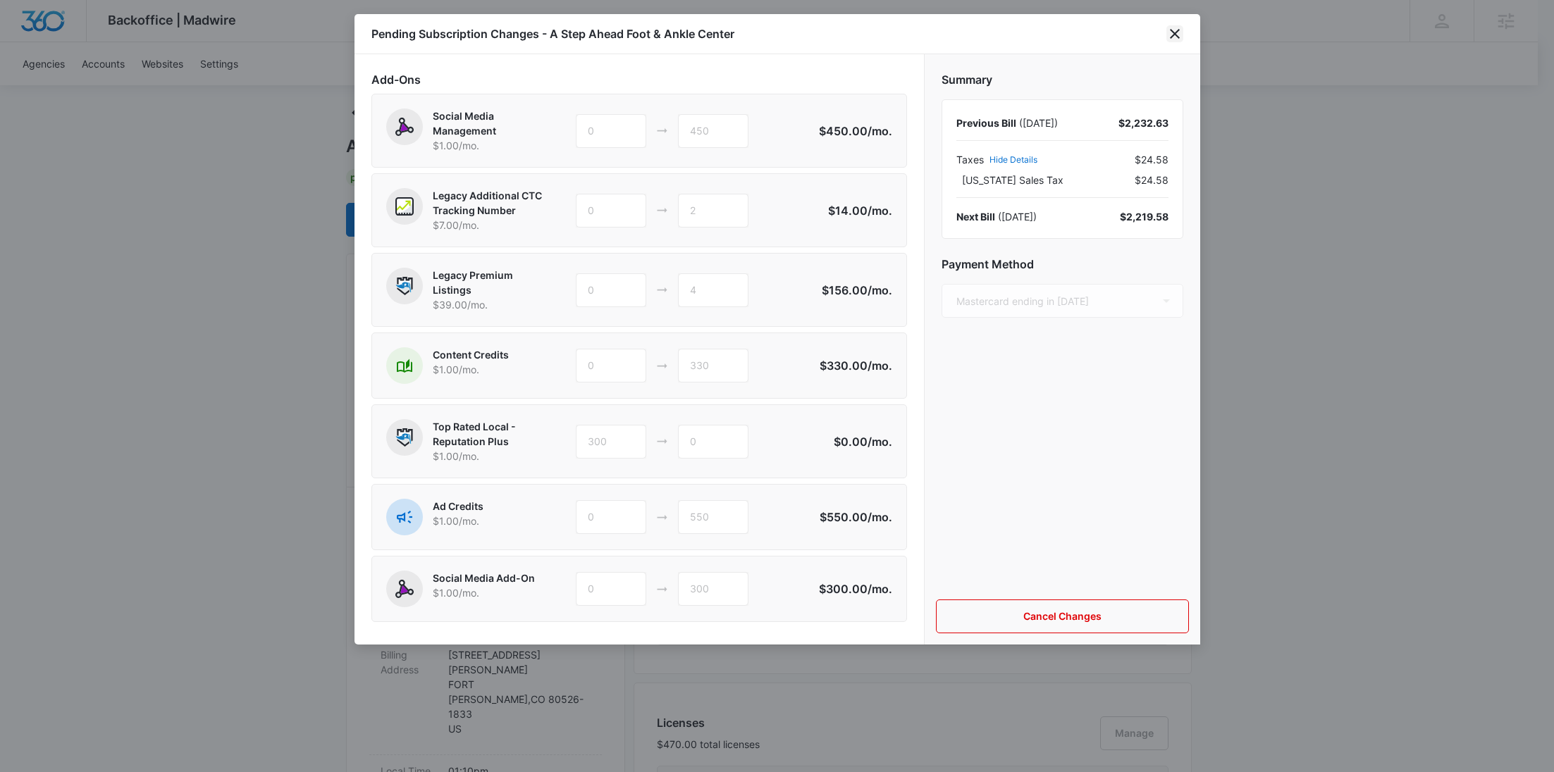
click at [1173, 35] on icon "close" at bounding box center [1175, 34] width 10 height 10
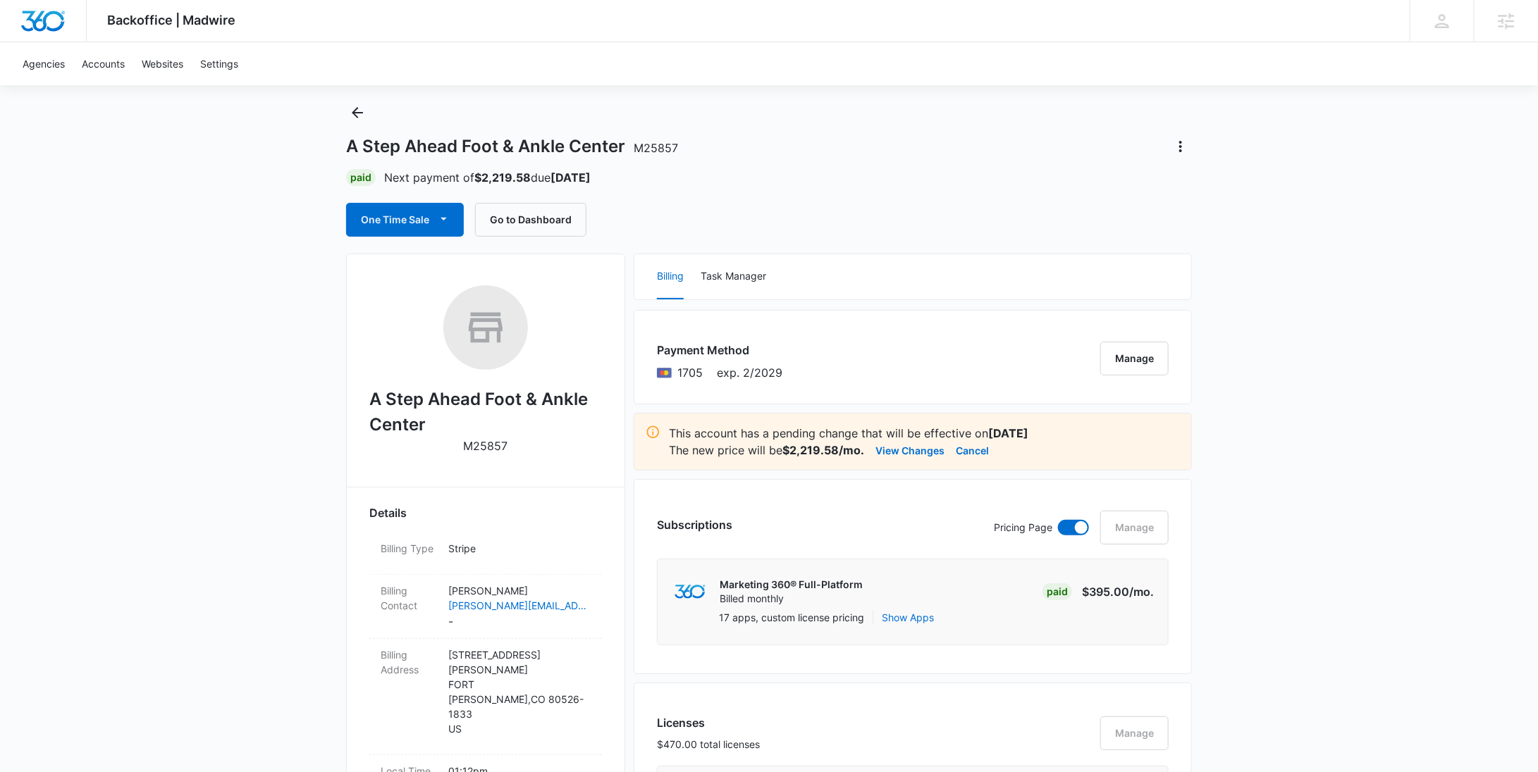
click at [487, 450] on p "M25857" at bounding box center [486, 446] width 44 height 17
copy p "M25857"
click at [882, 450] on button "View Changes" at bounding box center [909, 450] width 69 height 17
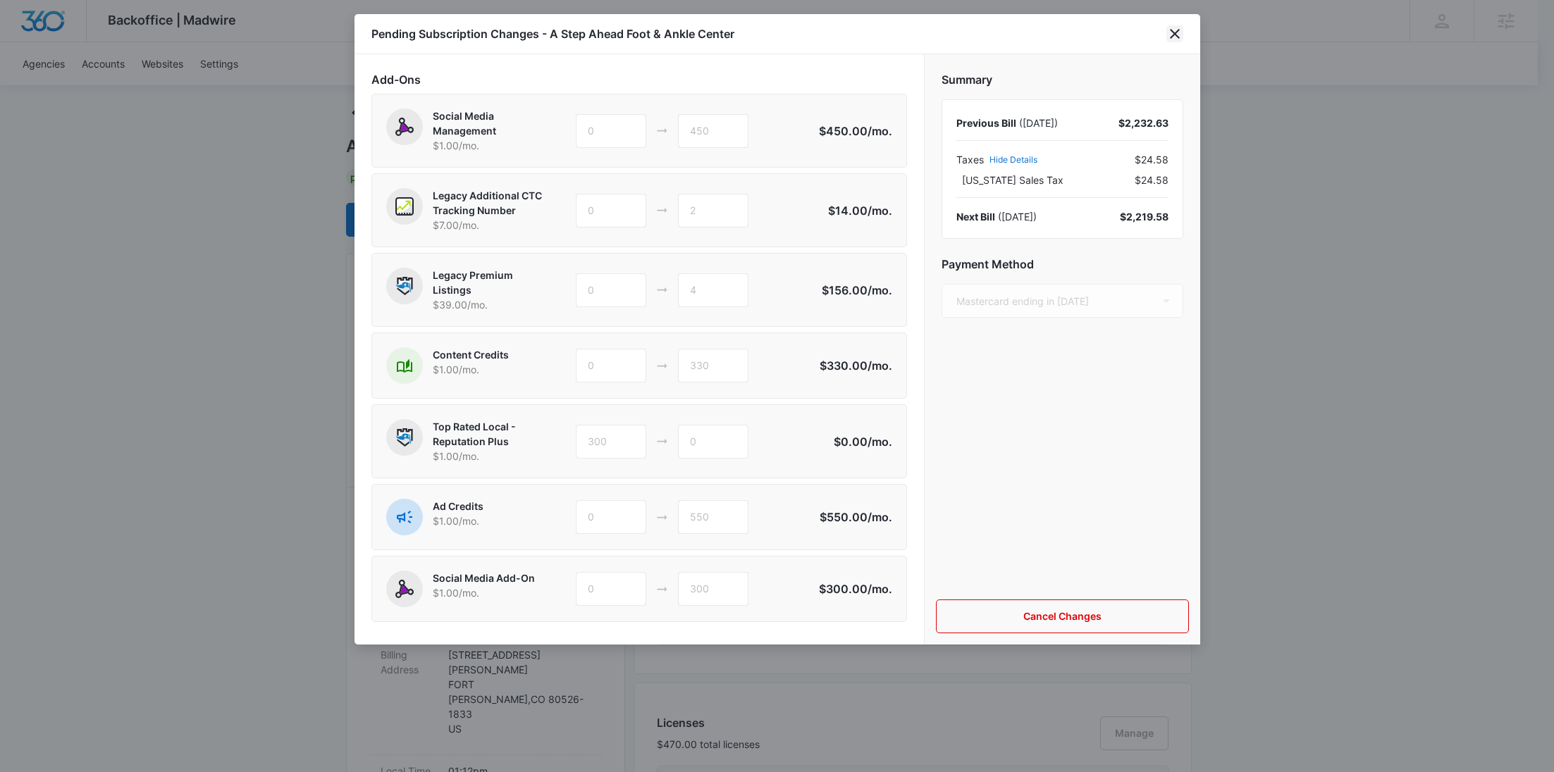
click at [1180, 36] on icon "close" at bounding box center [1174, 33] width 17 height 17
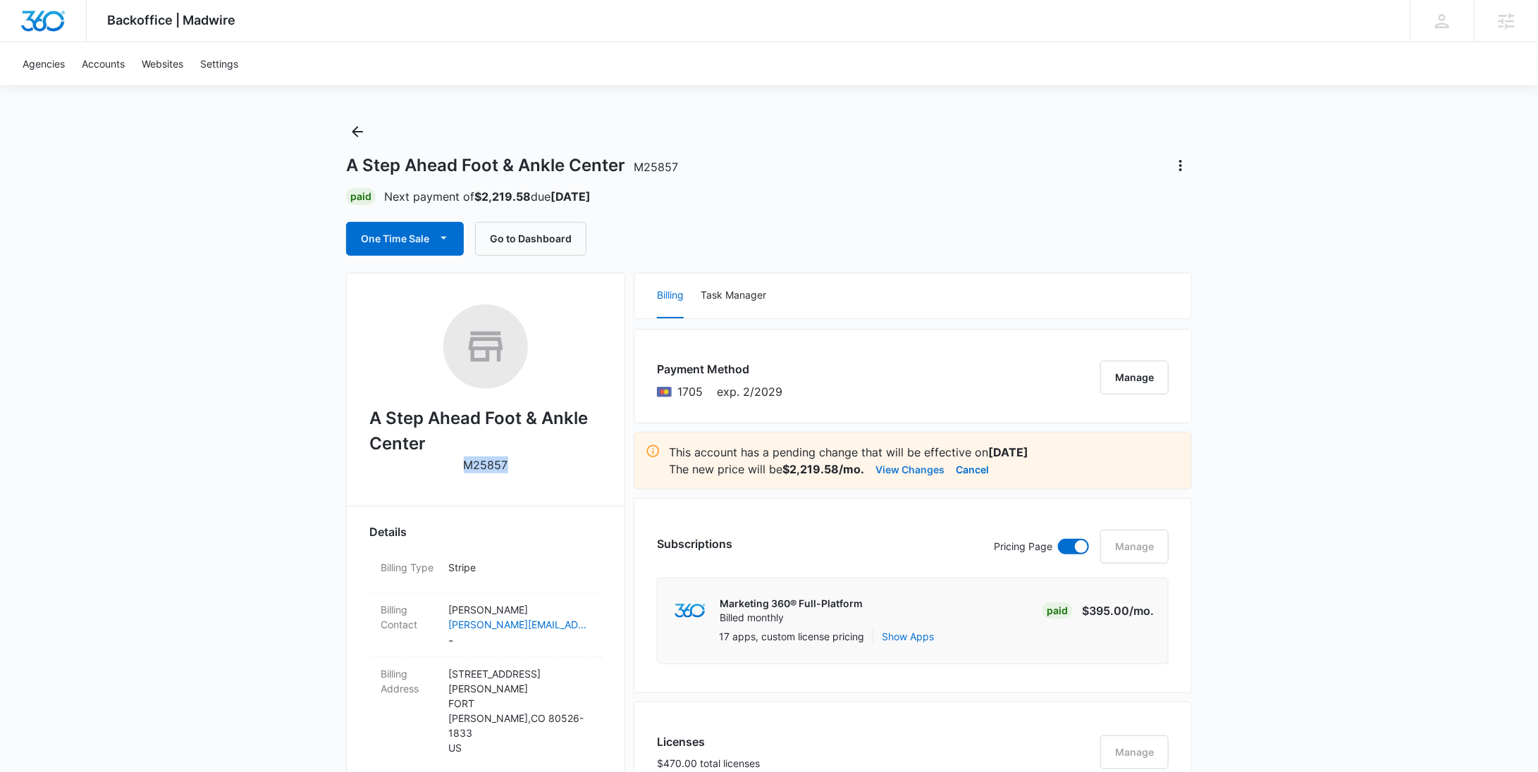
scroll to position [0, 0]
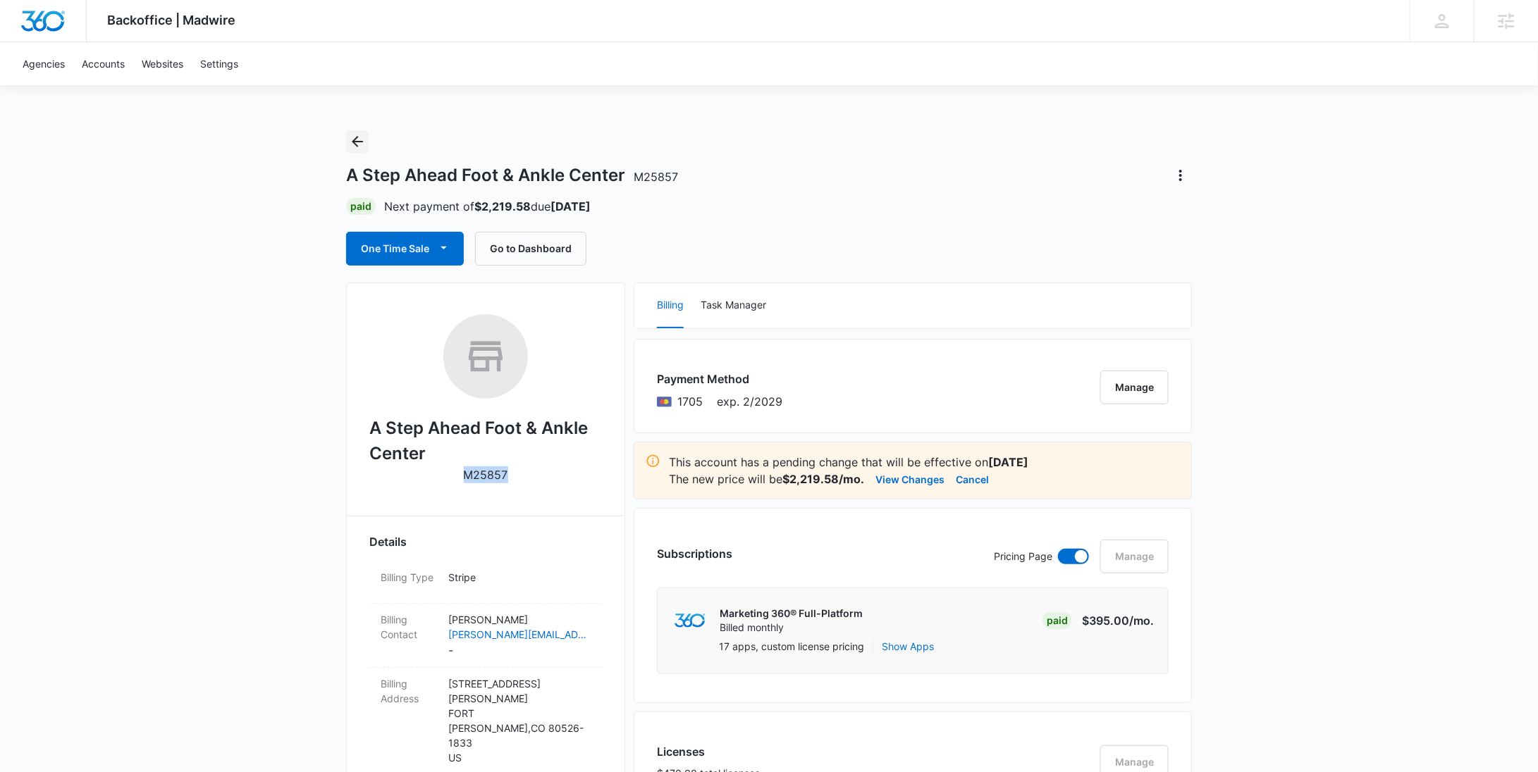
click at [354, 133] on icon "Back" at bounding box center [357, 141] width 17 height 17
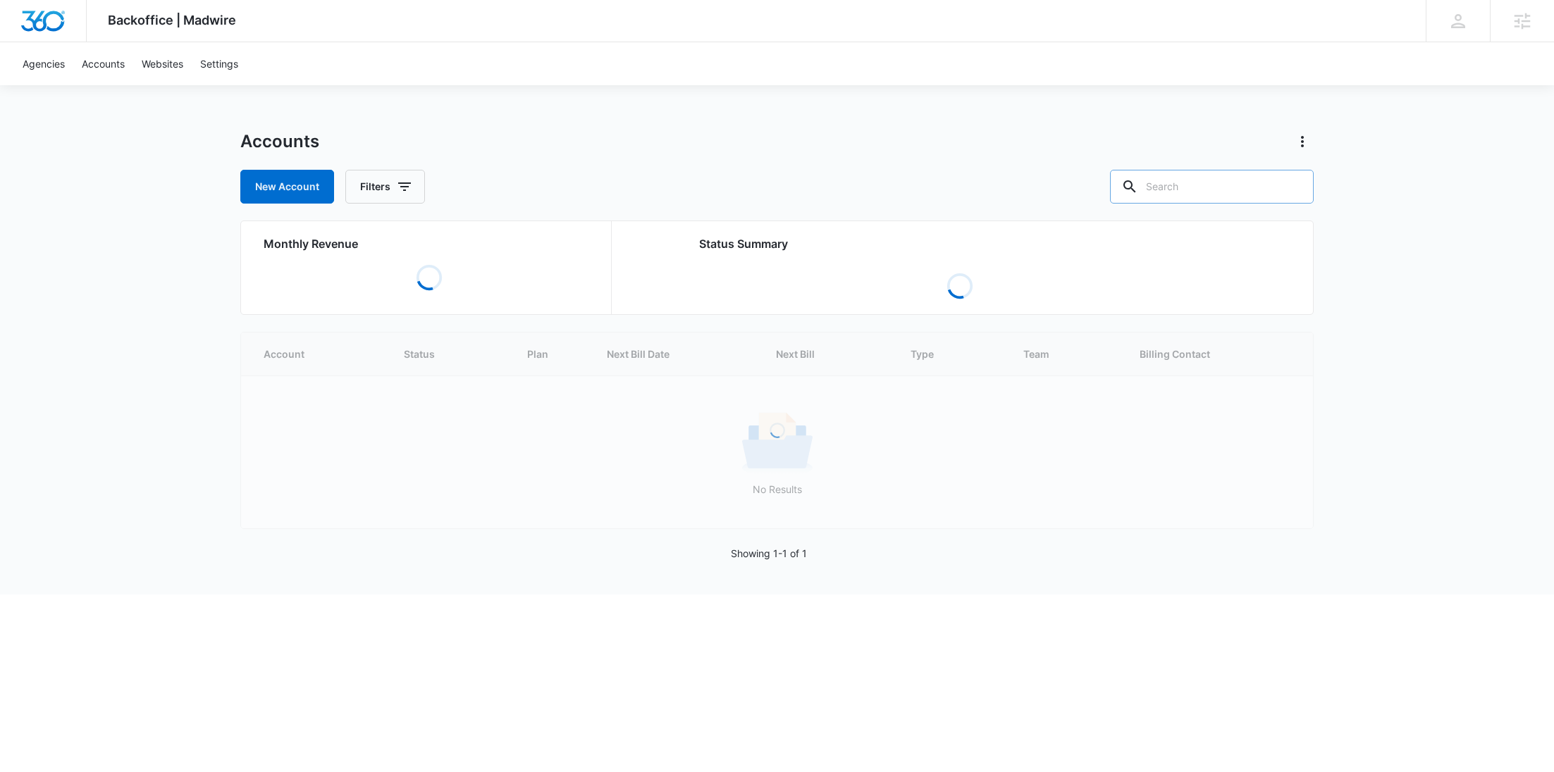
click at [1214, 200] on input "text" at bounding box center [1212, 187] width 204 height 34
paste input "M328854"
type input "M328854"
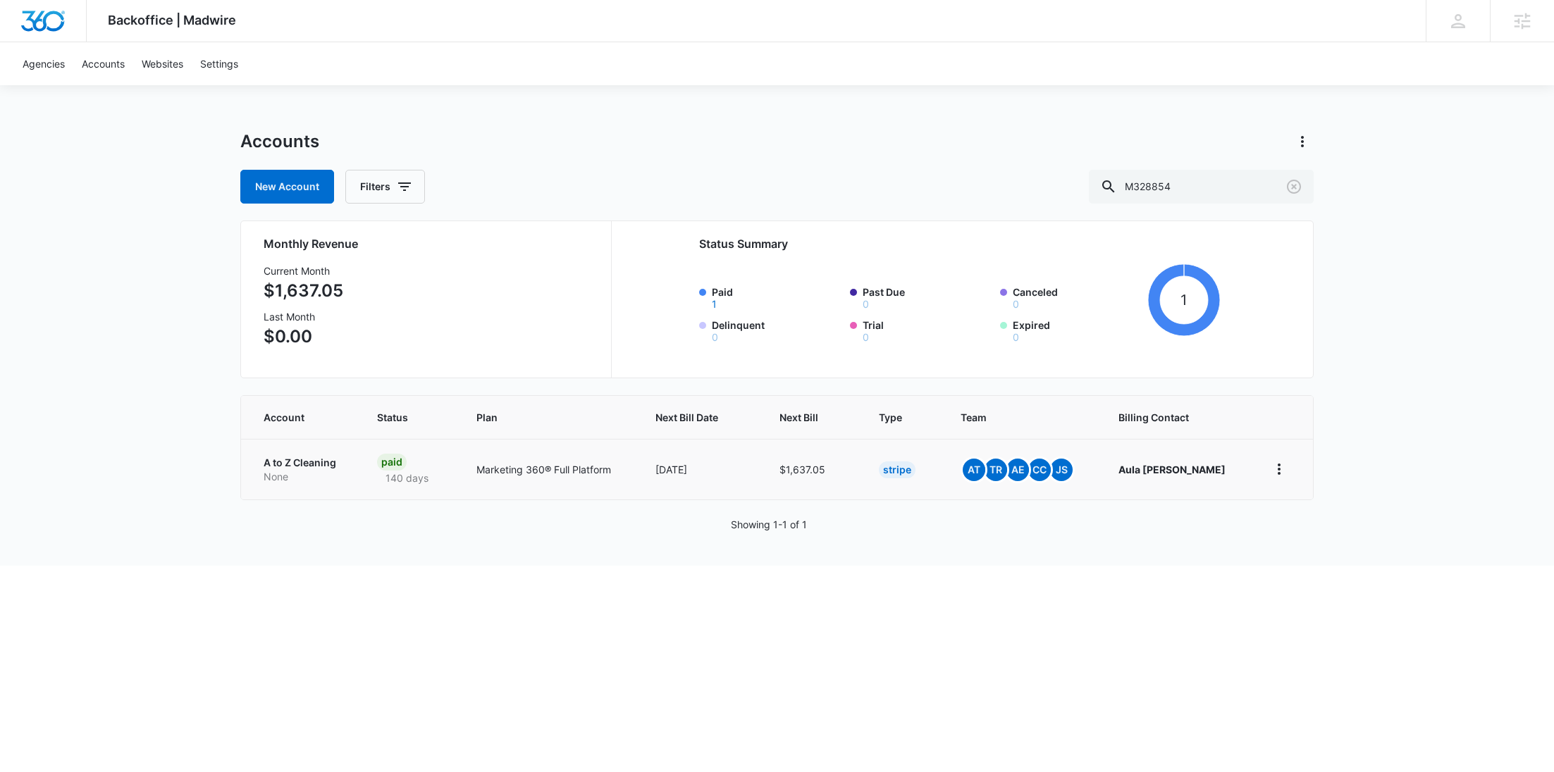
click at [319, 481] on p "None" at bounding box center [304, 477] width 80 height 14
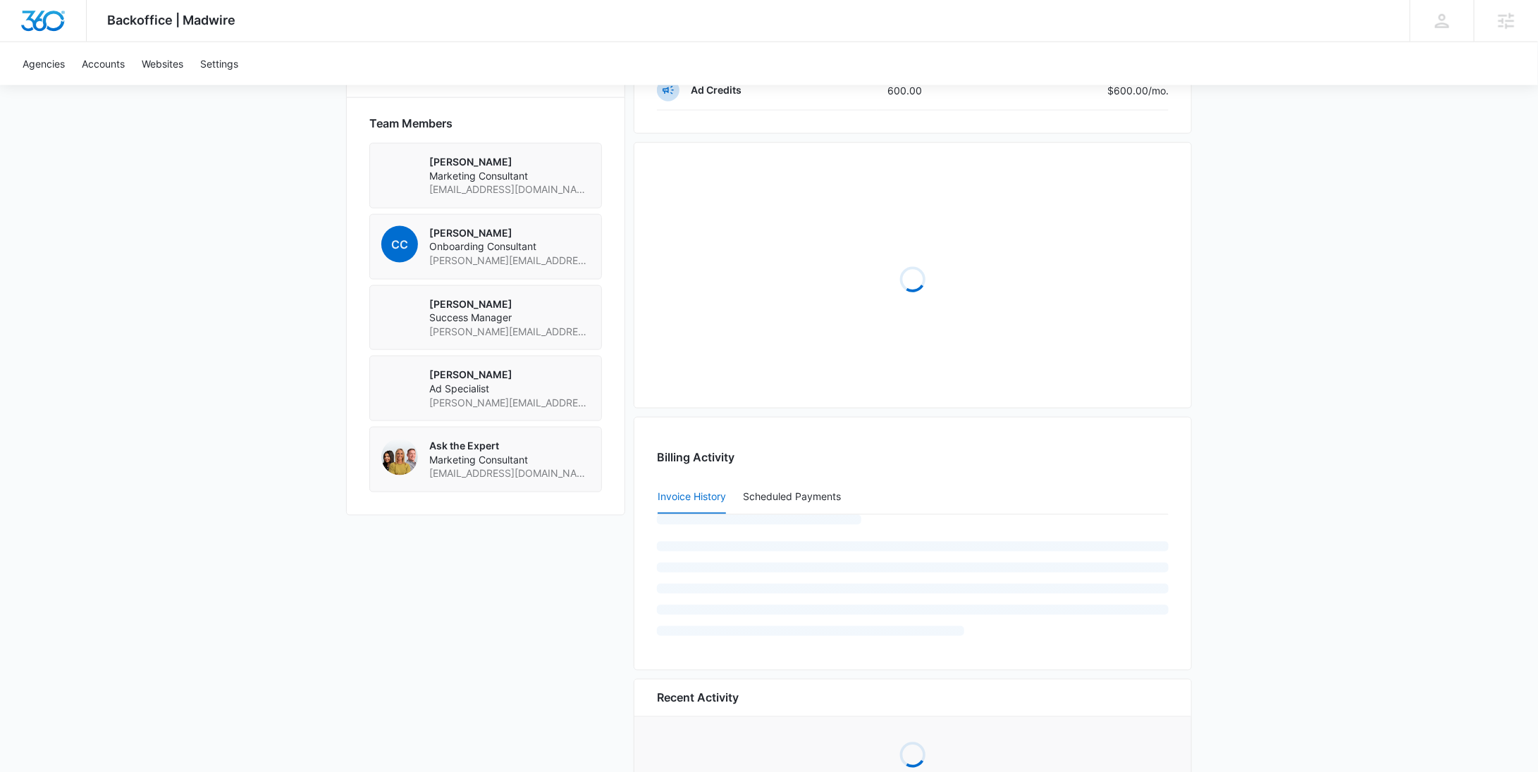
scroll to position [1063, 0]
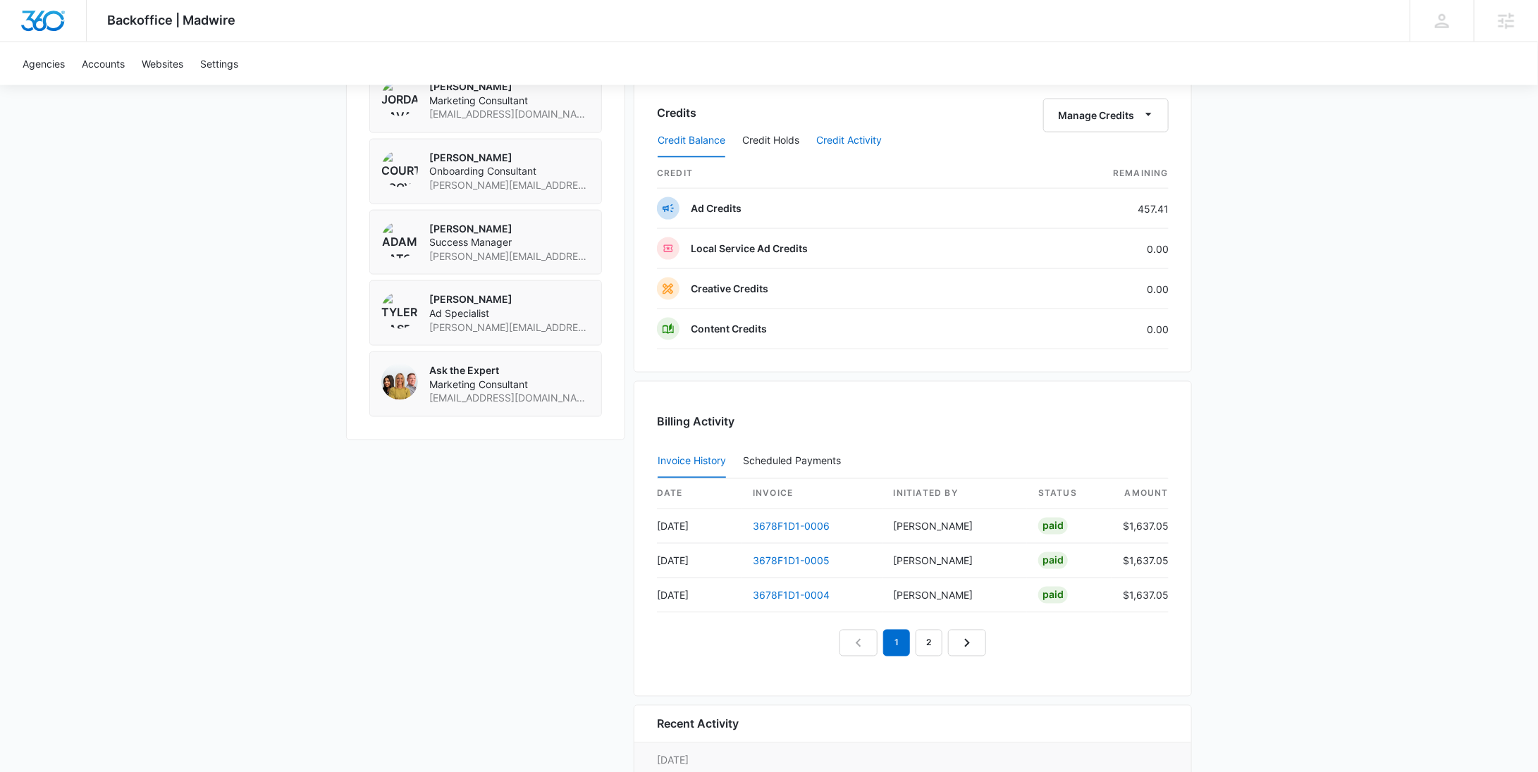
click at [855, 130] on button "Credit Activity" at bounding box center [849, 141] width 66 height 34
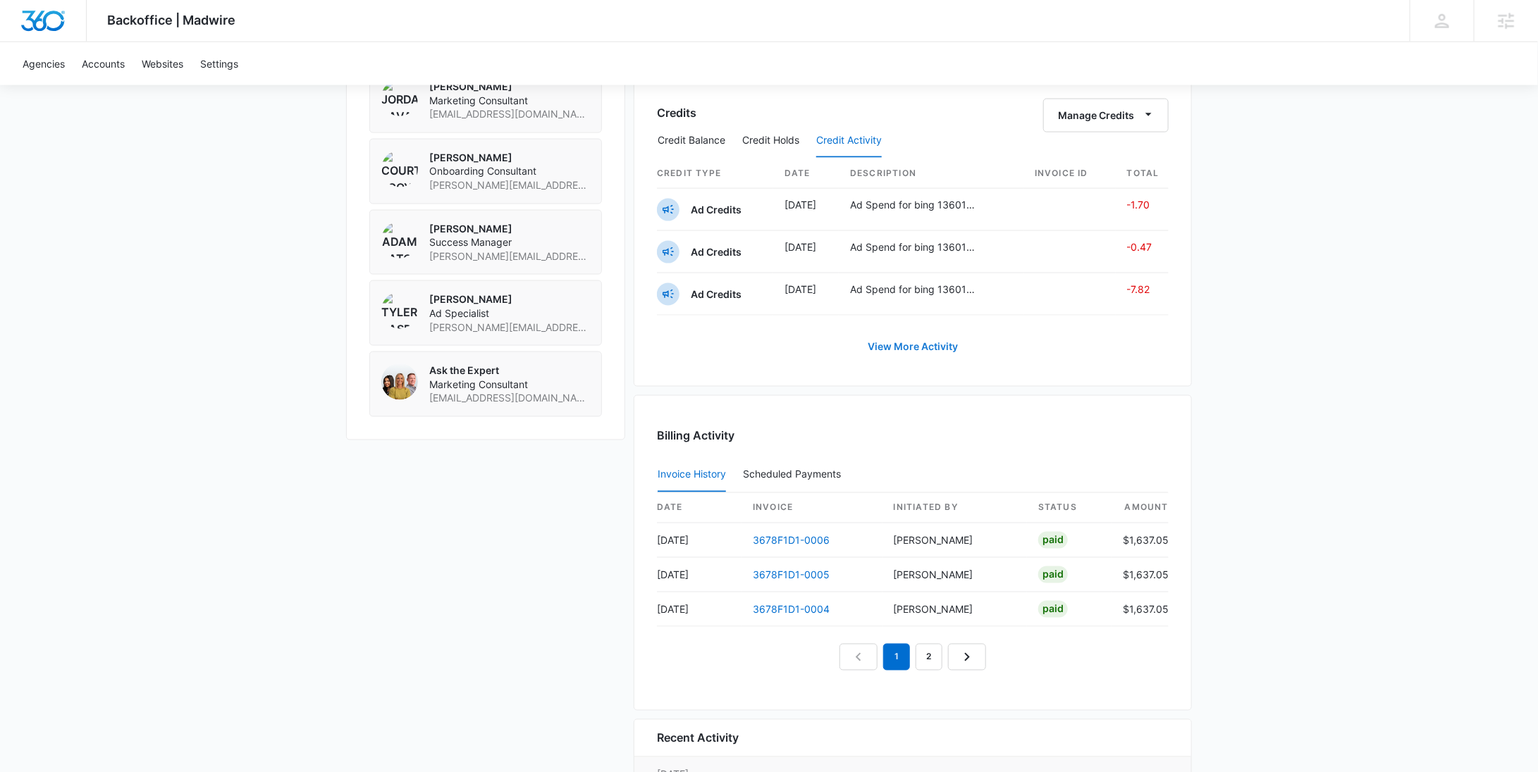
click at [911, 342] on link "View More Activity" at bounding box center [912, 347] width 118 height 34
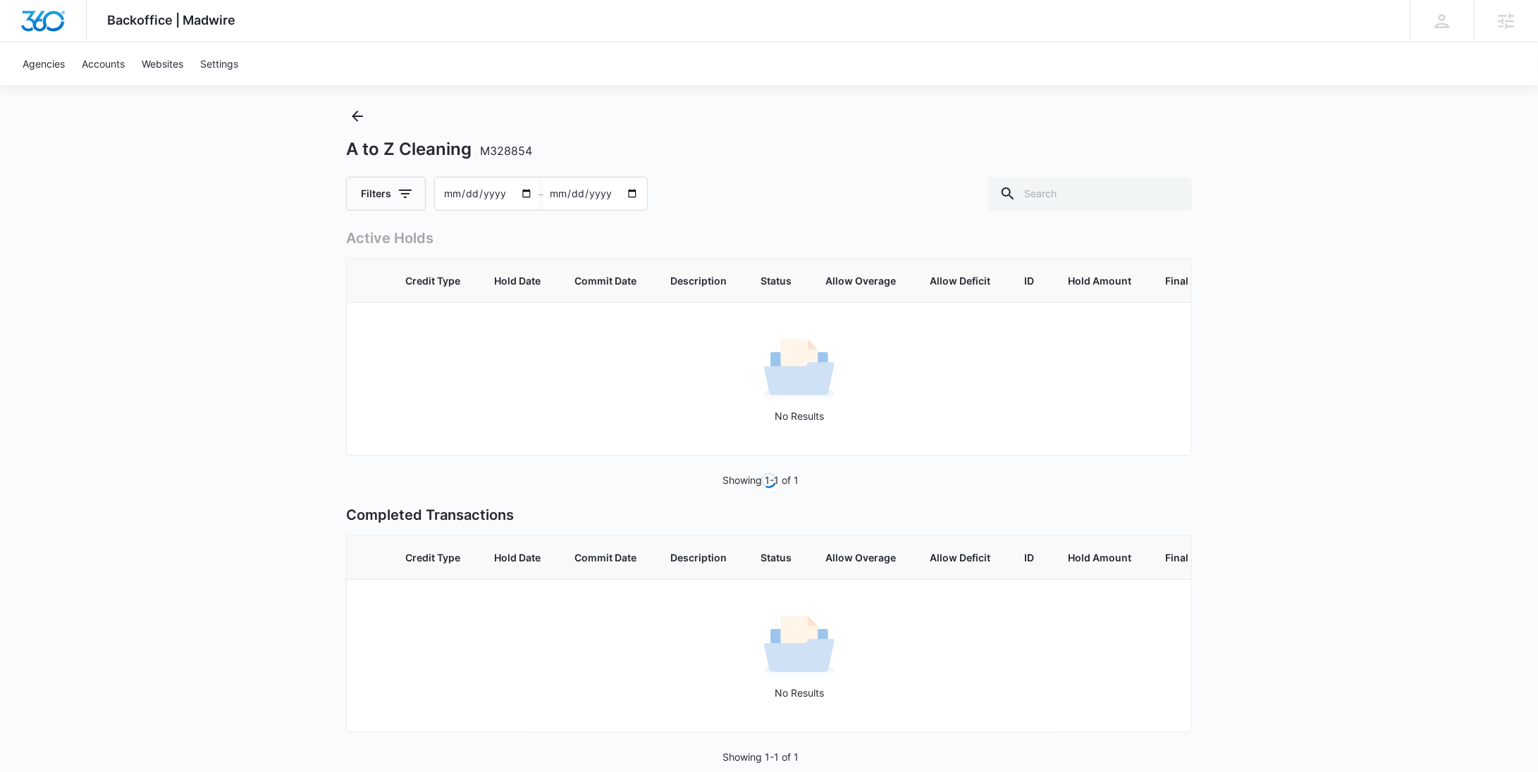
scroll to position [66, 0]
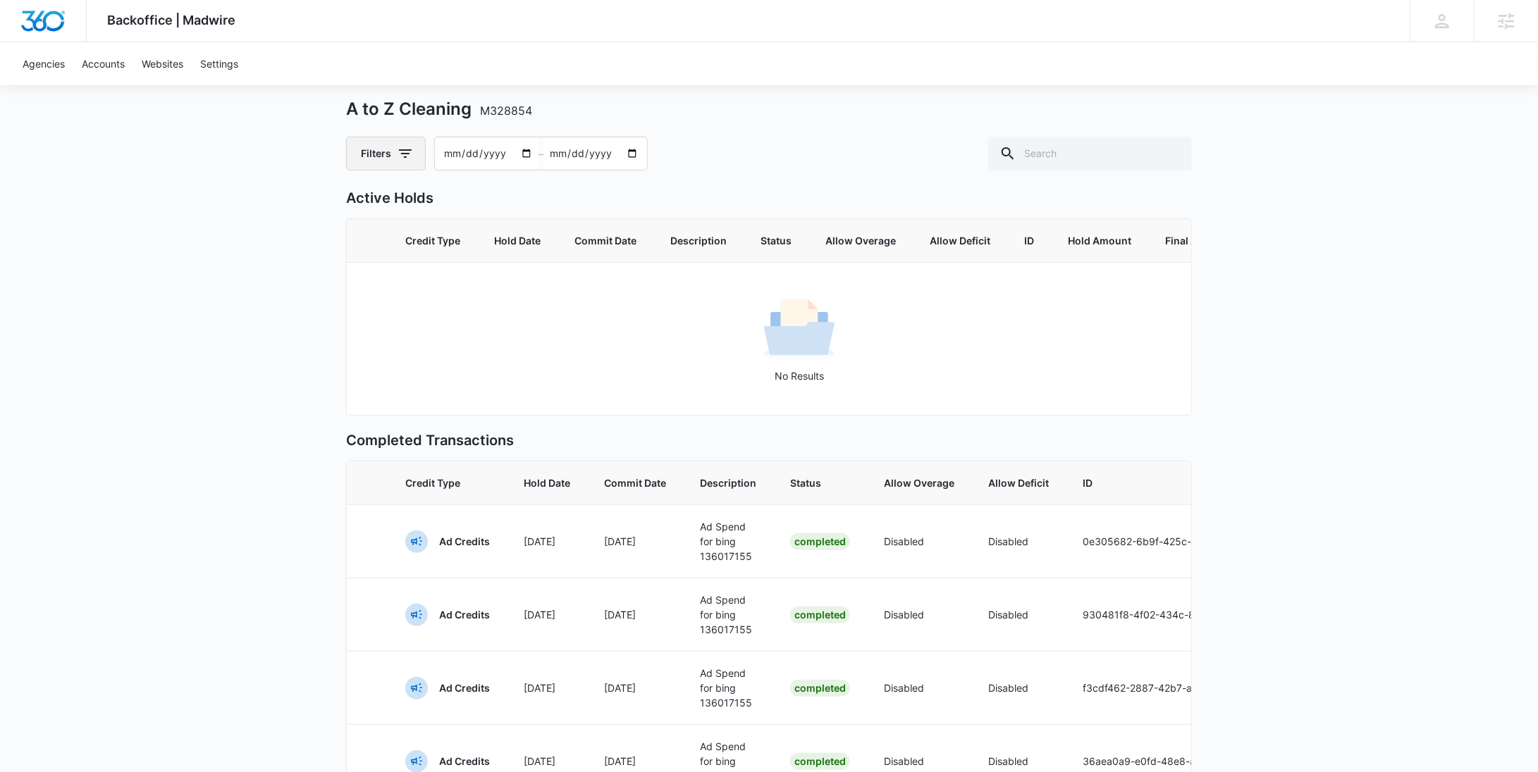
click at [392, 150] on button "Filters" at bounding box center [386, 154] width 80 height 34
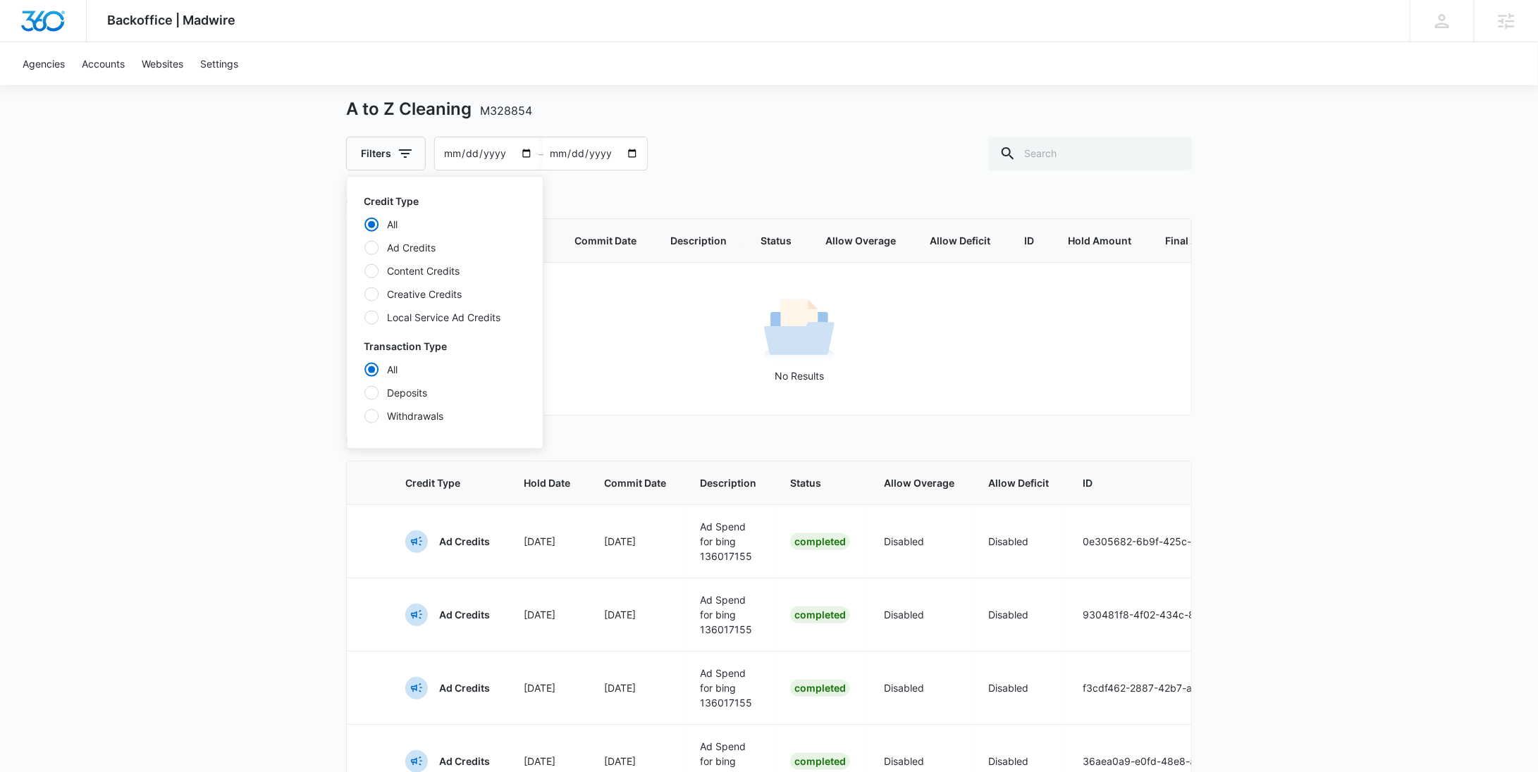
click at [419, 264] on label "Content Credits" at bounding box center [445, 271] width 162 height 15
click at [364, 271] on input "Content Credits" at bounding box center [364, 271] width 1 height 1
radio input "false"
radio input "true"
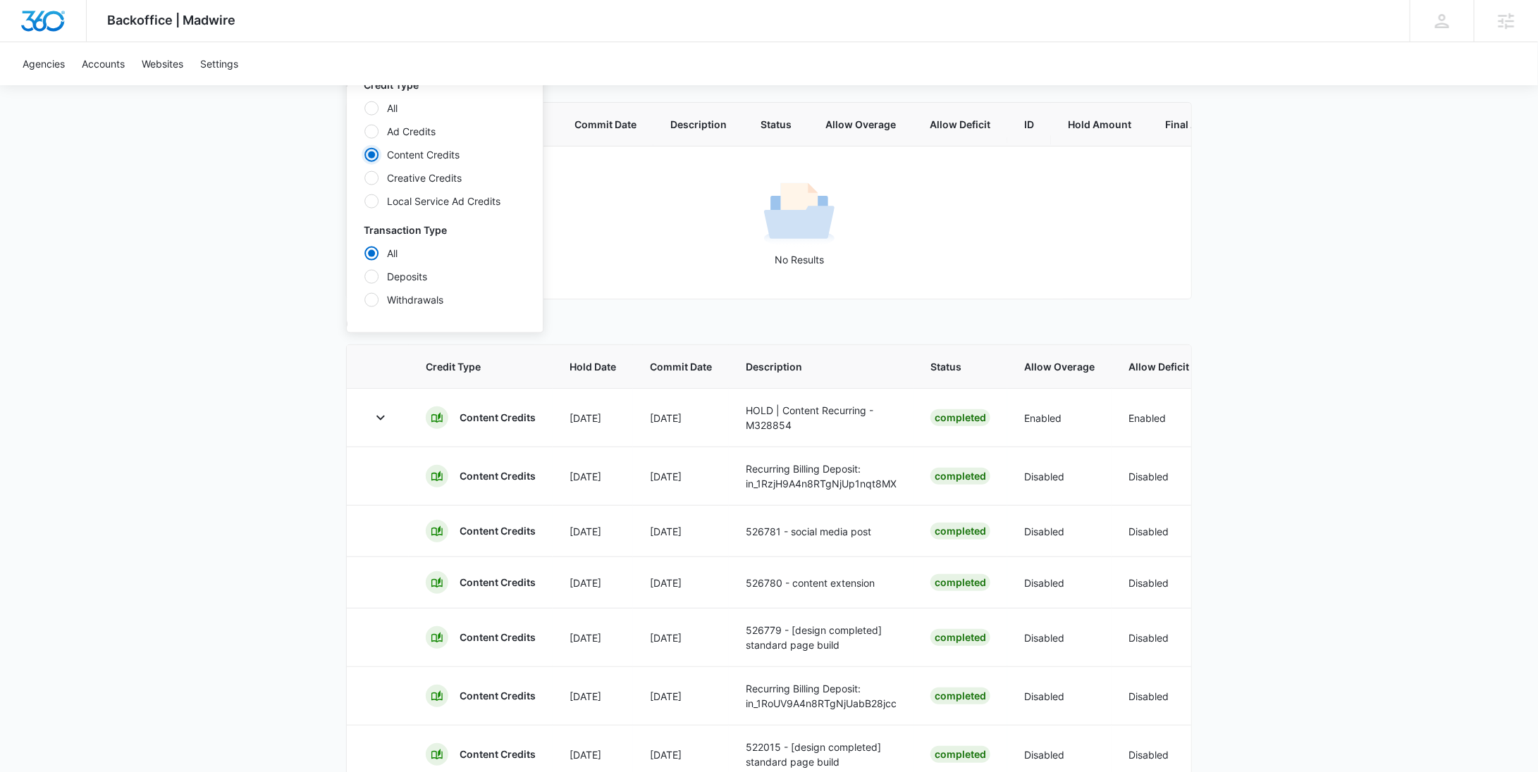
scroll to position [184, 0]
click at [388, 424] on icon "button" at bounding box center [380, 415] width 17 height 17
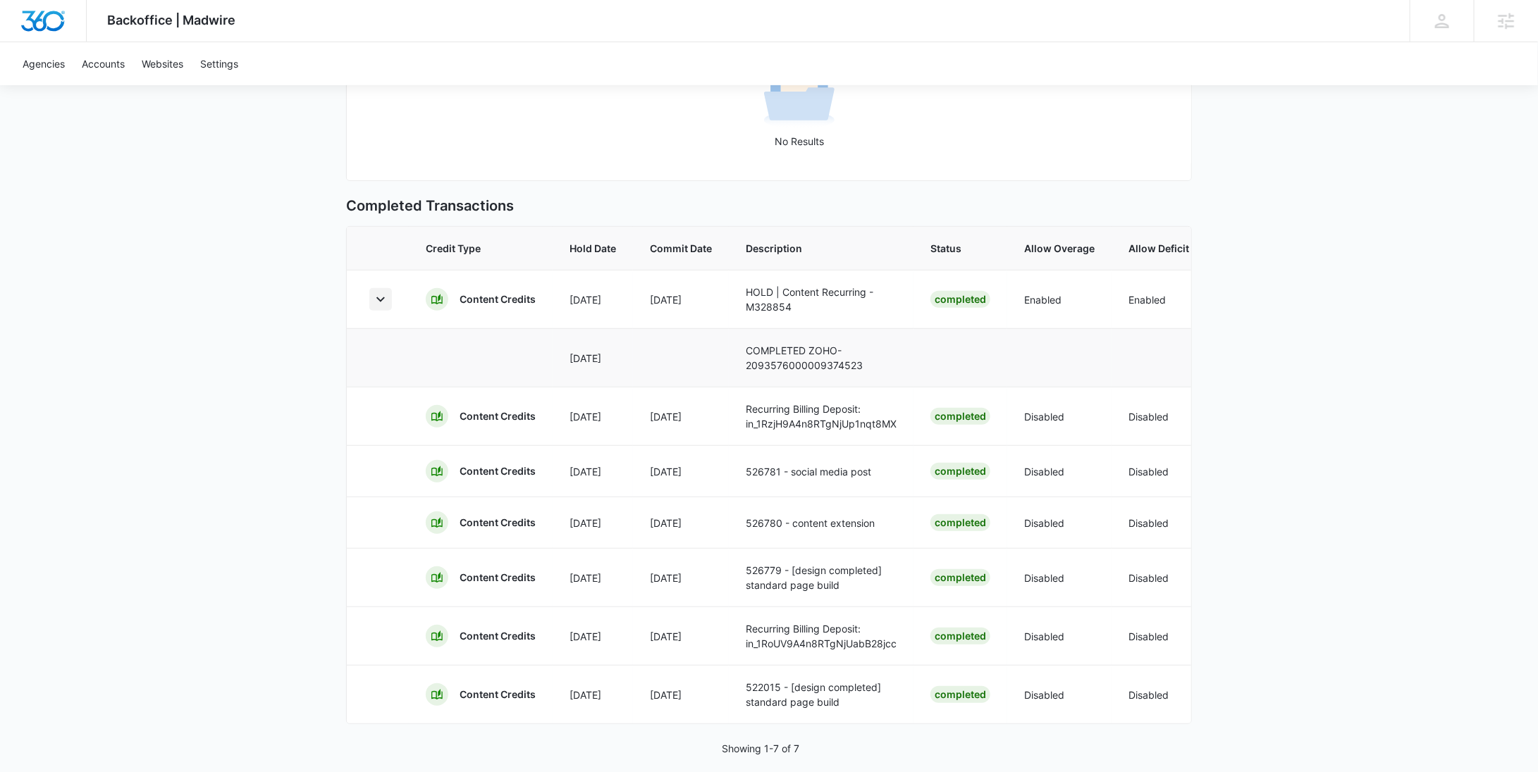
scroll to position [301, 0]
click at [385, 307] on icon "button" at bounding box center [380, 298] width 17 height 17
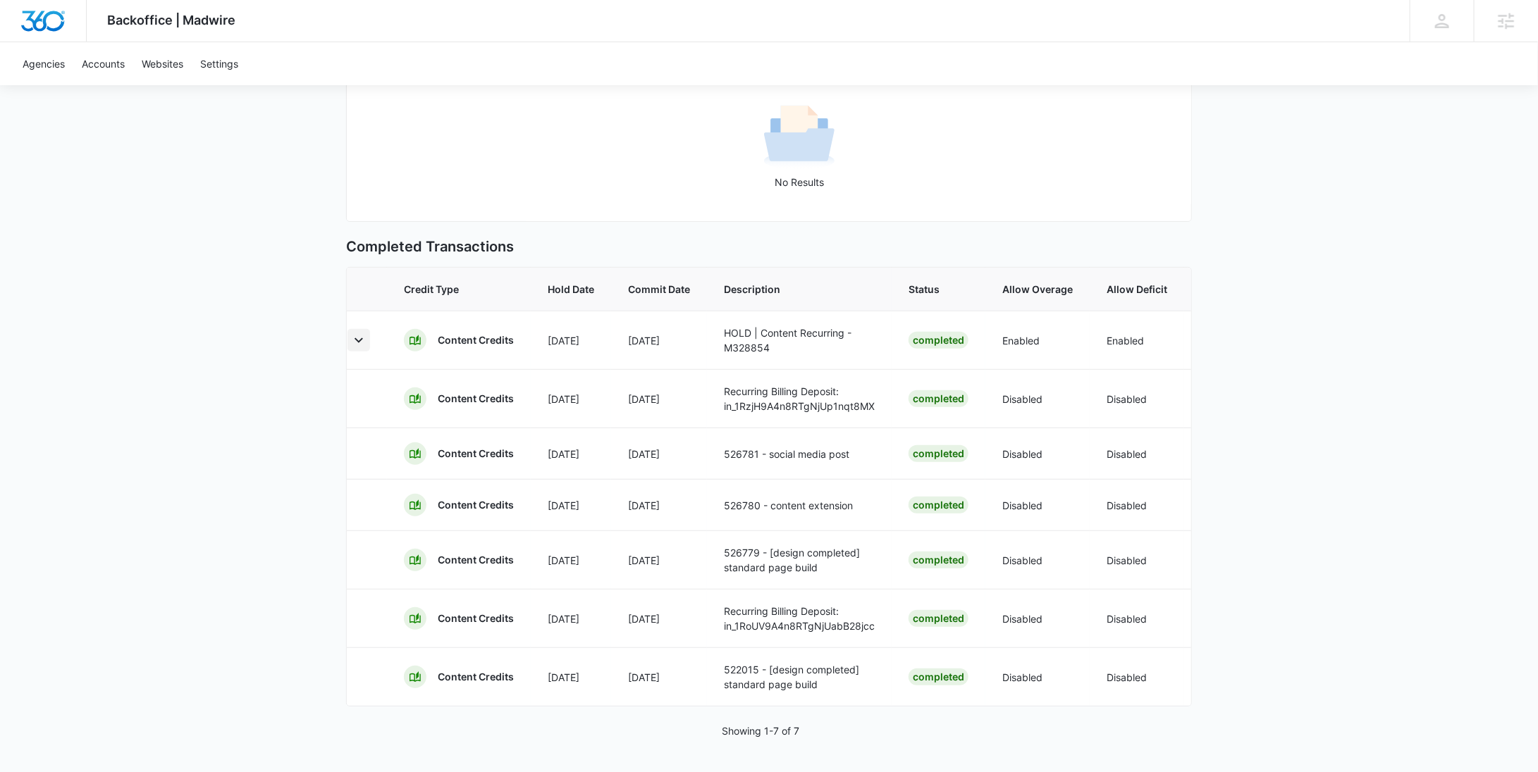
scroll to position [0, 0]
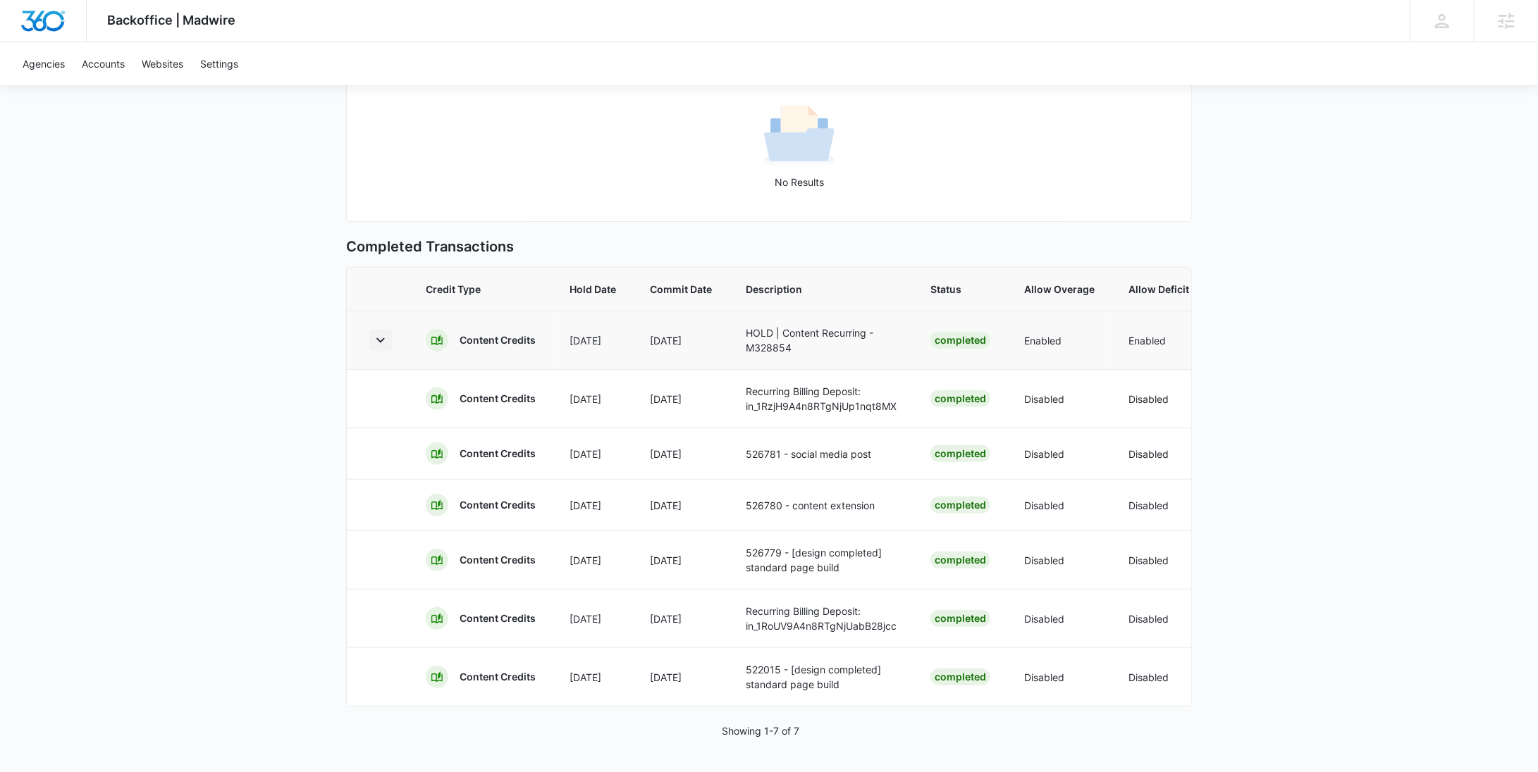
click at [383, 332] on icon "button" at bounding box center [380, 340] width 17 height 17
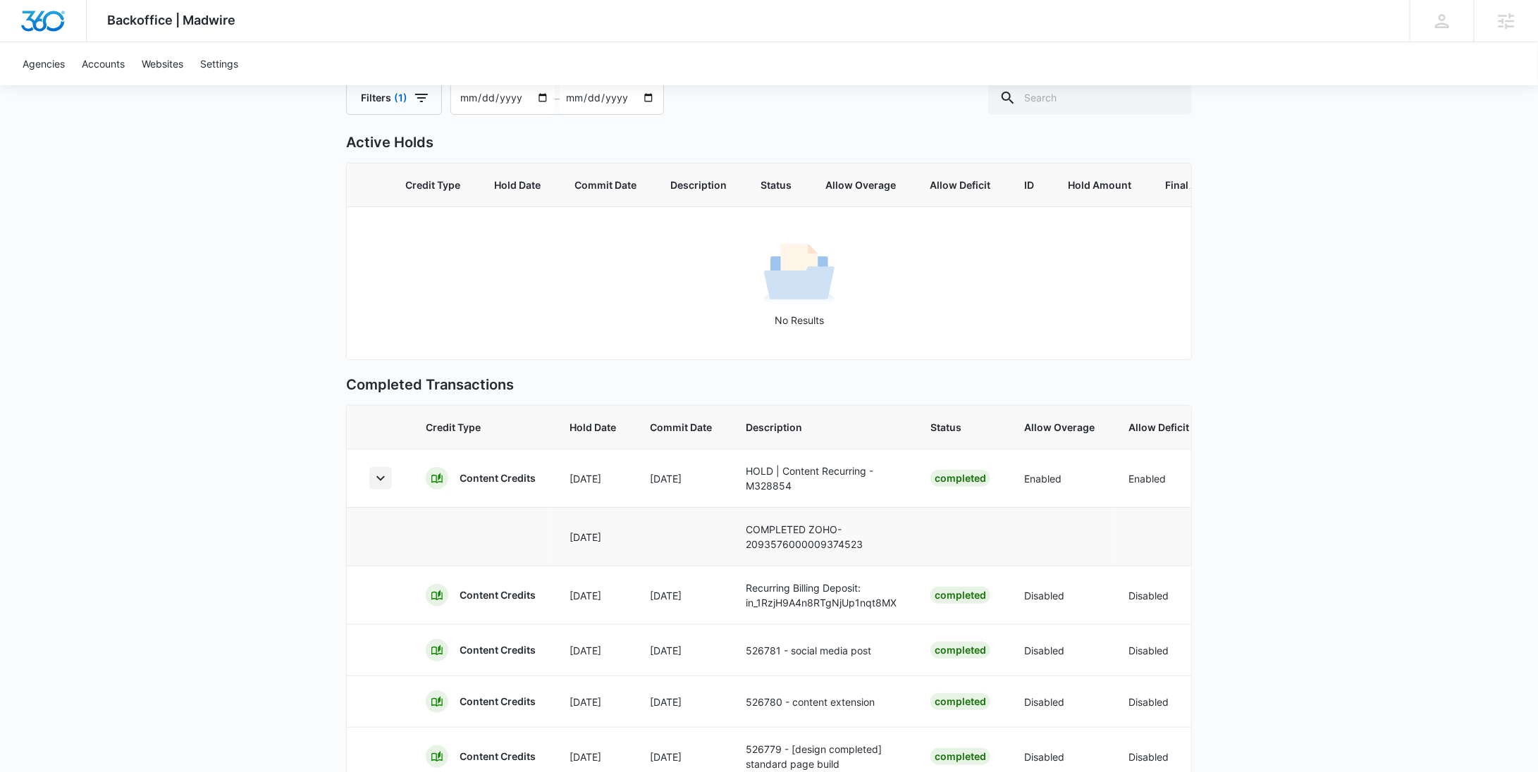
scroll to position [82, 0]
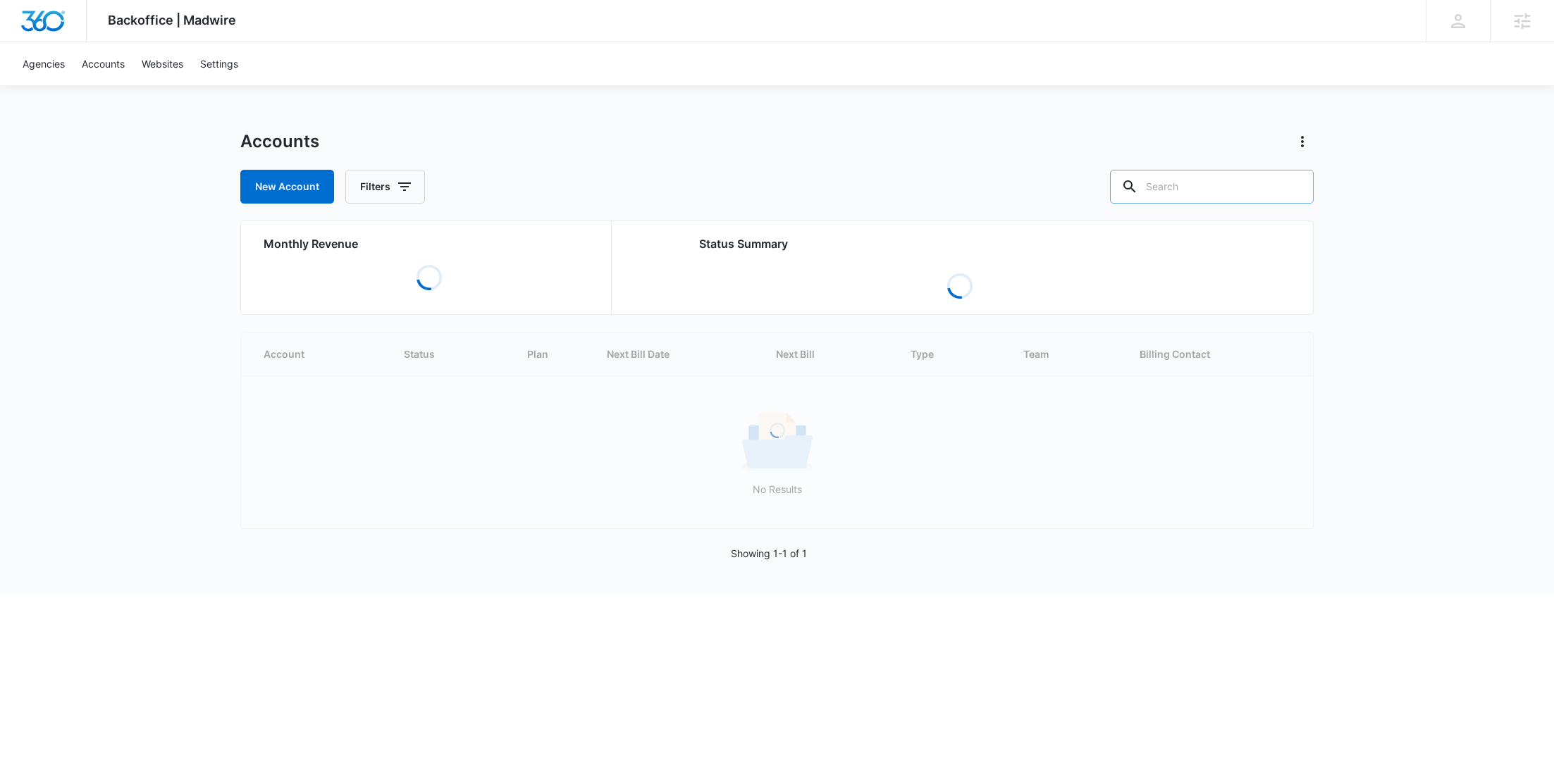
click at [1216, 178] on input "text" at bounding box center [1212, 187] width 204 height 34
paste input "M37067"
type input "M37067"
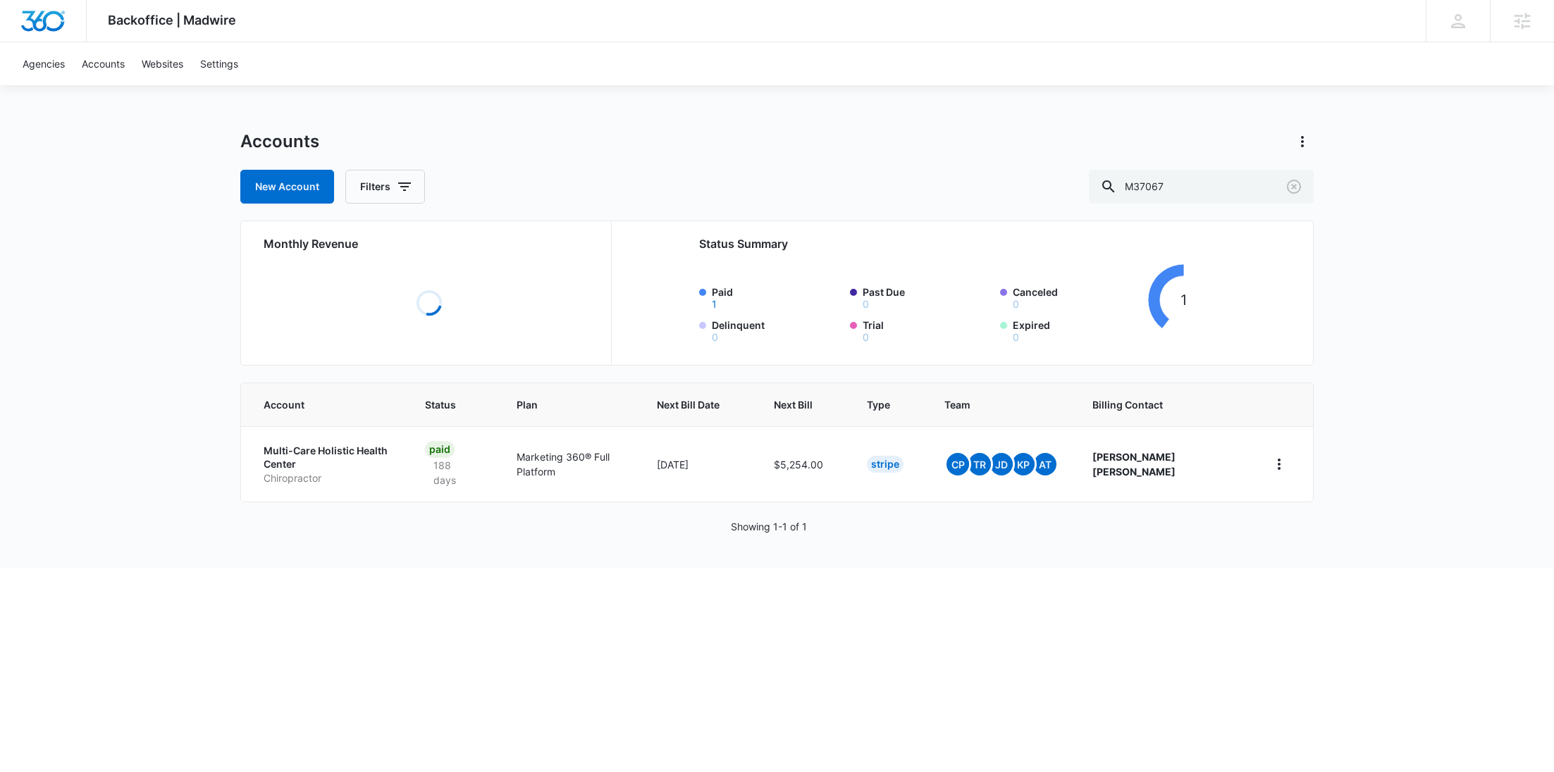
click at [312, 471] on p "Chiropractor" at bounding box center [328, 478] width 128 height 14
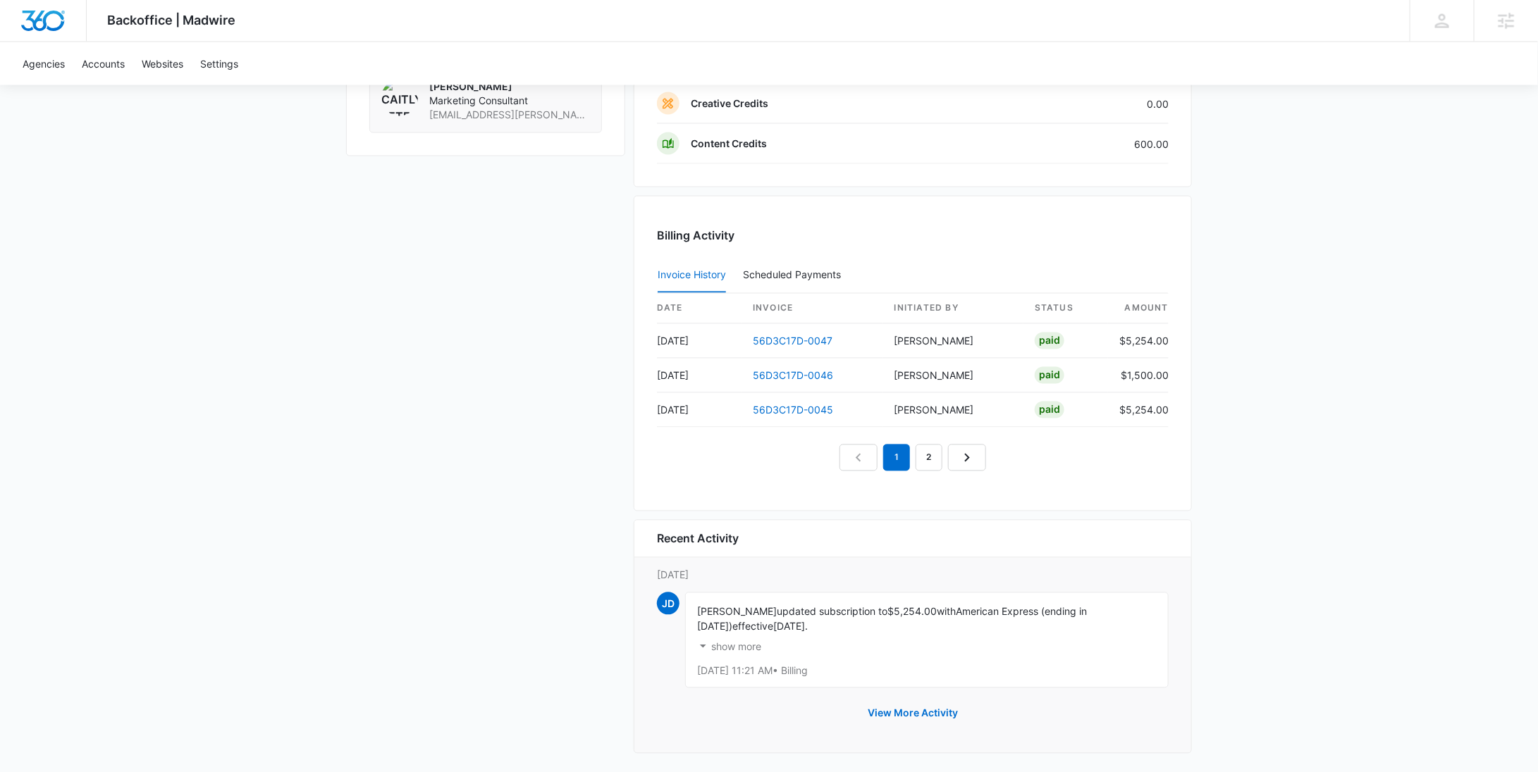
scroll to position [1085, 0]
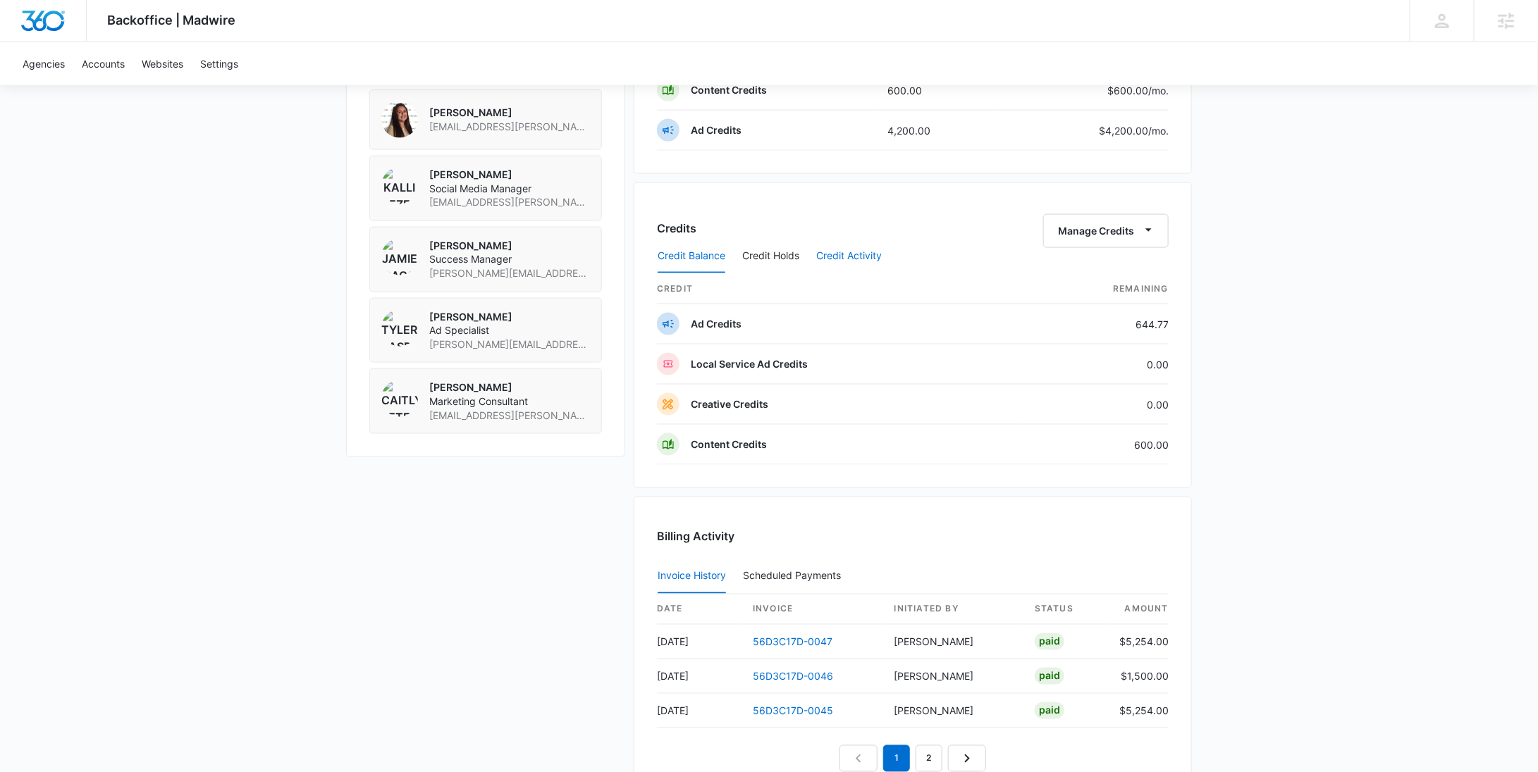
click at [834, 242] on button "Credit Activity" at bounding box center [849, 257] width 66 height 34
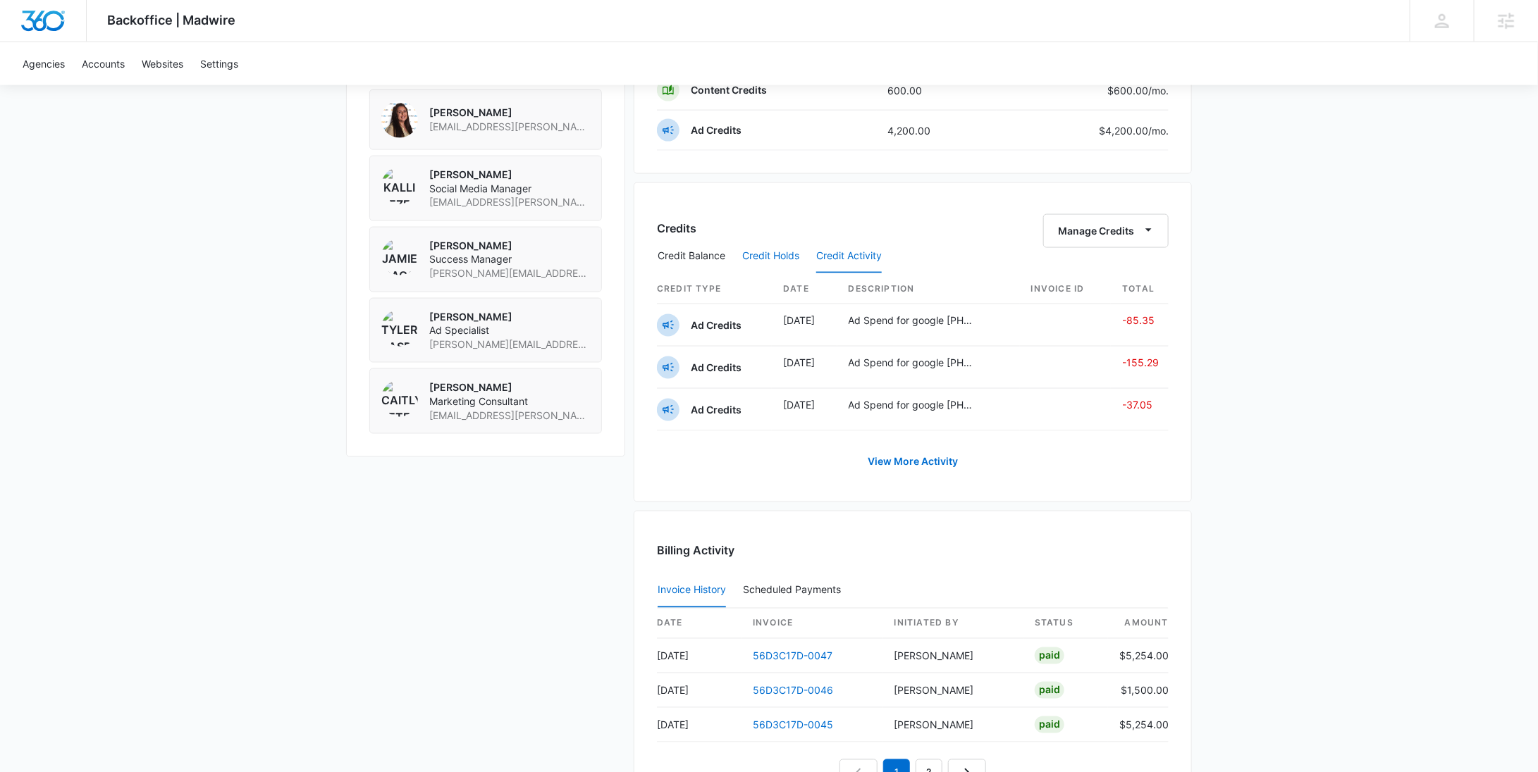
click at [786, 252] on button "Credit Holds" at bounding box center [770, 257] width 57 height 34
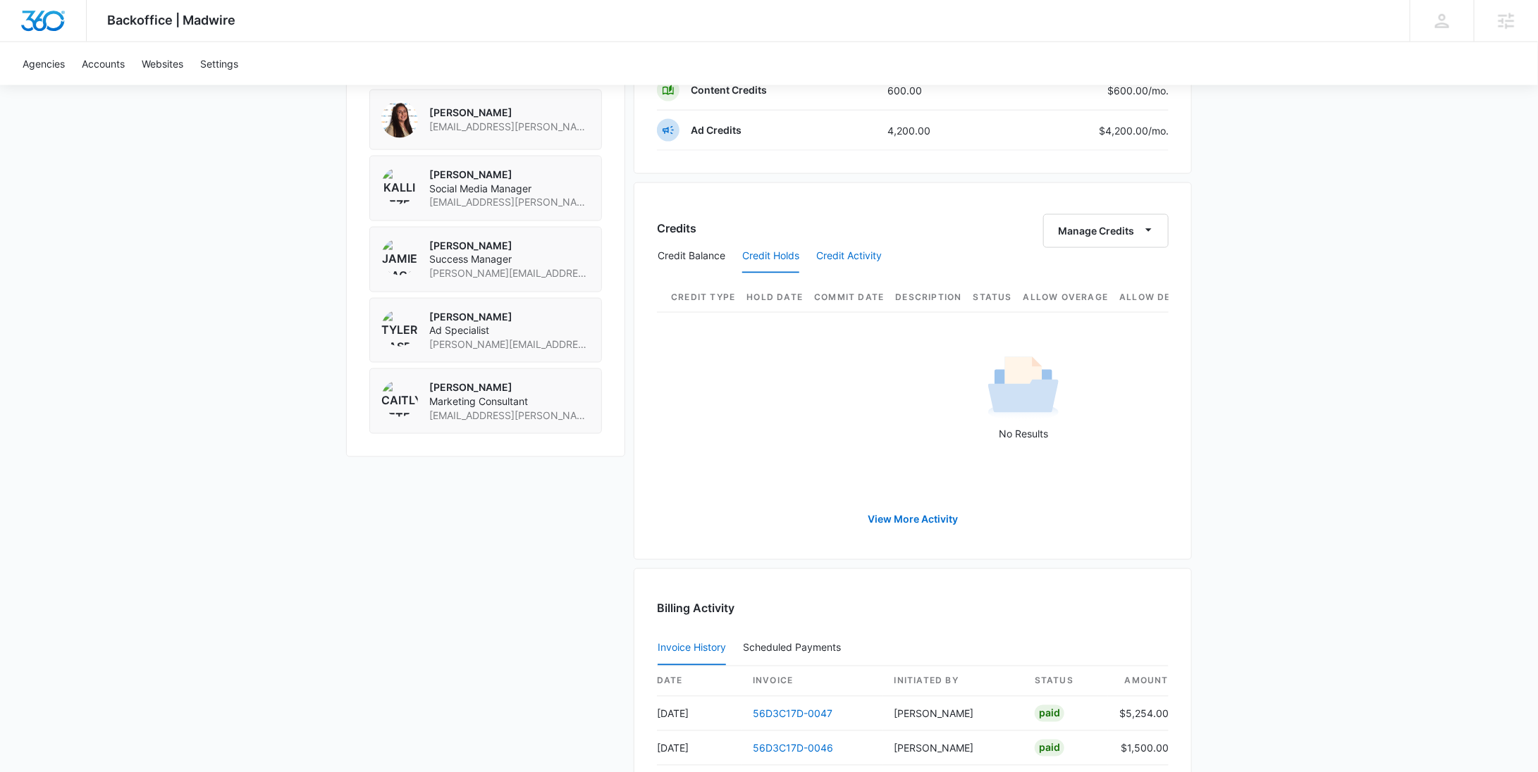
click at [856, 249] on button "Credit Activity" at bounding box center [849, 257] width 66 height 34
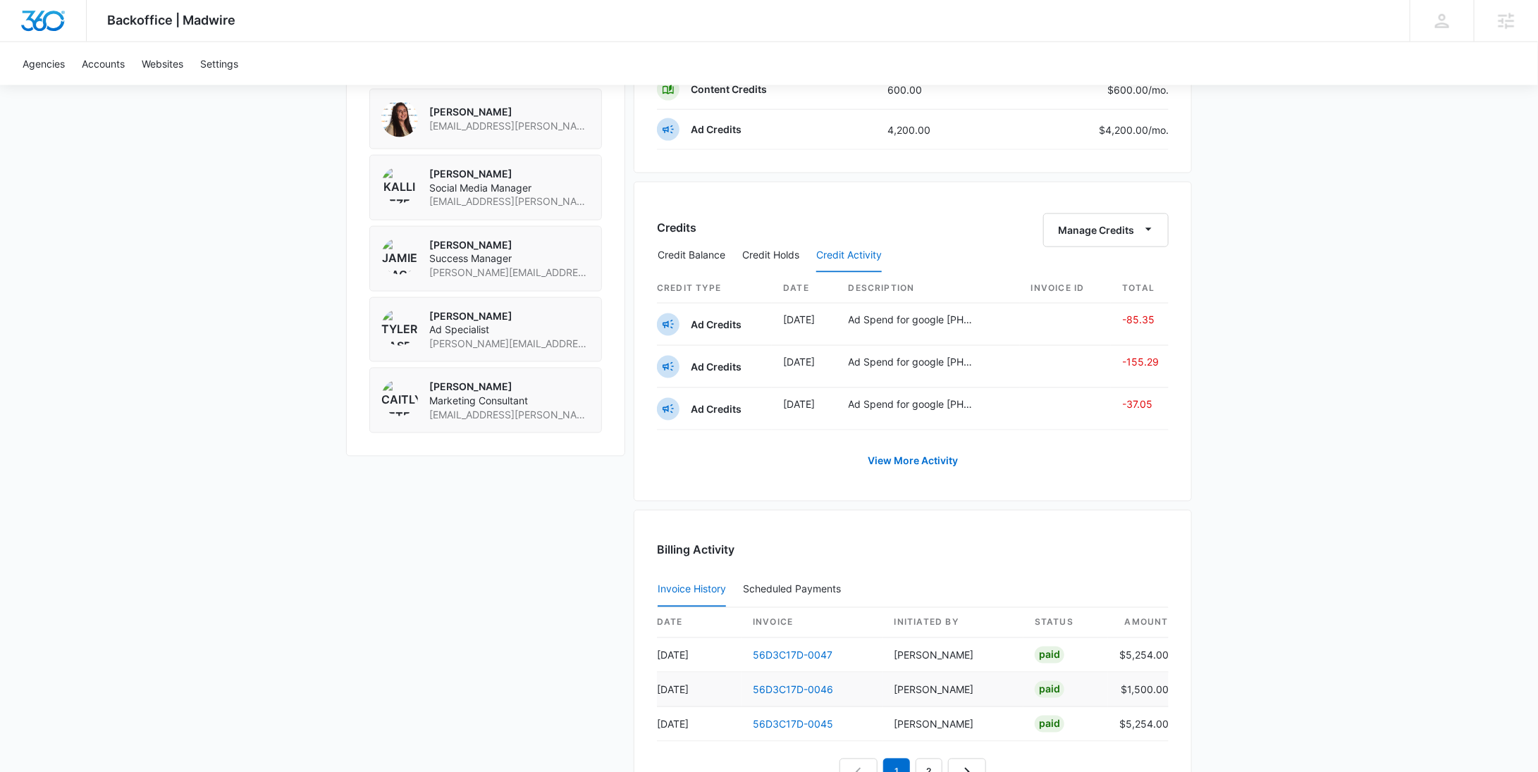
scroll to position [1164, 0]
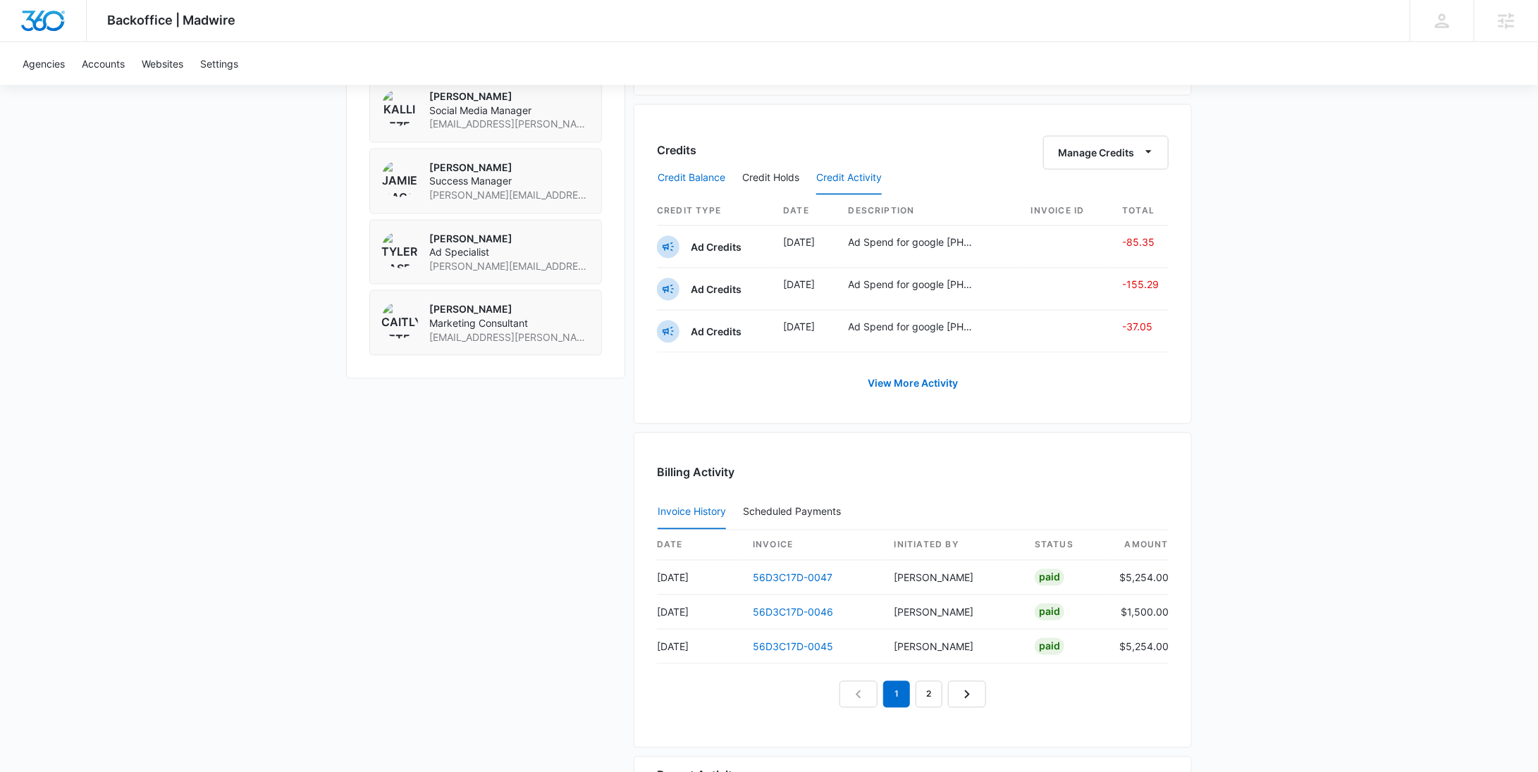
click at [665, 166] on button "Credit Balance" at bounding box center [692, 178] width 68 height 34
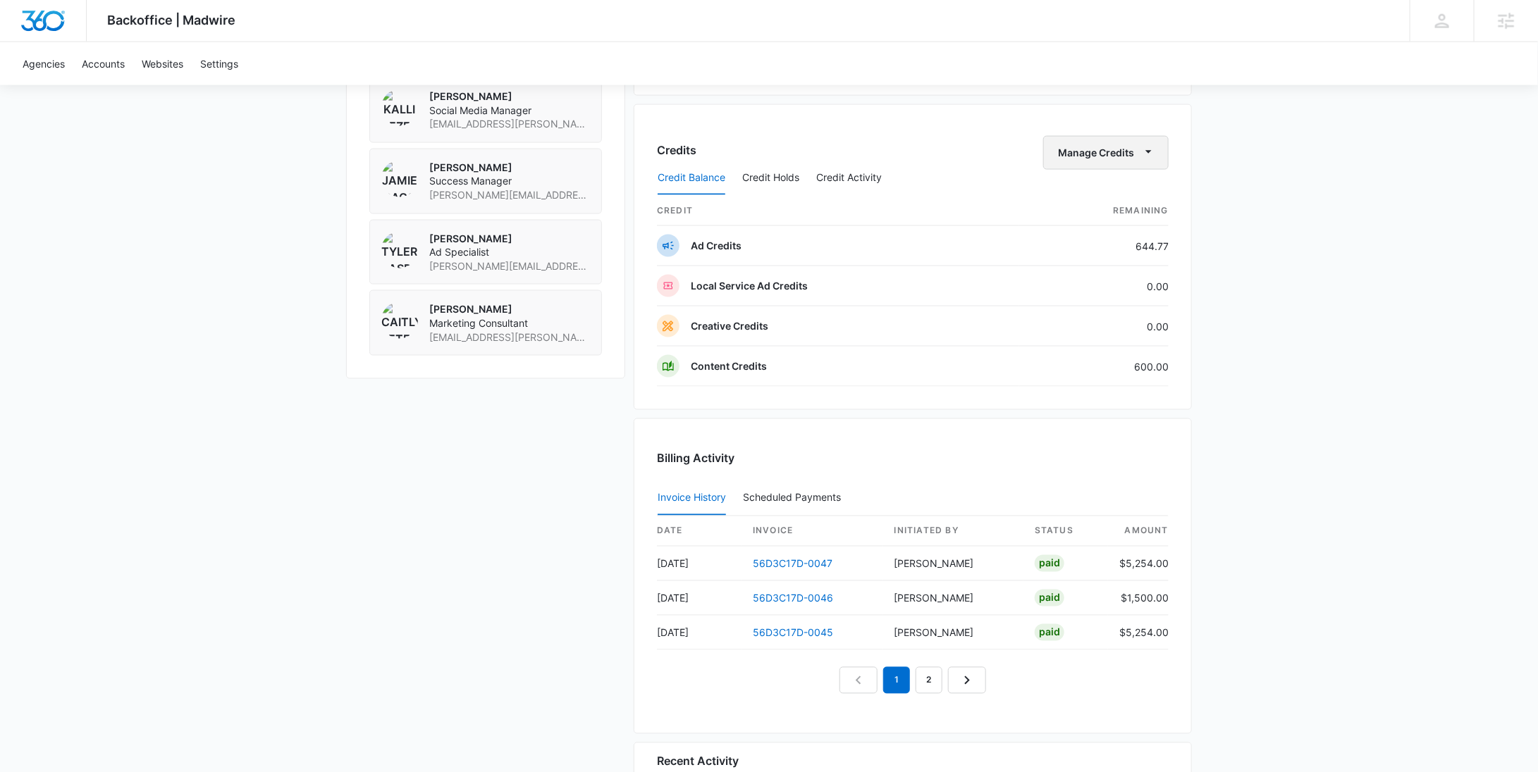
click at [1123, 149] on button "Manage Credits" at bounding box center [1105, 153] width 125 height 34
click at [1108, 238] on div "Transfer Credits" at bounding box center [1128, 236] width 132 height 10
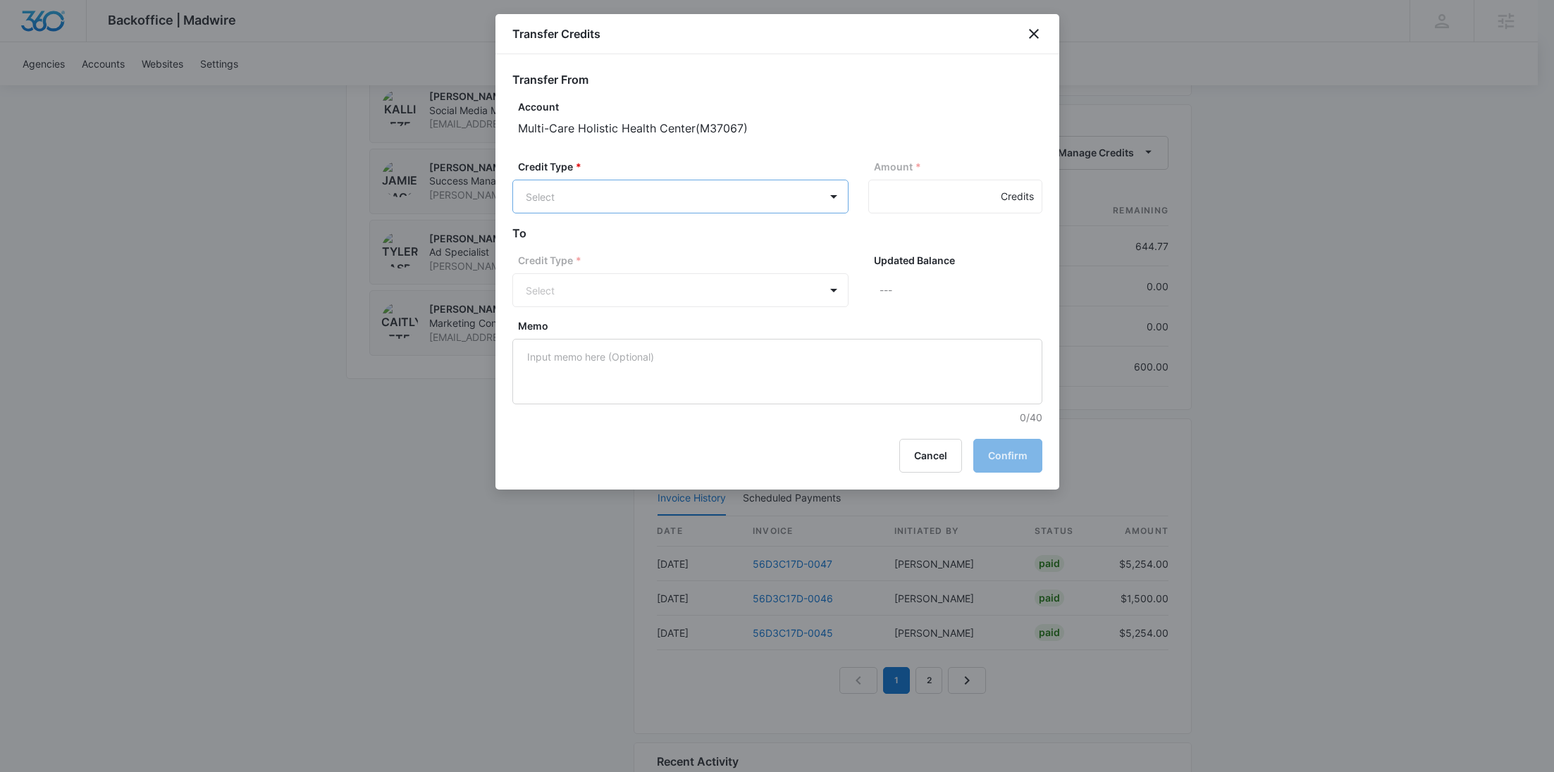
click at [629, 357] on p "Content Credits (600.00 Credits)" at bounding box center [639, 351] width 153 height 15
click at [896, 187] on input "Amount *" at bounding box center [955, 197] width 174 height 34
type input "600"
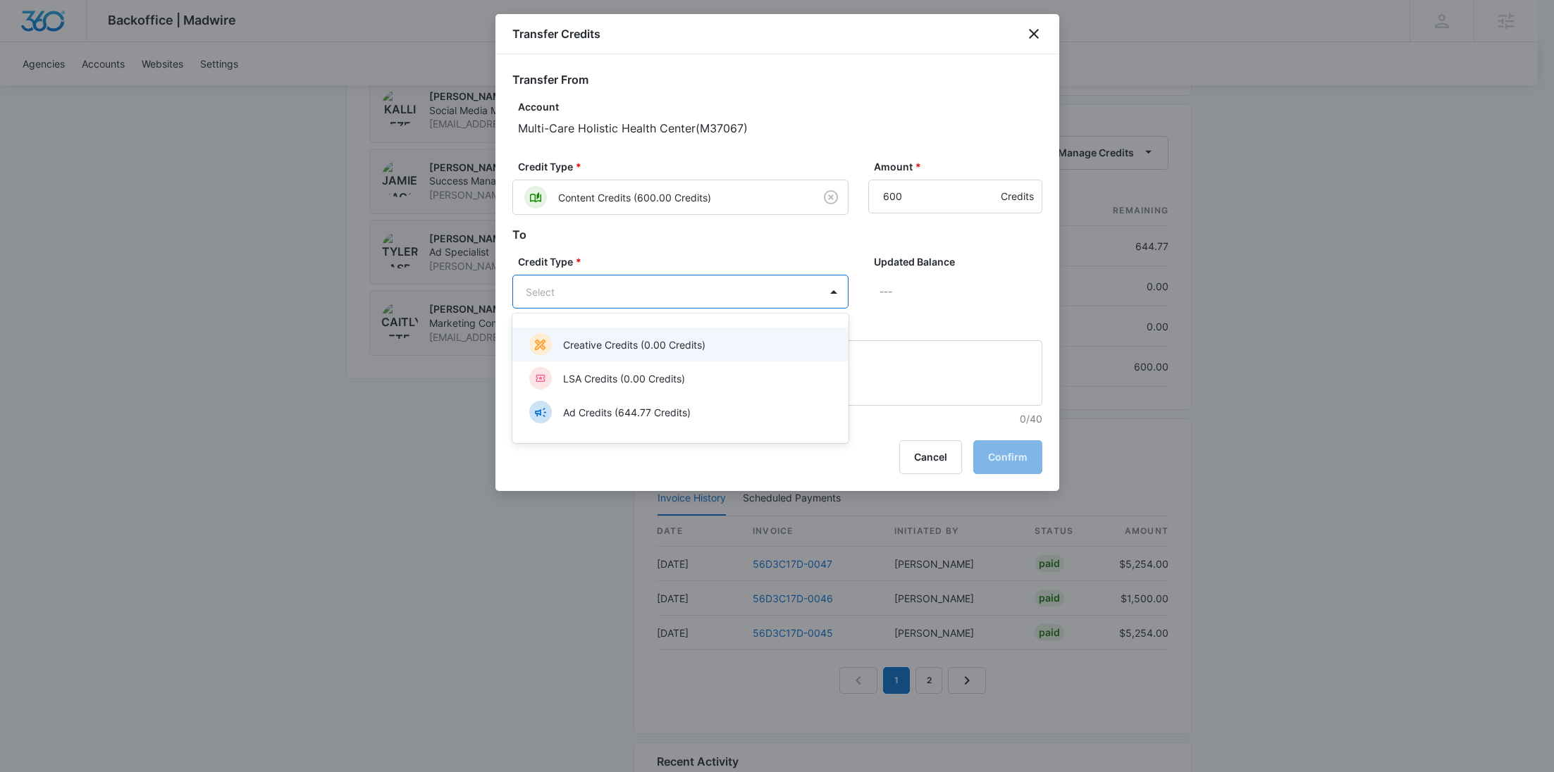
click at [651, 407] on p "Ad Credits (644.77 Credits)" at bounding box center [627, 412] width 128 height 15
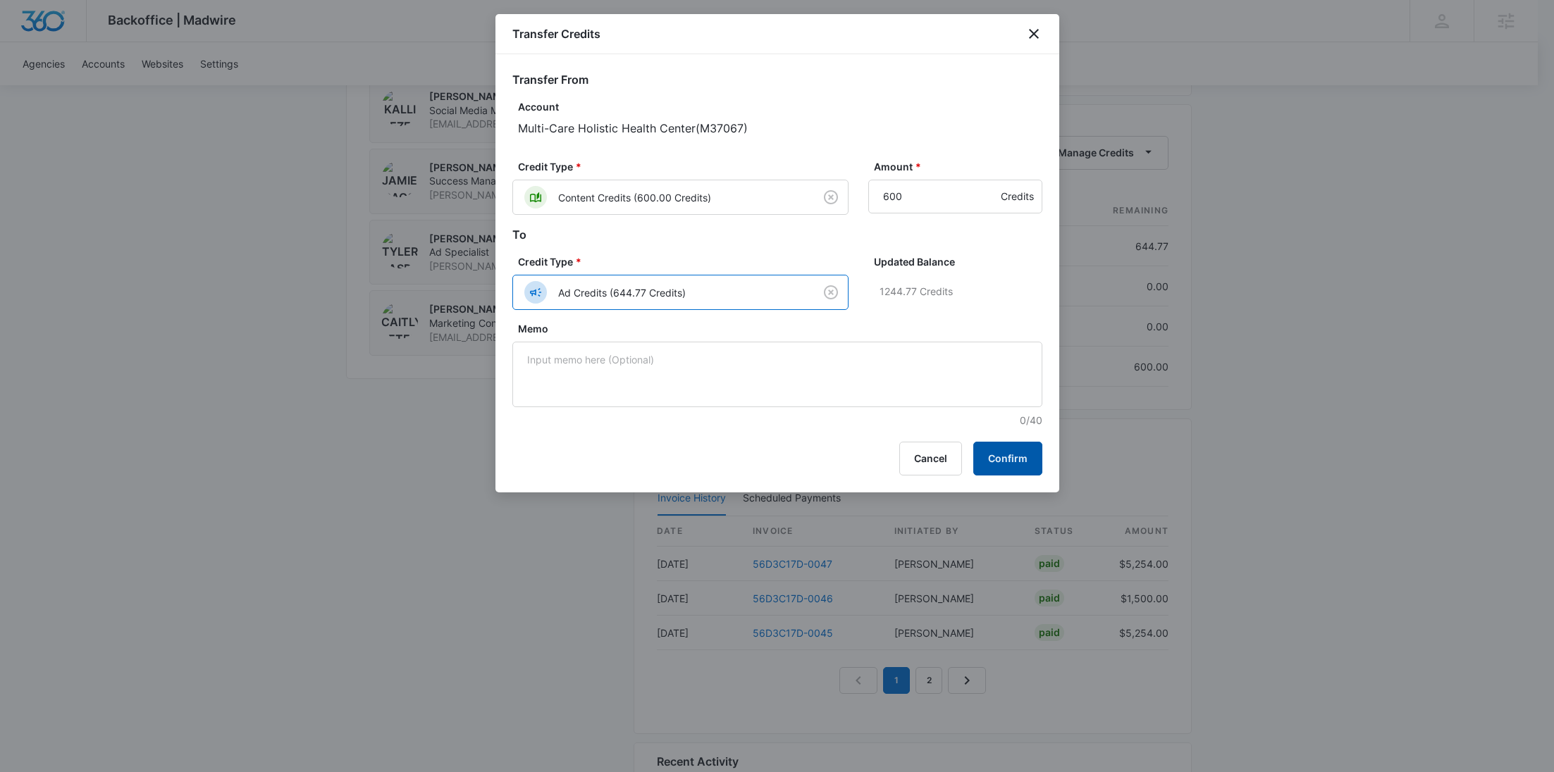
click at [1025, 455] on button "Confirm" at bounding box center [1007, 459] width 69 height 34
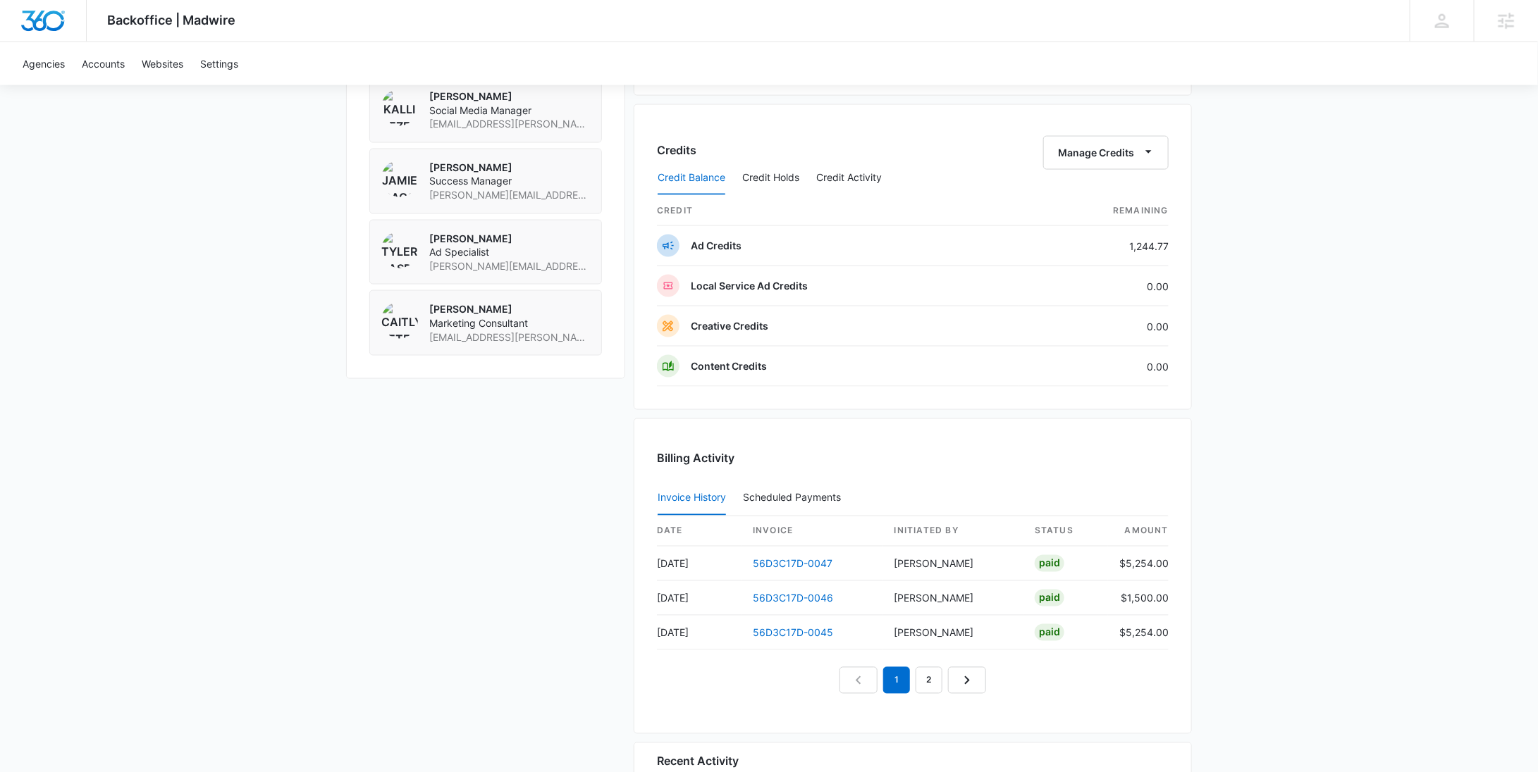
click at [739, 165] on div "Credit Balance Credit Holds Credit Activity" at bounding box center [913, 178] width 512 height 35
click at [748, 166] on button "Credit Holds" at bounding box center [770, 178] width 57 height 34
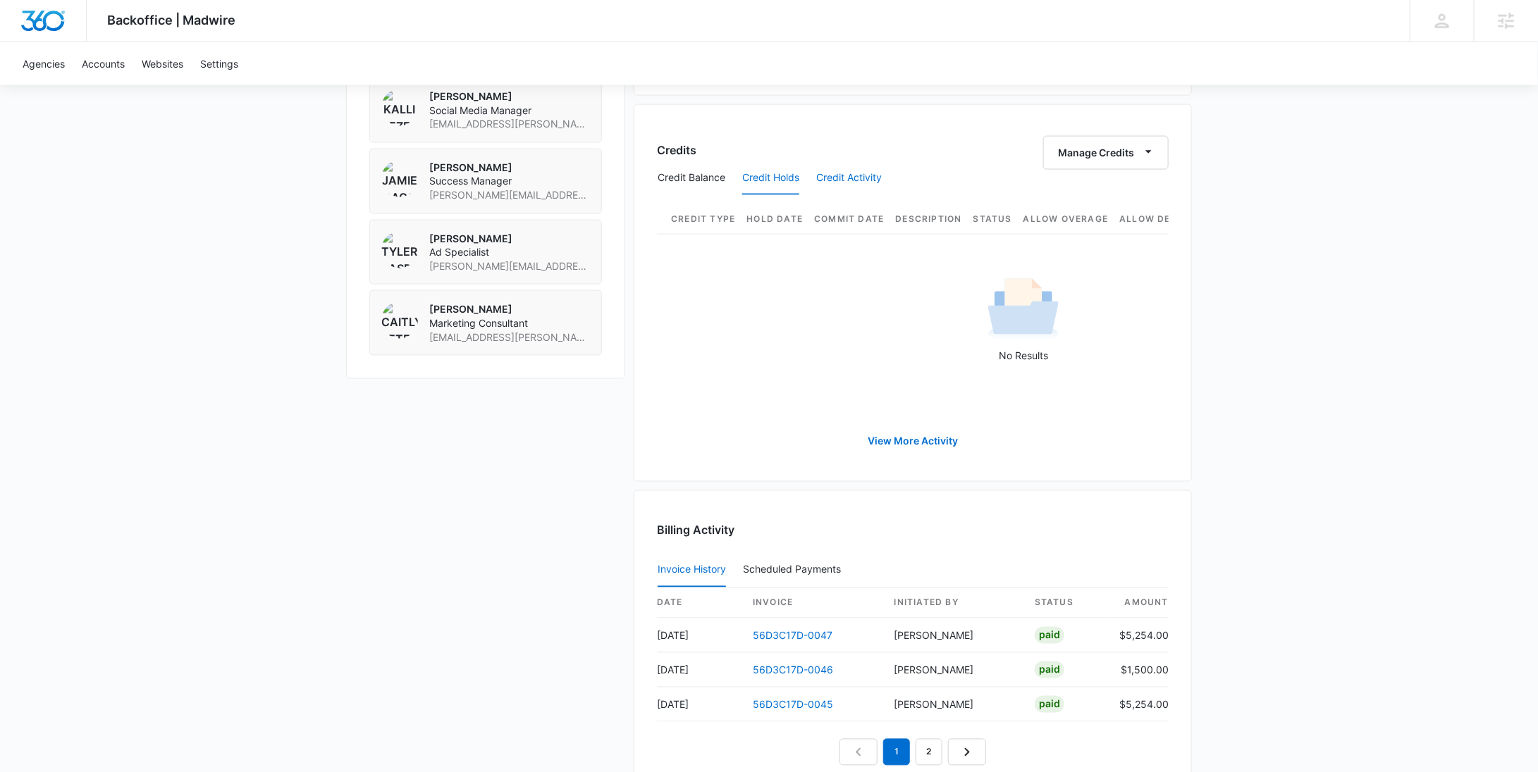
click at [861, 166] on button "Credit Activity" at bounding box center [849, 178] width 66 height 34
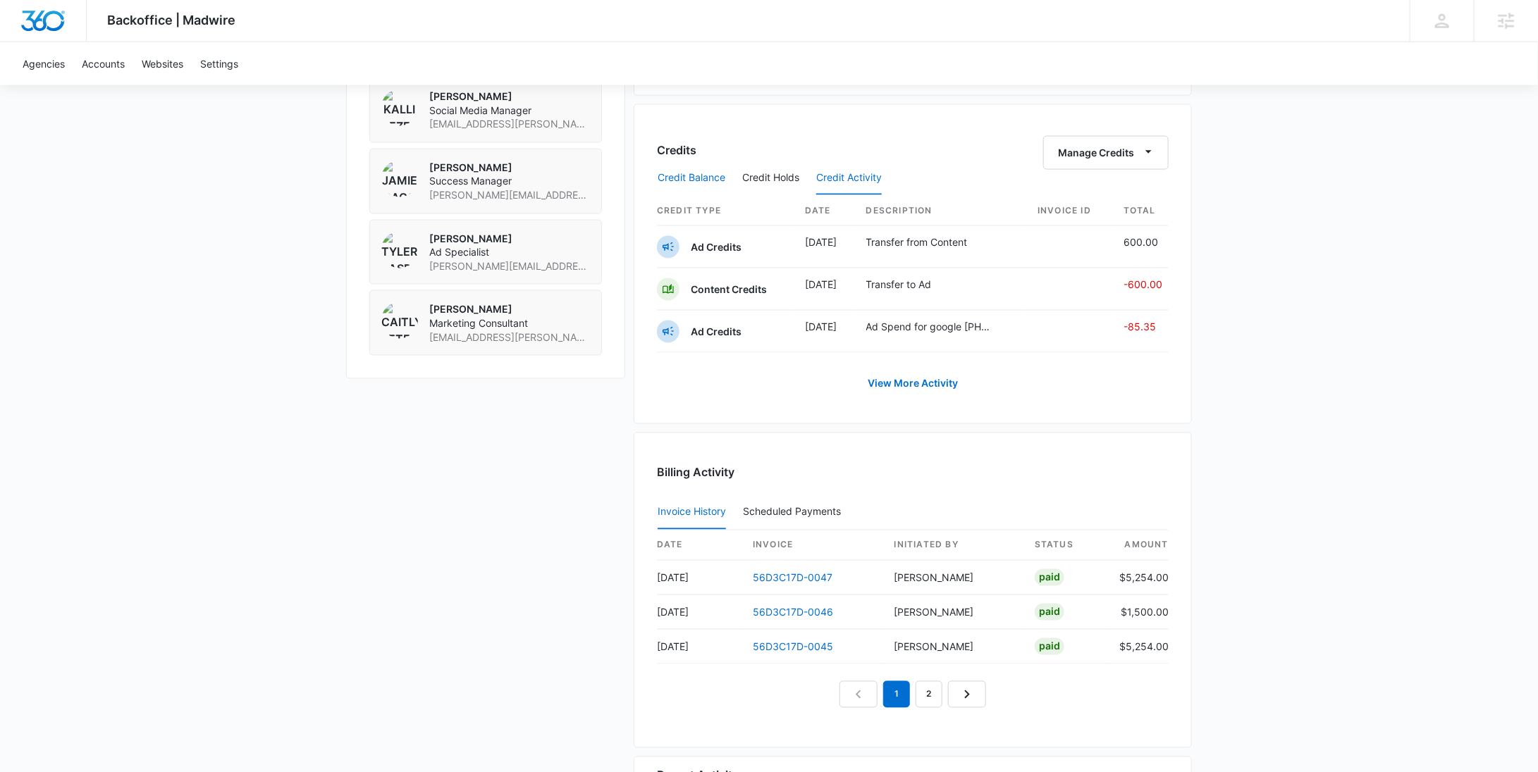
click at [712, 168] on button "Credit Balance" at bounding box center [692, 178] width 68 height 34
